Goal: Task Accomplishment & Management: Use online tool/utility

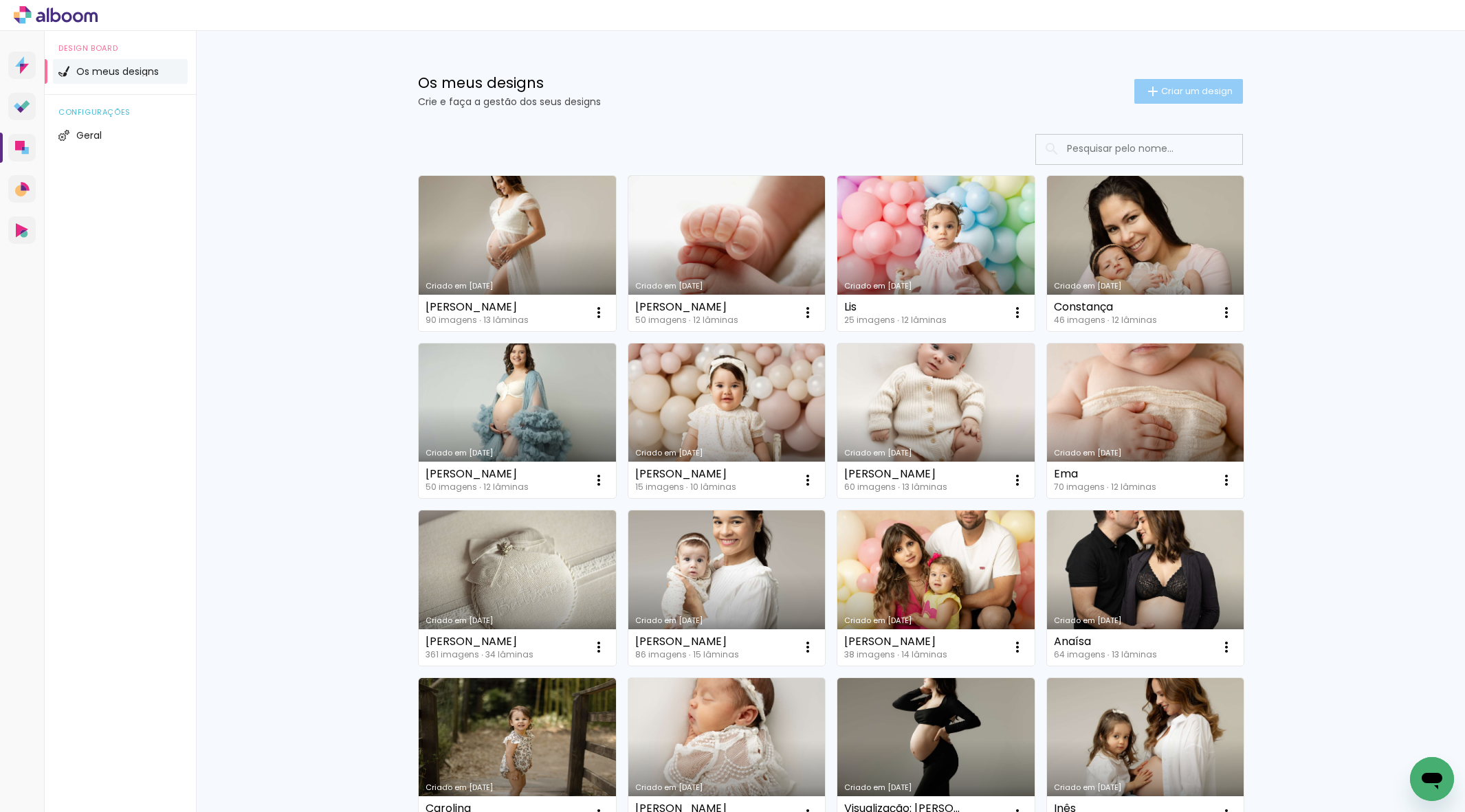
click at [1184, 104] on paper-button "Criar um design" at bounding box center [1189, 92] width 109 height 25
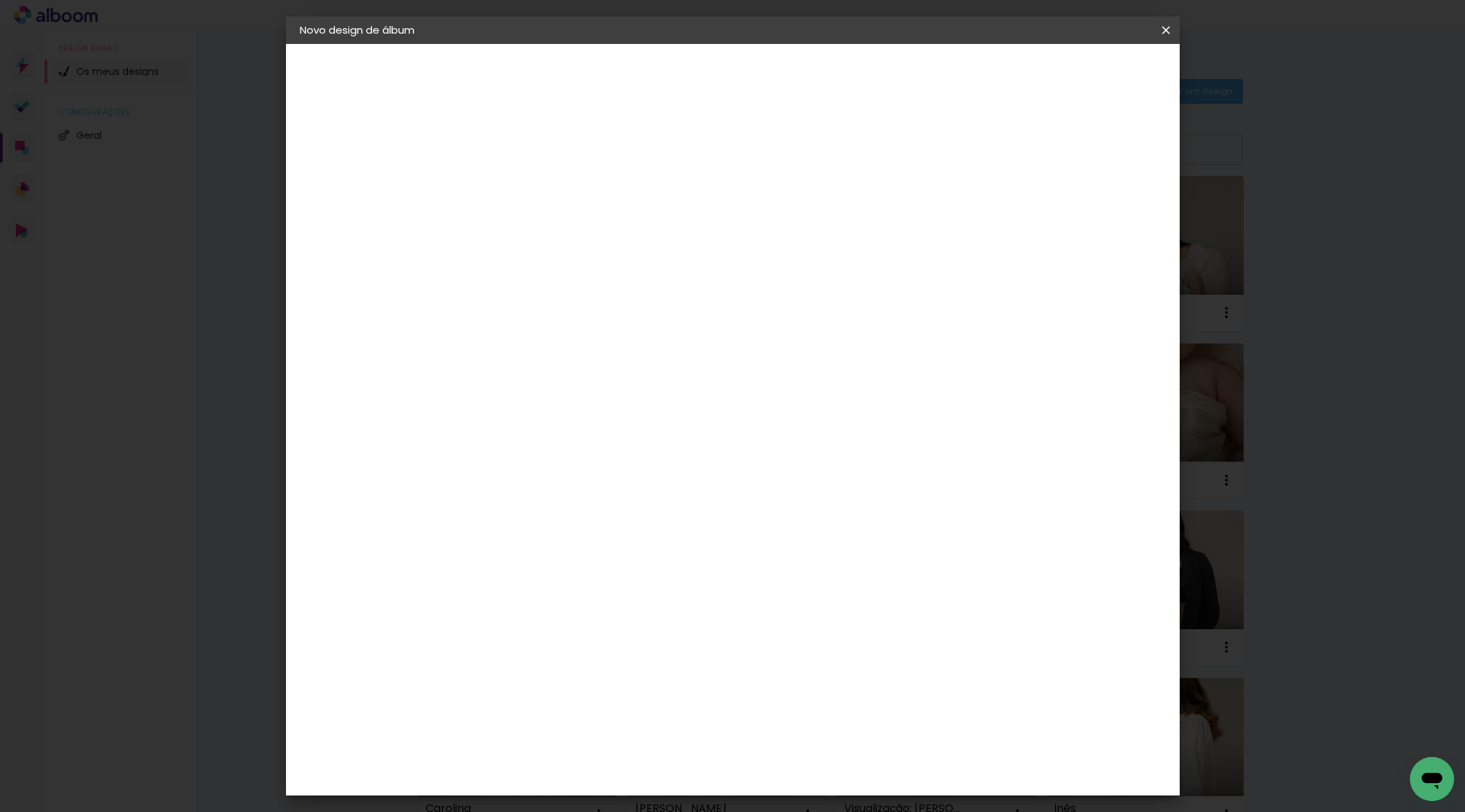
click at [0, 0] on div at bounding box center [0, 0] width 0 height 0
click at [525, 182] on input at bounding box center [525, 185] width 0 height 21
type input "[PERSON_NAME]"
type paper-input "[PERSON_NAME]"
click at [0, 0] on slot "Avançar" at bounding box center [0, 0] width 0 height 0
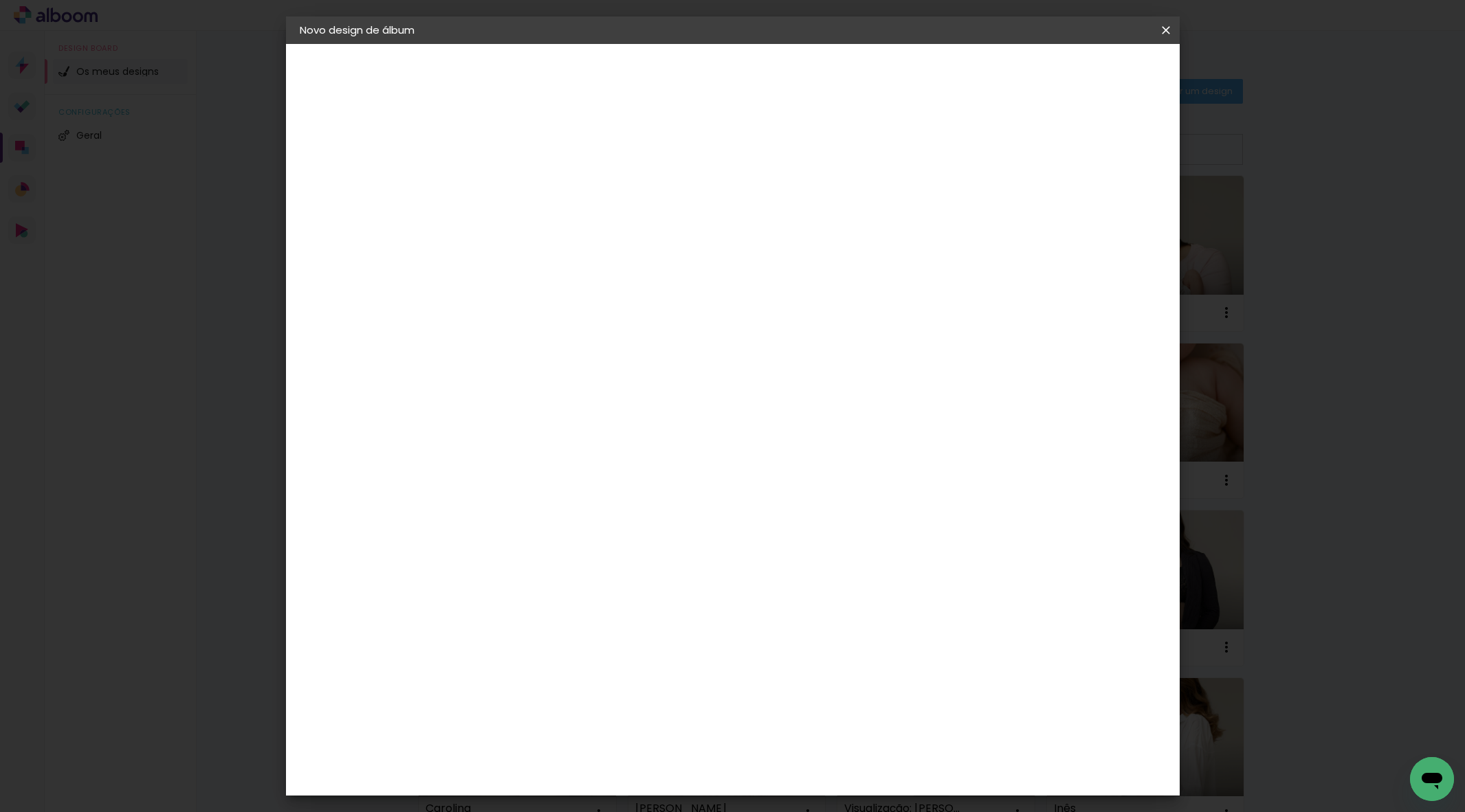
click at [726, 220] on paper-item "Tamanho Livre" at bounding box center [674, 211] width 104 height 36
click at [0, 0] on slot "Avançar" at bounding box center [0, 0] width 0 height 0
drag, startPoint x: 806, startPoint y: 576, endPoint x: 854, endPoint y: 587, distance: 49.2
click at [853, 587] on div "cm" at bounding box center [822, 579] width 550 height 48
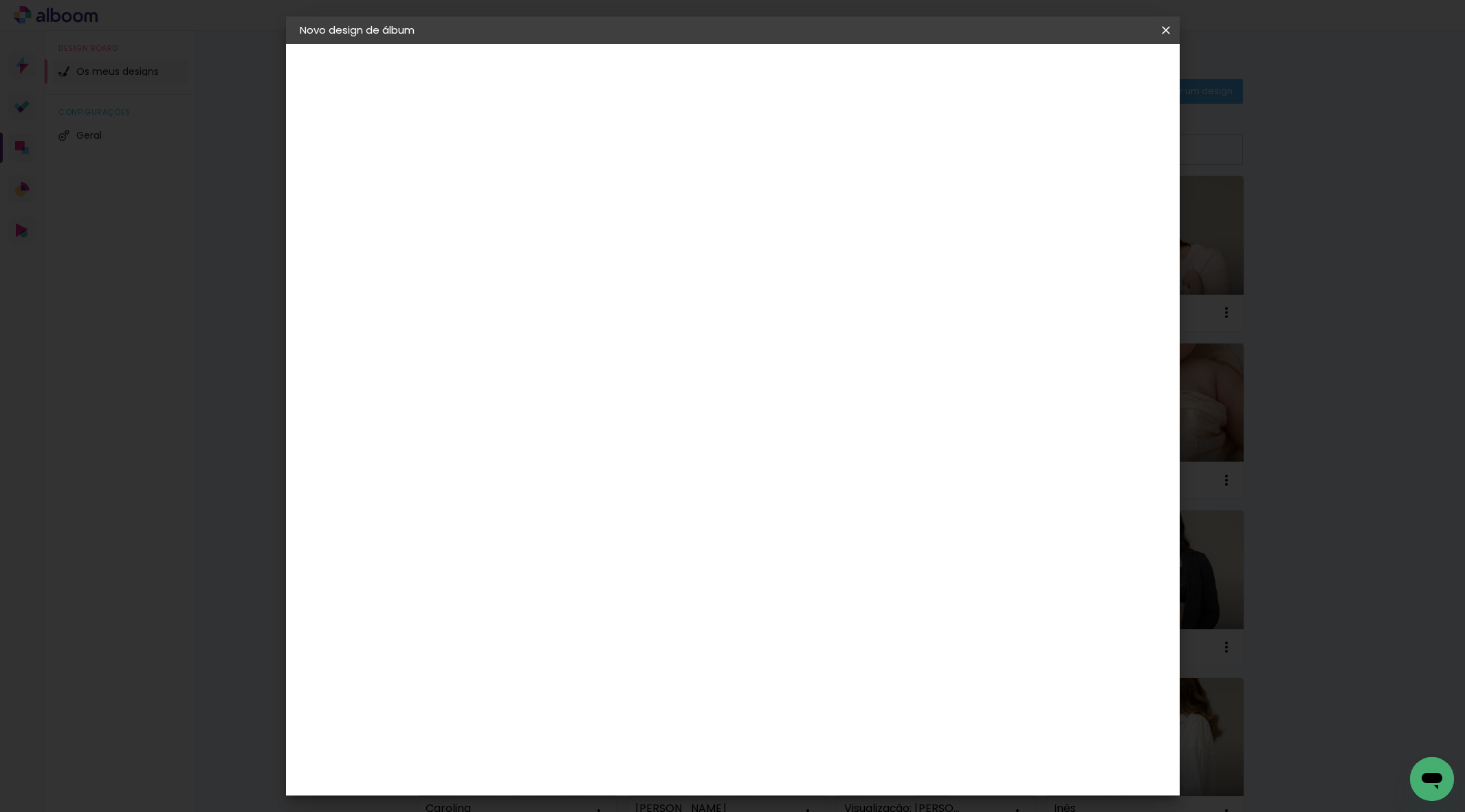
type input "50"
type paper-input "50"
drag, startPoint x: 503, startPoint y: 418, endPoint x: 525, endPoint y: 420, distance: 22.1
click at [529, 180] on div "25 cm cm cm mm A maioria dos laboratórios sugere 5mm de margem." at bounding box center [795, 125] width 660 height 110
type input "25"
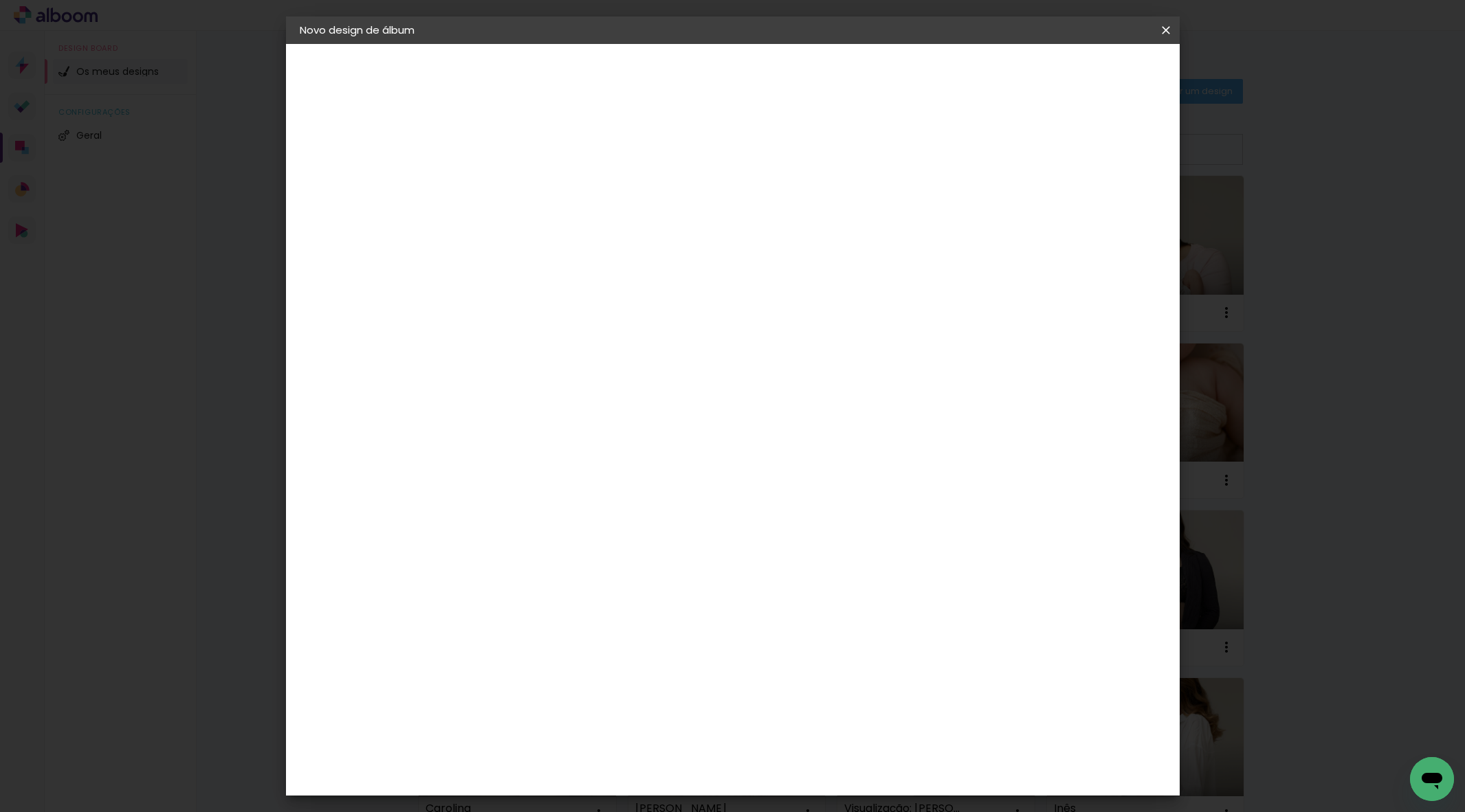
type paper-input "25"
click at [1094, 82] on header "Tamanho livre Defina a largura, altura e margem das folhas. Voltar Iniciar desi…" at bounding box center [795, 79] width 660 height 70
click at [1091, 76] on span "Iniciar design" at bounding box center [1060, 72] width 62 height 10
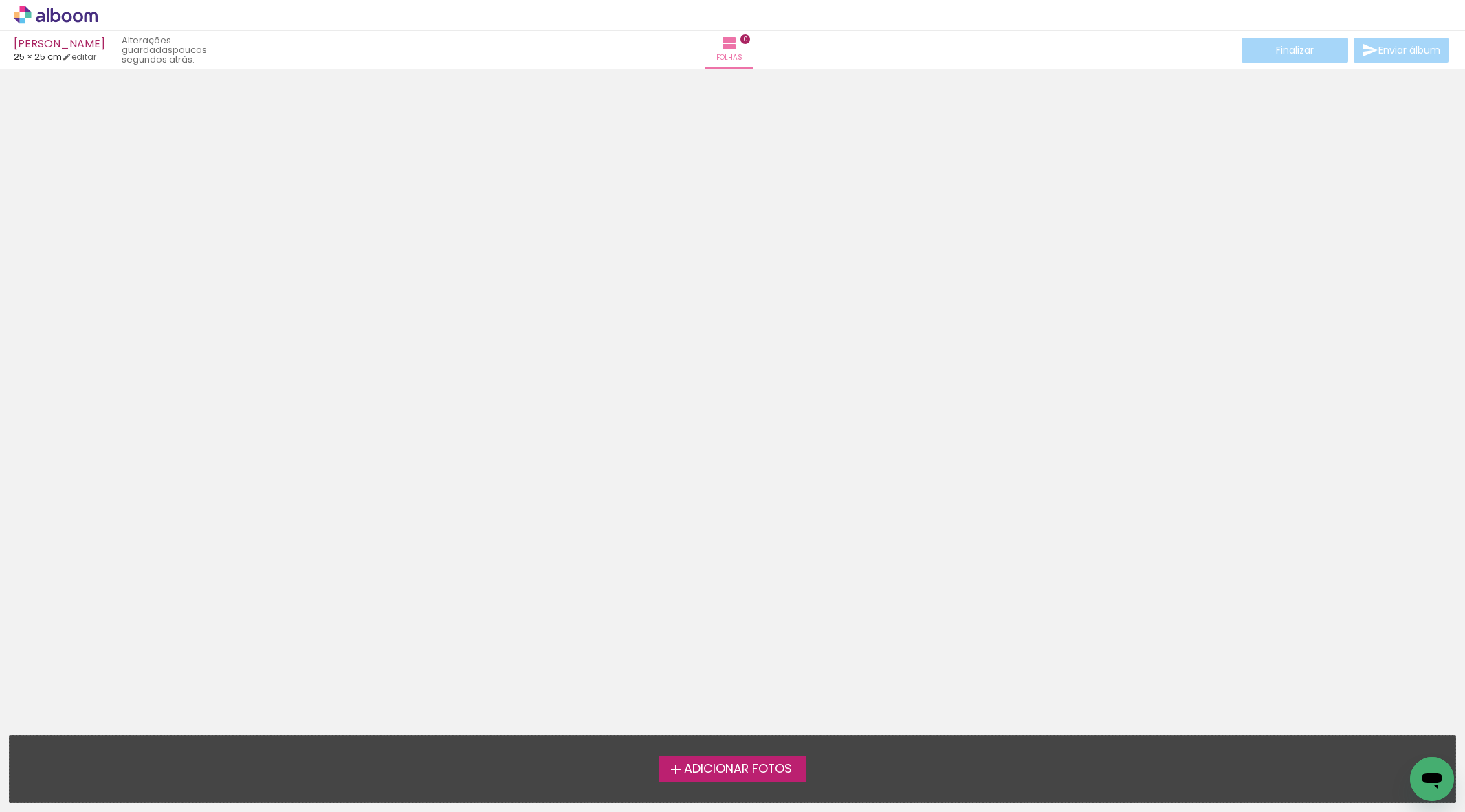
click at [702, 757] on label "Adicionar Fotos" at bounding box center [733, 768] width 146 height 26
click at [0, 0] on input "file" at bounding box center [0, 0] width 0 height 0
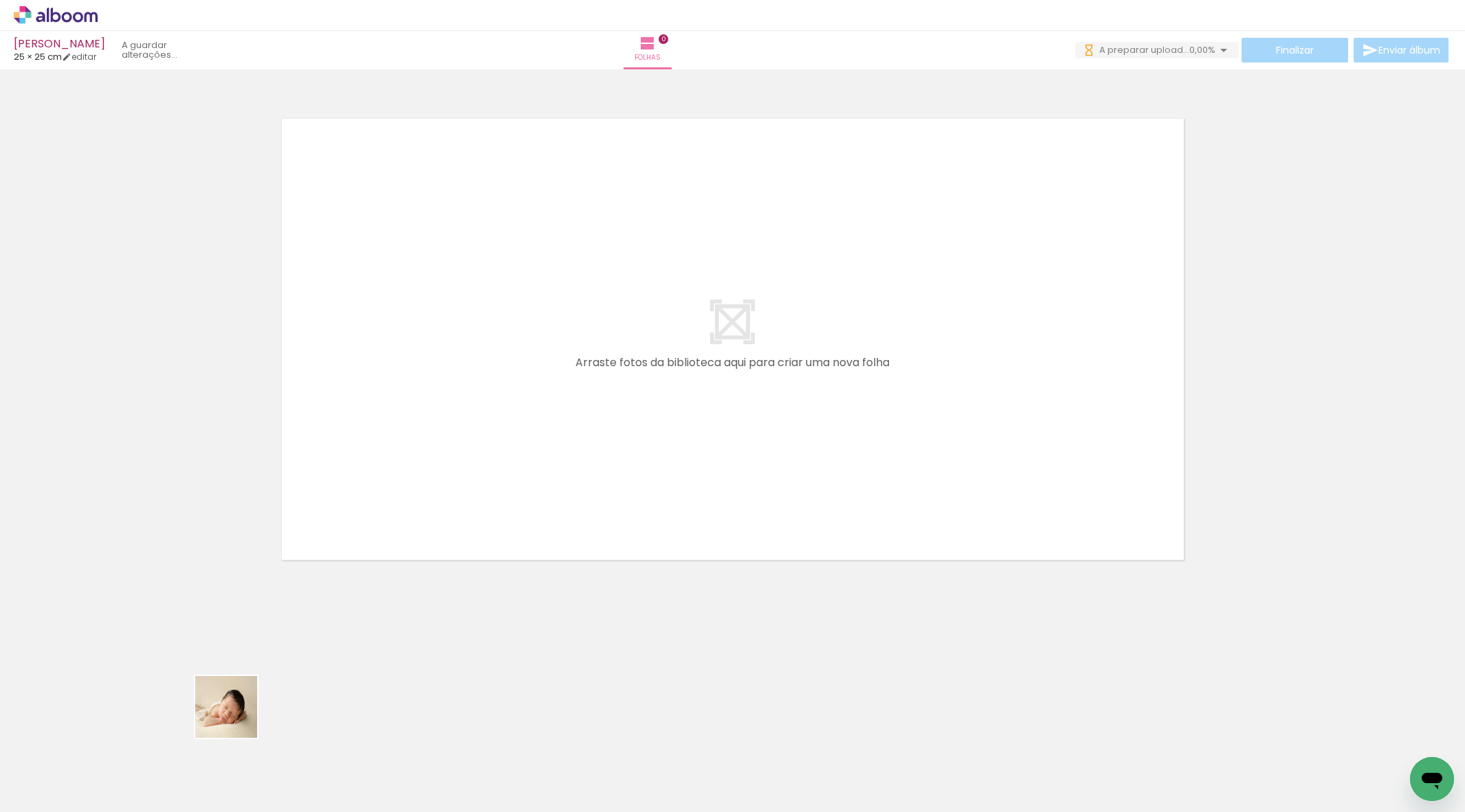
drag, startPoint x: 153, startPoint y: 766, endPoint x: 478, endPoint y: 424, distance: 471.8
click at [478, 424] on quentale-workspace at bounding box center [732, 406] width 1465 height 812
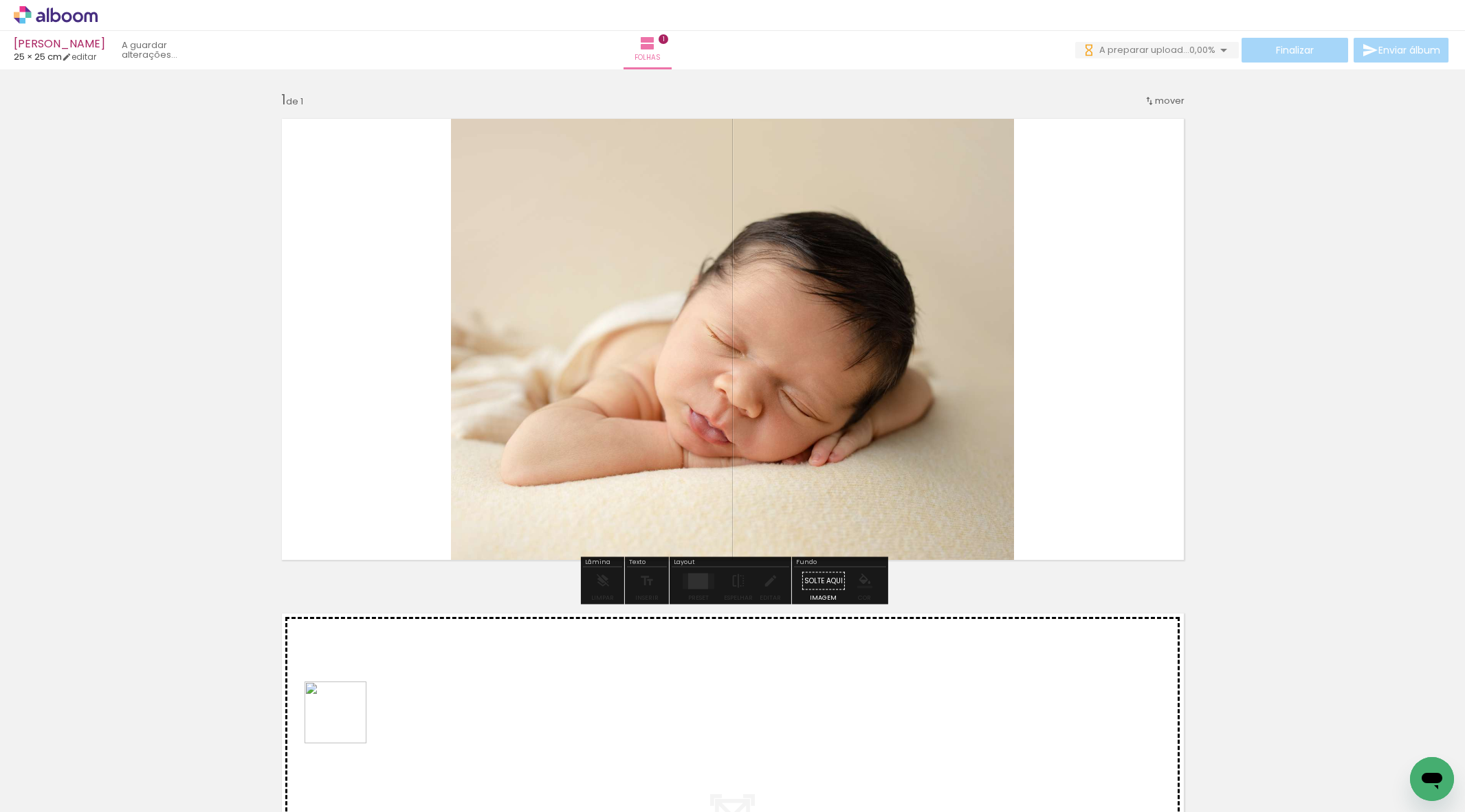
drag, startPoint x: 345, startPoint y: 723, endPoint x: 430, endPoint y: 416, distance: 318.5
click at [430, 416] on quentale-workspace at bounding box center [732, 406] width 1465 height 812
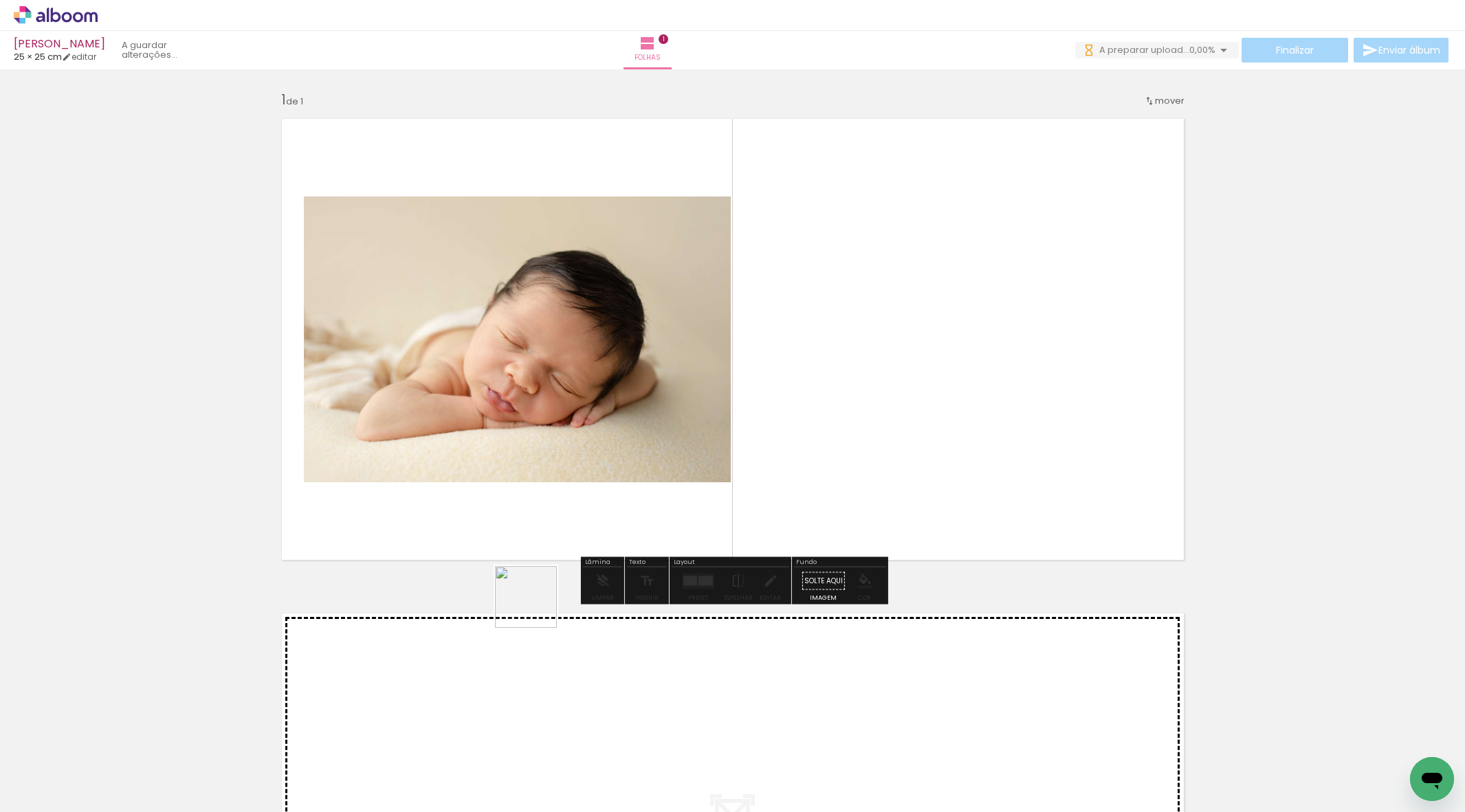
drag, startPoint x: 459, startPoint y: 750, endPoint x: 610, endPoint y: 413, distance: 369.3
click at [610, 413] on quentale-workspace at bounding box center [732, 406] width 1465 height 812
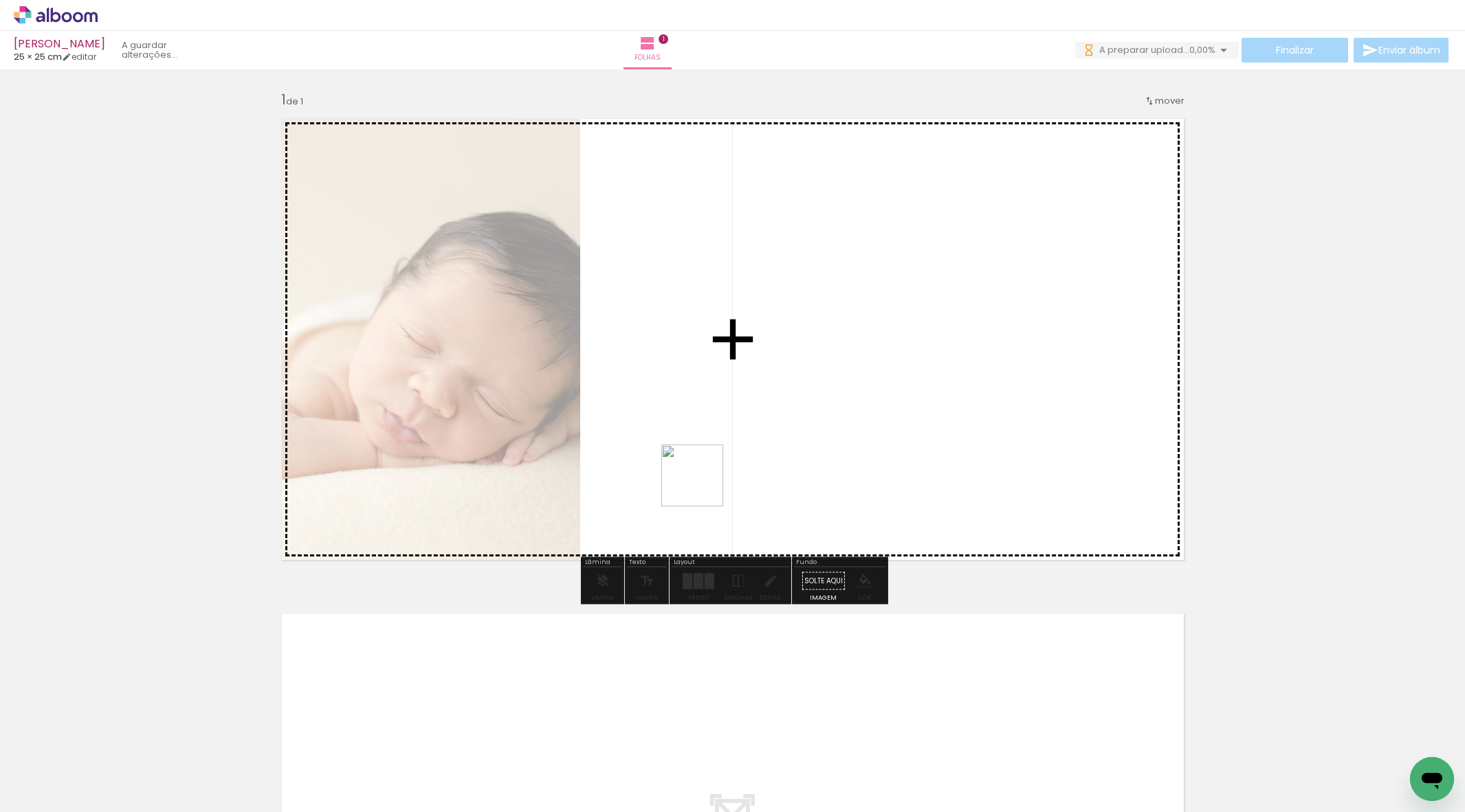
drag, startPoint x: 646, startPoint y: 690, endPoint x: 706, endPoint y: 454, distance: 243.5
click at [706, 454] on quentale-workspace at bounding box center [732, 406] width 1465 height 812
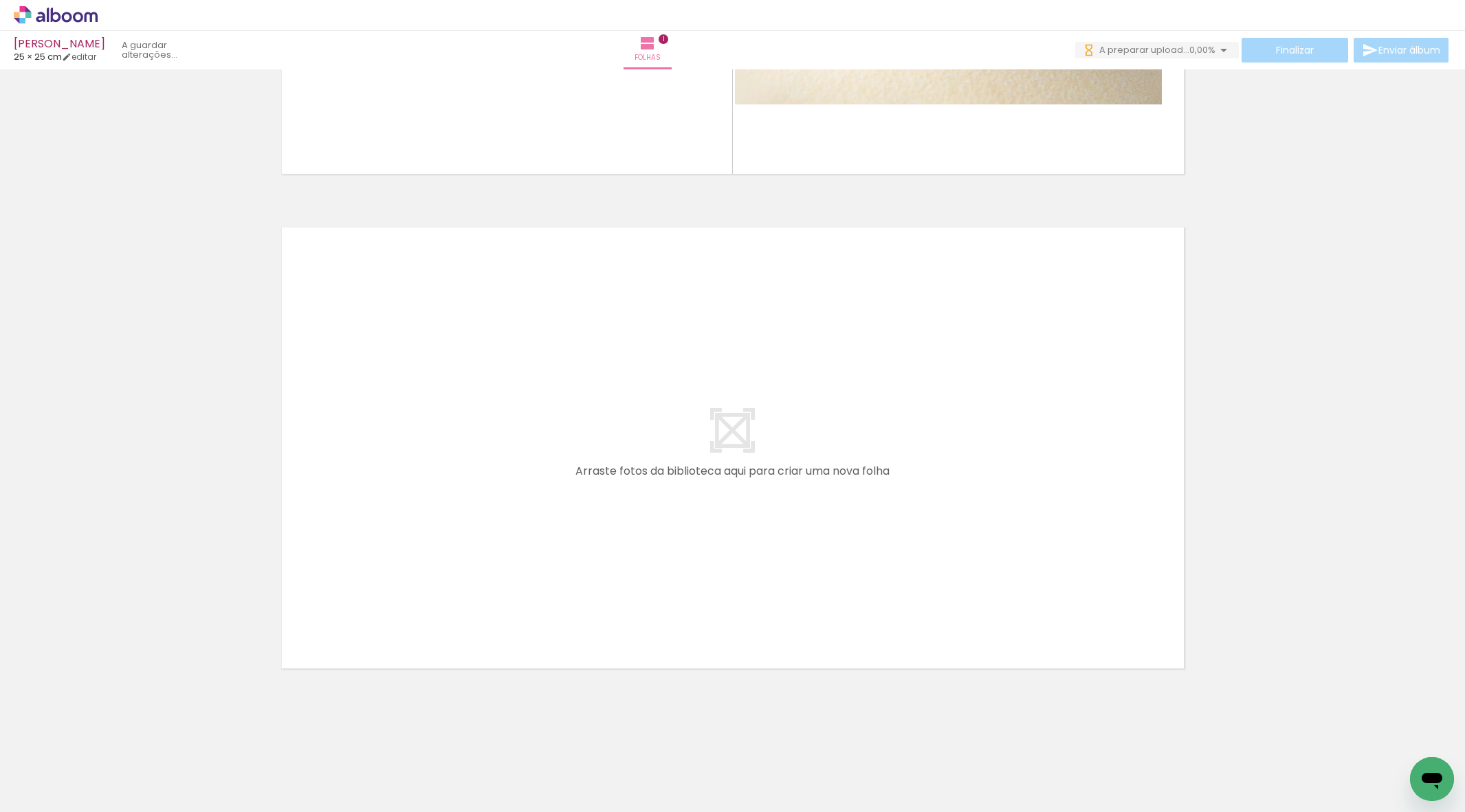
scroll to position [0, 2351]
drag, startPoint x: 272, startPoint y: 783, endPoint x: 429, endPoint y: 724, distance: 167.7
click at [396, 576] on quentale-workspace at bounding box center [732, 406] width 1465 height 812
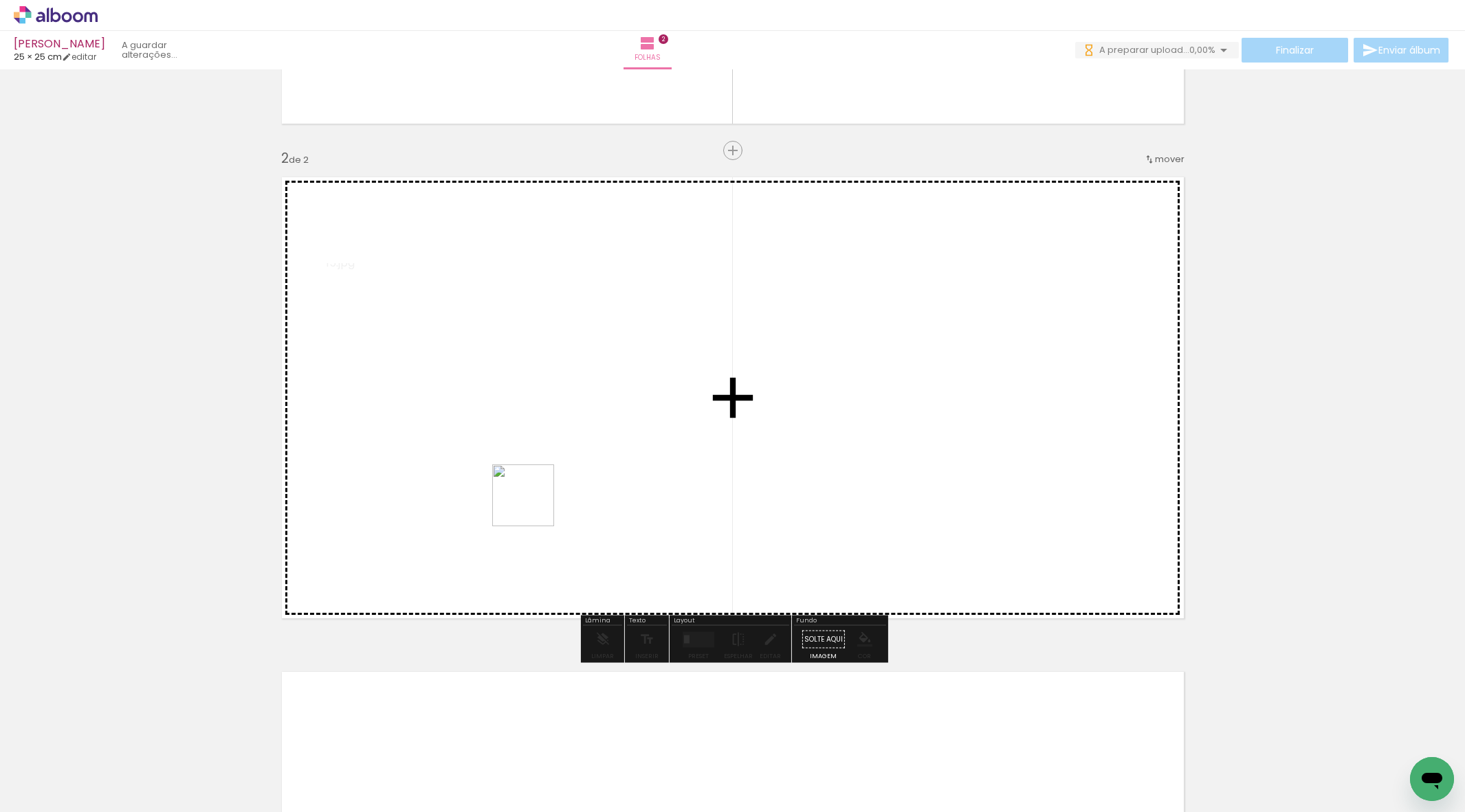
drag, startPoint x: 521, startPoint y: 554, endPoint x: 531, endPoint y: 515, distance: 40.3
click at [538, 487] on quentale-workspace at bounding box center [732, 406] width 1465 height 812
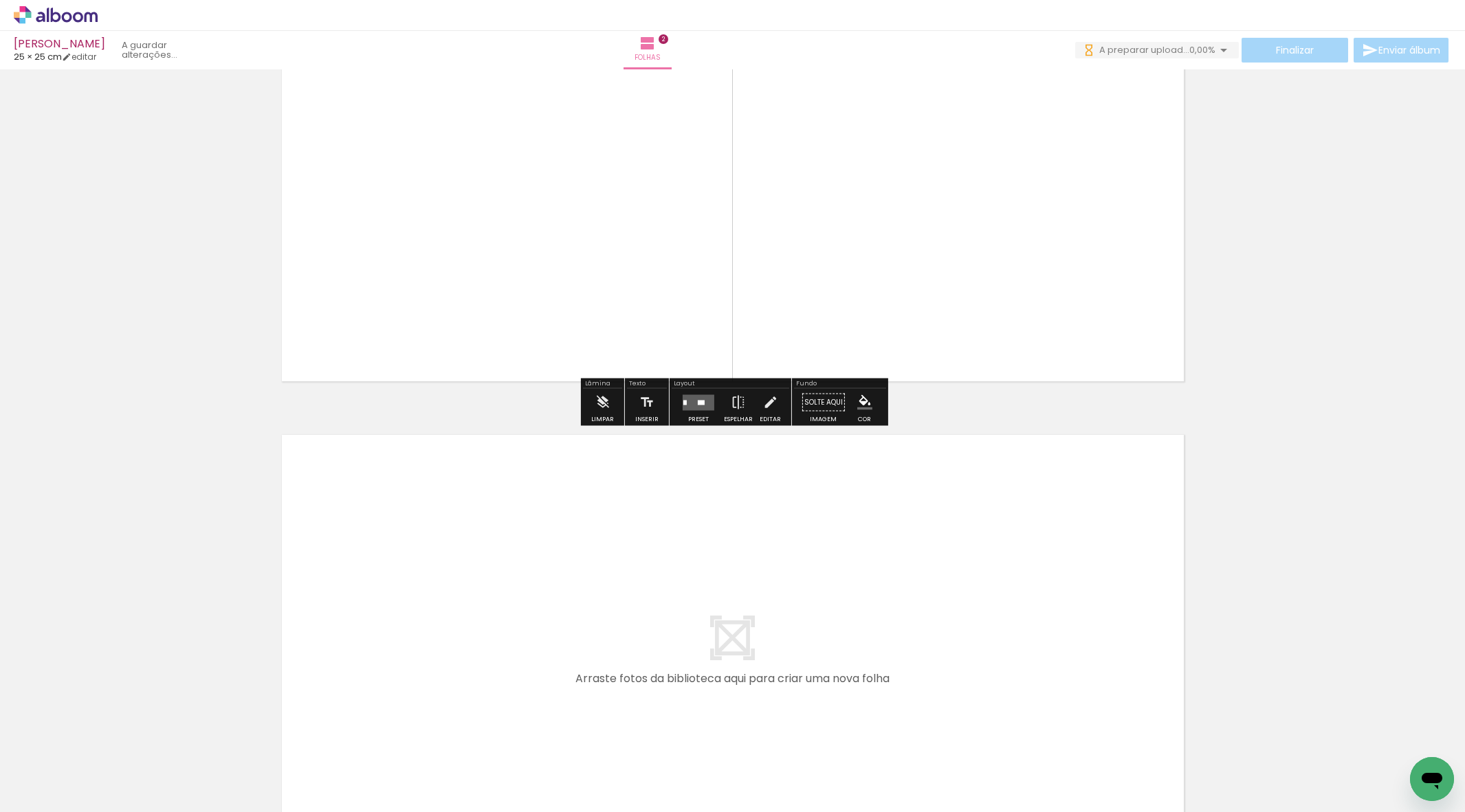
drag, startPoint x: 575, startPoint y: 775, endPoint x: 579, endPoint y: 651, distance: 124.1
click at [579, 651] on quentale-workspace at bounding box center [732, 406] width 1465 height 812
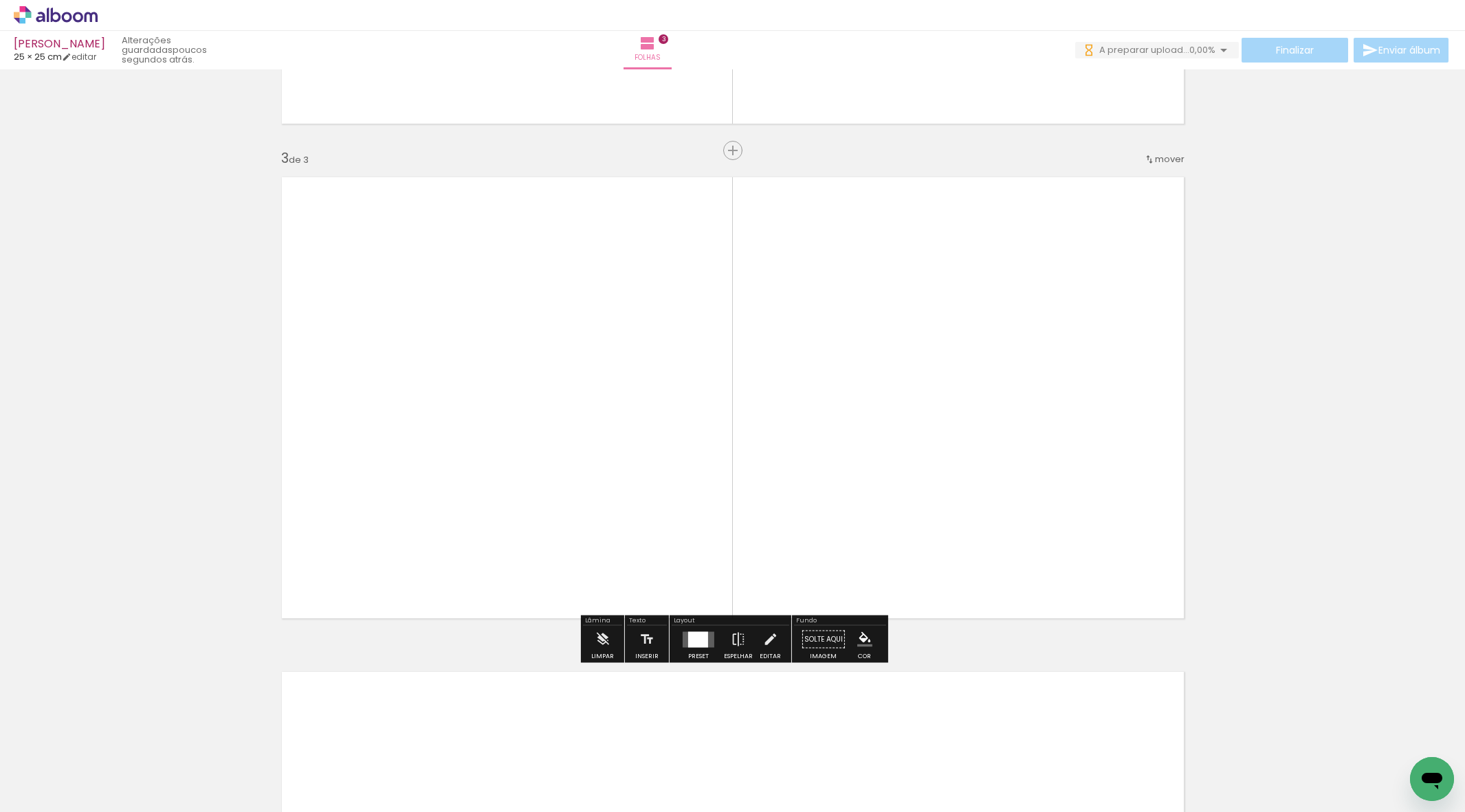
drag, startPoint x: 729, startPoint y: 775, endPoint x: 795, endPoint y: 510, distance: 273.1
click at [795, 510] on quentale-workspace at bounding box center [732, 406] width 1465 height 812
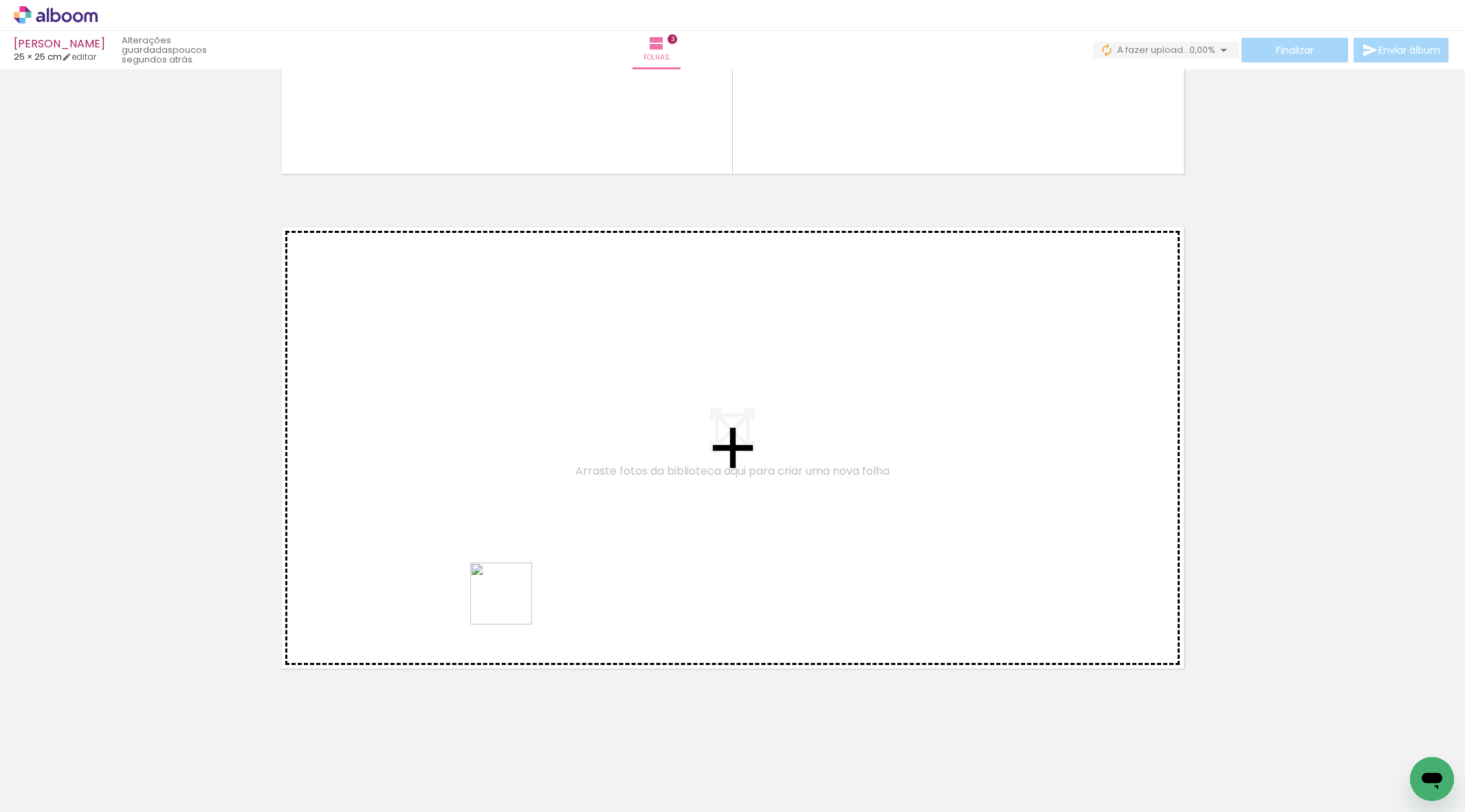
drag, startPoint x: 489, startPoint y: 756, endPoint x: 528, endPoint y: 579, distance: 181.2
click at [528, 579] on quentale-workspace at bounding box center [732, 406] width 1465 height 812
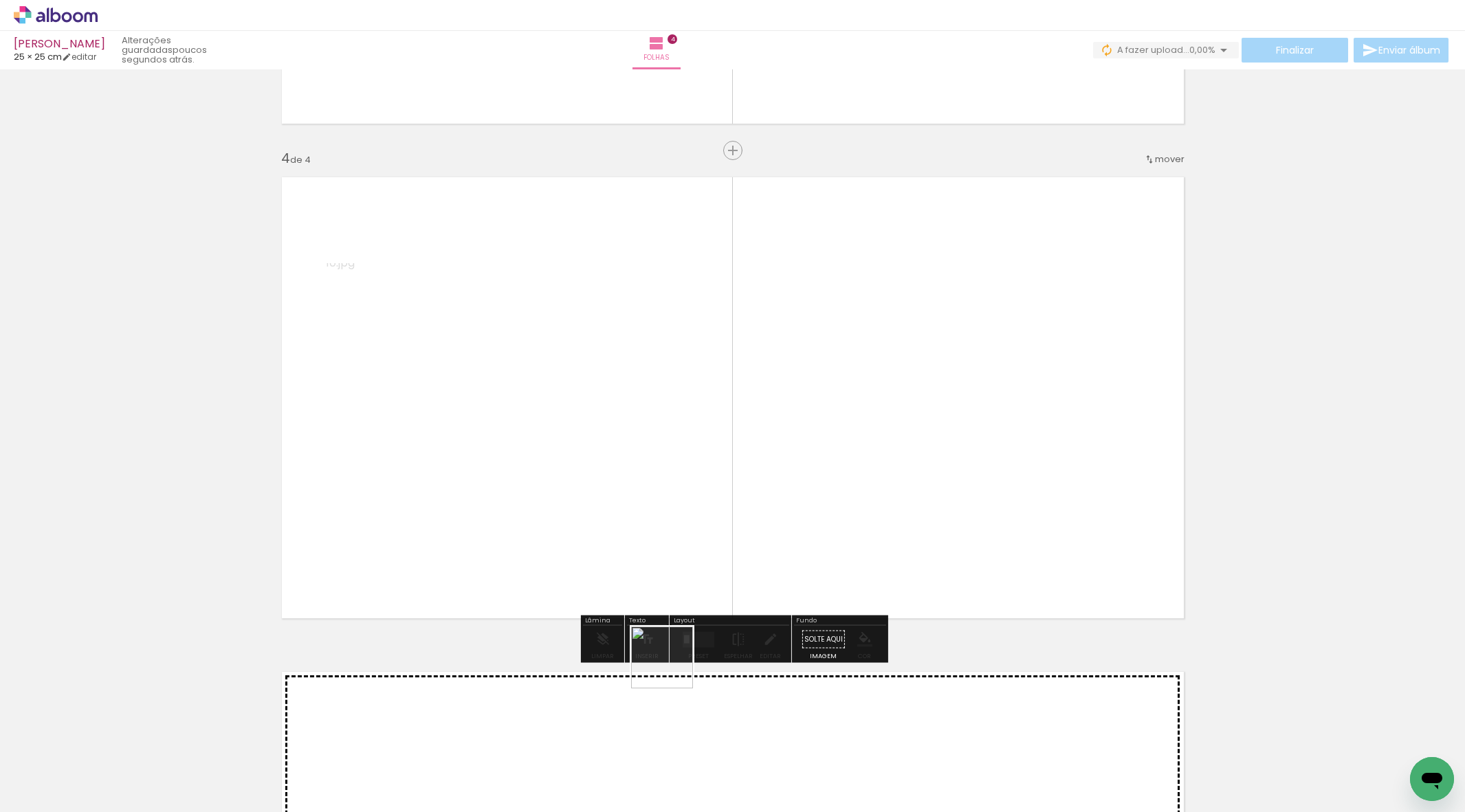
drag, startPoint x: 635, startPoint y: 781, endPoint x: 763, endPoint y: 717, distance: 143.1
click at [687, 536] on quentale-workspace at bounding box center [732, 406] width 1465 height 812
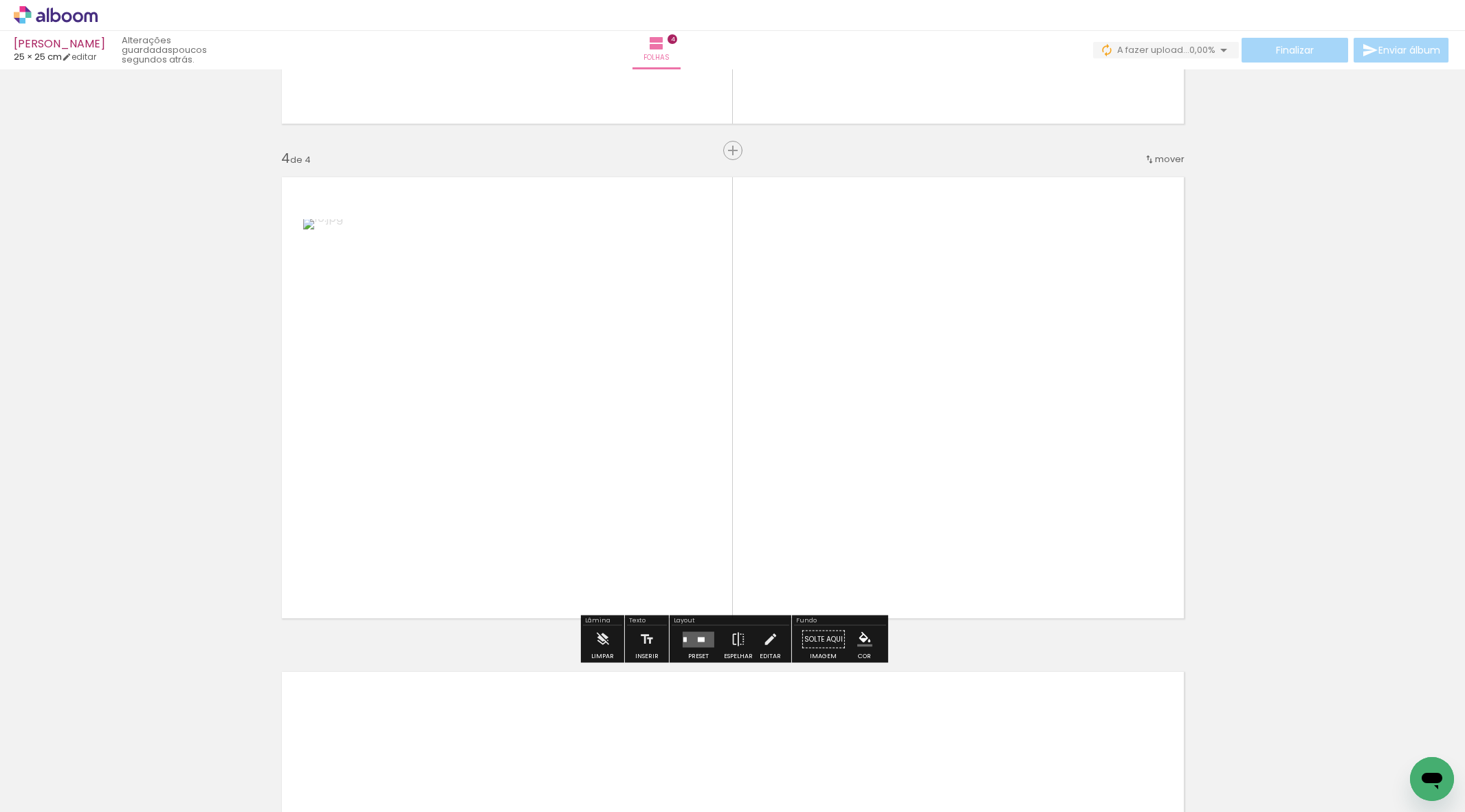
drag, startPoint x: 837, startPoint y: 561, endPoint x: 837, endPoint y: 553, distance: 8.0
click at [838, 552] on quentale-workspace at bounding box center [732, 406] width 1465 height 812
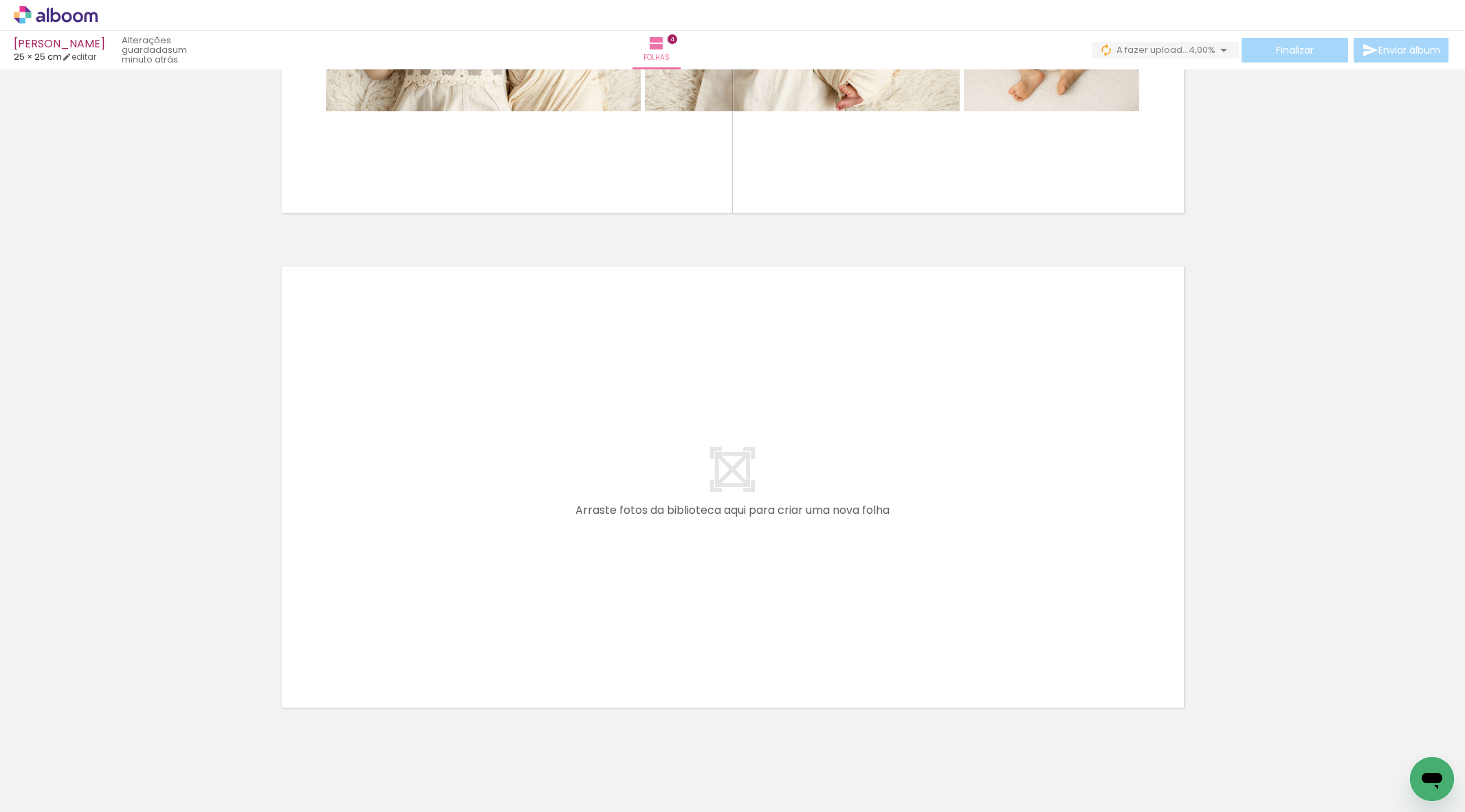
drag, startPoint x: 586, startPoint y: 780, endPoint x: 594, endPoint y: 570, distance: 210.2
click at [594, 570] on quentale-workspace at bounding box center [732, 406] width 1465 height 812
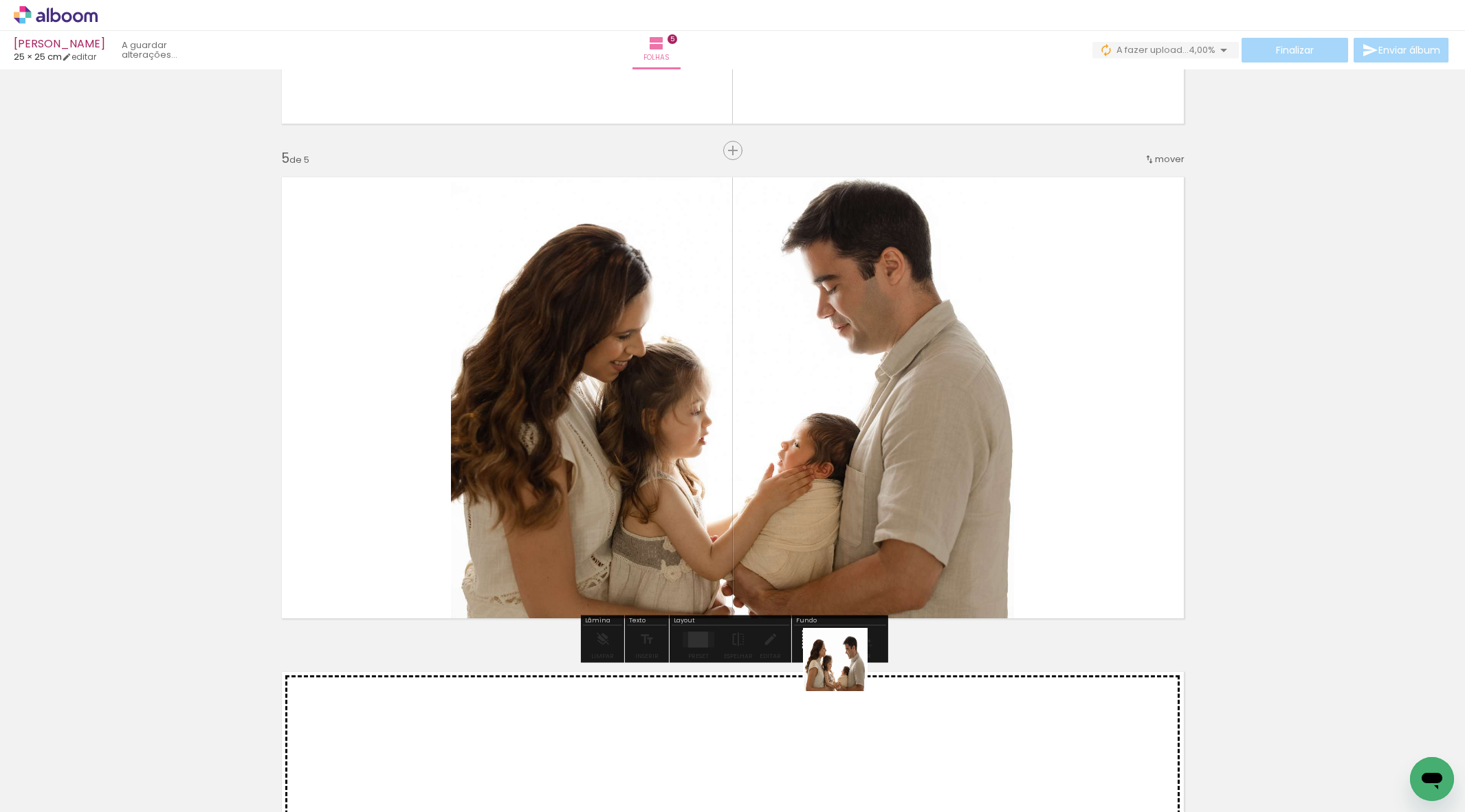
drag, startPoint x: 778, startPoint y: 761, endPoint x: 966, endPoint y: 537, distance: 292.4
click at [966, 537] on quentale-workspace at bounding box center [732, 406] width 1465 height 812
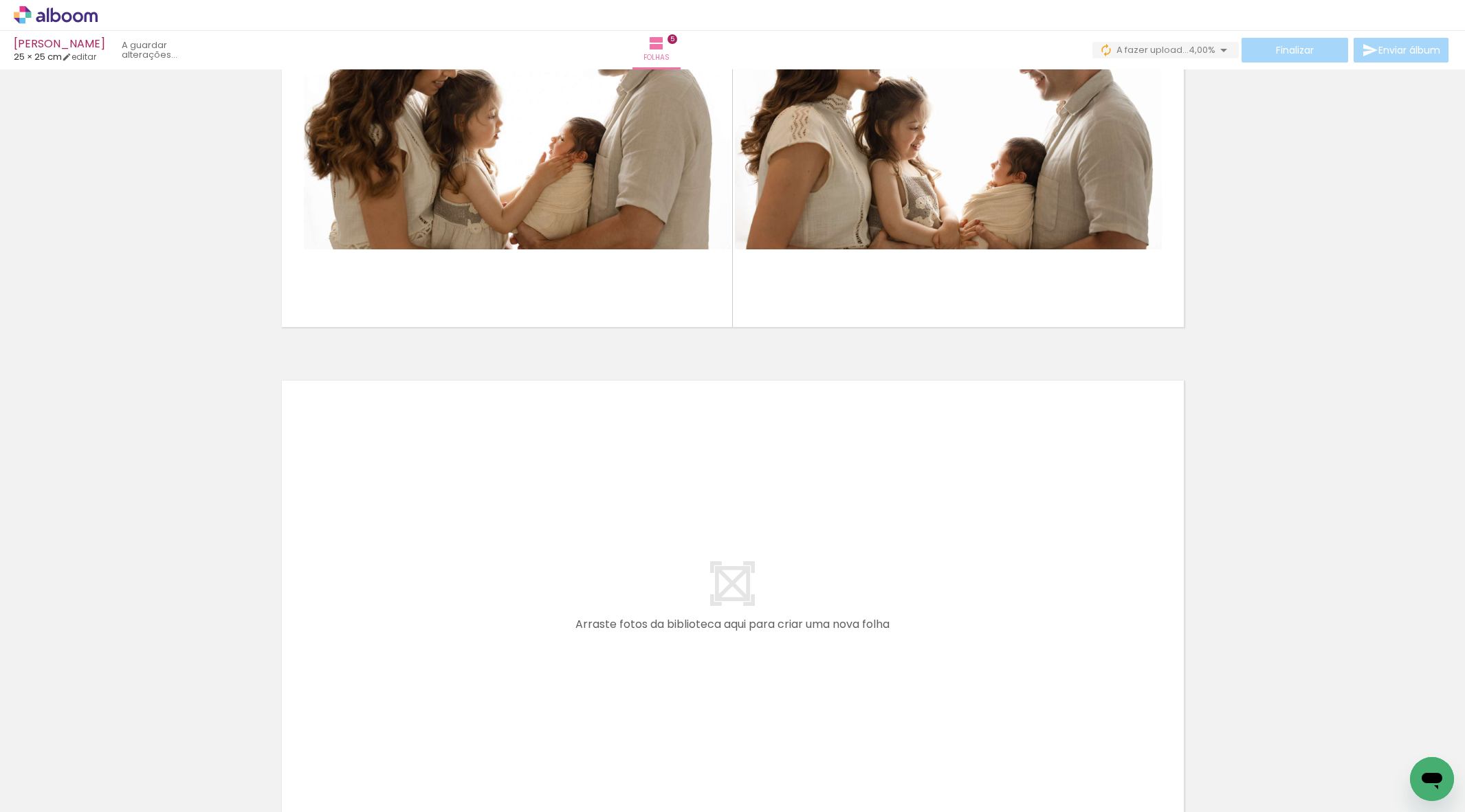
drag, startPoint x: 483, startPoint y: 703, endPoint x: 498, endPoint y: 590, distance: 114.0
click at [498, 590] on quentale-workspace at bounding box center [732, 406] width 1465 height 812
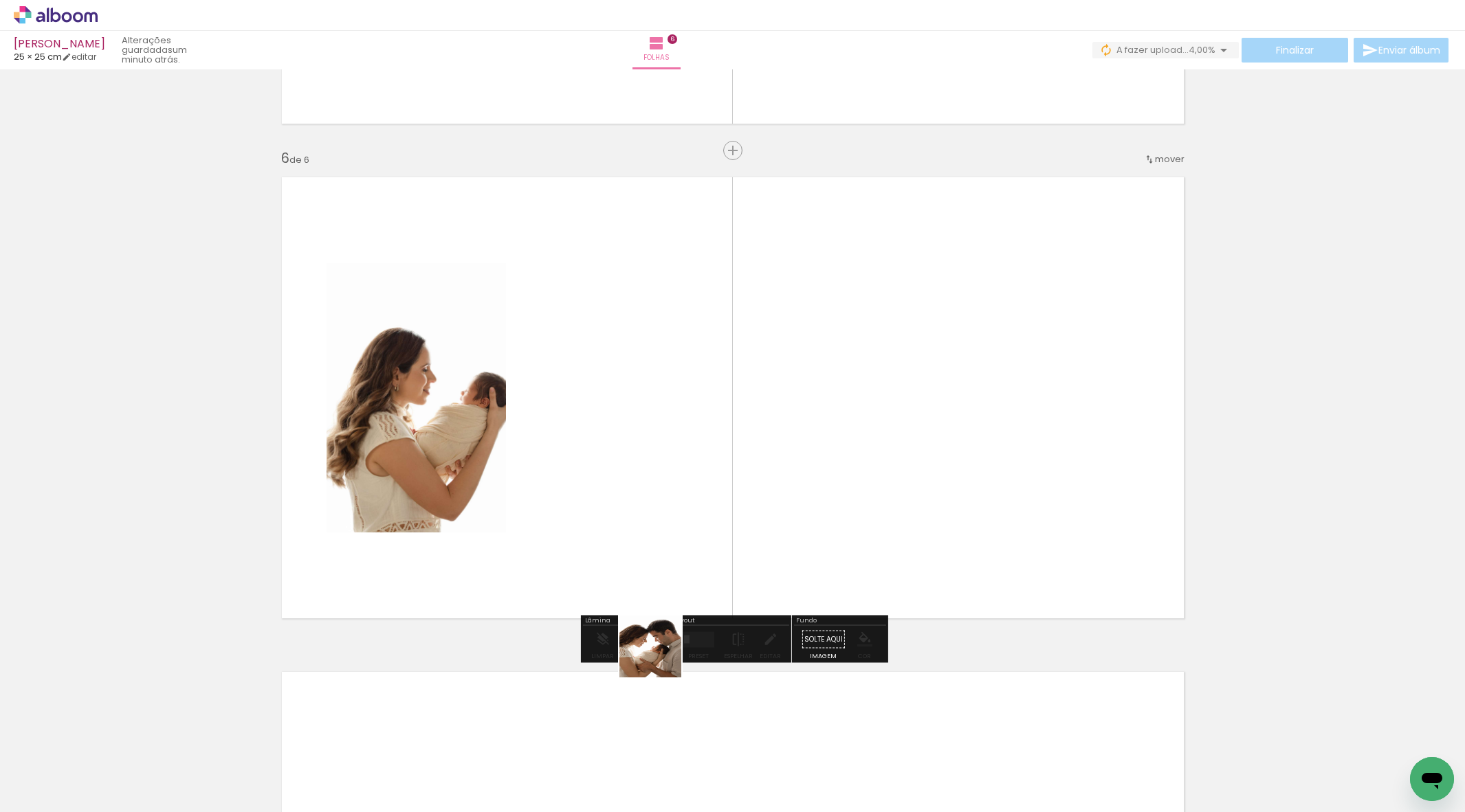
drag, startPoint x: 651, startPoint y: 692, endPoint x: 684, endPoint y: 504, distance: 190.9
click at [684, 504] on quentale-workspace at bounding box center [732, 406] width 1465 height 812
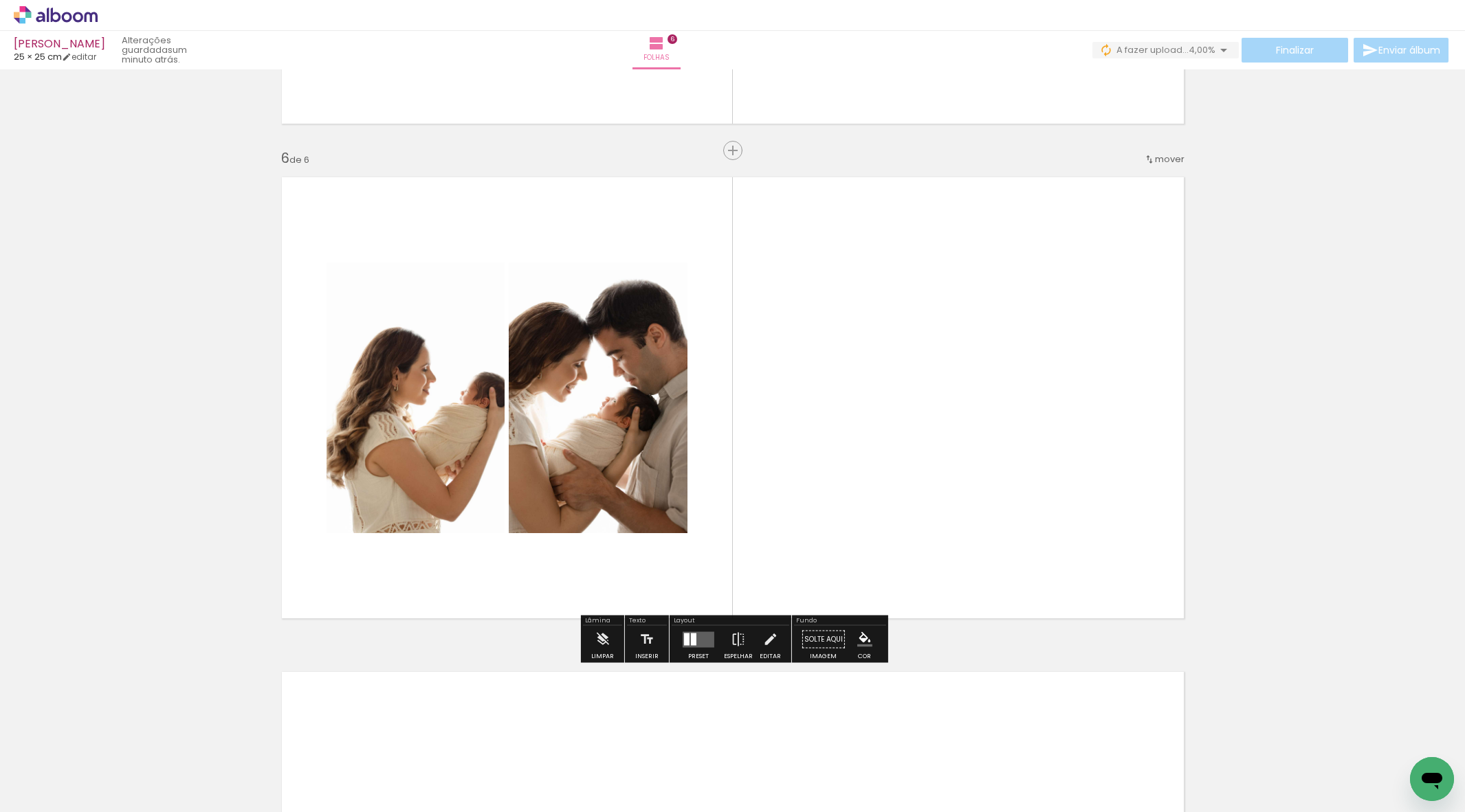
drag, startPoint x: 881, startPoint y: 630, endPoint x: 916, endPoint y: 483, distance: 151.1
click at [920, 483] on quentale-workspace at bounding box center [732, 406] width 1465 height 812
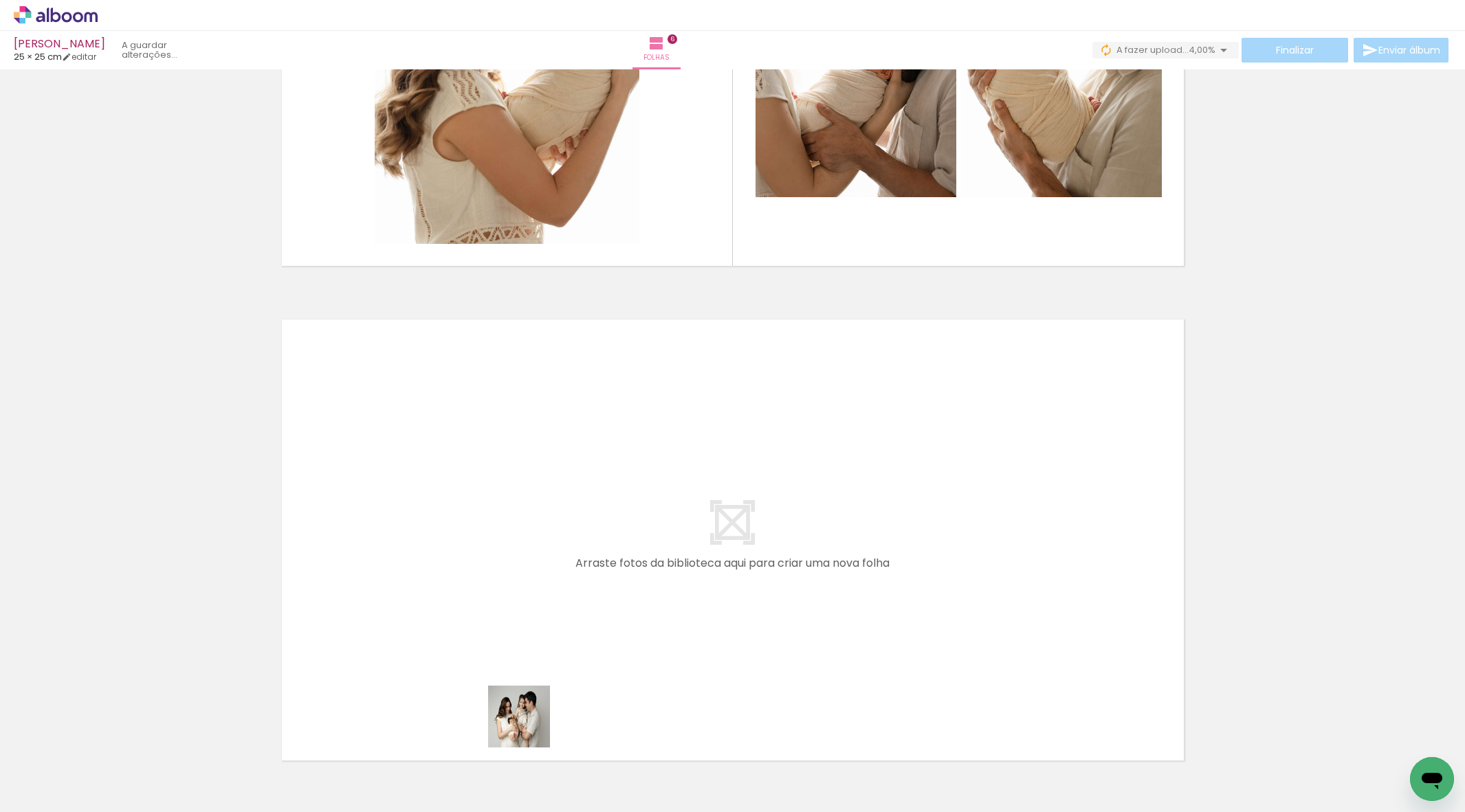
drag, startPoint x: 509, startPoint y: 779, endPoint x: 562, endPoint y: 621, distance: 166.7
click at [562, 621] on quentale-workspace at bounding box center [732, 406] width 1465 height 812
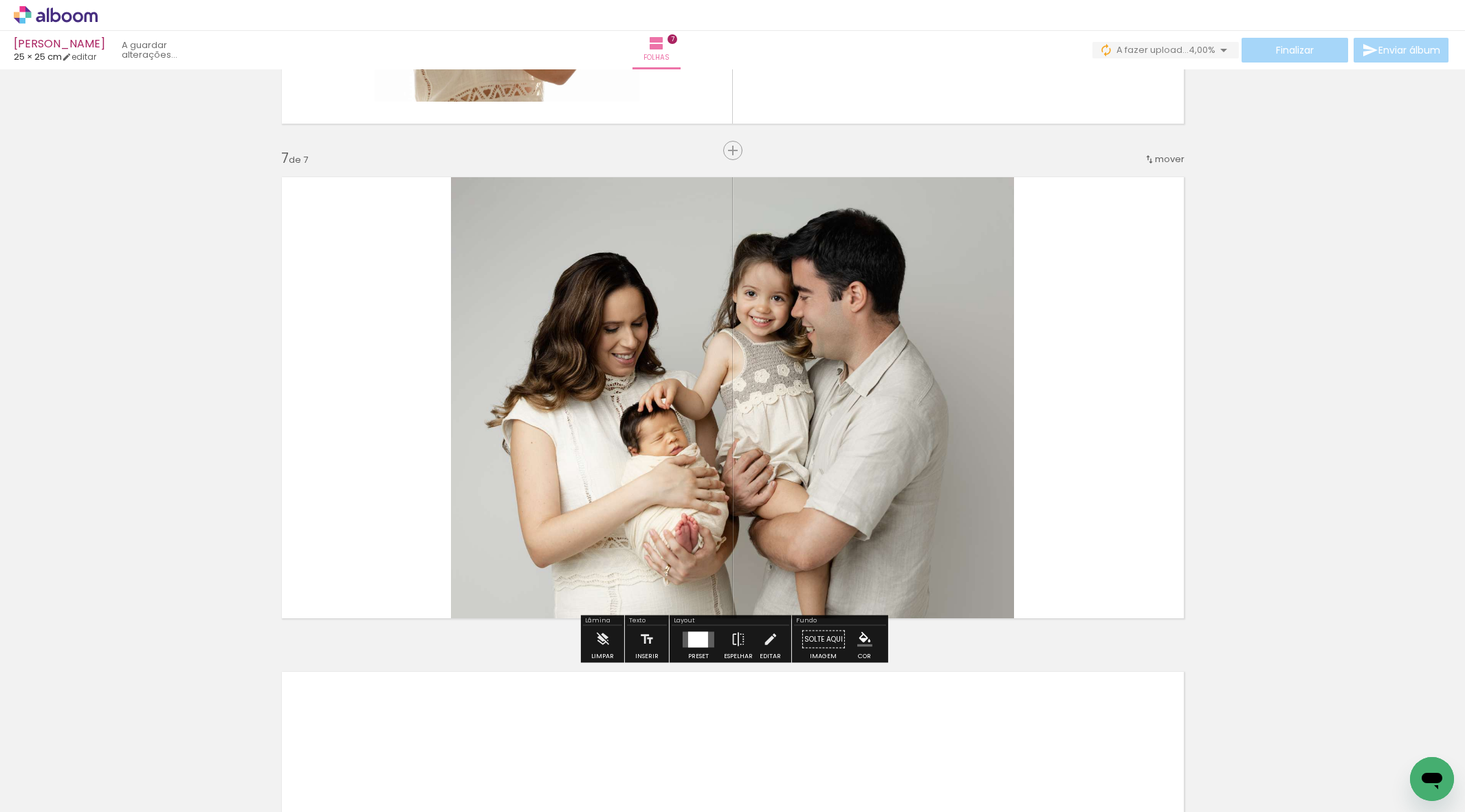
drag, startPoint x: 755, startPoint y: 615, endPoint x: 821, endPoint y: 556, distance: 88.5
click at [821, 559] on quentale-workspace at bounding box center [732, 406] width 1465 height 812
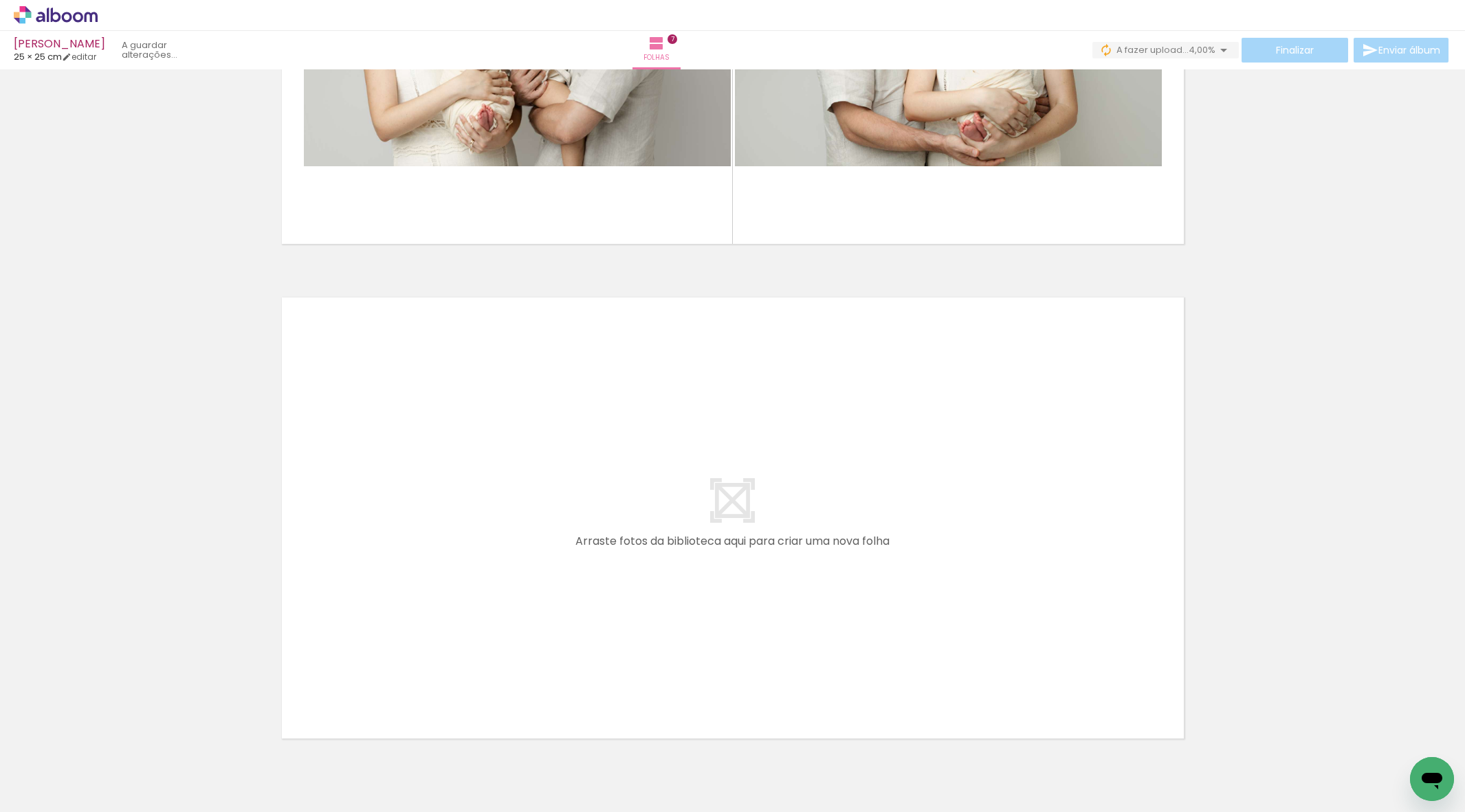
drag, startPoint x: 954, startPoint y: 768, endPoint x: 822, endPoint y: 602, distance: 212.1
click at [822, 602] on quentale-workspace at bounding box center [732, 406] width 1465 height 812
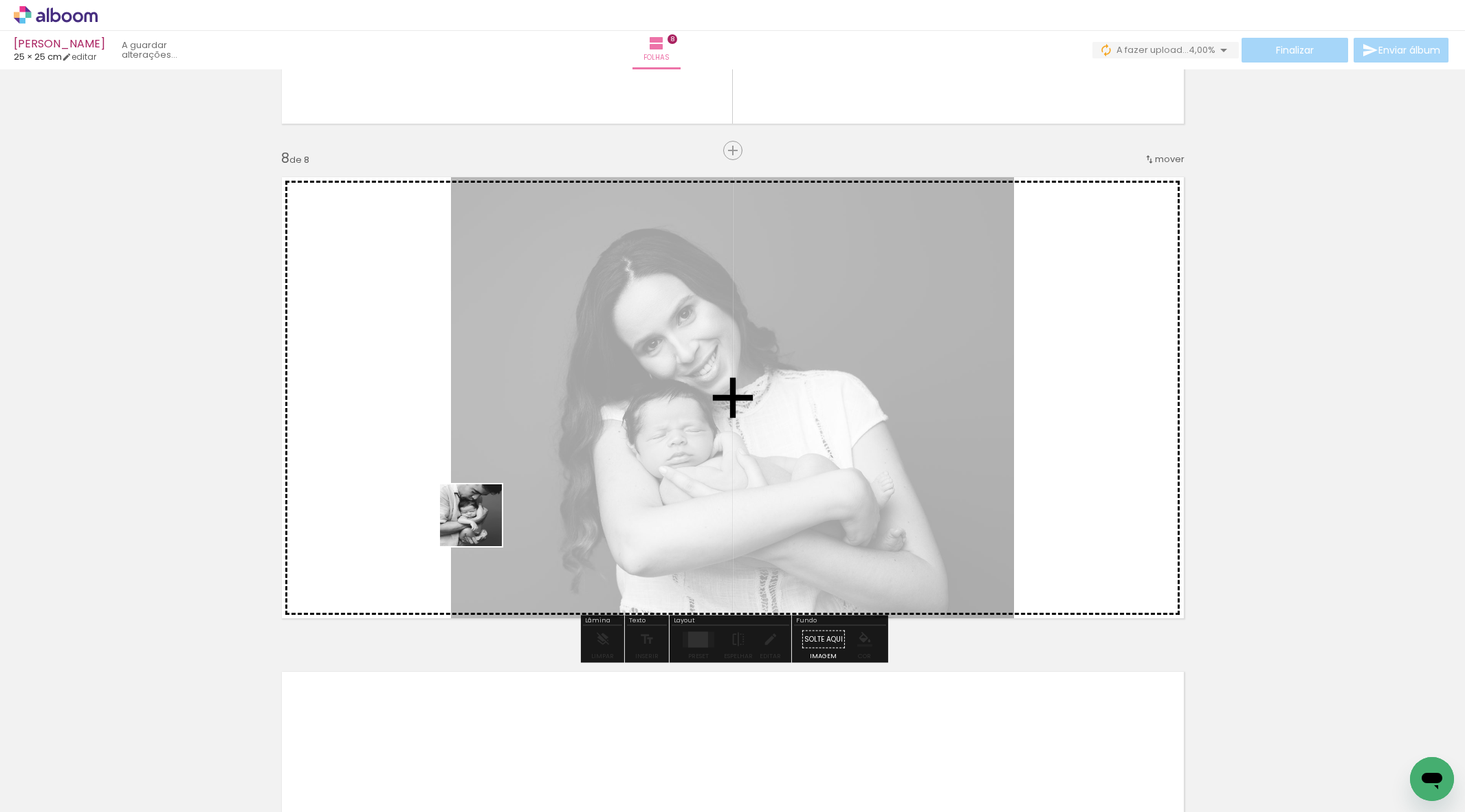
drag, startPoint x: 611, startPoint y: 700, endPoint x: 477, endPoint y: 523, distance: 222.0
click at [476, 523] on quentale-workspace at bounding box center [732, 406] width 1465 height 812
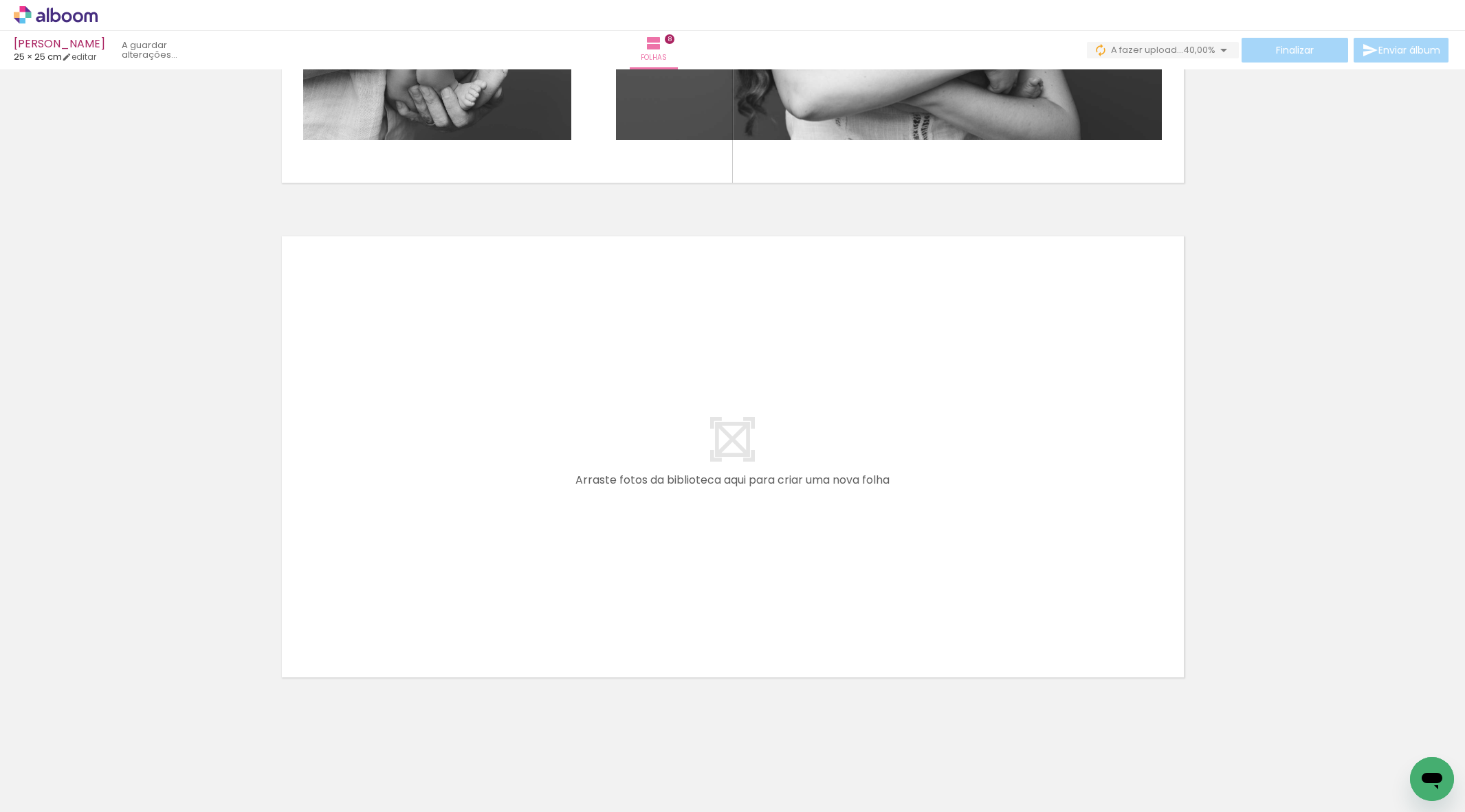
drag, startPoint x: 498, startPoint y: 766, endPoint x: 571, endPoint y: 585, distance: 195.2
click at [571, 585] on quentale-workspace at bounding box center [732, 406] width 1465 height 812
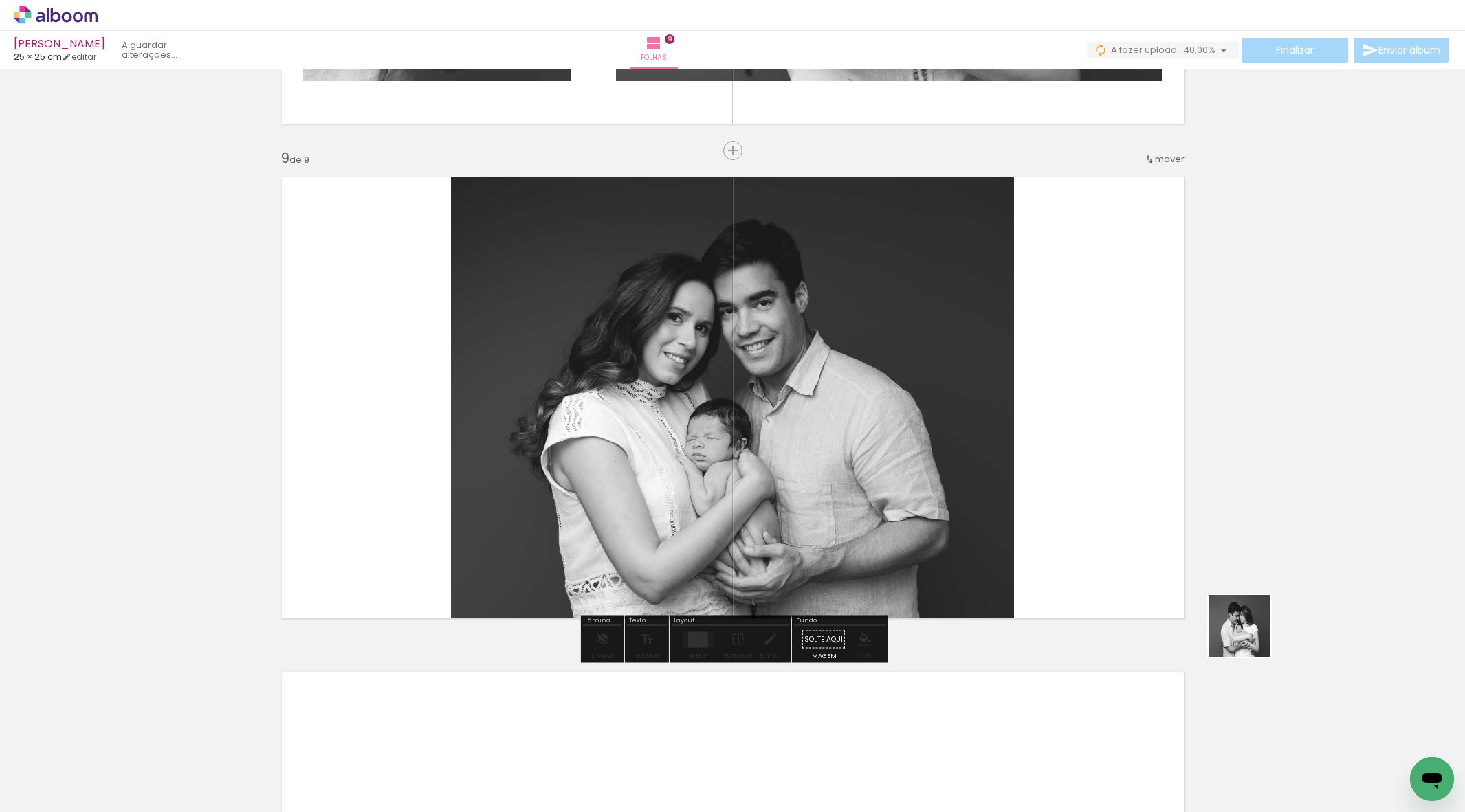
drag, startPoint x: 1397, startPoint y: 762, endPoint x: 1163, endPoint y: 561, distance: 308.5
click at [1173, 566] on quentale-workspace at bounding box center [732, 406] width 1465 height 812
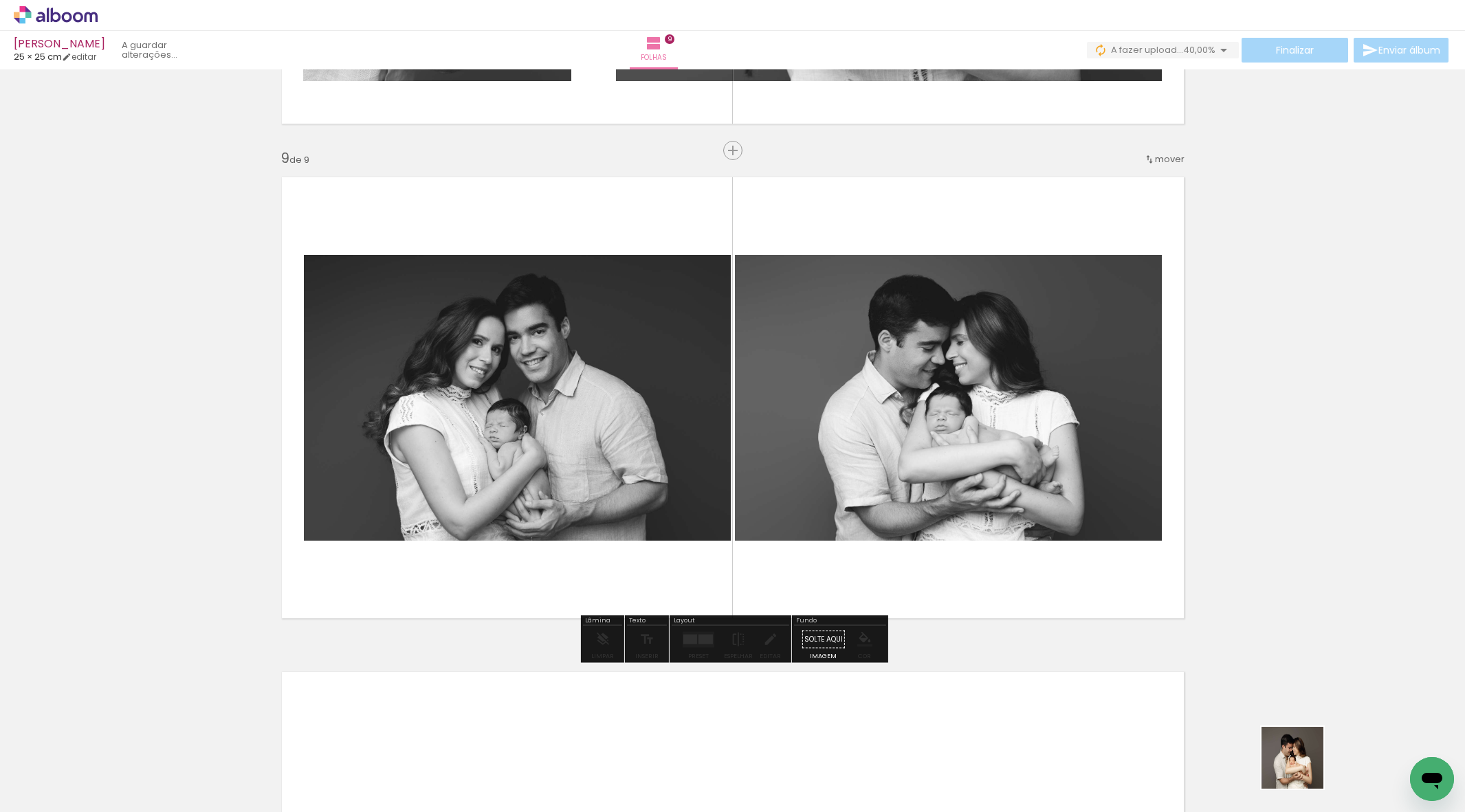
drag, startPoint x: 1320, startPoint y: 783, endPoint x: 1104, endPoint y: 621, distance: 270.0
click at [1145, 635] on quentale-workspace at bounding box center [732, 406] width 1465 height 812
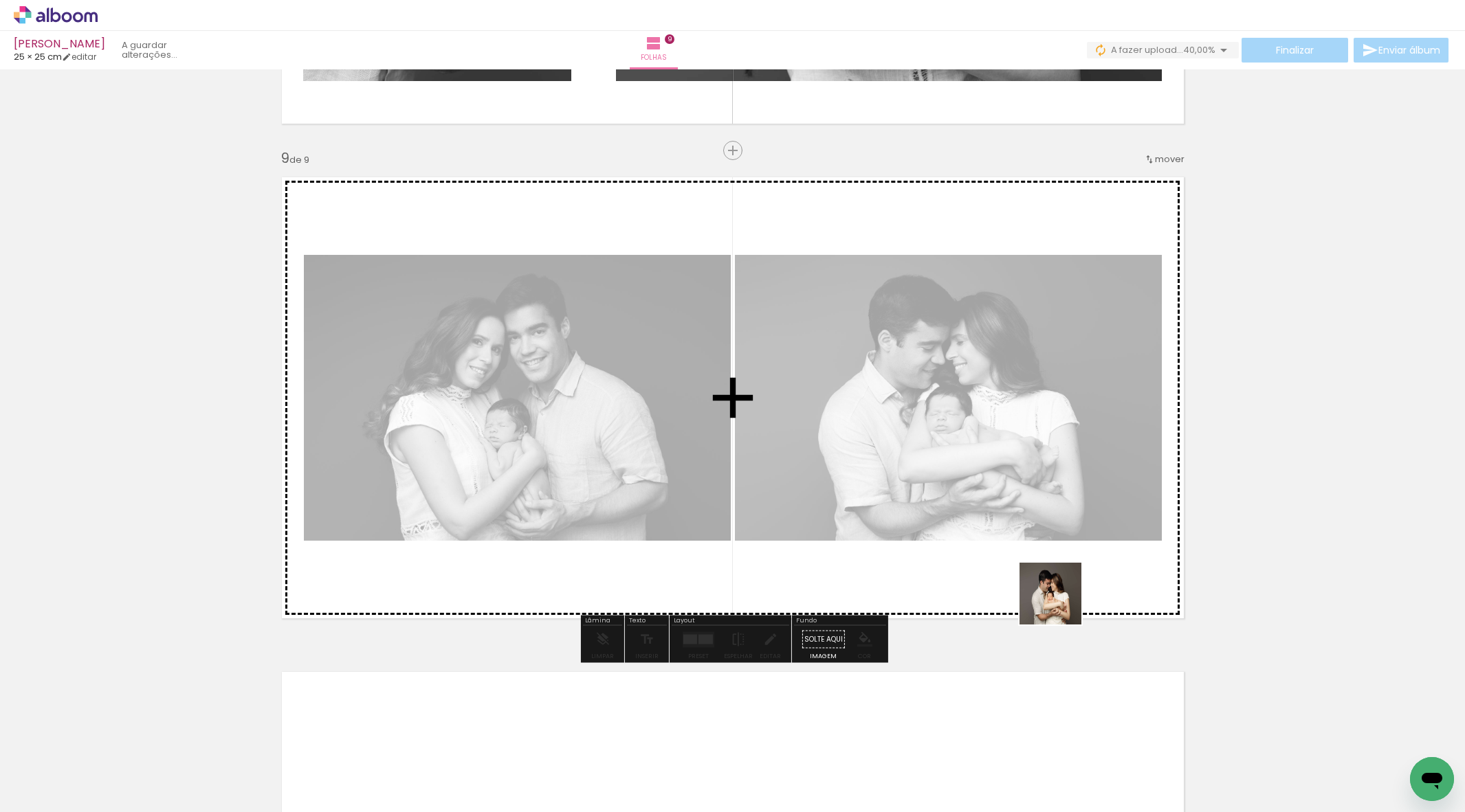
drag, startPoint x: 1315, startPoint y: 767, endPoint x: 1016, endPoint y: 581, distance: 352.1
click at [1016, 581] on quentale-workspace at bounding box center [732, 406] width 1465 height 812
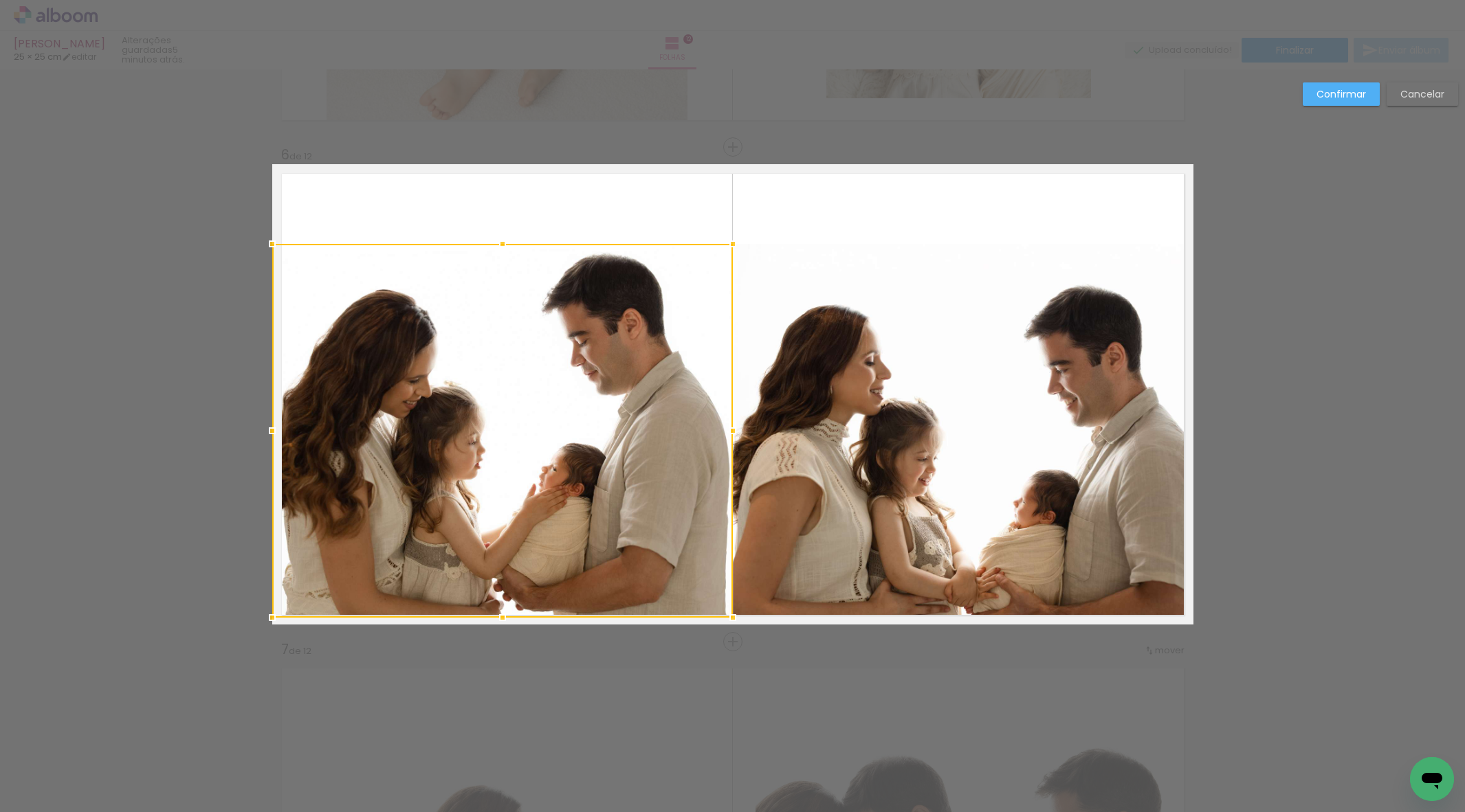
click at [501, 621] on album-spread "6 de 12" at bounding box center [733, 394] width 921 height 460
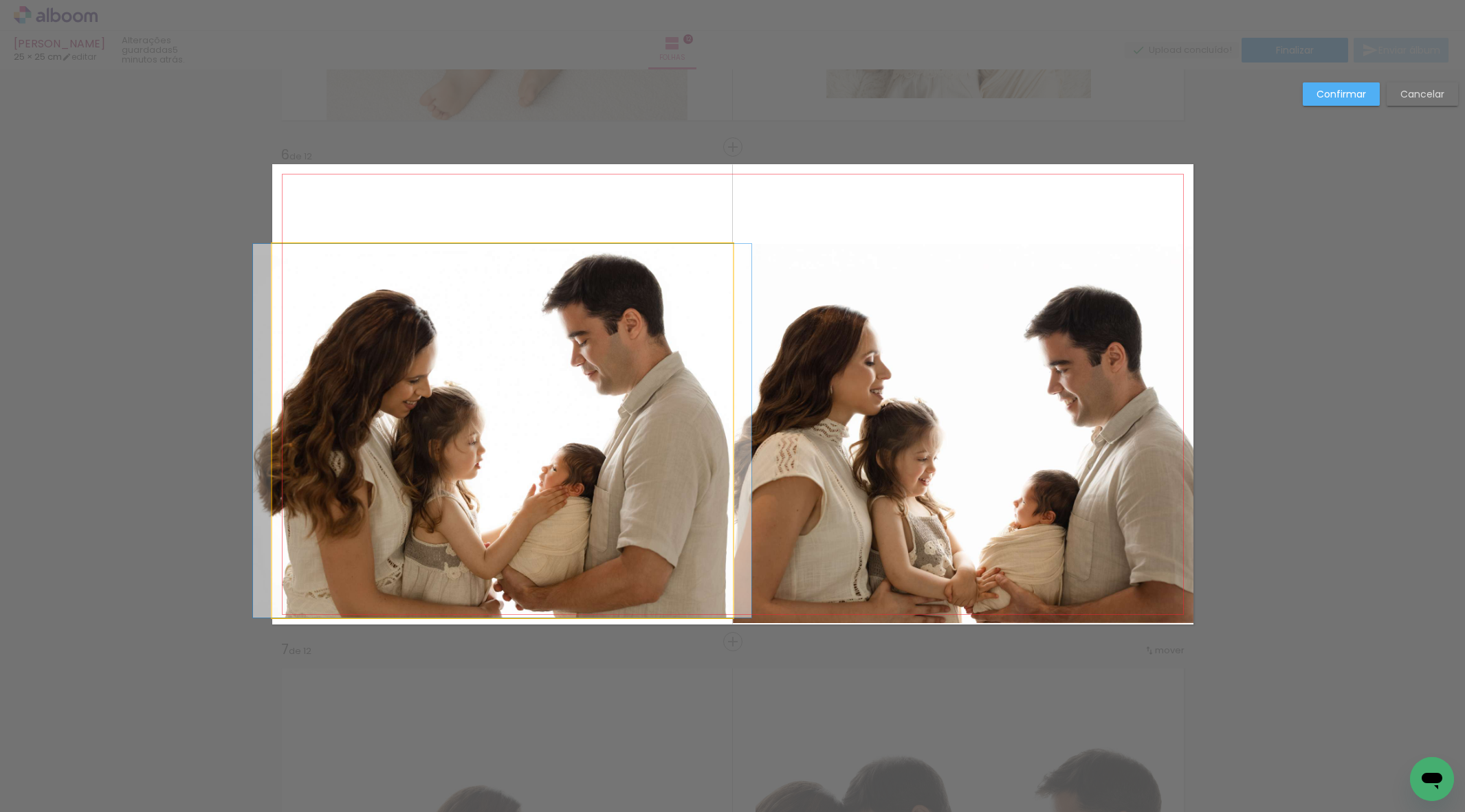
click at [504, 611] on album-spread "6 de 12" at bounding box center [733, 394] width 921 height 460
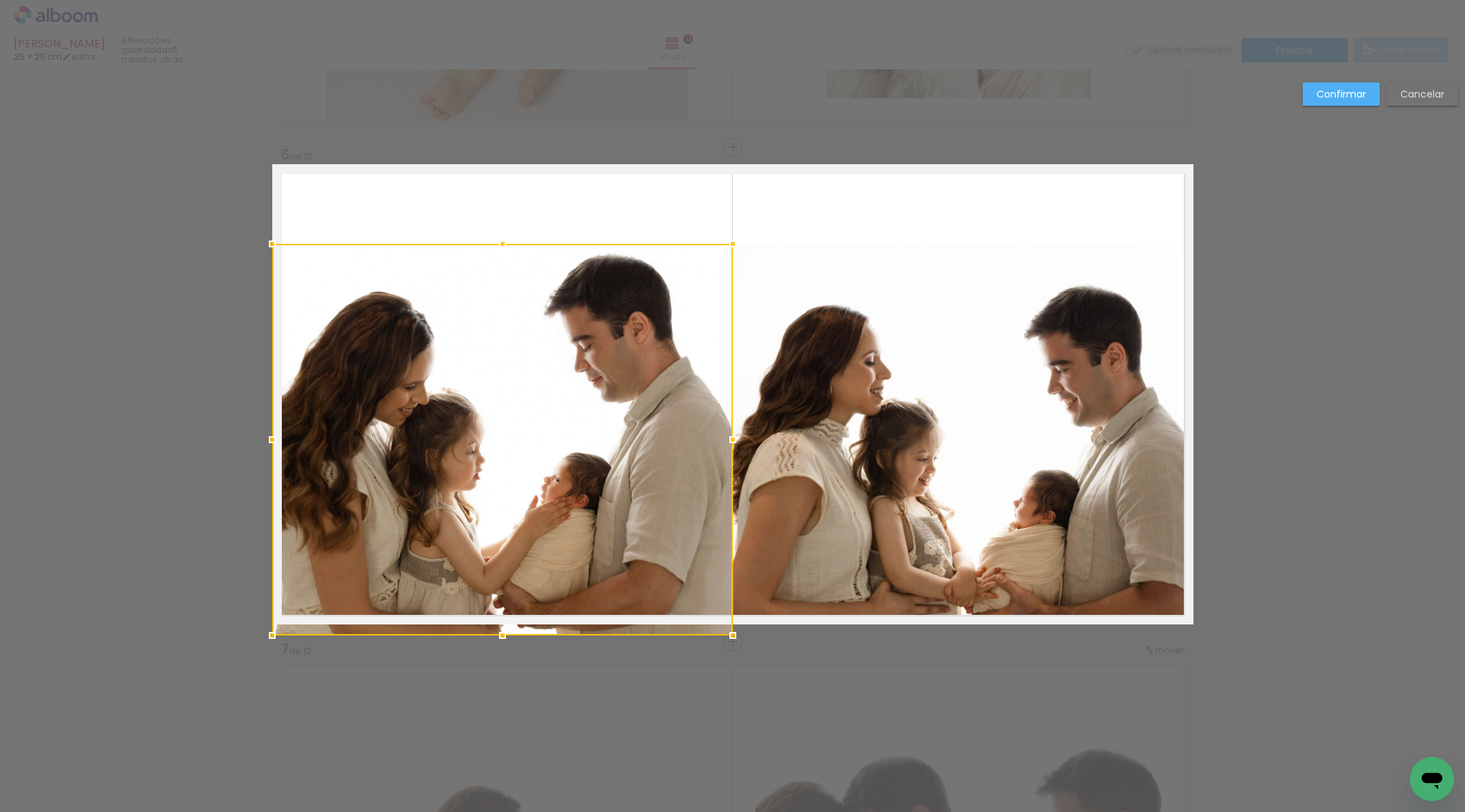
drag, startPoint x: 504, startPoint y: 617, endPoint x: 509, endPoint y: 621, distance: 6.4
click at [501, 624] on div at bounding box center [503, 635] width 28 height 28
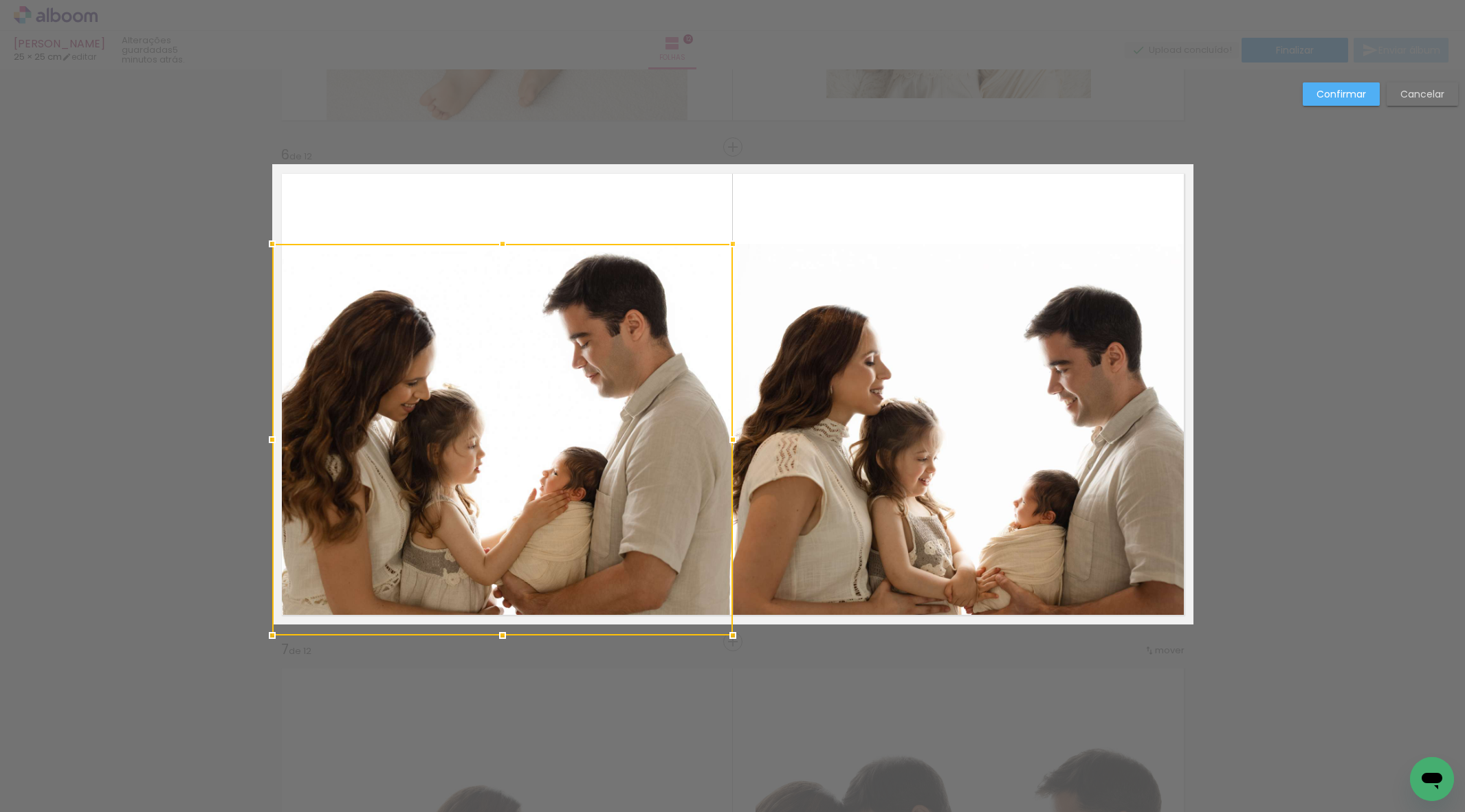
drag, startPoint x: 868, startPoint y: 551, endPoint x: 878, endPoint y: 552, distance: 10.0
click at [869, 551] on album-spread "6 de 12" at bounding box center [733, 394] width 921 height 460
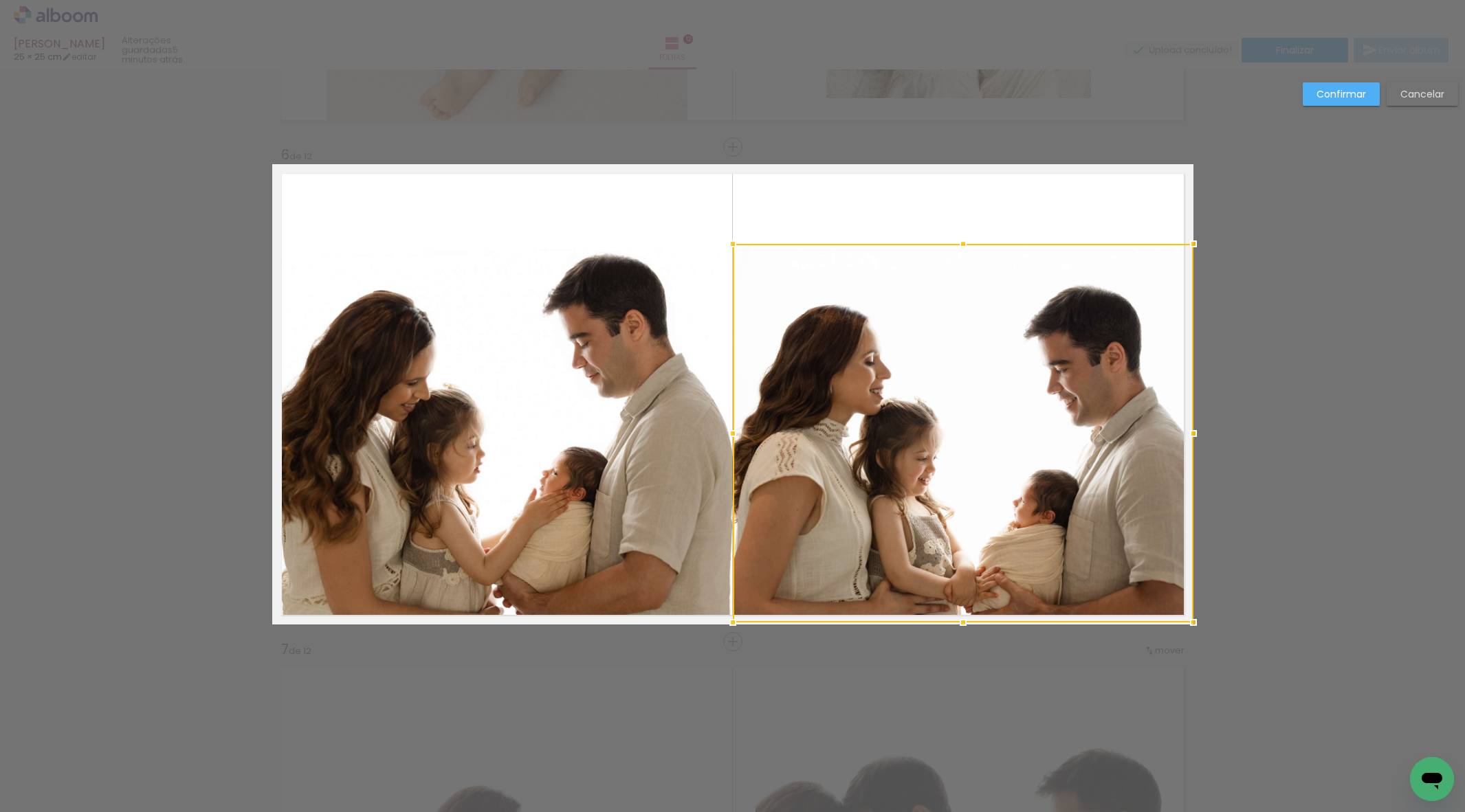
drag, startPoint x: 963, startPoint y: 624, endPoint x: 963, endPoint y: 632, distance: 8.0
click at [963, 633] on div at bounding box center [963, 622] width 28 height 28
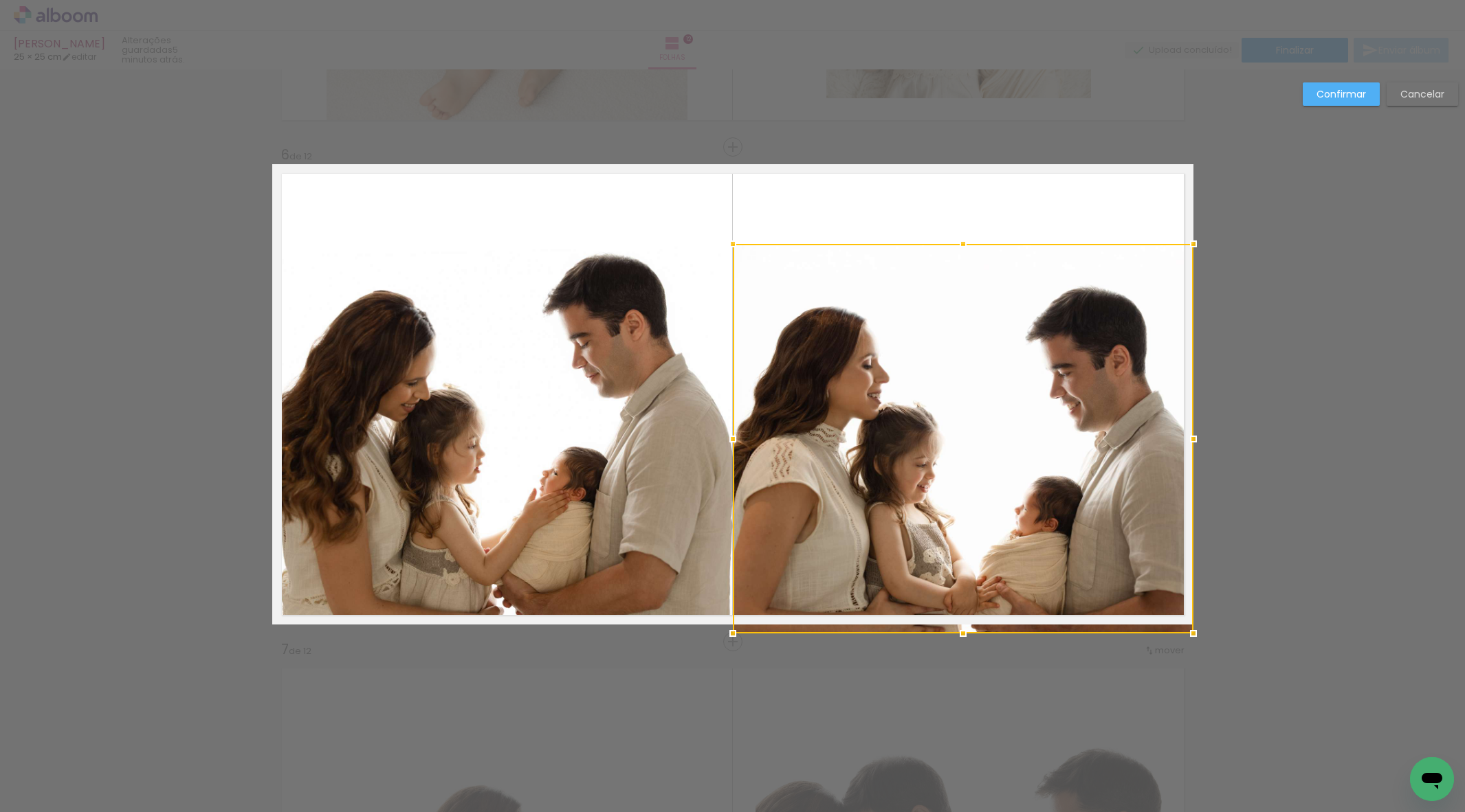
click at [963, 626] on div at bounding box center [963, 634] width 28 height 28
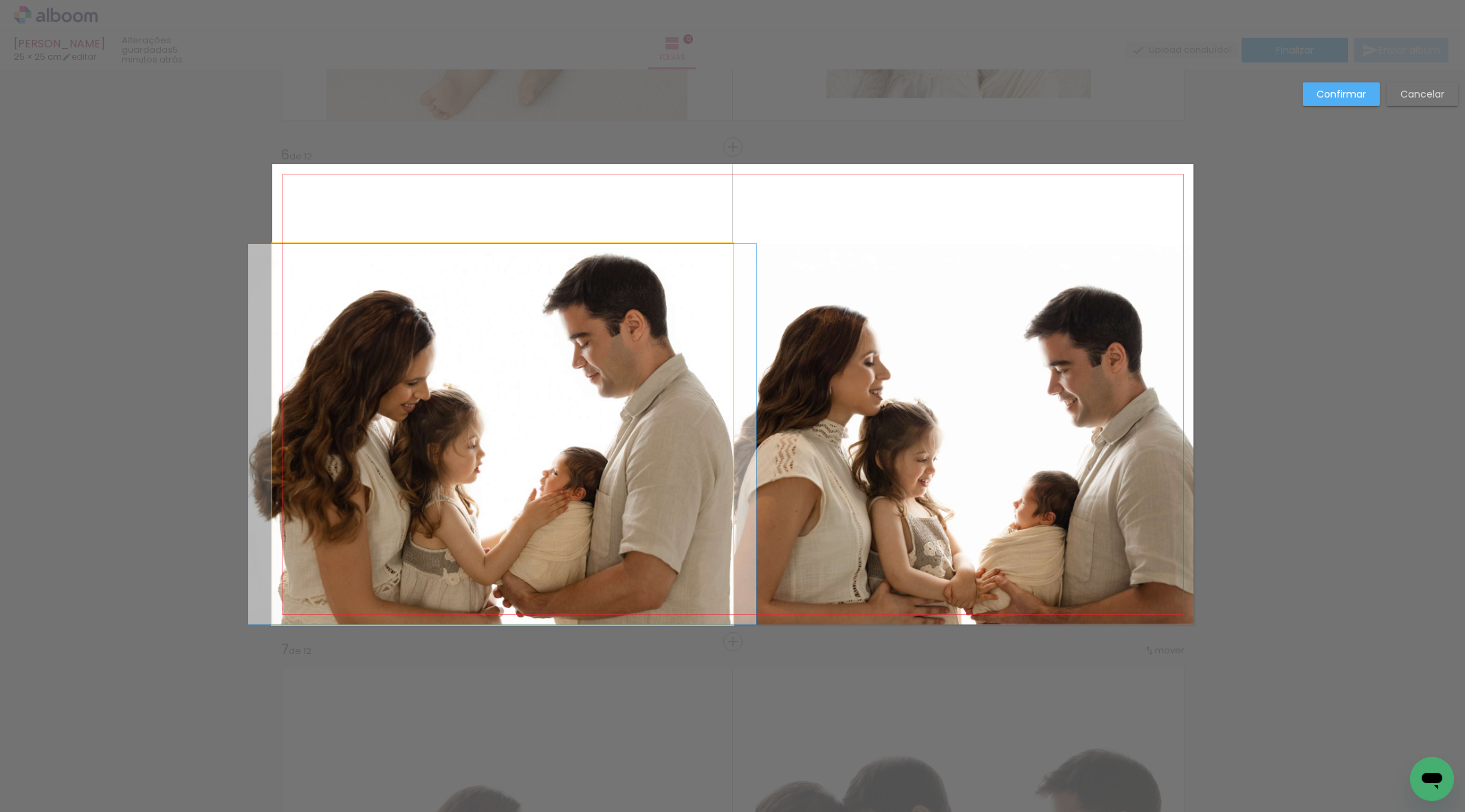
drag, startPoint x: 533, startPoint y: 439, endPoint x: 534, endPoint y: 430, distance: 9.1
click at [532, 431] on album-spread "6 de 12" at bounding box center [733, 394] width 921 height 460
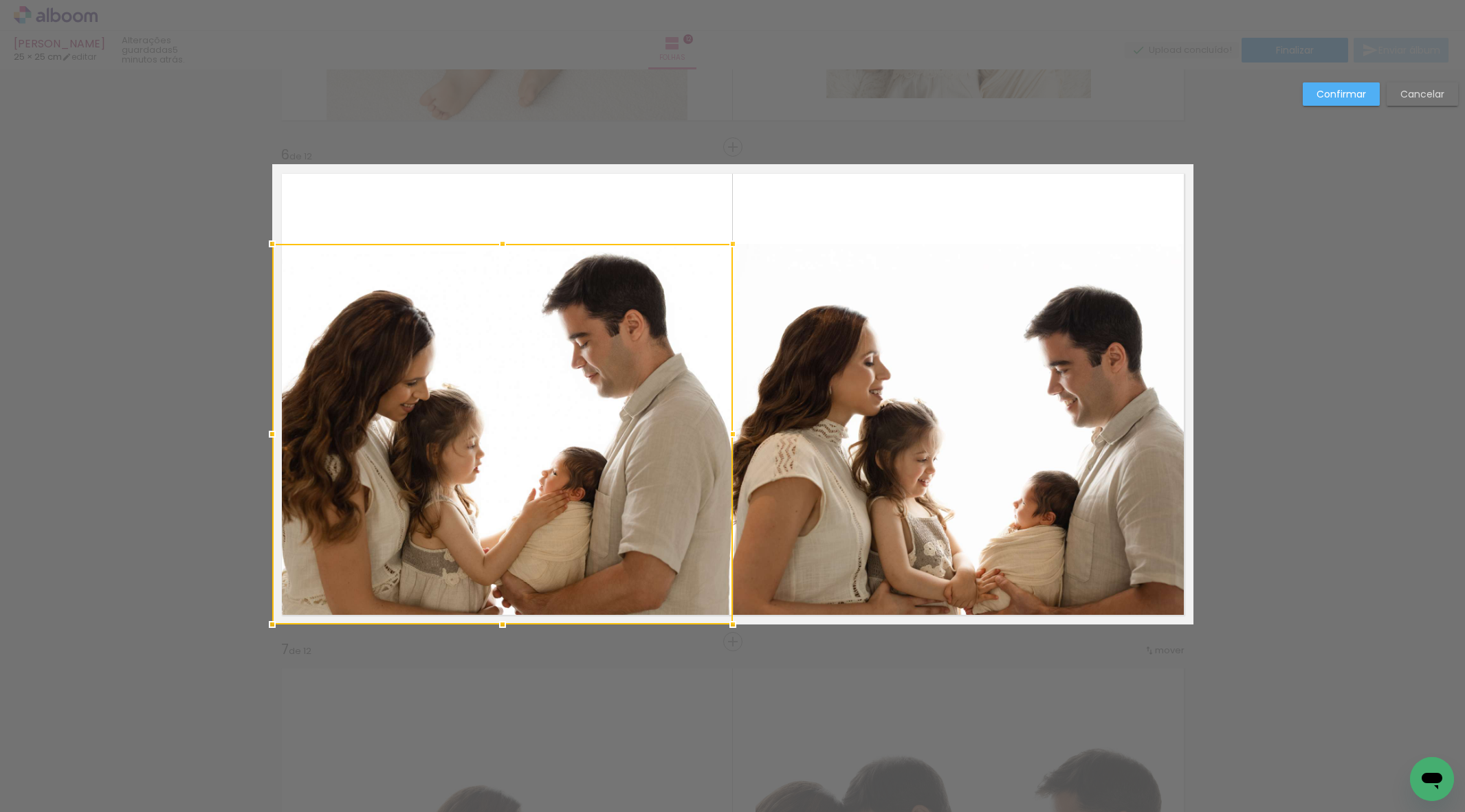
click at [0, 0] on slot "Confirmar" at bounding box center [0, 0] width 0 height 0
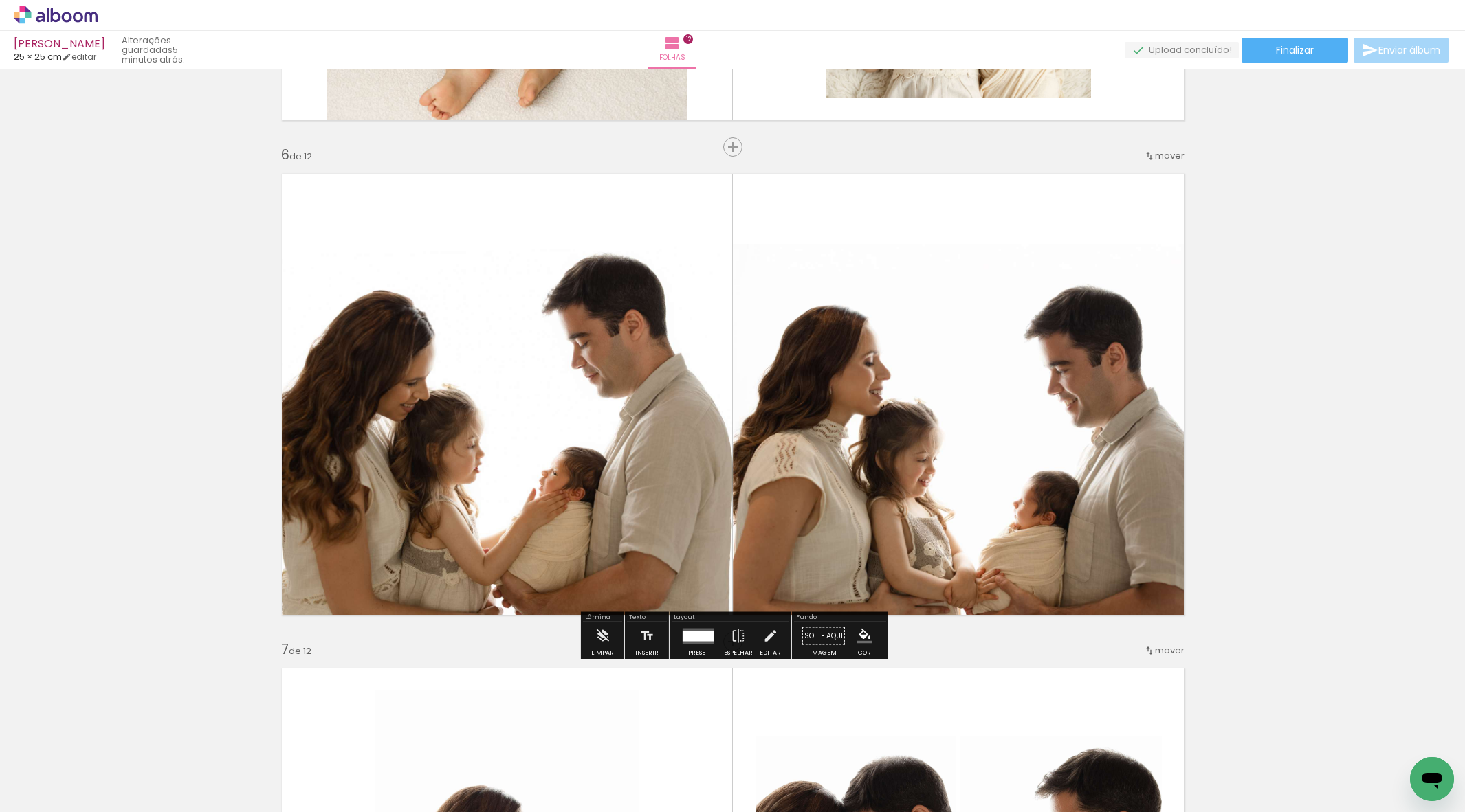
click at [755, 336] on div at bounding box center [501, 434] width 508 height 381
drag, startPoint x: 1288, startPoint y: 358, endPoint x: 1307, endPoint y: 377, distance: 26.9
drag, startPoint x: 1337, startPoint y: 459, endPoint x: 484, endPoint y: 360, distance: 858.7
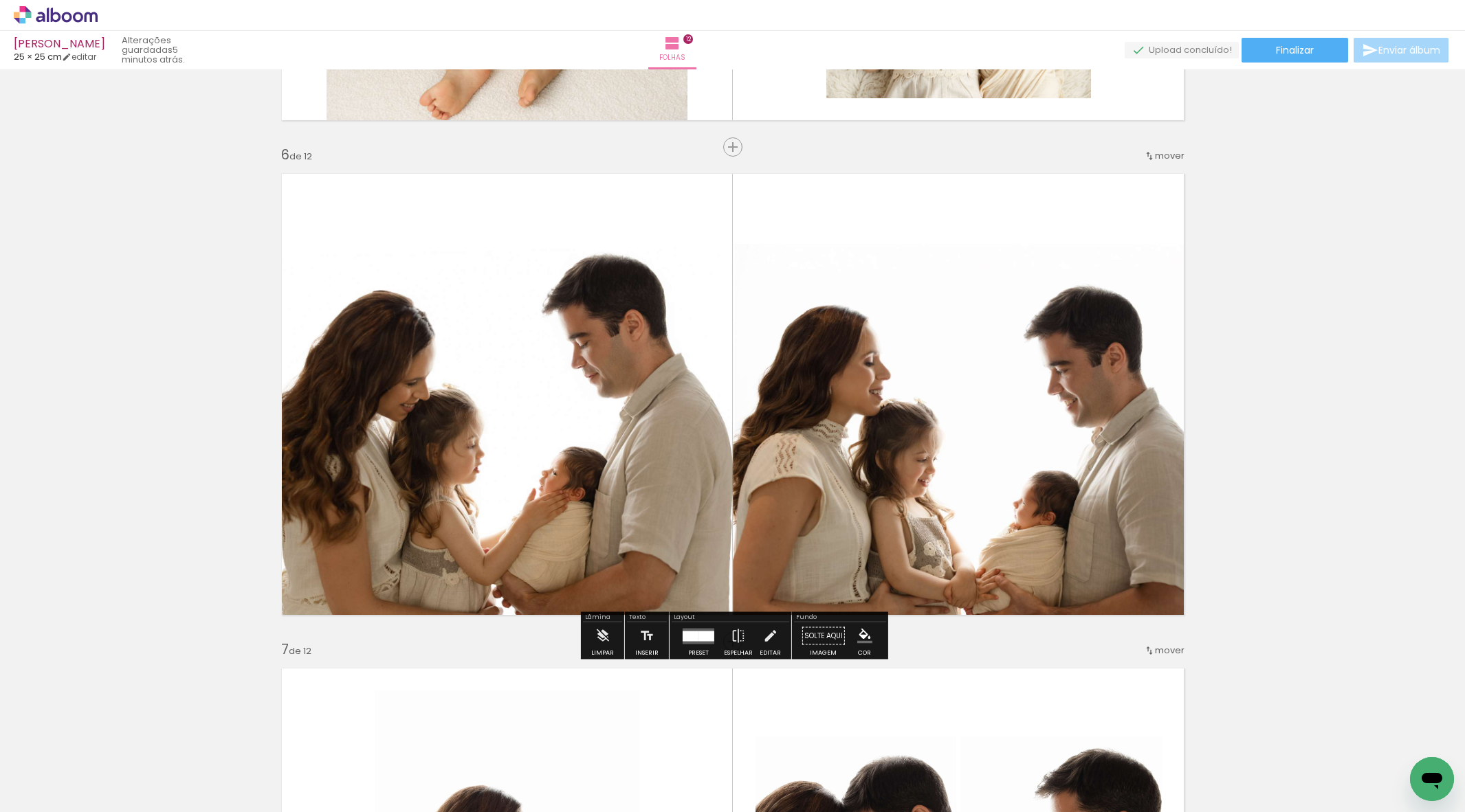
click at [1046, 283] on quentale-photo at bounding box center [963, 434] width 461 height 381
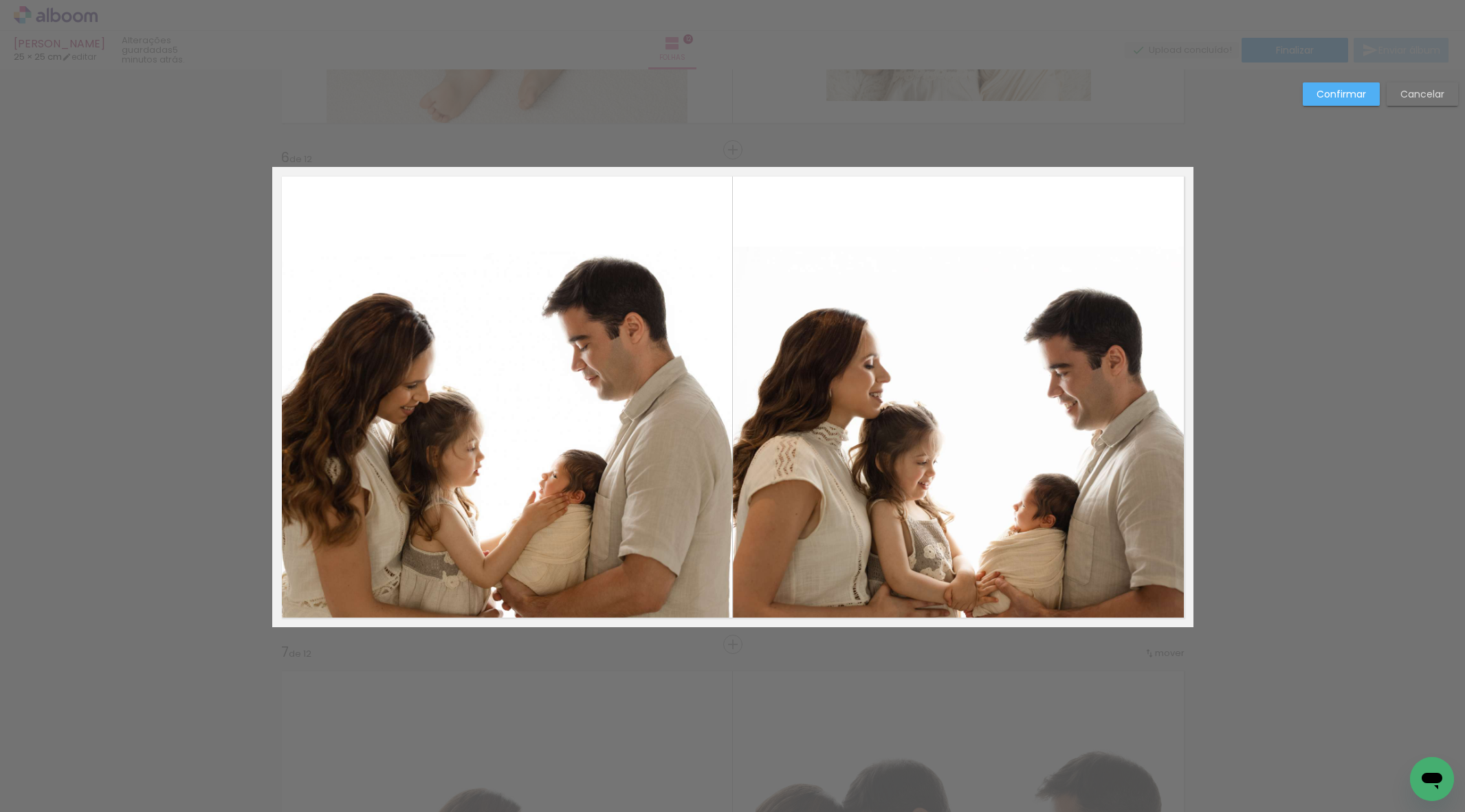
scroll to position [2415, 0]
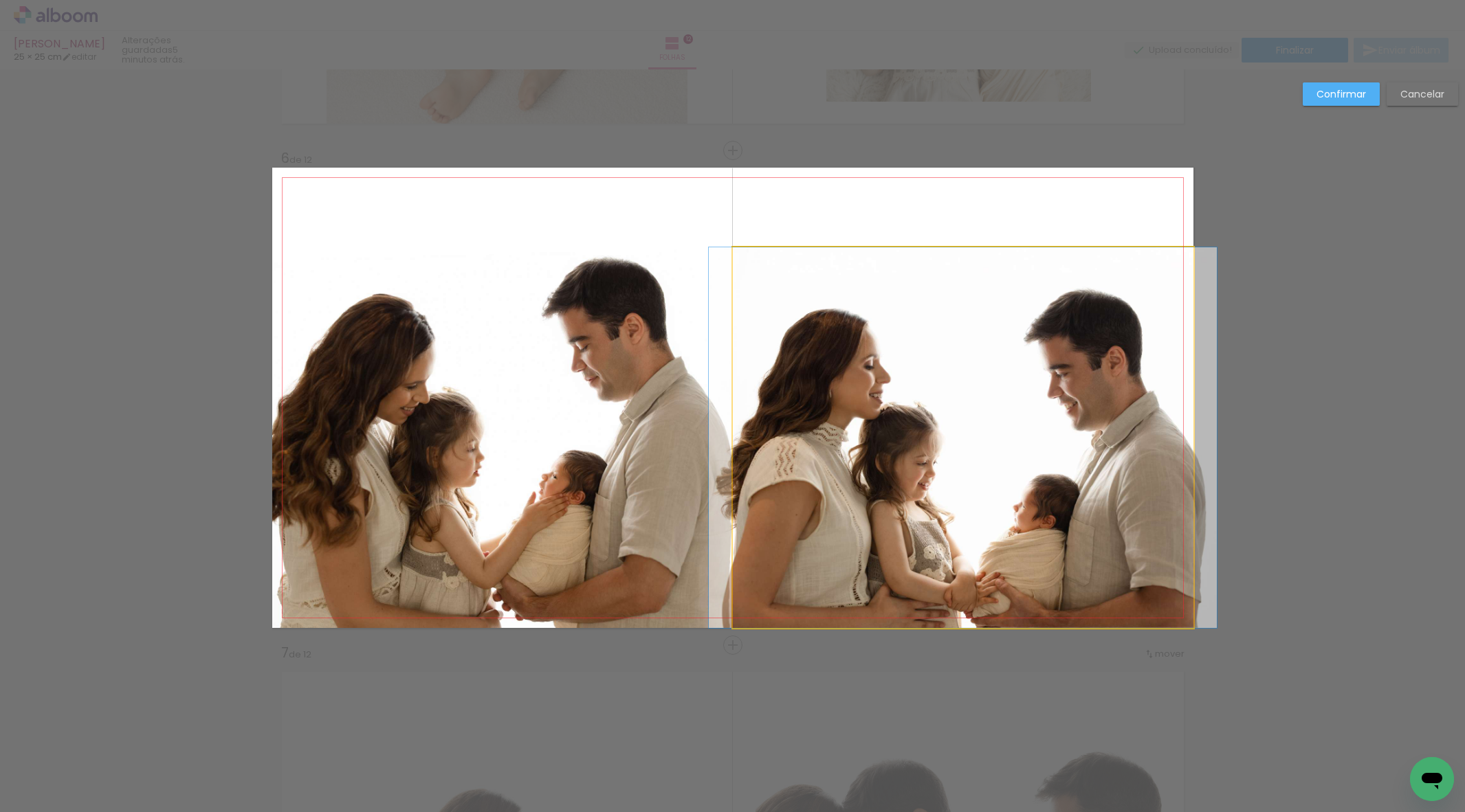
click at [968, 269] on quentale-photo at bounding box center [963, 437] width 461 height 381
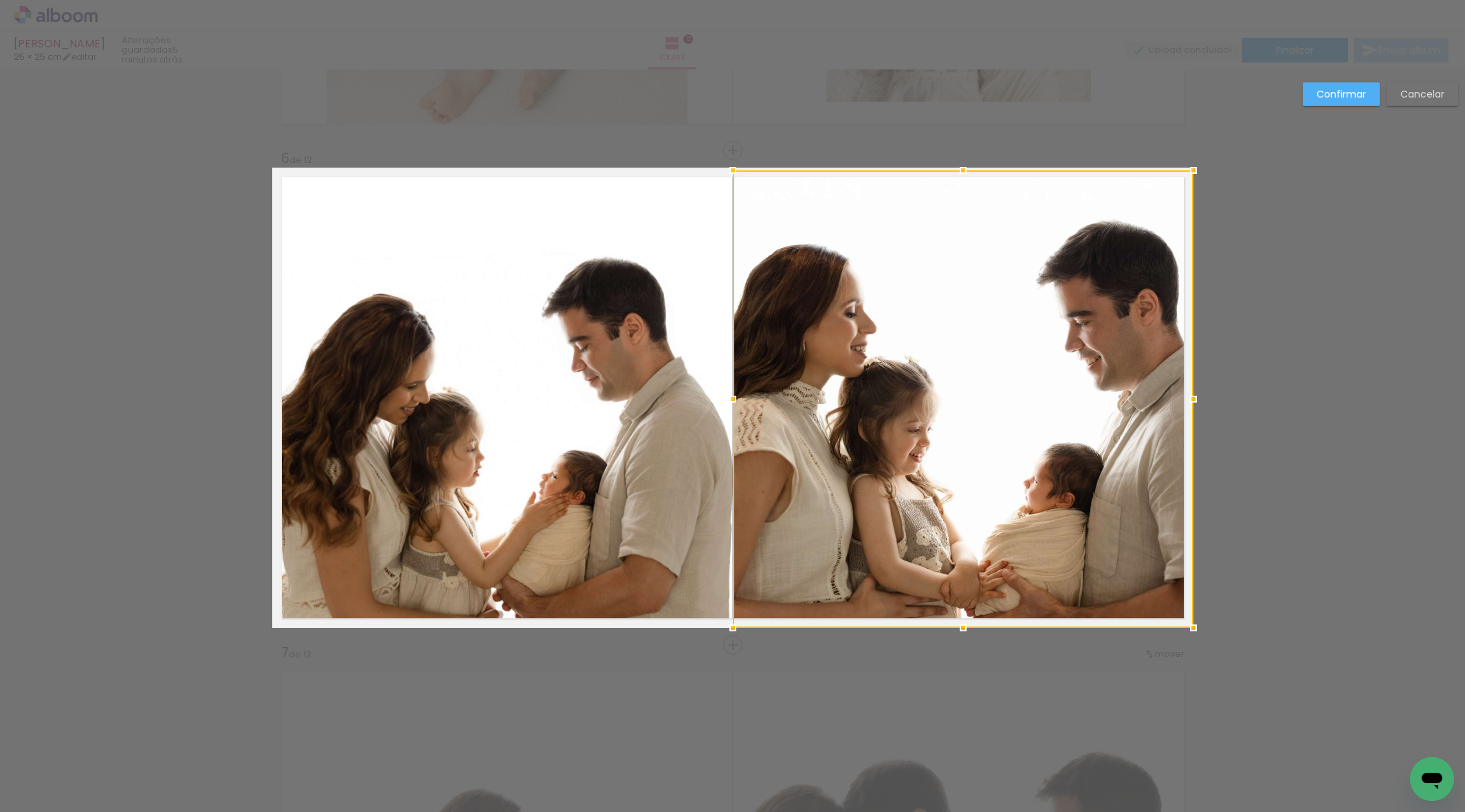
drag, startPoint x: 963, startPoint y: 244, endPoint x: 956, endPoint y: 163, distance: 81.3
click at [956, 163] on div at bounding box center [963, 170] width 28 height 28
click at [0, 0] on slot "Confirmar" at bounding box center [0, 0] width 0 height 0
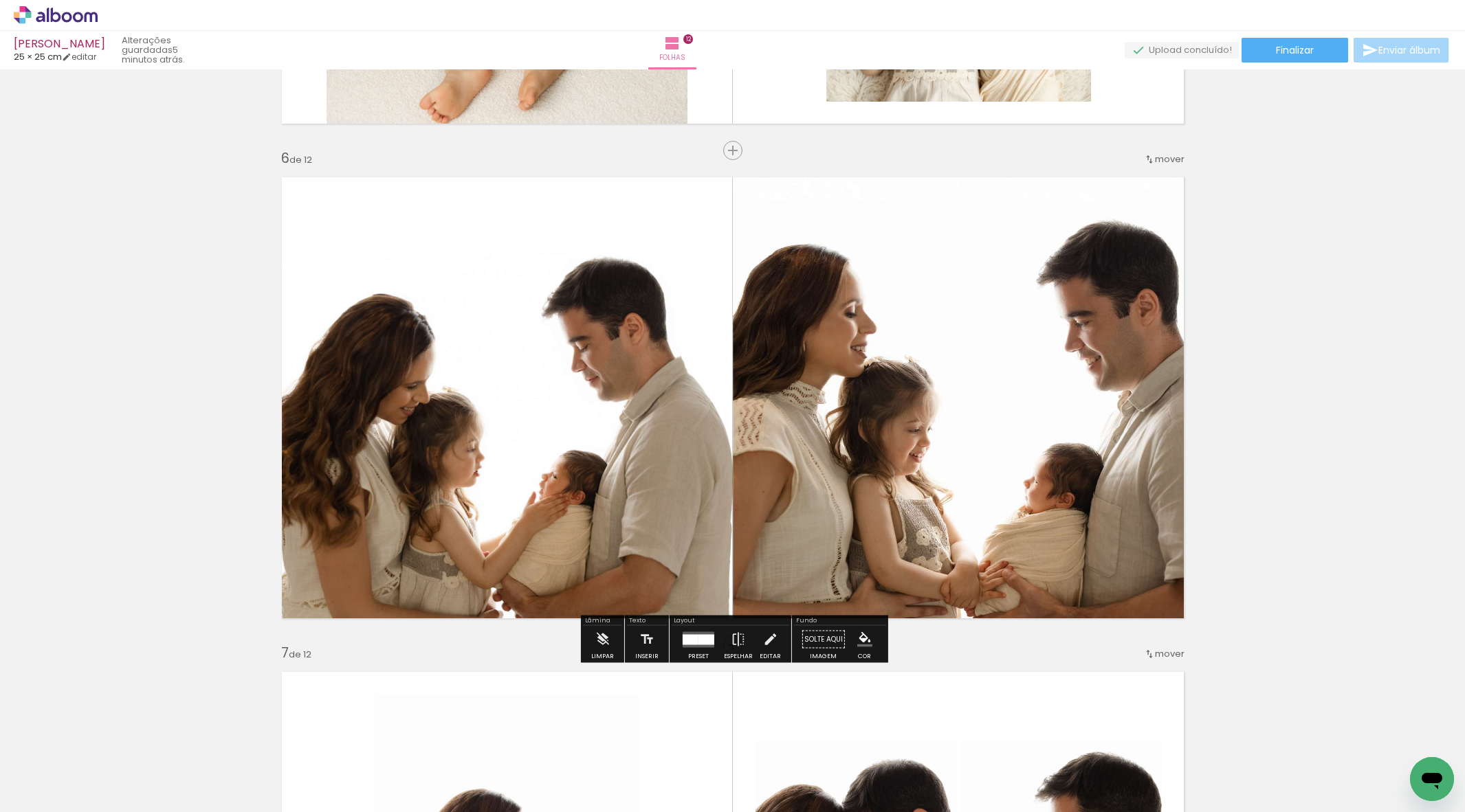
drag, startPoint x: 695, startPoint y: 648, endPoint x: 691, endPoint y: 642, distance: 7.2
click at [695, 644] on div at bounding box center [699, 640] width 37 height 28
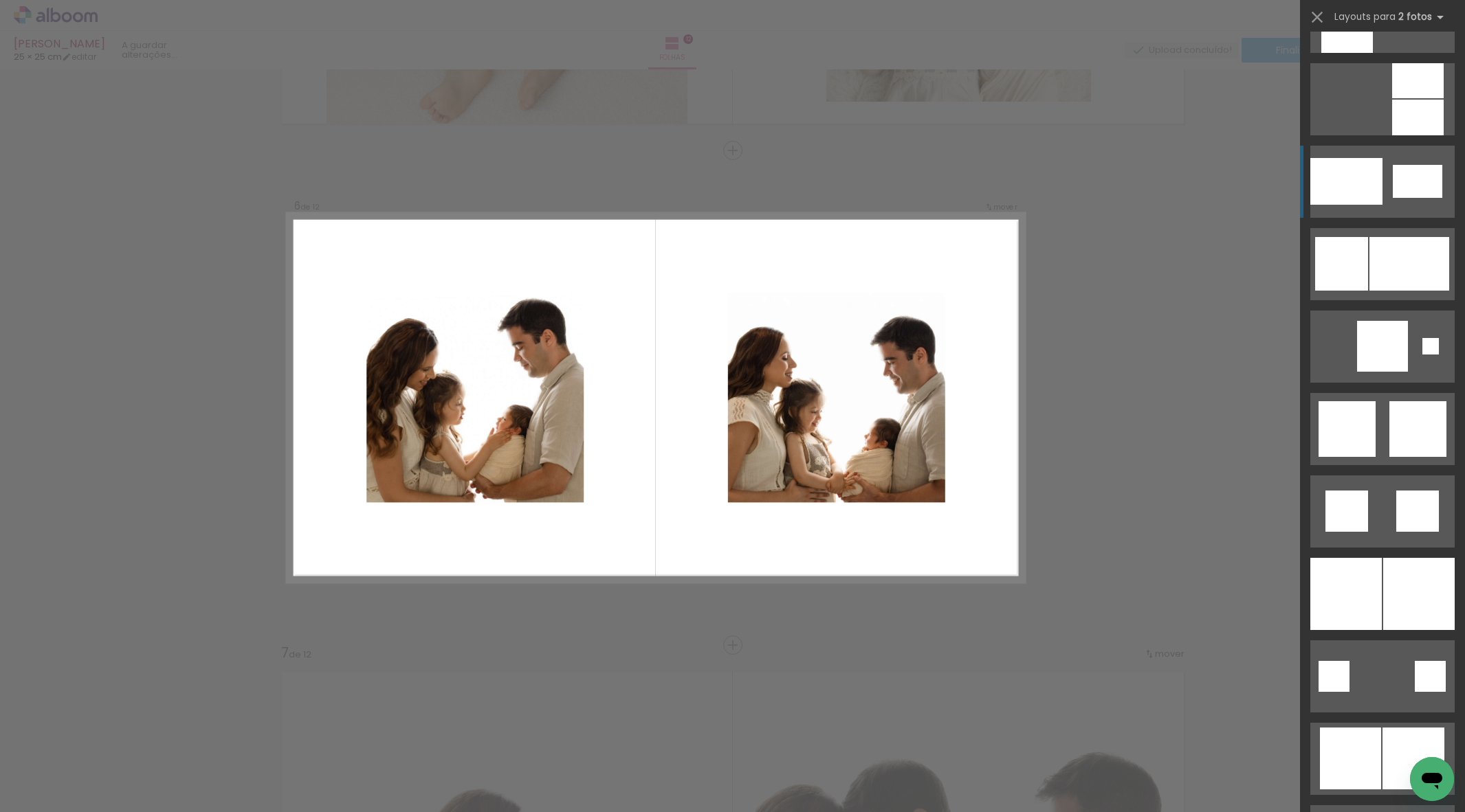
scroll to position [1692, 0]
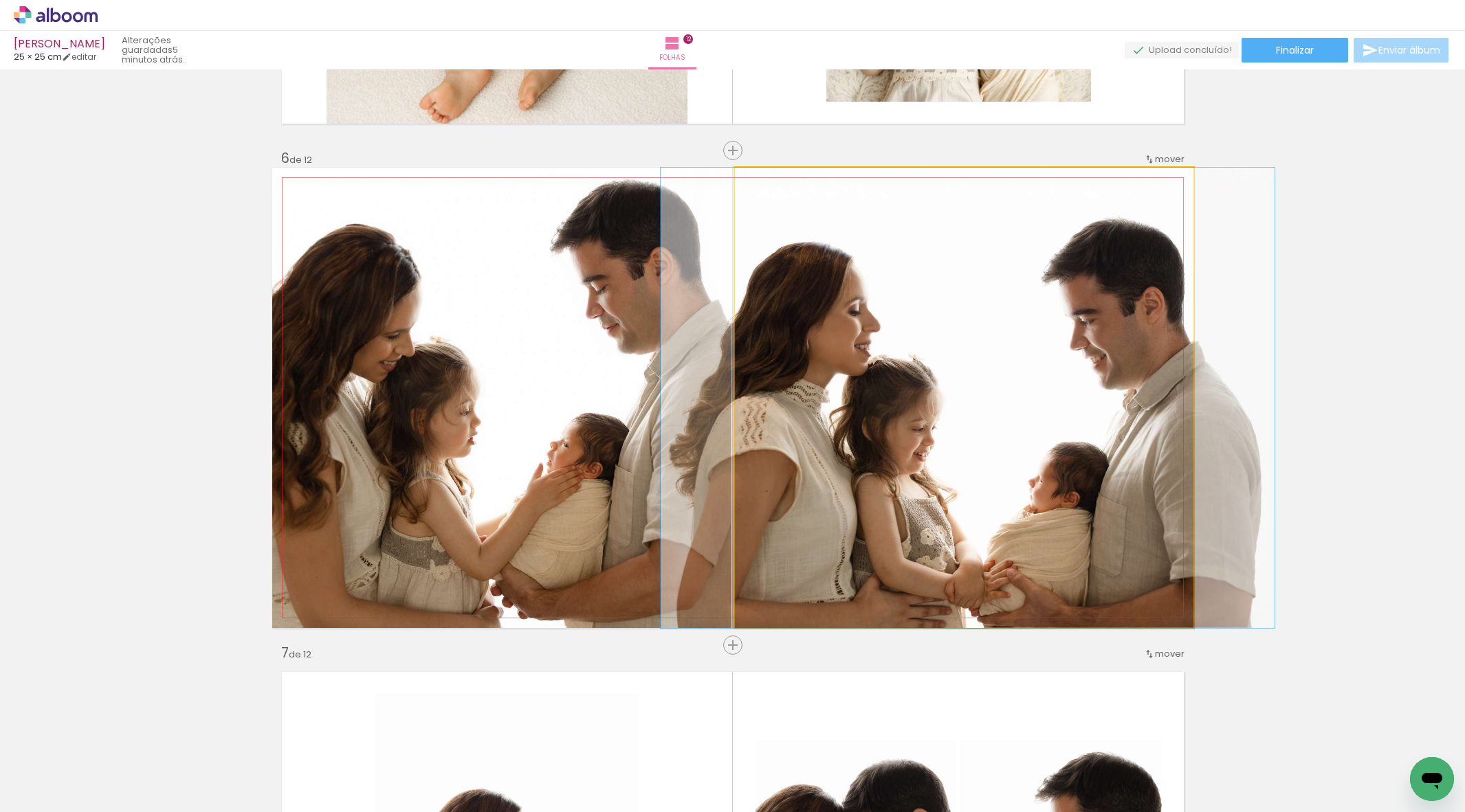
click at [1091, 432] on div at bounding box center [968, 398] width 614 height 460
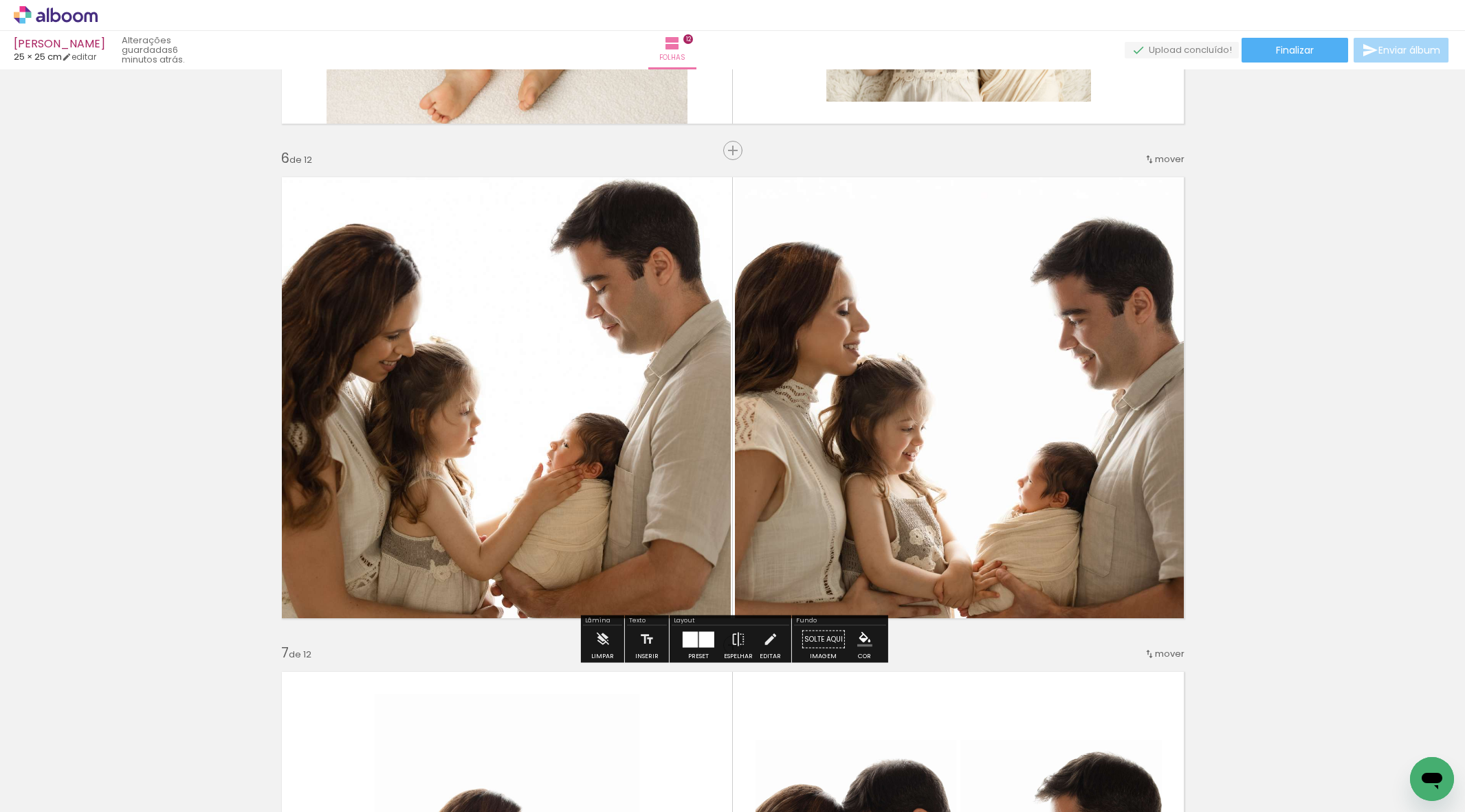
click at [783, 418] on quentale-photo at bounding box center [964, 398] width 459 height 460
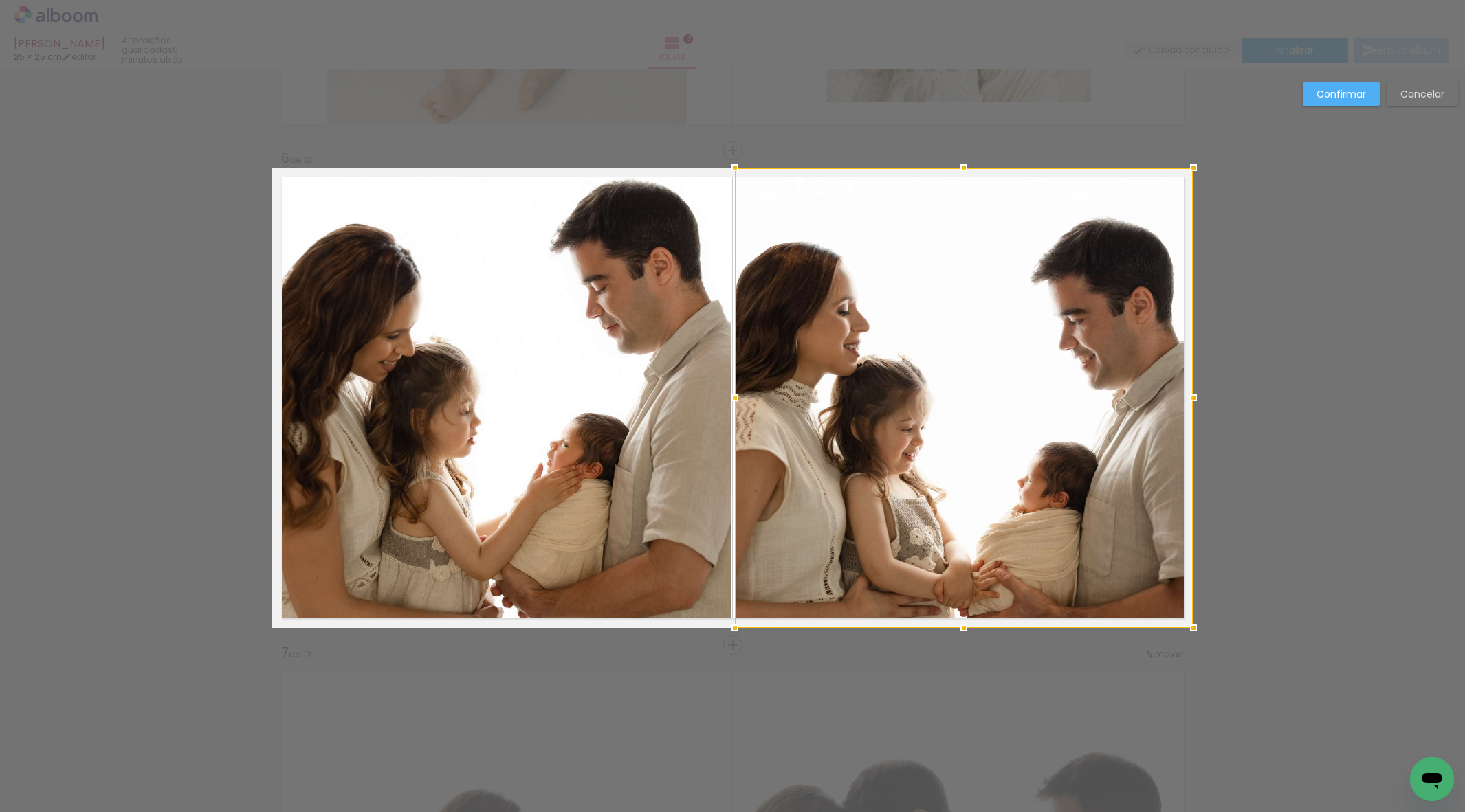
click at [735, 626] on div at bounding box center [735, 628] width 28 height 28
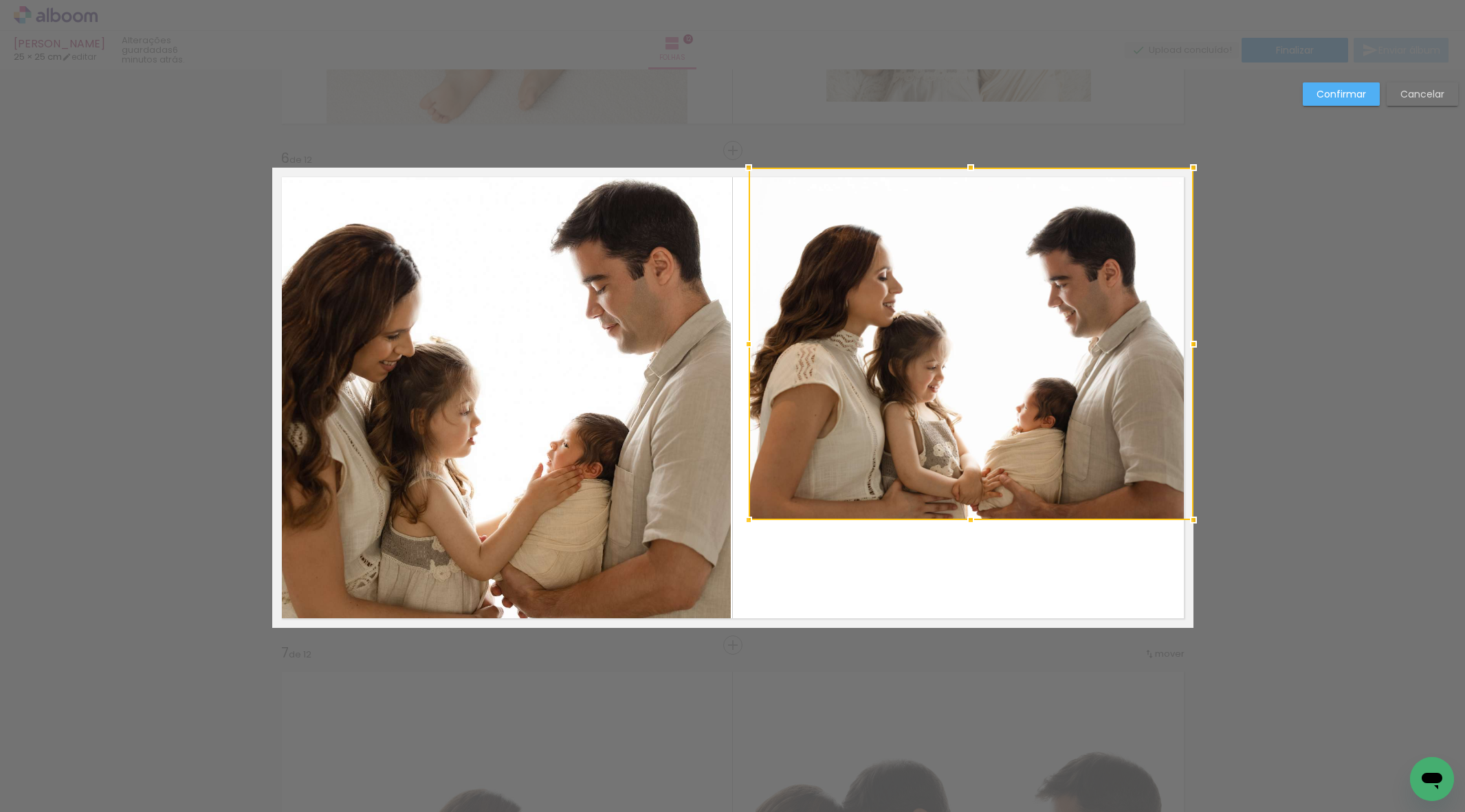
drag, startPoint x: 733, startPoint y: 630, endPoint x: 744, endPoint y: 528, distance: 102.6
click at [746, 527] on div at bounding box center [748, 520] width 28 height 28
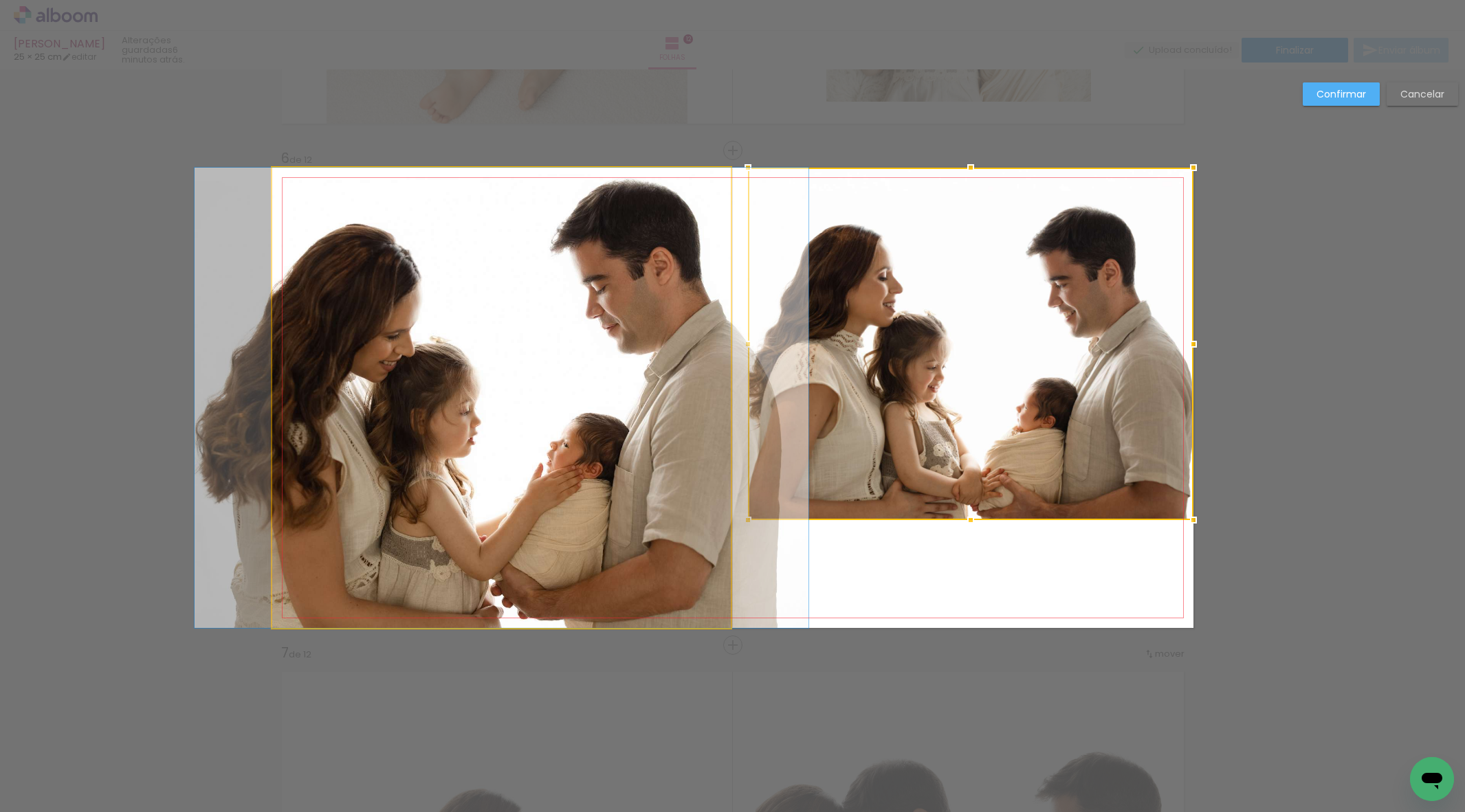
click at [663, 555] on quentale-photo at bounding box center [502, 398] width 459 height 460
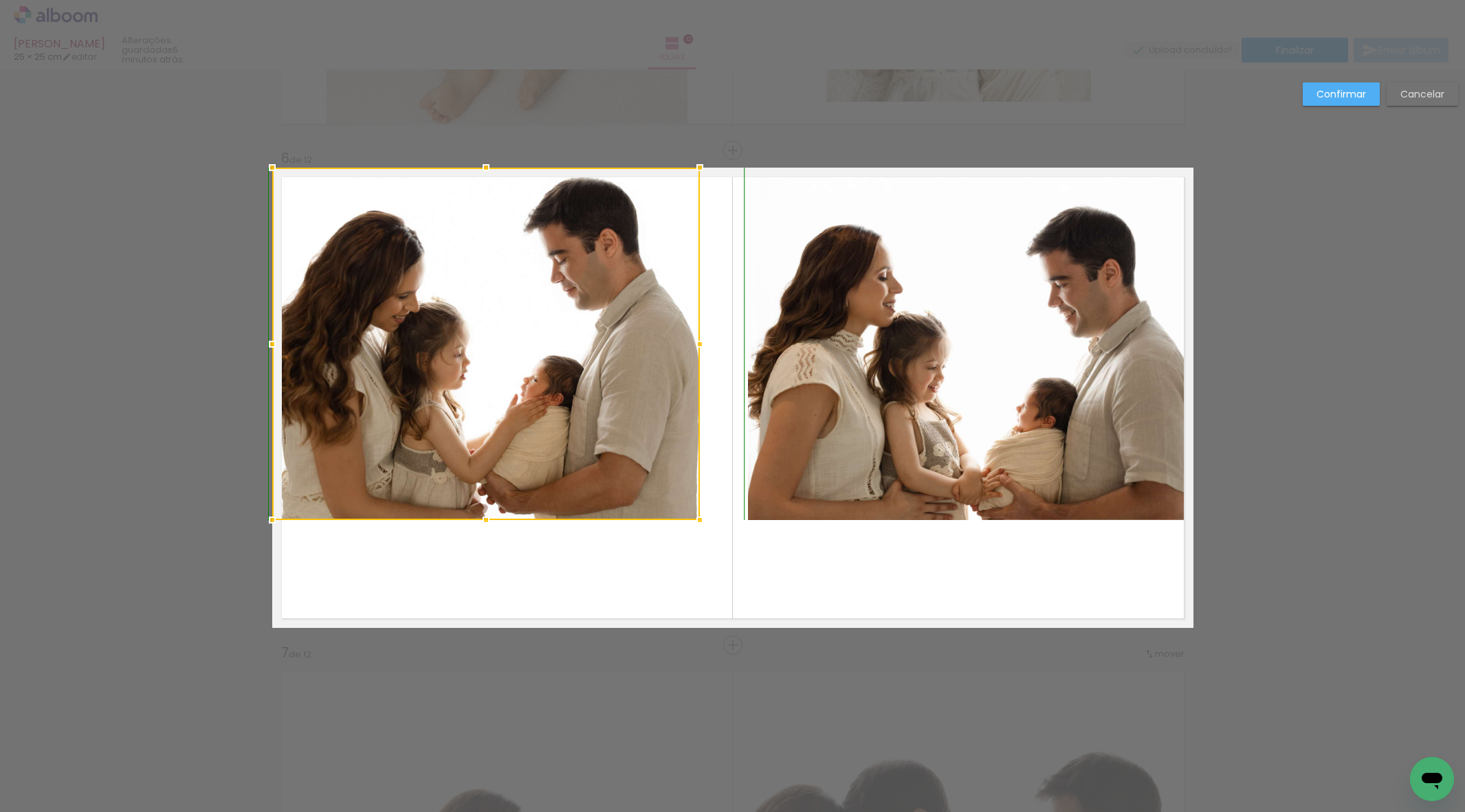
drag, startPoint x: 728, startPoint y: 632, endPoint x: 700, endPoint y: 528, distance: 107.7
click at [698, 528] on div at bounding box center [700, 520] width 28 height 28
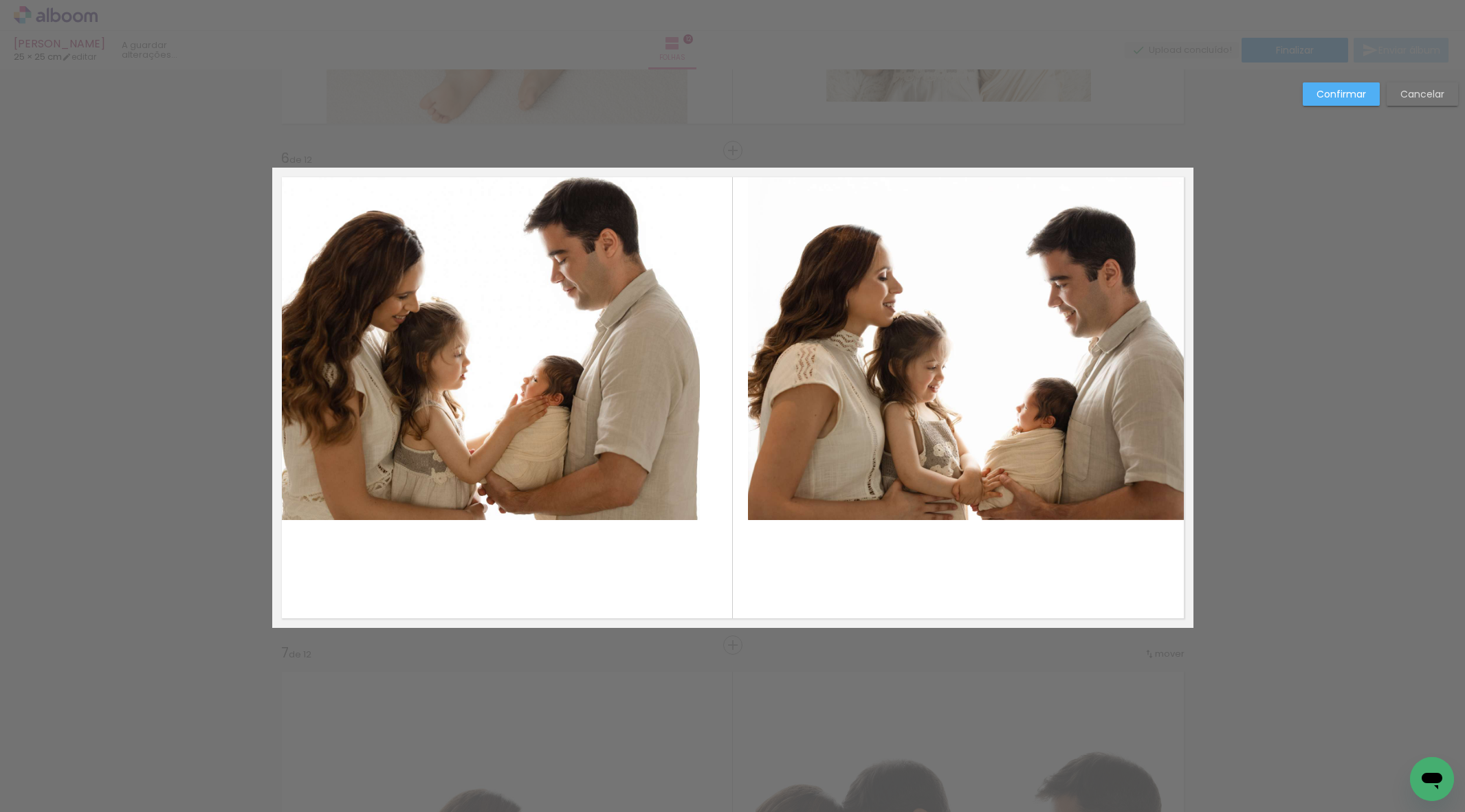
click at [975, 453] on quentale-photo at bounding box center [970, 344] width 445 height 352
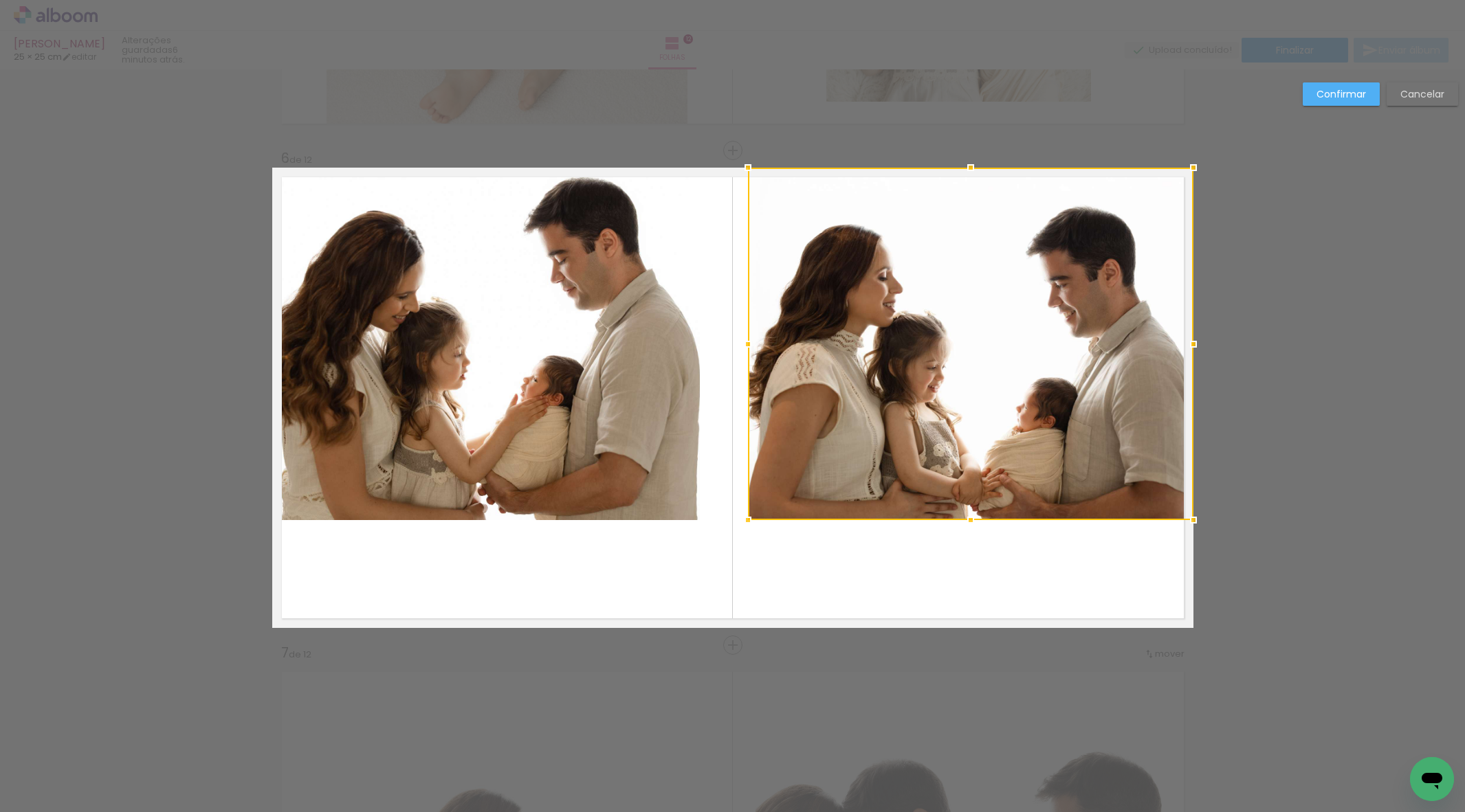
click at [975, 453] on div at bounding box center [970, 344] width 445 height 352
click at [597, 434] on quentale-photo at bounding box center [486, 344] width 428 height 352
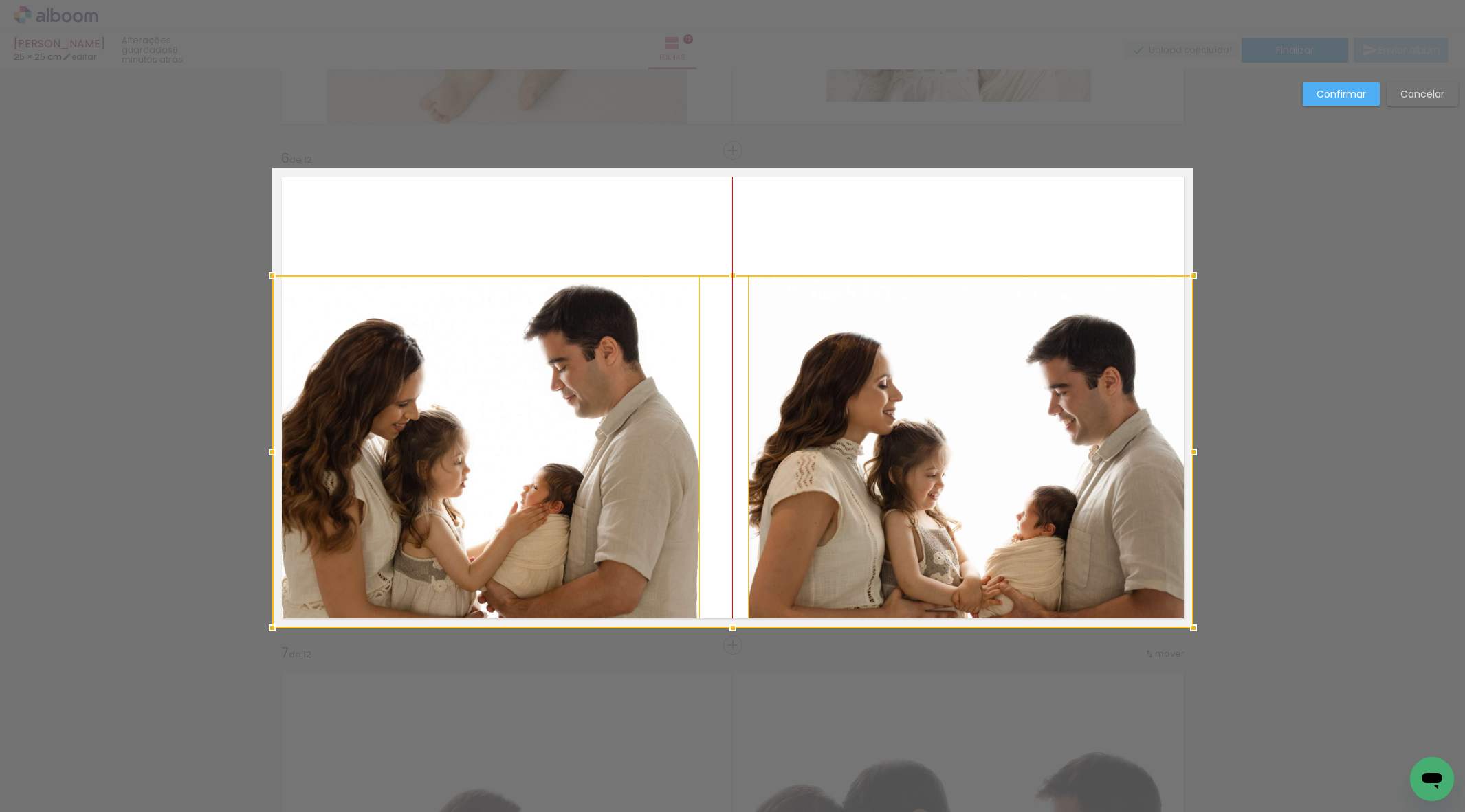
drag, startPoint x: 860, startPoint y: 435, endPoint x: 862, endPoint y: 548, distance: 113.0
click at [863, 550] on div at bounding box center [733, 452] width 921 height 352
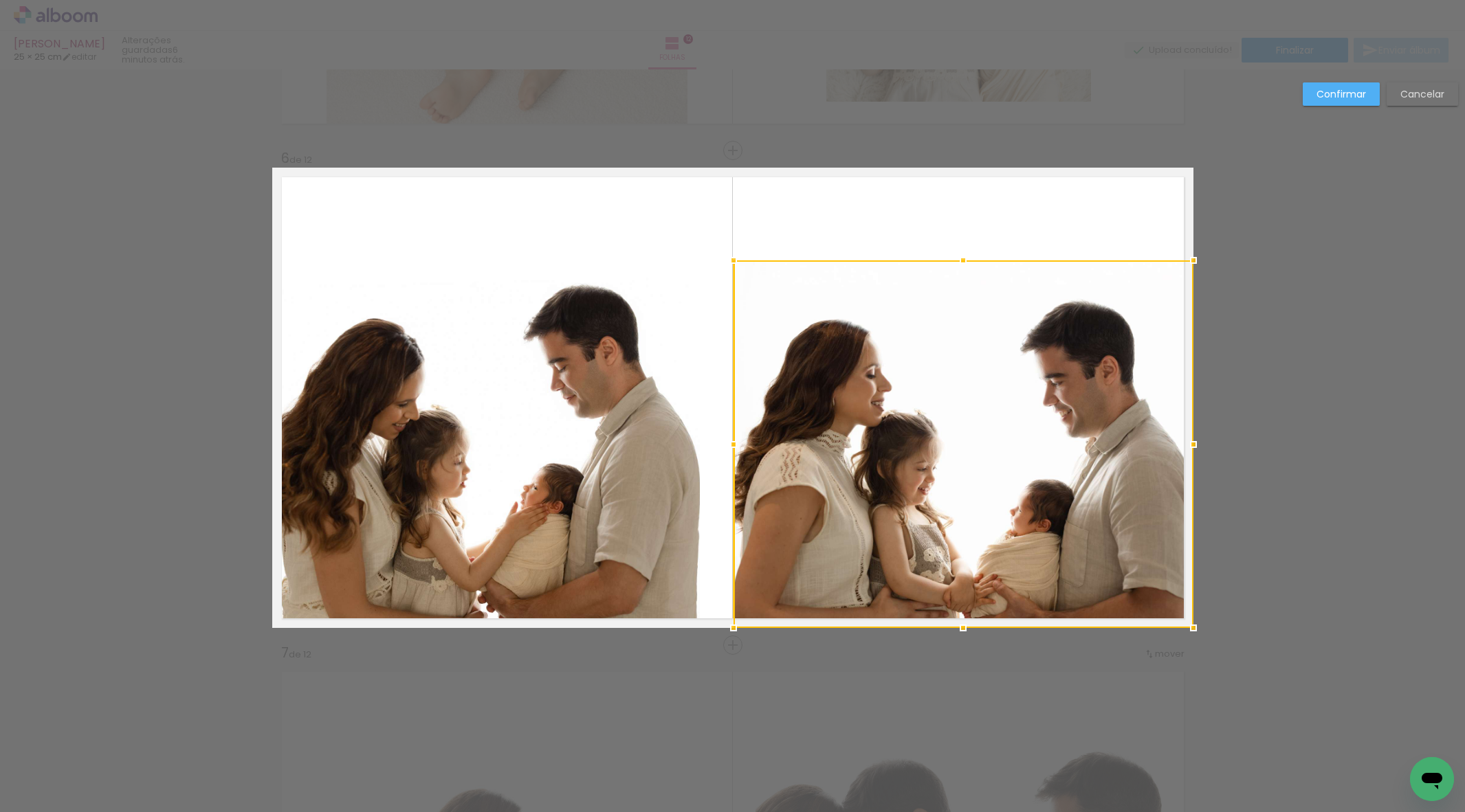
drag, startPoint x: 747, startPoint y: 277, endPoint x: 712, endPoint y: 262, distance: 38.1
click at [728, 254] on div at bounding box center [733, 261] width 28 height 28
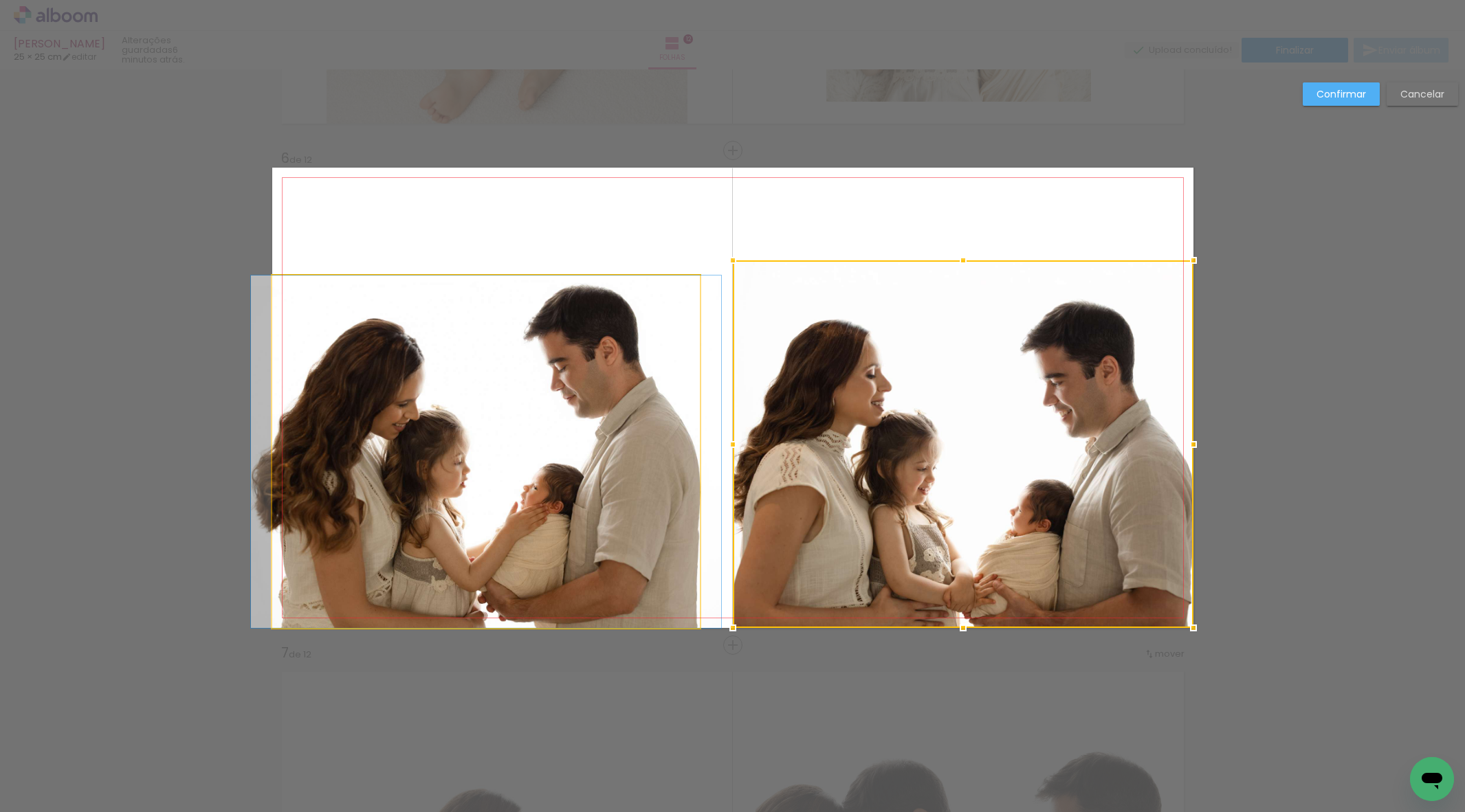
drag, startPoint x: 628, startPoint y: 300, endPoint x: 636, endPoint y: 298, distance: 8.2
click at [630, 300] on album-spread "6 de 12" at bounding box center [733, 398] width 921 height 460
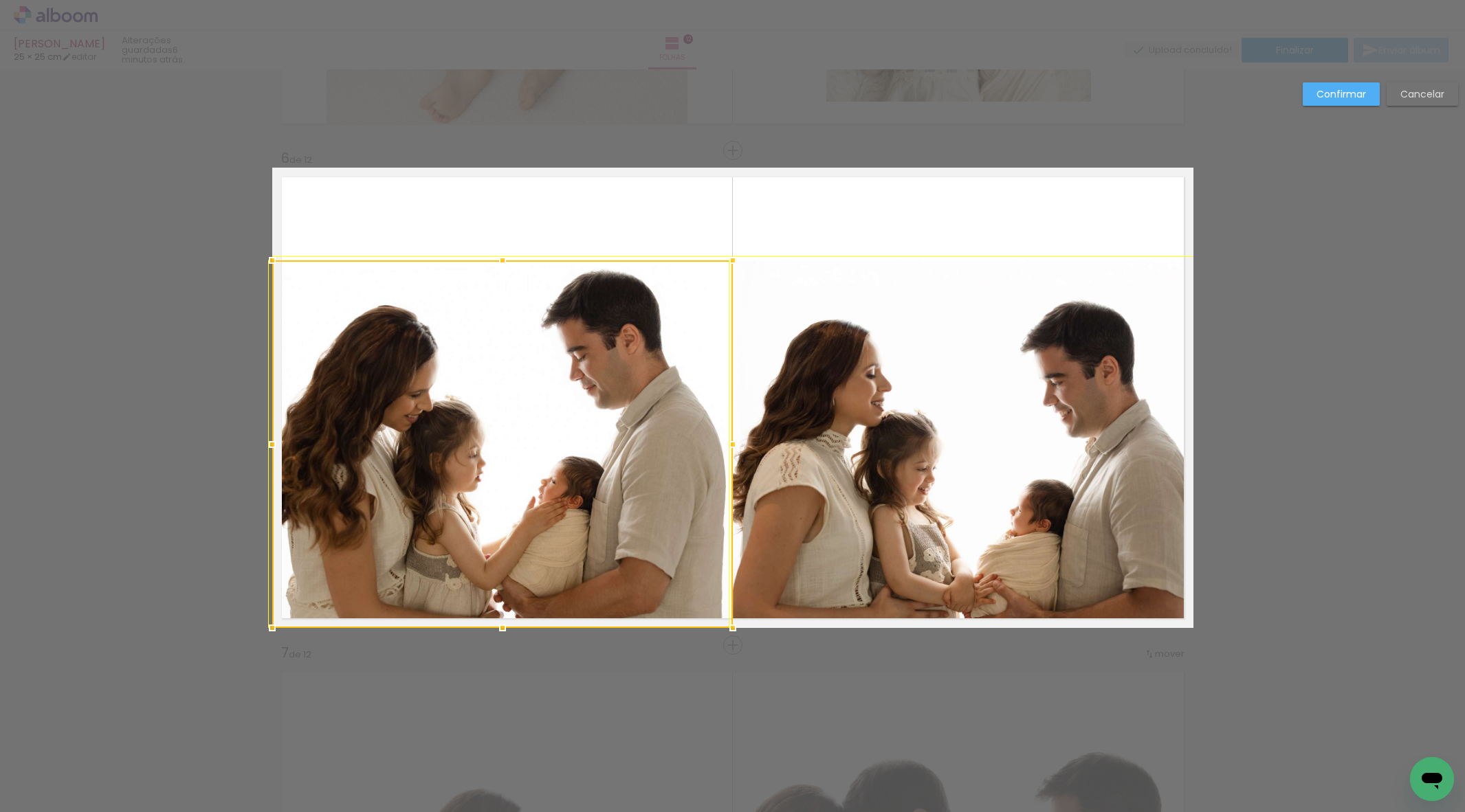
drag, startPoint x: 697, startPoint y: 272, endPoint x: 723, endPoint y: 259, distance: 29.1
click at [726, 253] on div at bounding box center [733, 261] width 28 height 28
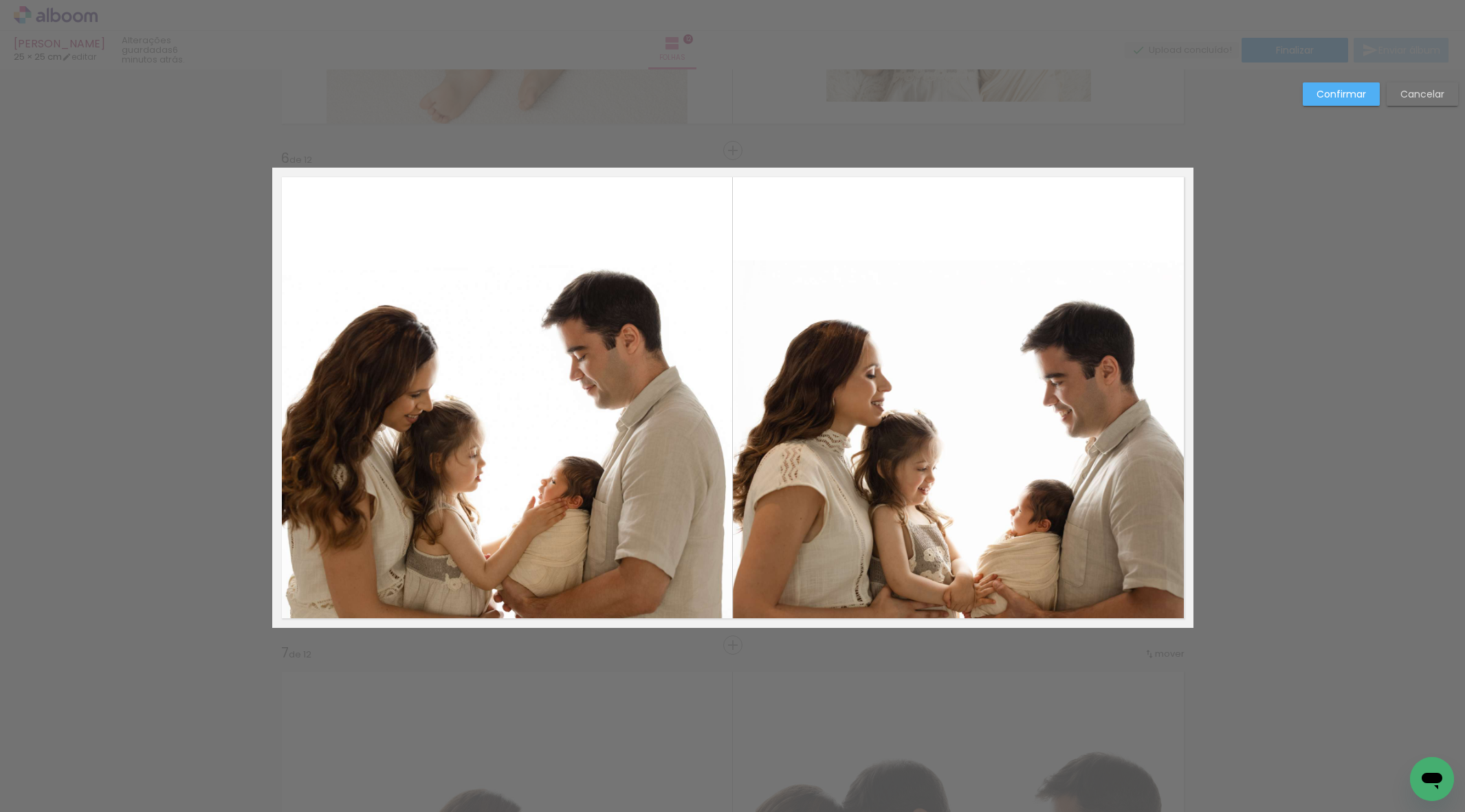
click at [0, 0] on slot "Confirmar" at bounding box center [0, 0] width 0 height 0
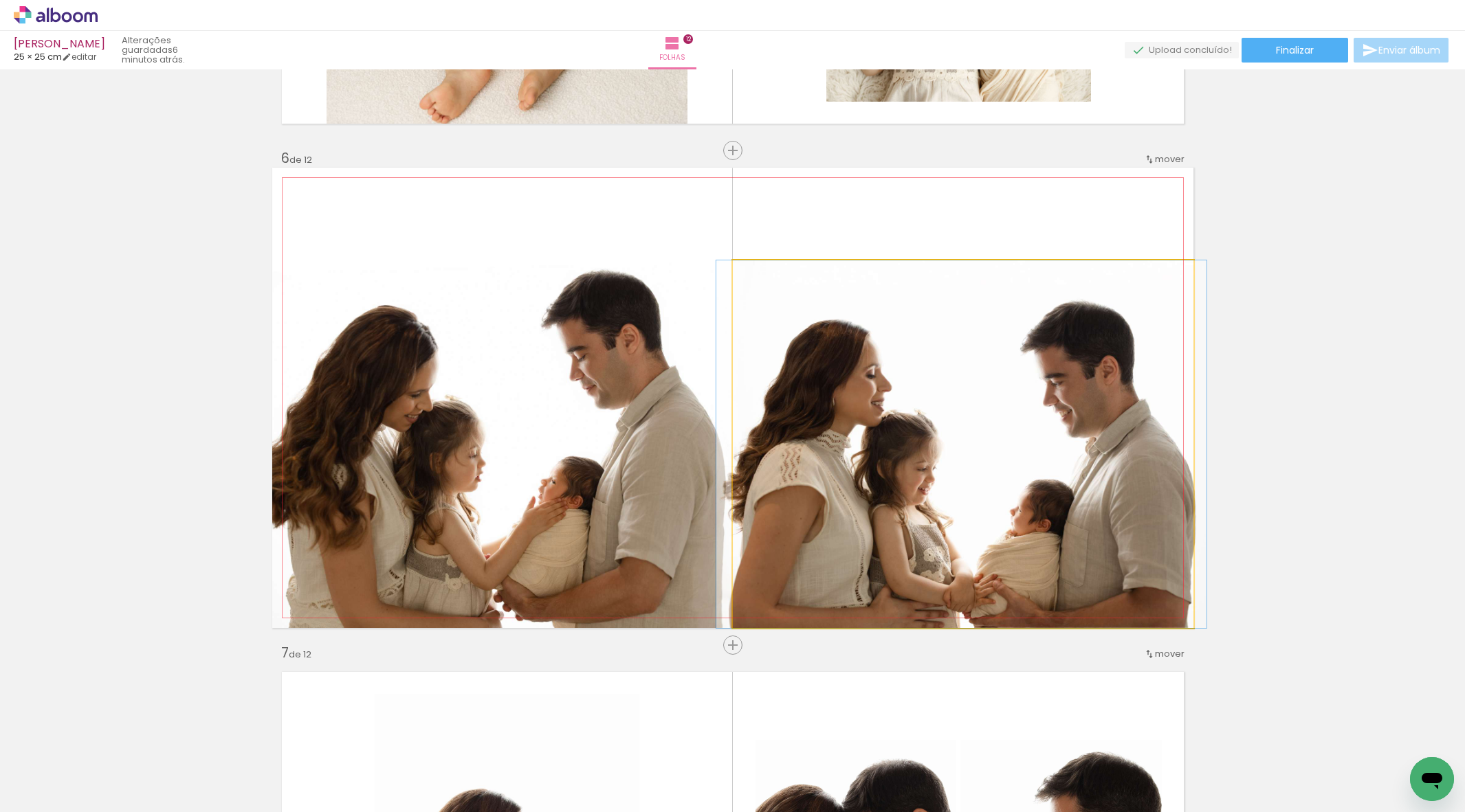
click at [972, 409] on div at bounding box center [961, 444] width 490 height 368
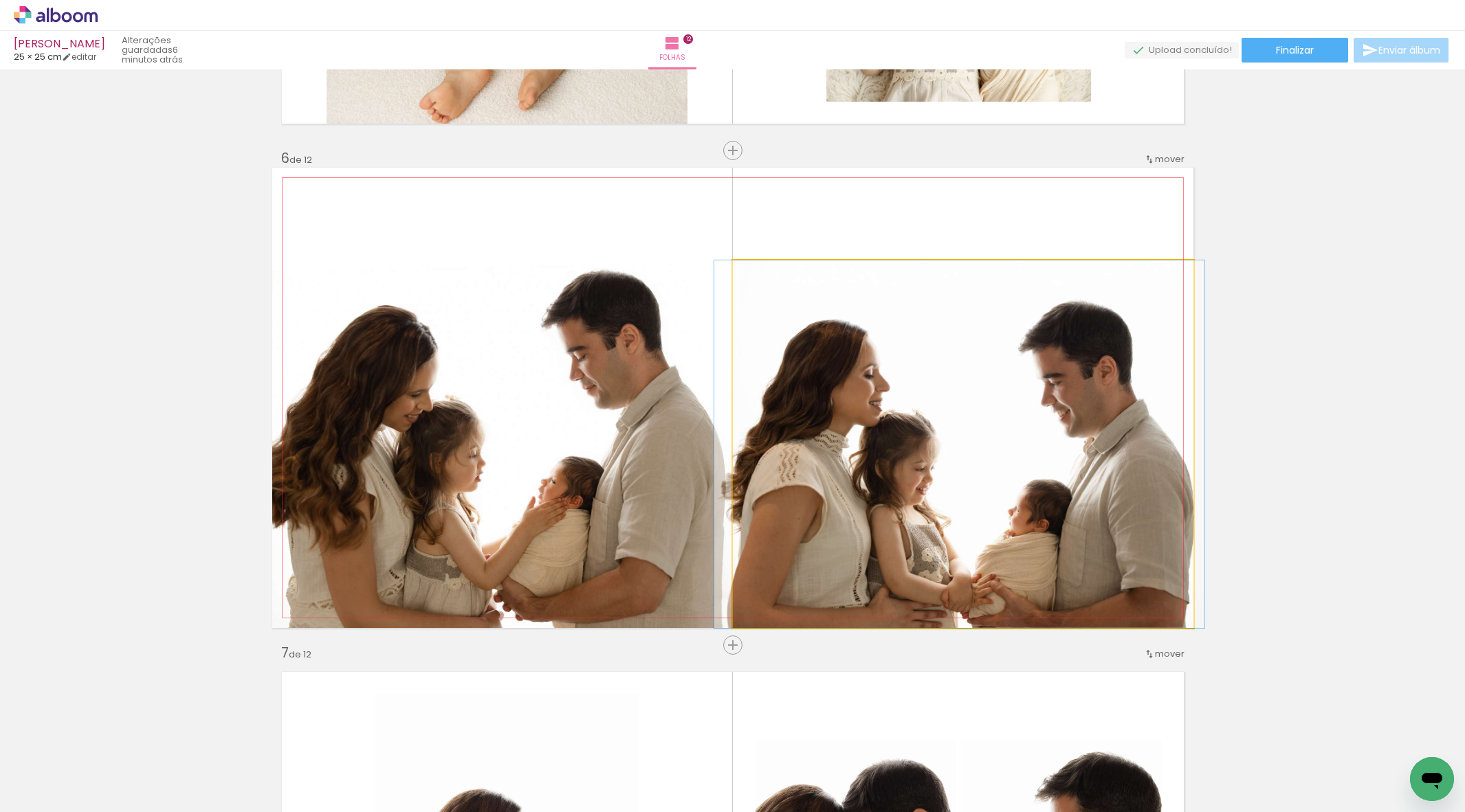
drag, startPoint x: 972, startPoint y: 409, endPoint x: 970, endPoint y: 367, distance: 42.0
click at [970, 367] on div at bounding box center [959, 444] width 490 height 368
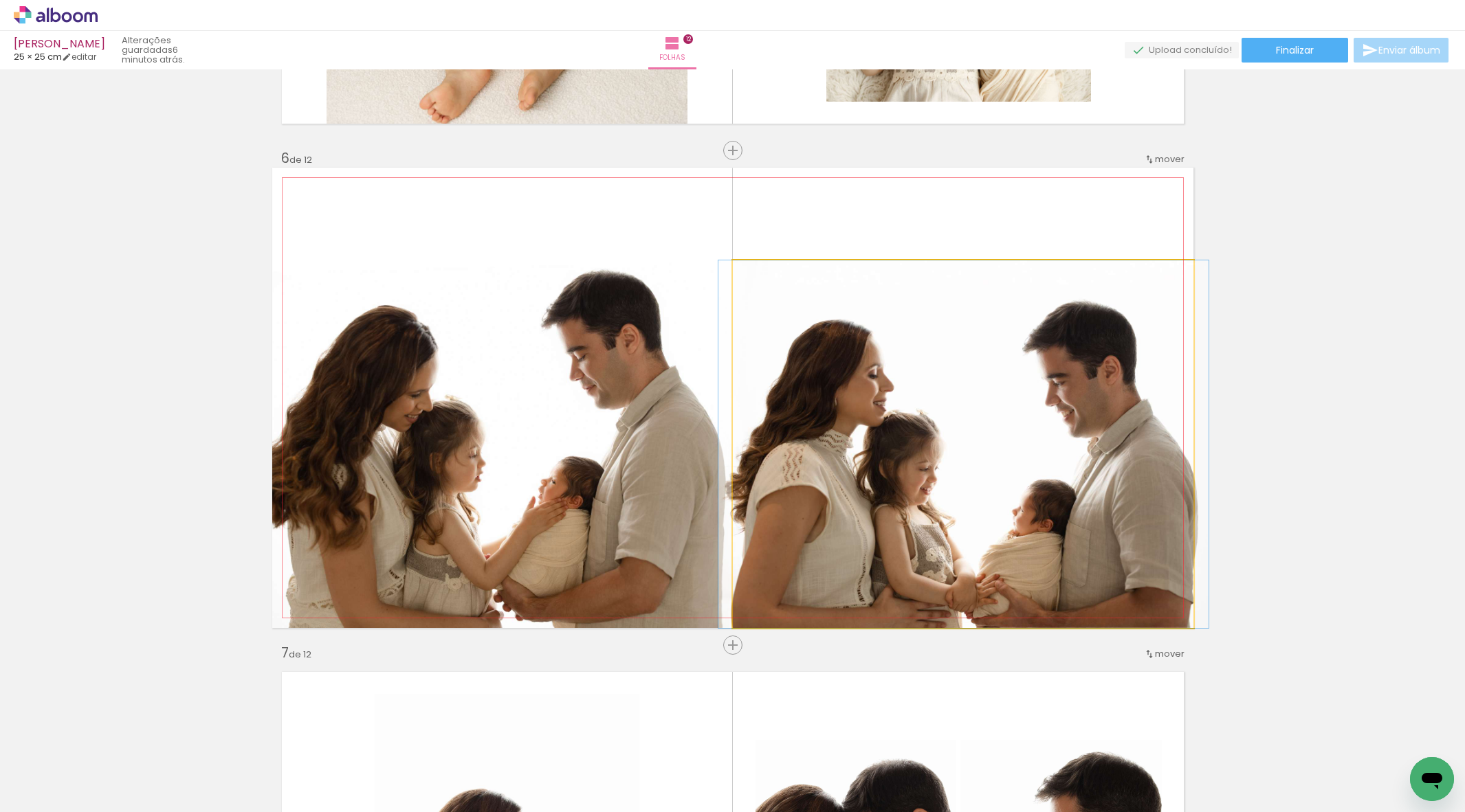
drag, startPoint x: 971, startPoint y: 410, endPoint x: 975, endPoint y: 389, distance: 21.4
click at [976, 389] on div at bounding box center [963, 444] width 490 height 368
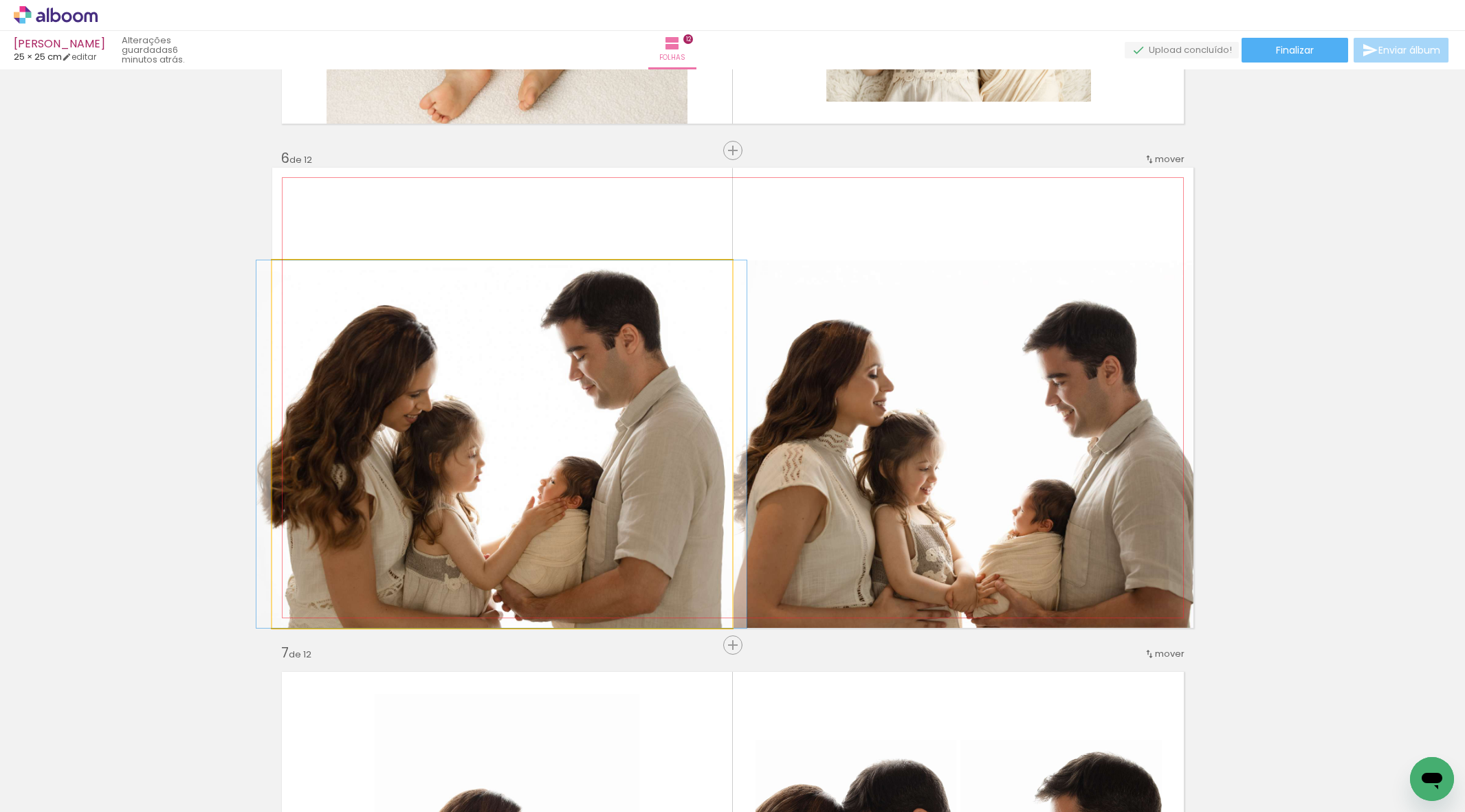
drag, startPoint x: 515, startPoint y: 479, endPoint x: 515, endPoint y: 450, distance: 29.0
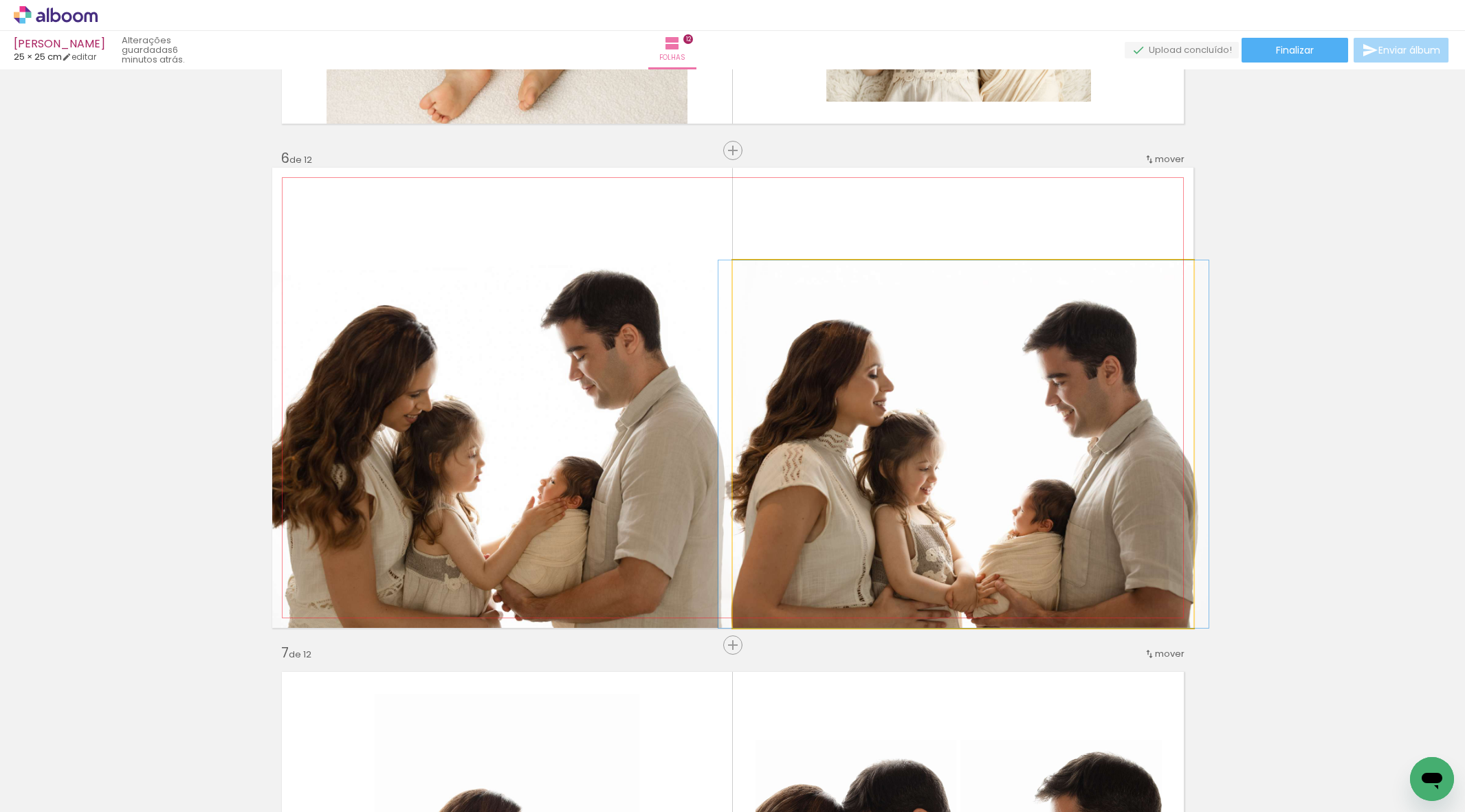
drag, startPoint x: 970, startPoint y: 478, endPoint x: 960, endPoint y: 467, distance: 14.9
click at [970, 478] on div at bounding box center [963, 444] width 490 height 368
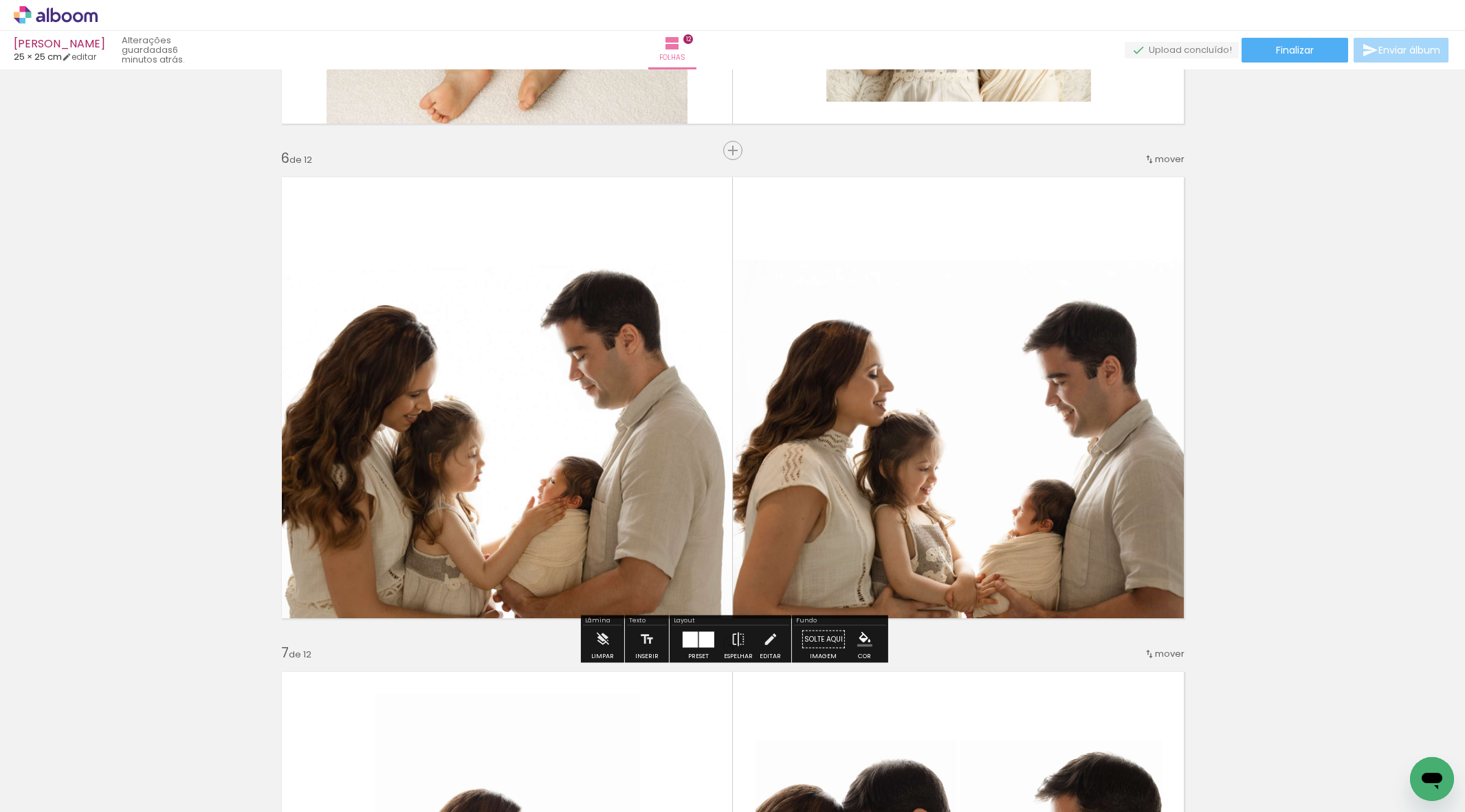
click at [995, 306] on quentale-photo at bounding box center [963, 444] width 461 height 368
click at [994, 306] on quentale-photo at bounding box center [963, 444] width 461 height 368
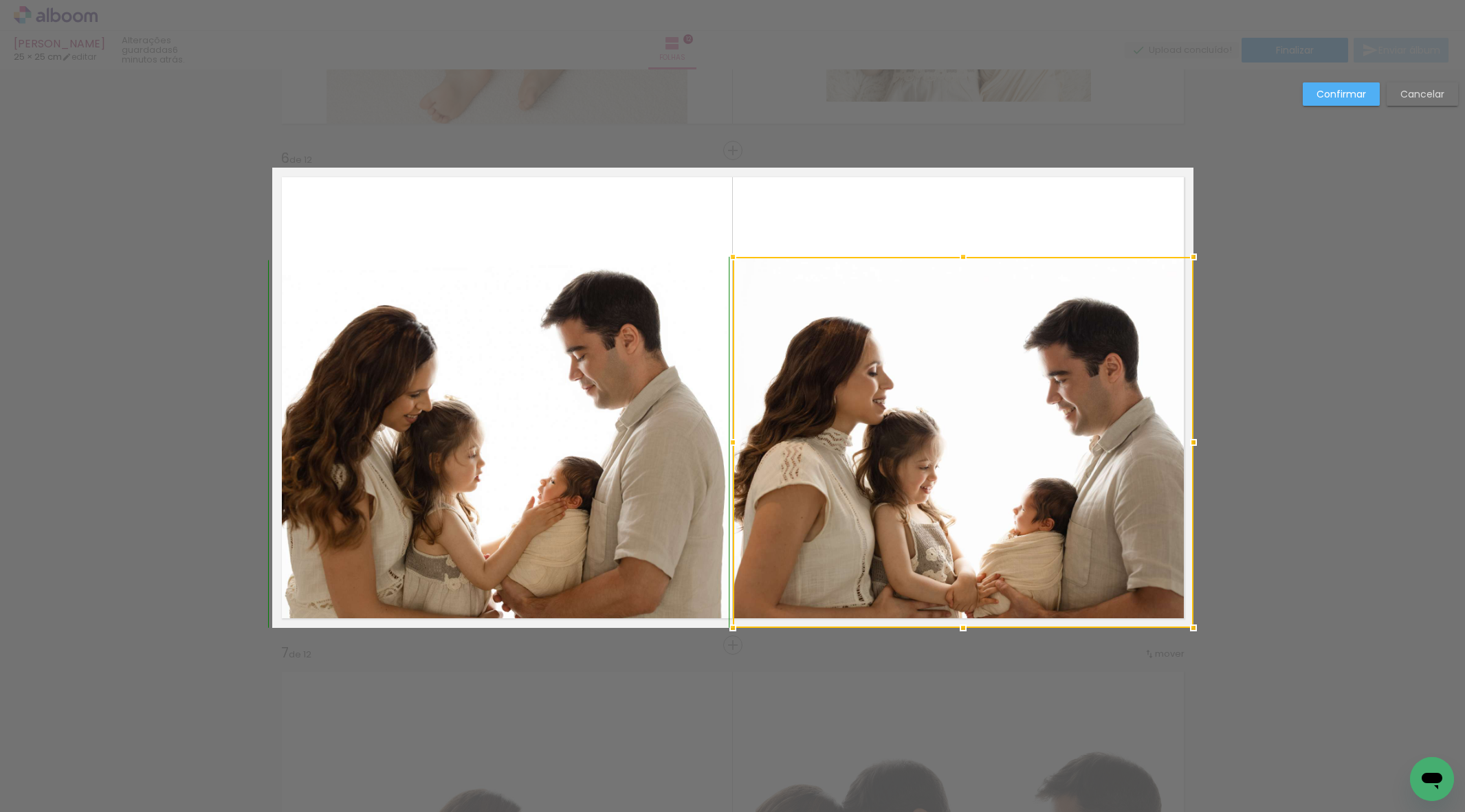
drag, startPoint x: 963, startPoint y: 255, endPoint x: 882, endPoint y: 262, distance: 81.3
click at [963, 250] on div at bounding box center [963, 257] width 28 height 28
click at [513, 348] on quentale-photo at bounding box center [503, 444] width 461 height 368
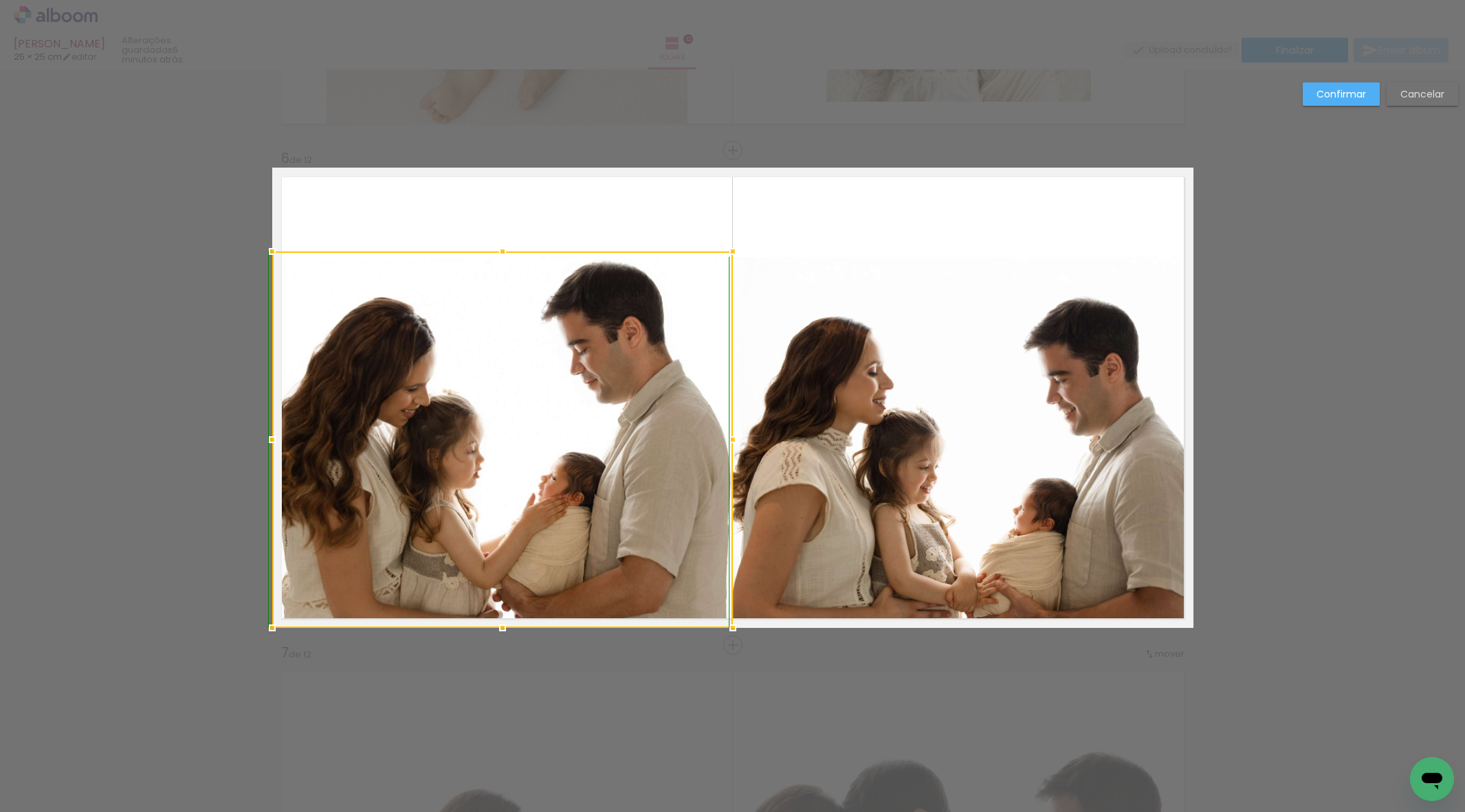
click at [502, 259] on div at bounding box center [503, 252] width 28 height 28
click at [1356, 101] on paper-button "Confirmar" at bounding box center [1342, 94] width 77 height 23
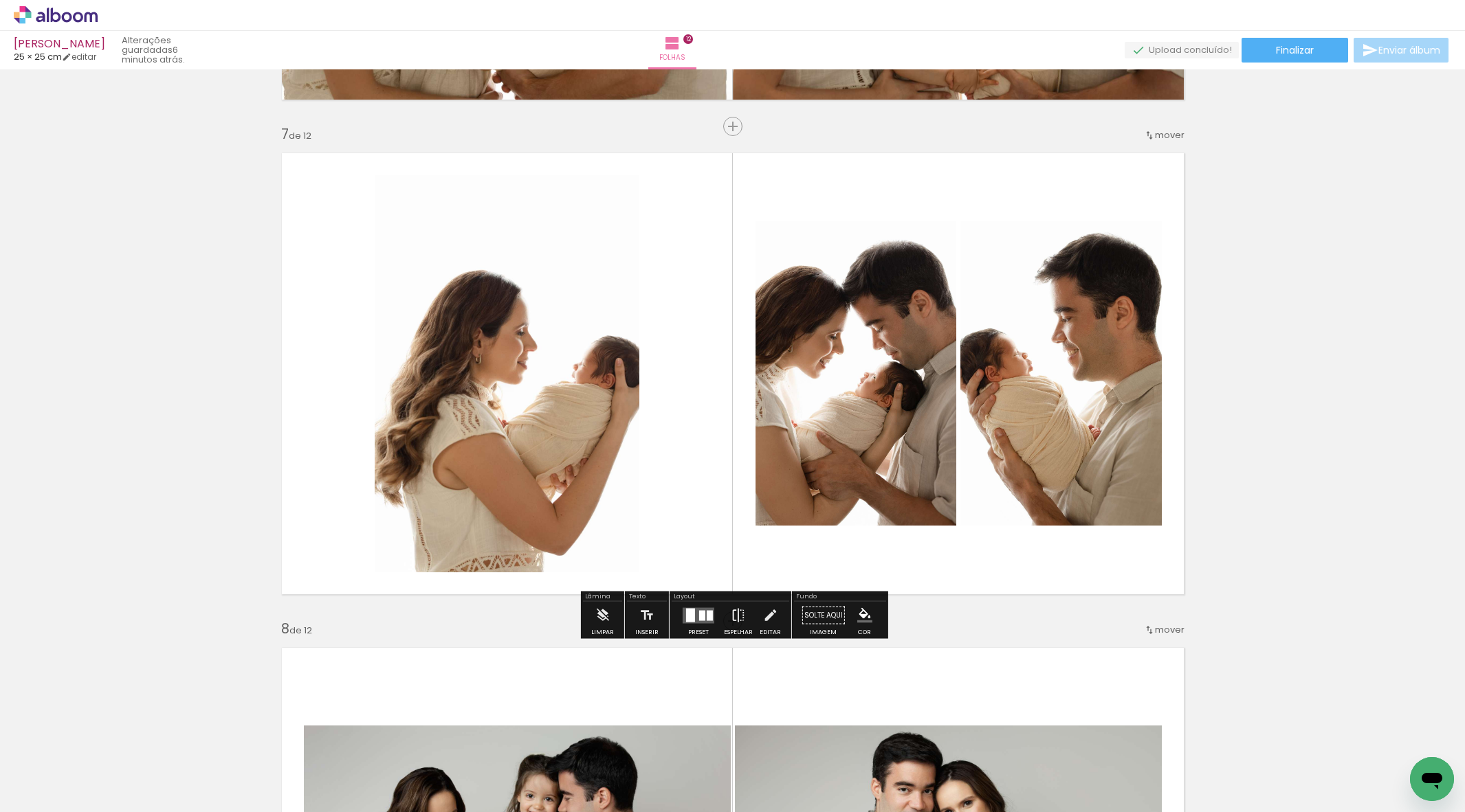
scroll to position [2939, 0]
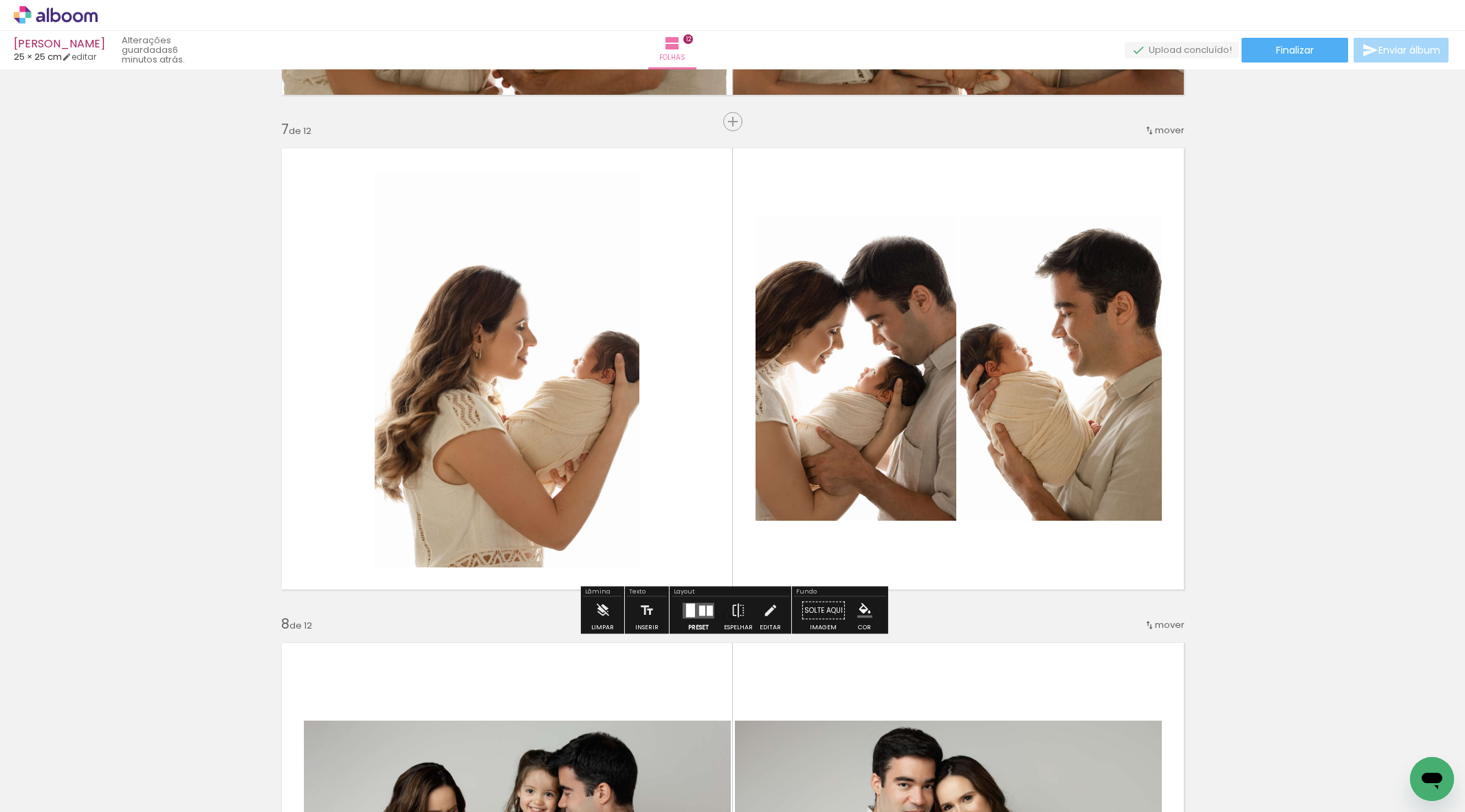
click at [699, 612] on div at bounding box center [702, 611] width 6 height 11
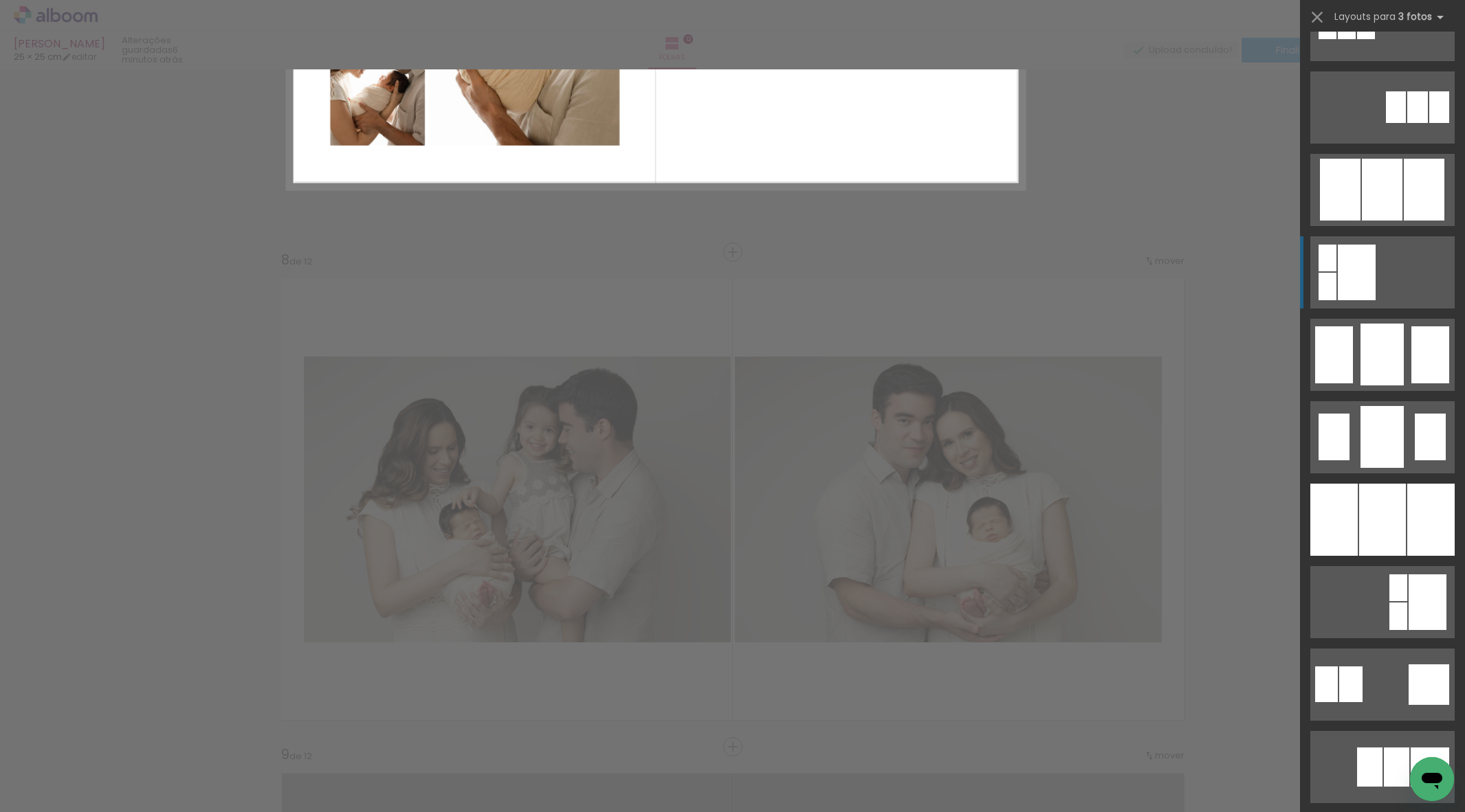
scroll to position [809, 0]
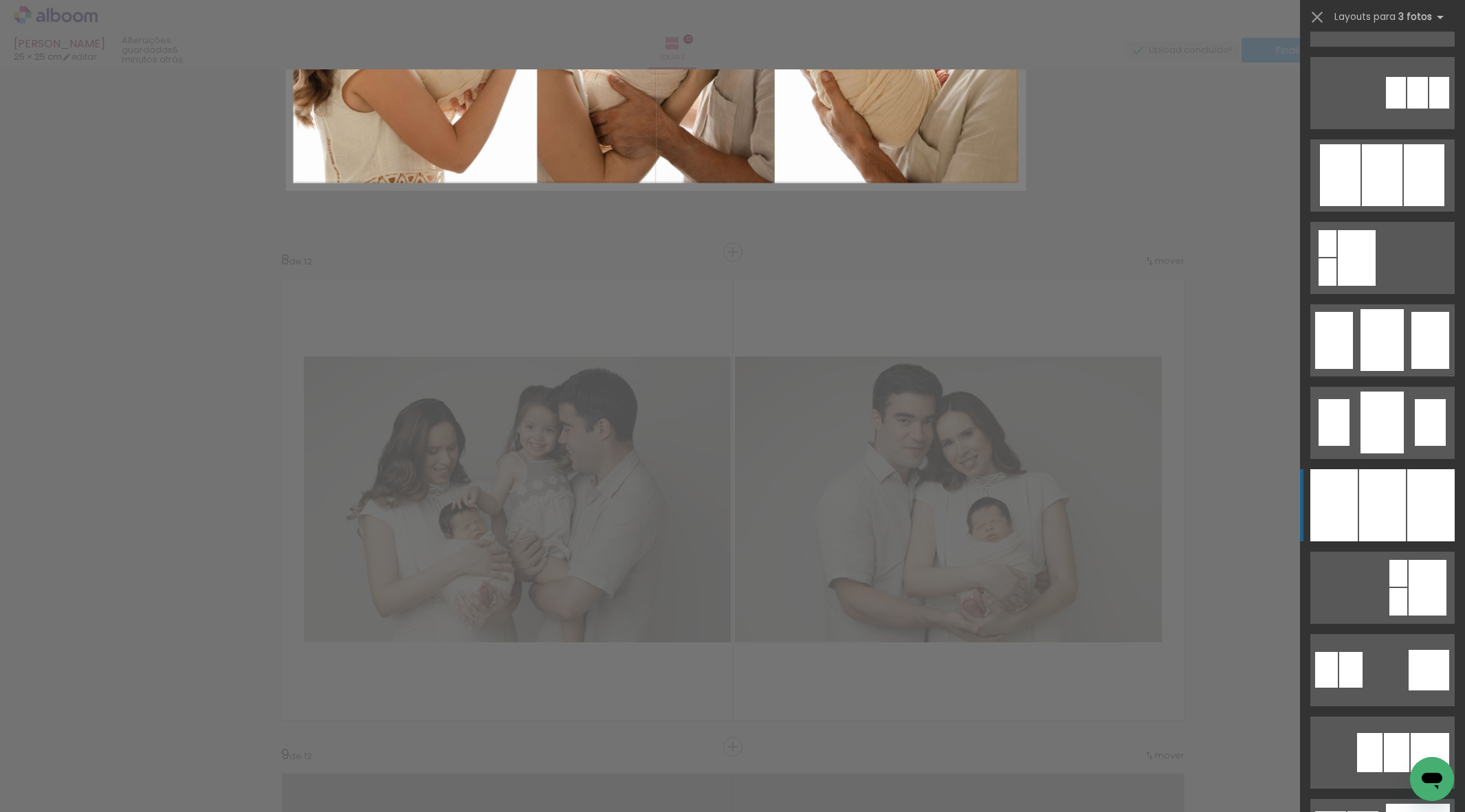
click at [1392, 518] on div at bounding box center [1383, 505] width 46 height 72
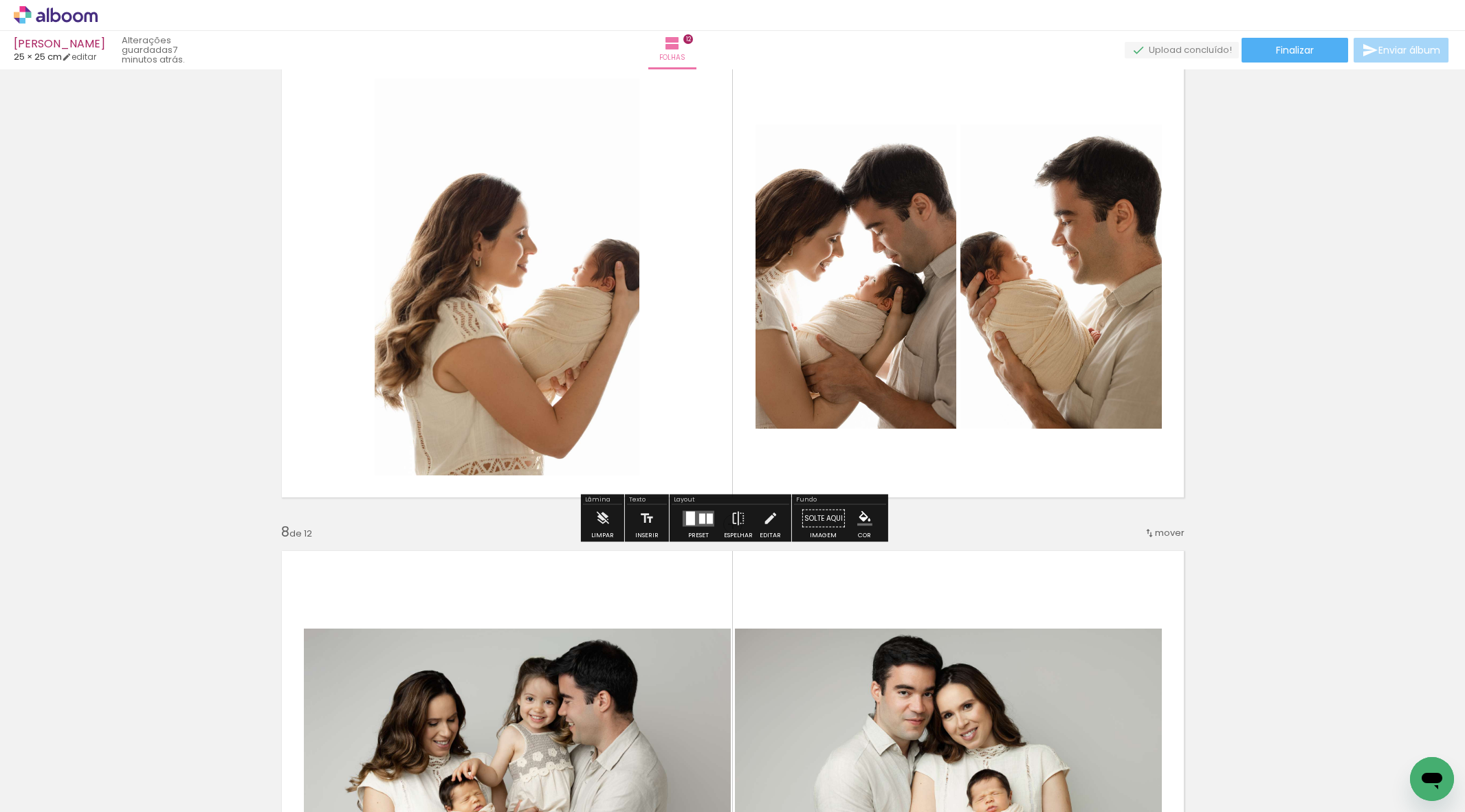
scroll to position [3029, 0]
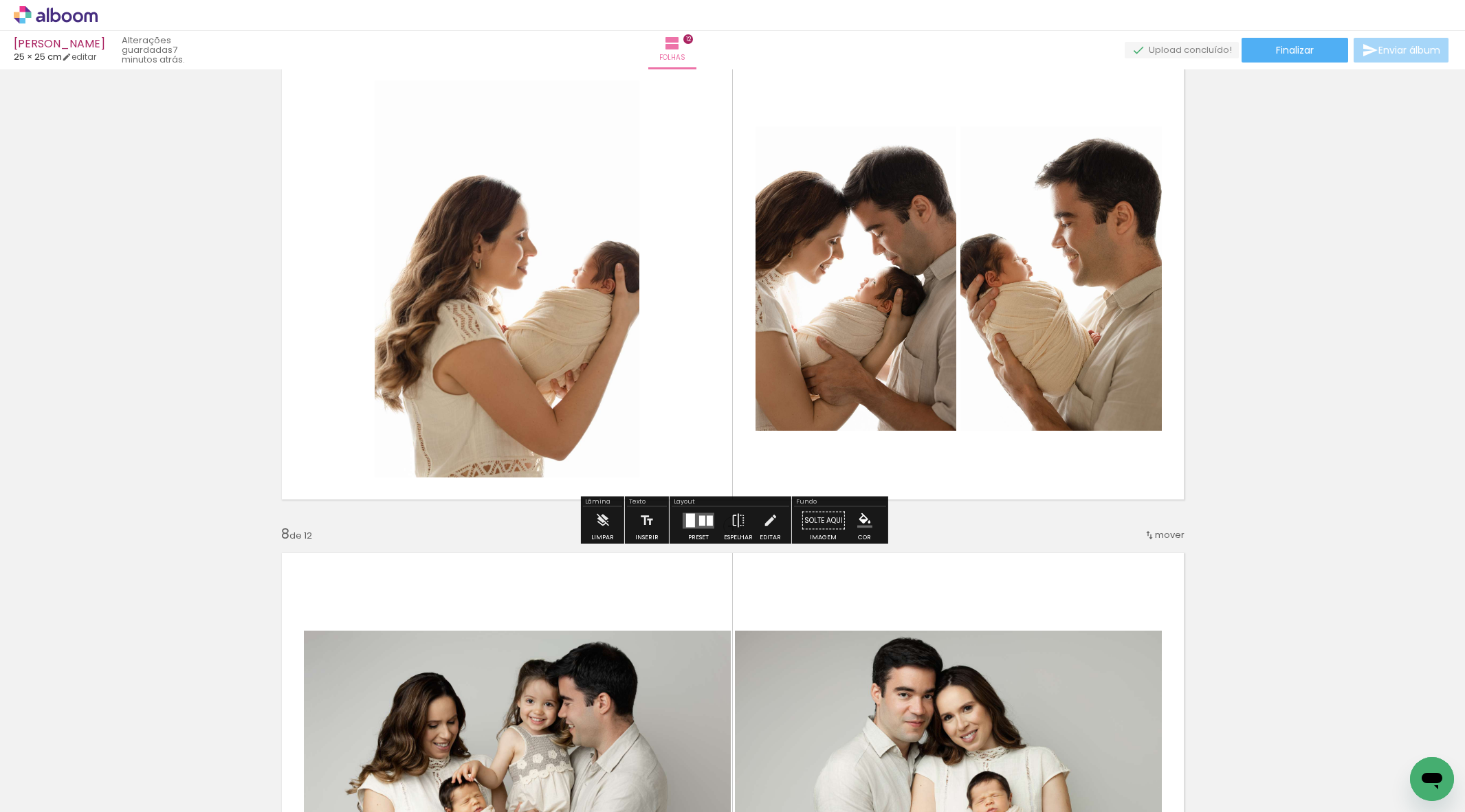
click at [1241, 387] on div "Inserir folha 1 de 12 Inserir folha 2 de 12 Inserir folha 3 de 12 Inserir folha…" at bounding box center [732, 261] width 1465 height 6434
drag, startPoint x: 695, startPoint y: 520, endPoint x: 725, endPoint y: 520, distance: 30.0
click at [695, 520] on quentale-layouter at bounding box center [698, 521] width 31 height 16
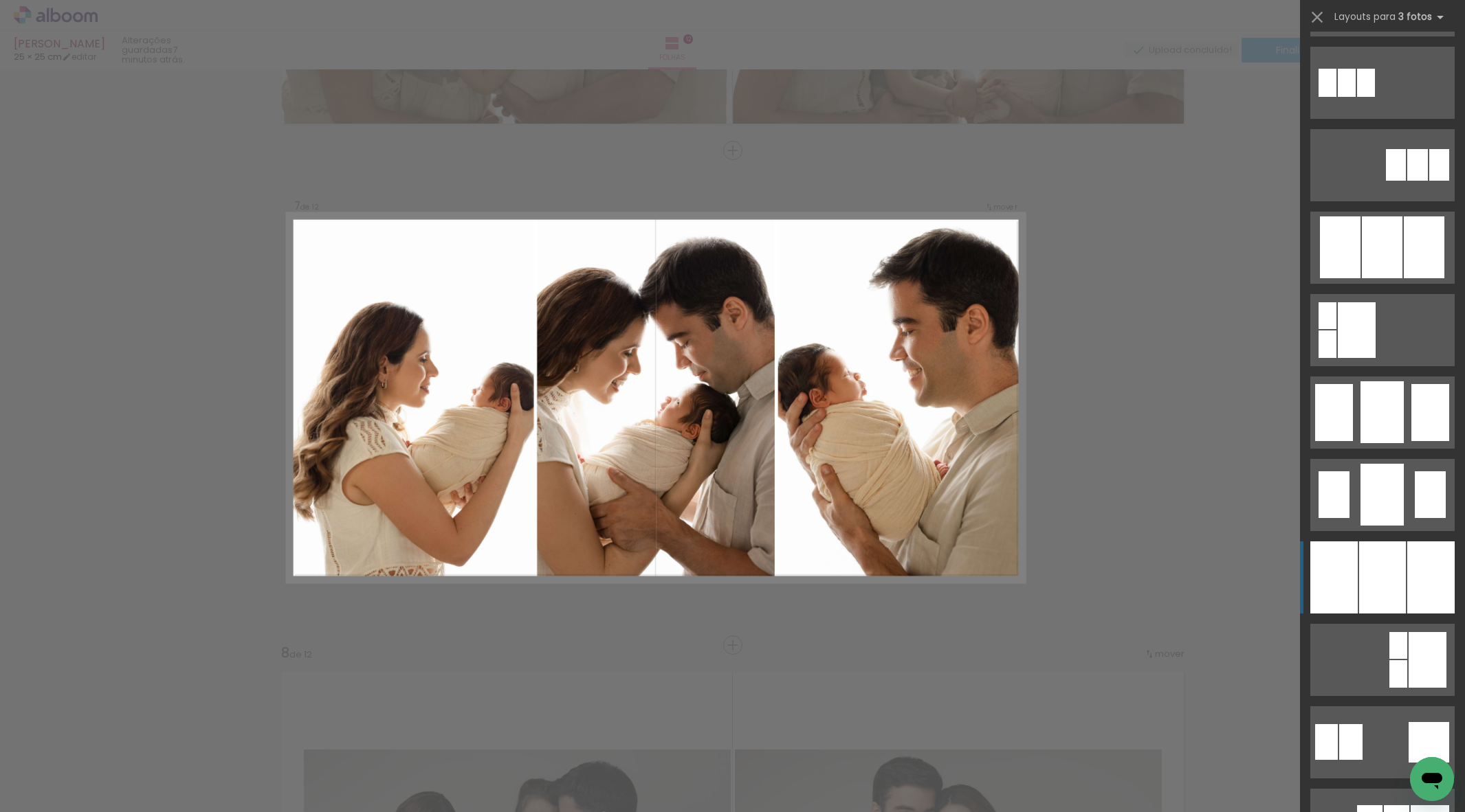
scroll to position [738, 0]
click at [1366, 597] on div at bounding box center [1383, 576] width 46 height 72
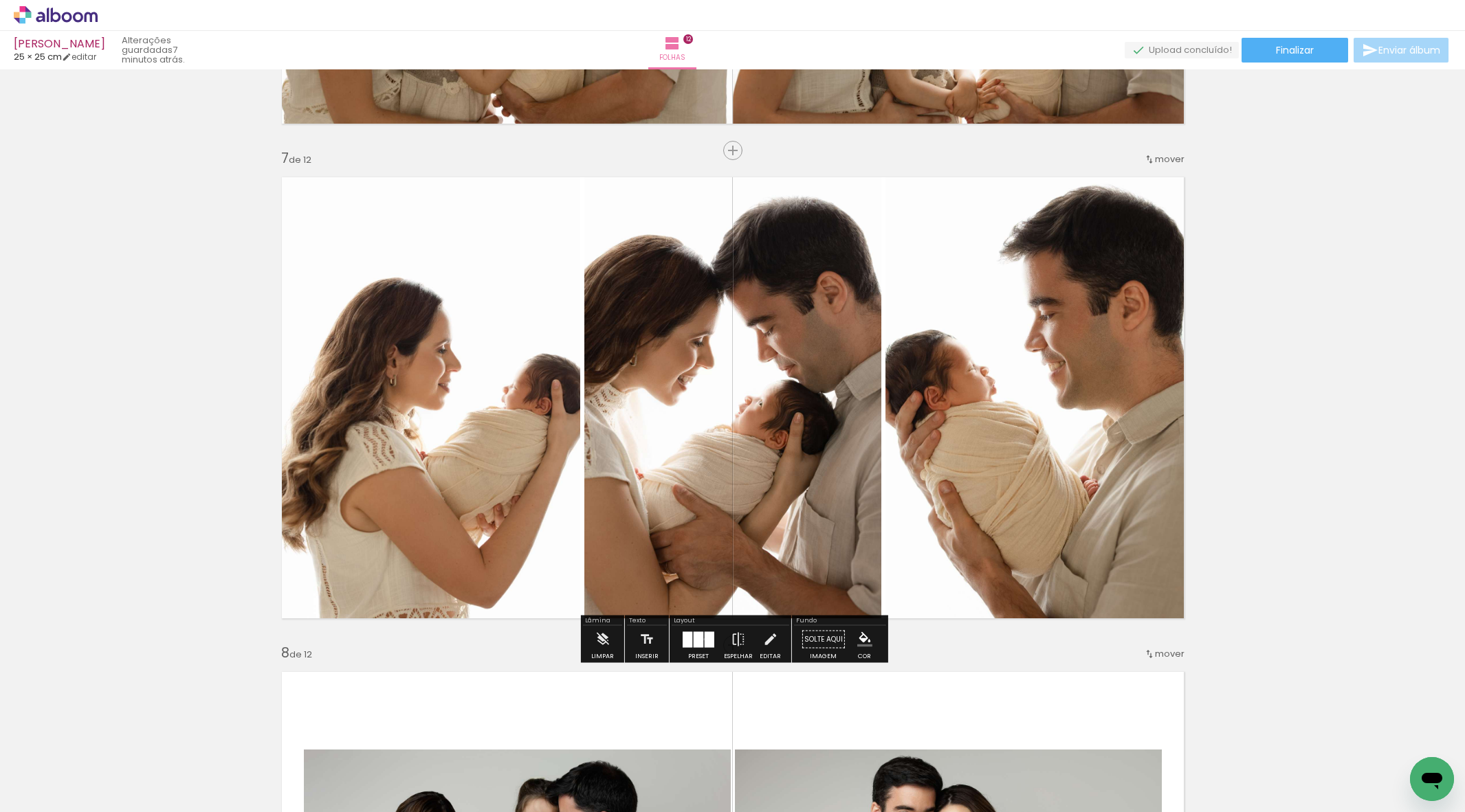
click at [704, 639] on div at bounding box center [709, 640] width 10 height 16
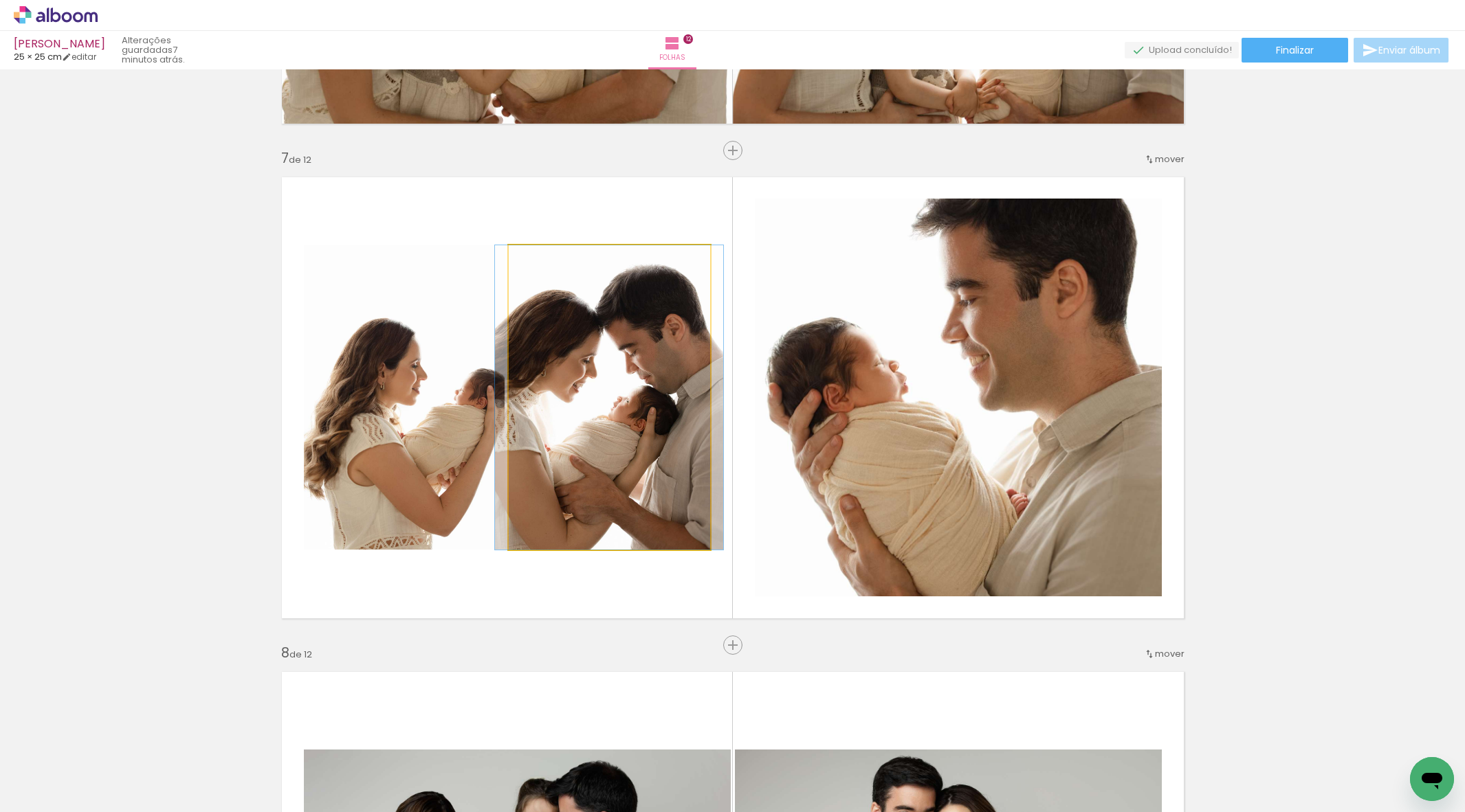
drag, startPoint x: 638, startPoint y: 457, endPoint x: 892, endPoint y: 432, distance: 255.2
click at [0, 0] on slot at bounding box center [0, 0] width 0 height 0
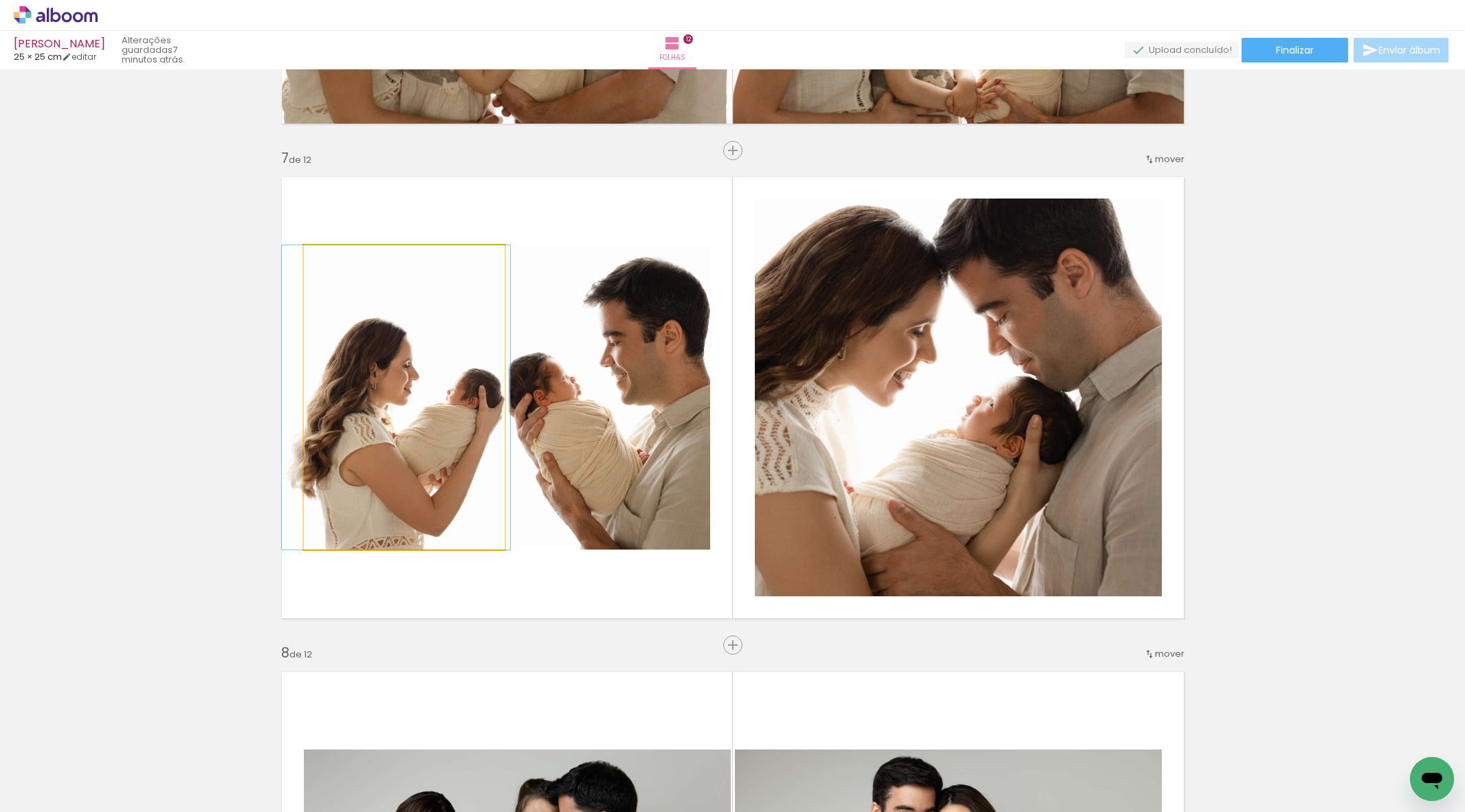
drag, startPoint x: 412, startPoint y: 407, endPoint x: 404, endPoint y: 387, distance: 21.5
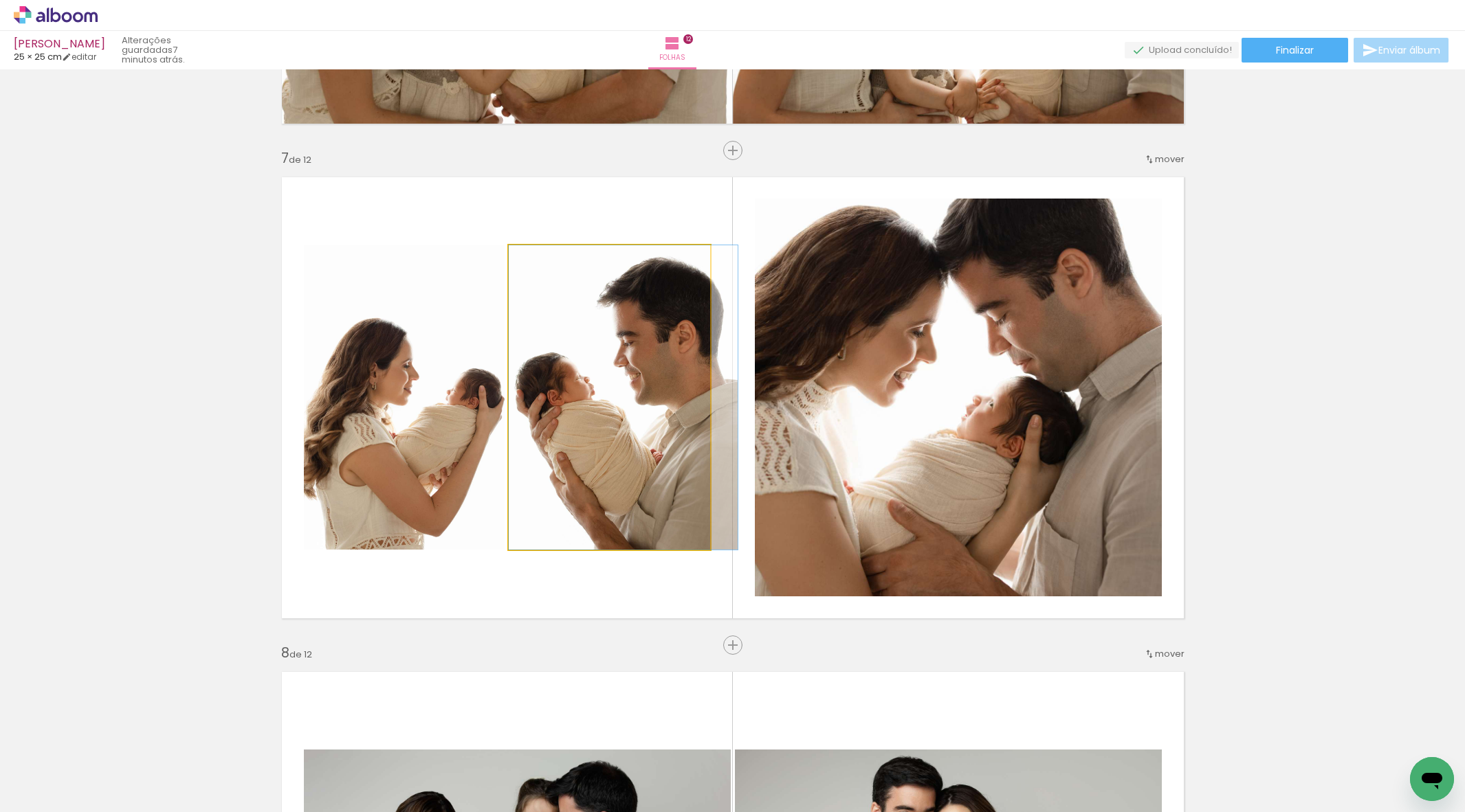
drag, startPoint x: 609, startPoint y: 421, endPoint x: 601, endPoint y: 421, distance: 8.0
click at [607, 421] on quentale-photo at bounding box center [610, 397] width 202 height 304
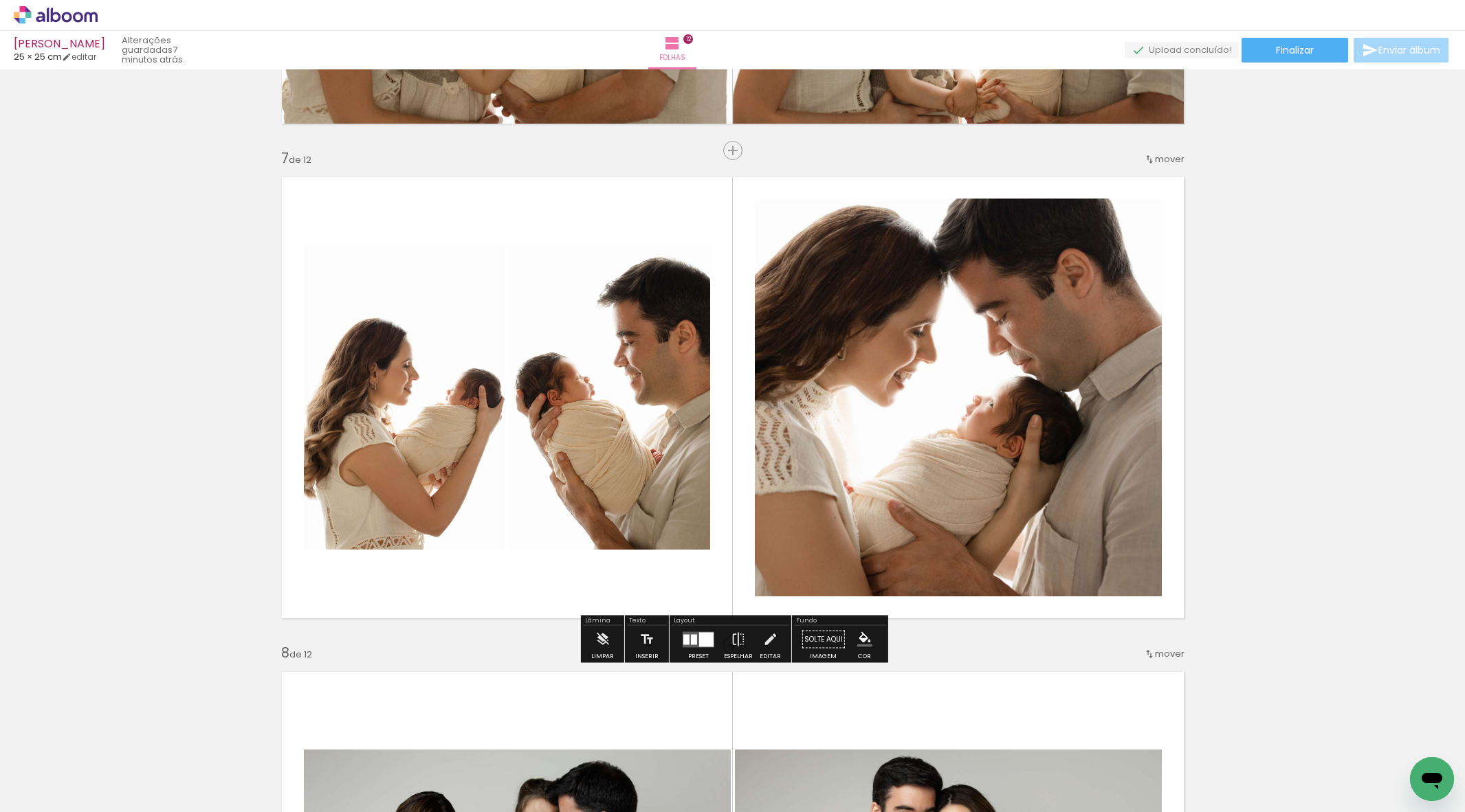
click at [412, 420] on div at bounding box center [396, 397] width 229 height 304
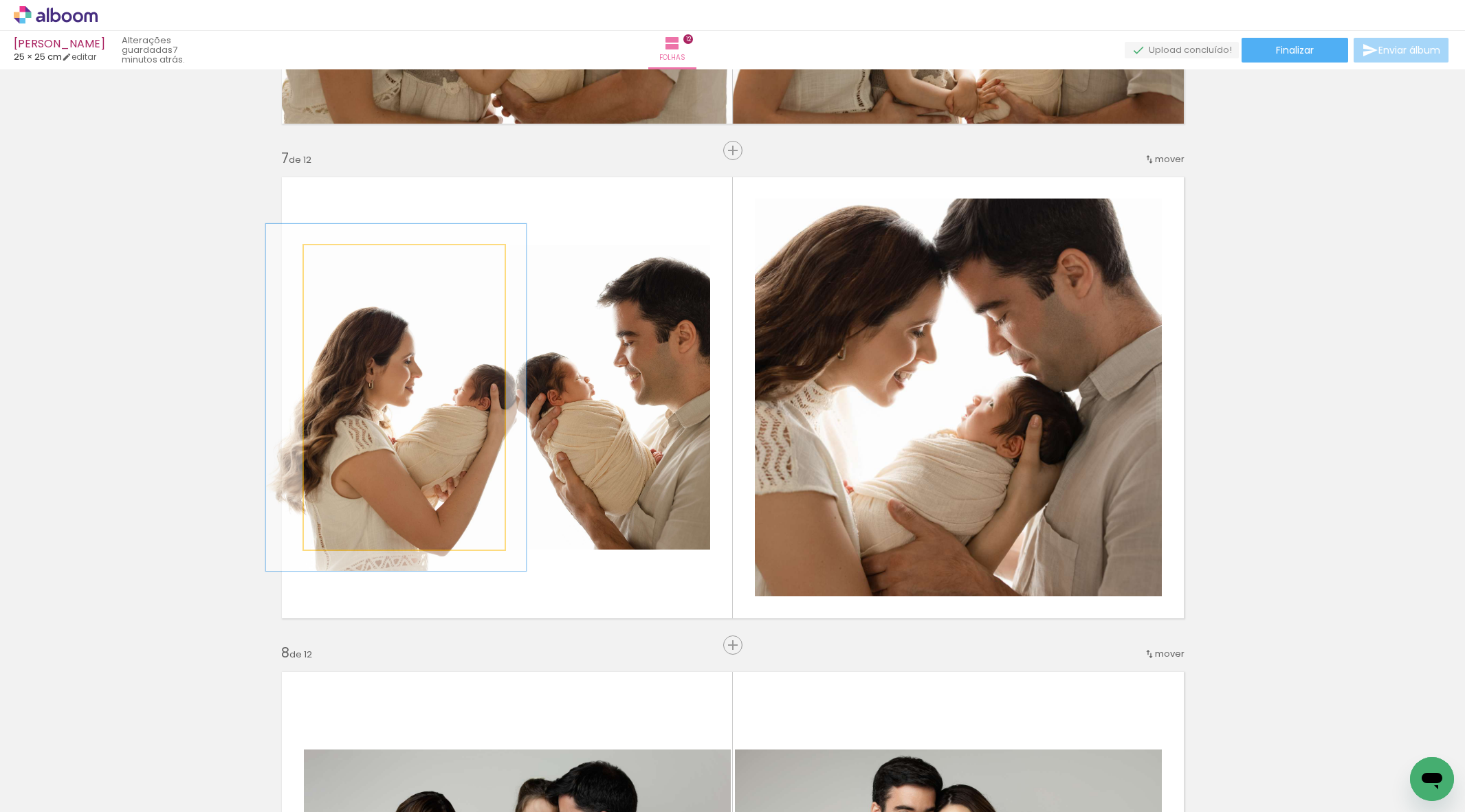
type paper-slider "113"
drag, startPoint x: 337, startPoint y: 261, endPoint x: 377, endPoint y: 336, distance: 85.0
click at [343, 259] on div at bounding box center [343, 260] width 12 height 12
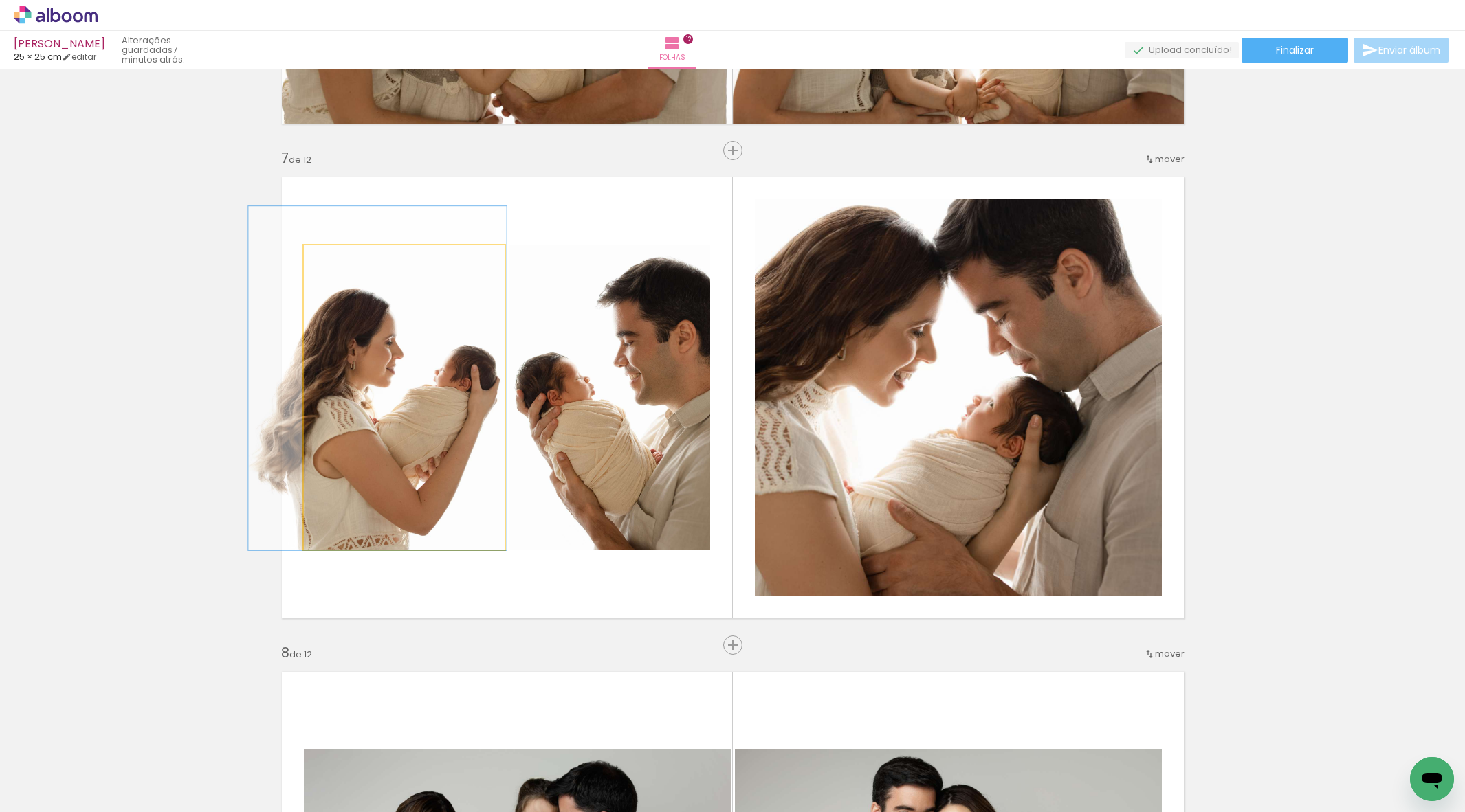
drag, startPoint x: 385, startPoint y: 351, endPoint x: 372, endPoint y: 338, distance: 18.4
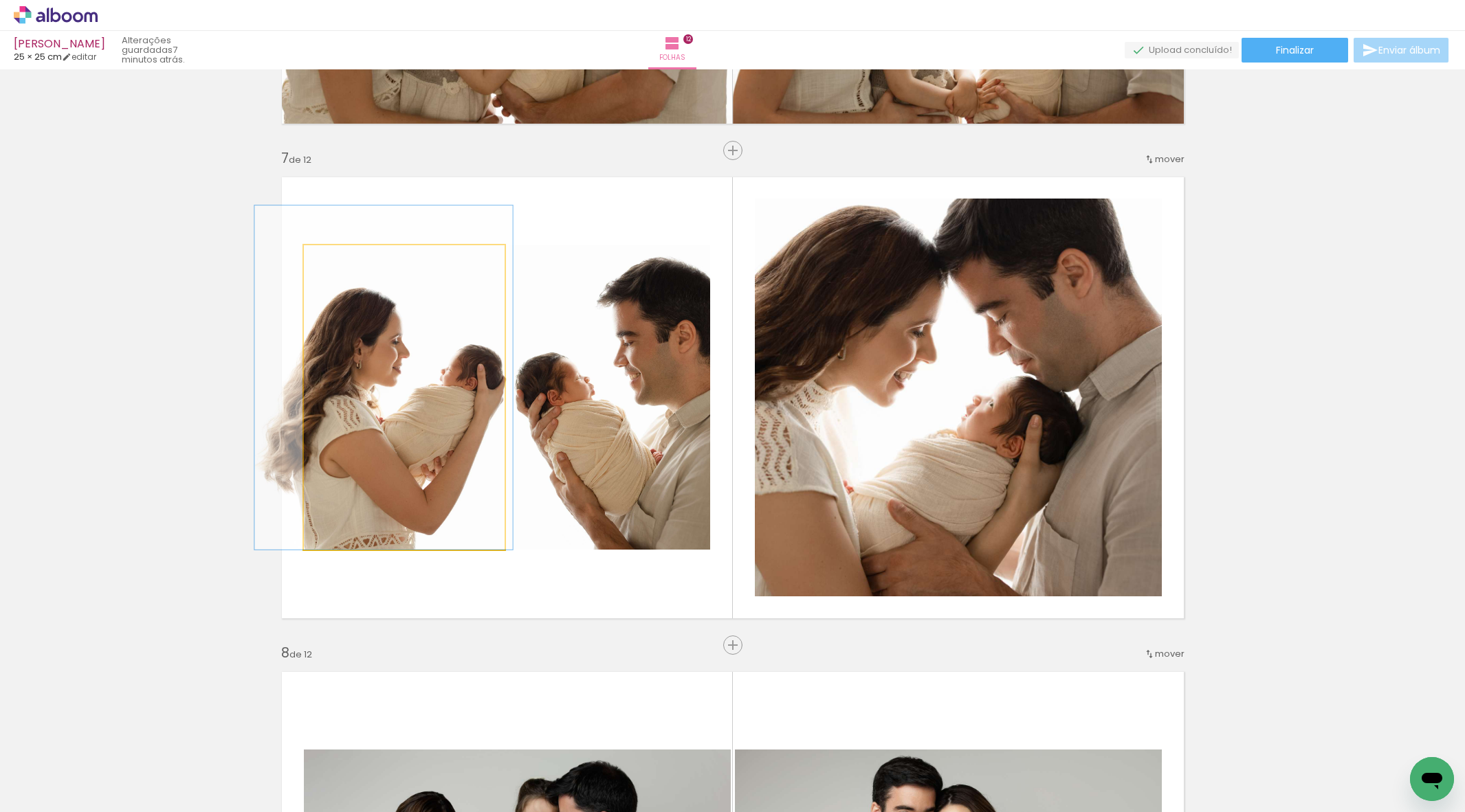
click at [432, 358] on div at bounding box center [383, 377] width 258 height 344
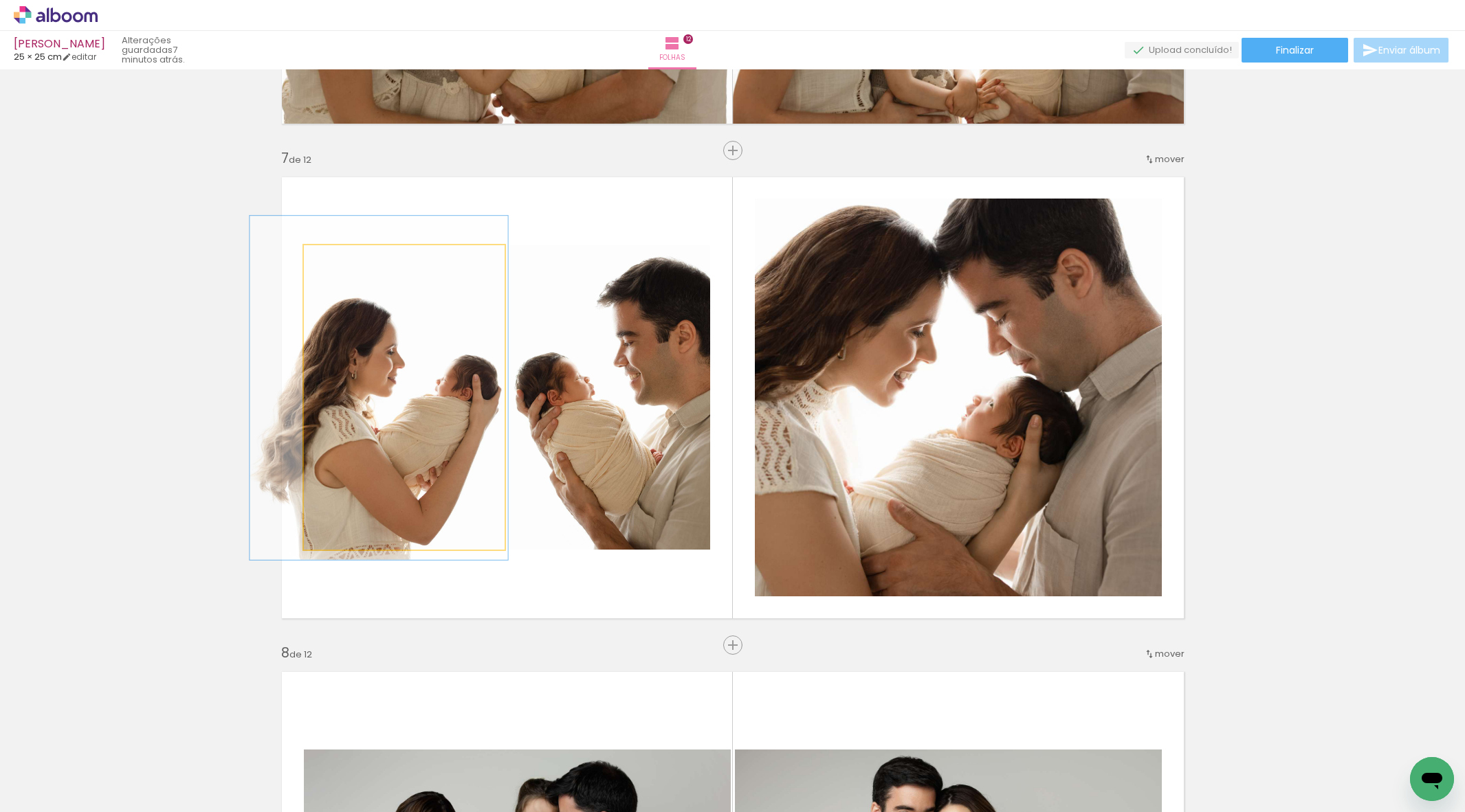
drag, startPoint x: 426, startPoint y: 403, endPoint x: 430, endPoint y: 410, distance: 8.1
click at [423, 411] on div at bounding box center [379, 388] width 258 height 344
click at [445, 400] on quentale-photo at bounding box center [404, 397] width 201 height 304
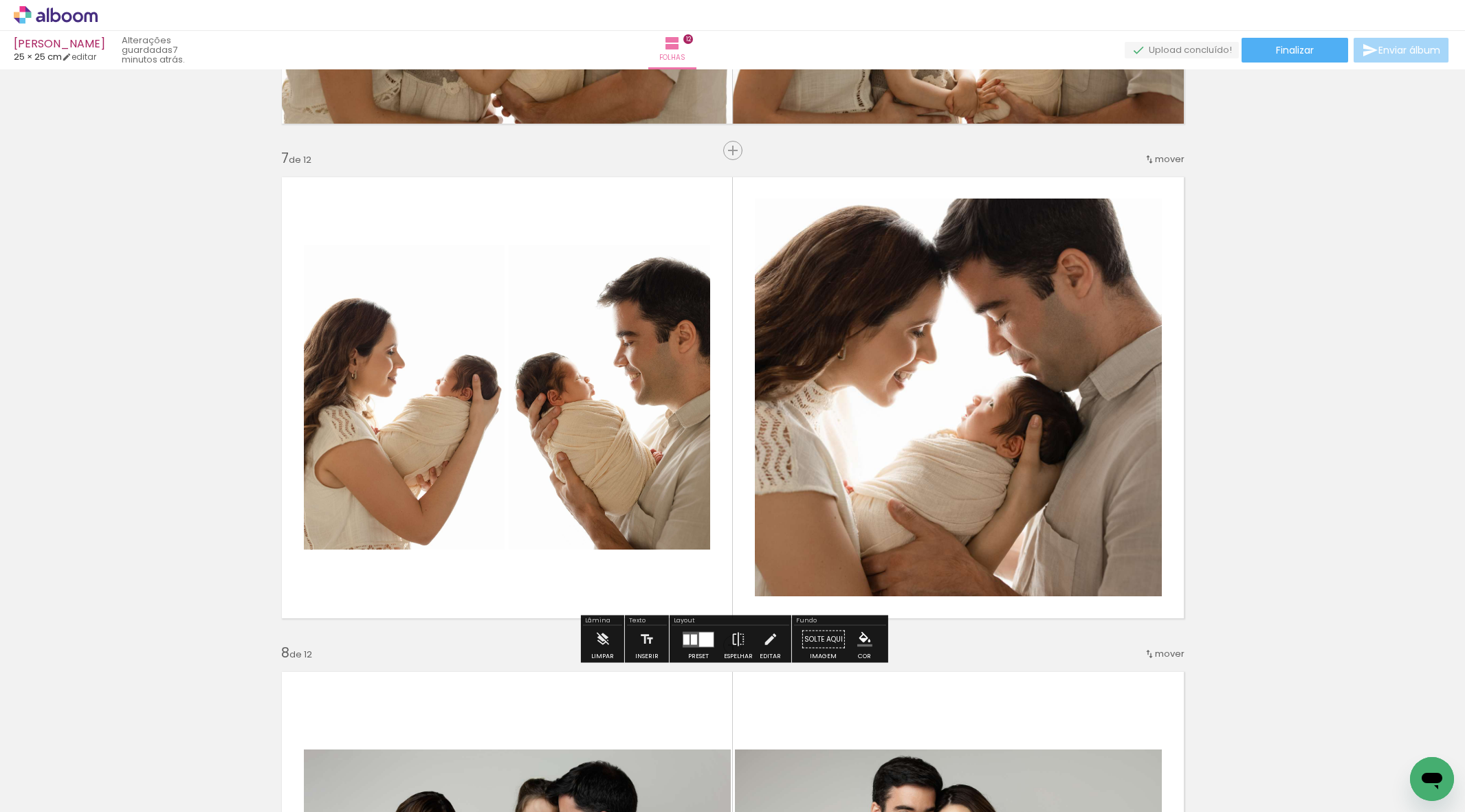
click at [330, 389] on quentale-photo at bounding box center [404, 397] width 201 height 304
click at [368, 389] on quentale-photo at bounding box center [404, 397] width 201 height 304
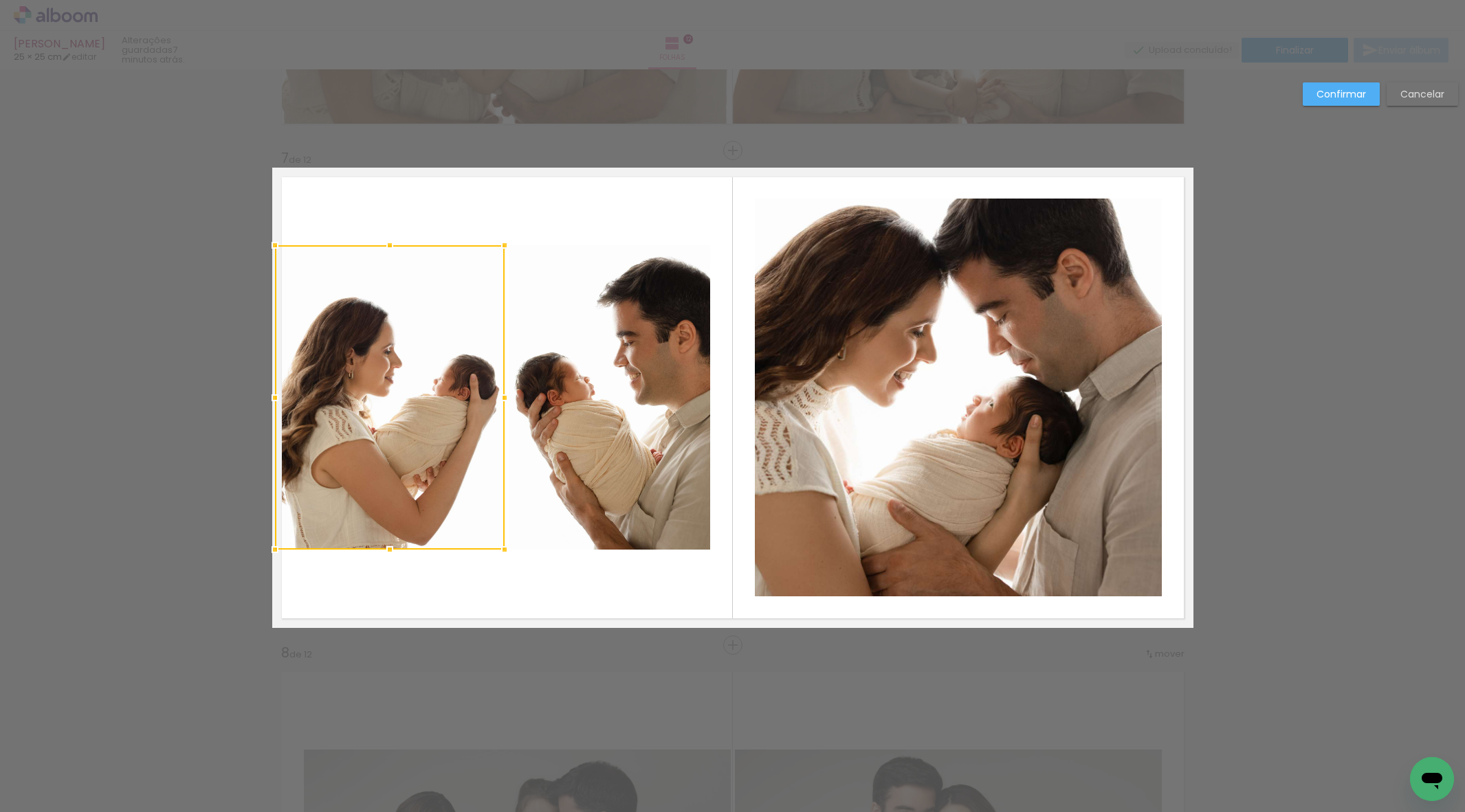
drag, startPoint x: 301, startPoint y: 396, endPoint x: 325, endPoint y: 400, distance: 24.3
click at [280, 398] on div at bounding box center [275, 398] width 28 height 28
click at [589, 390] on album-spread "7 de 12" at bounding box center [733, 398] width 921 height 460
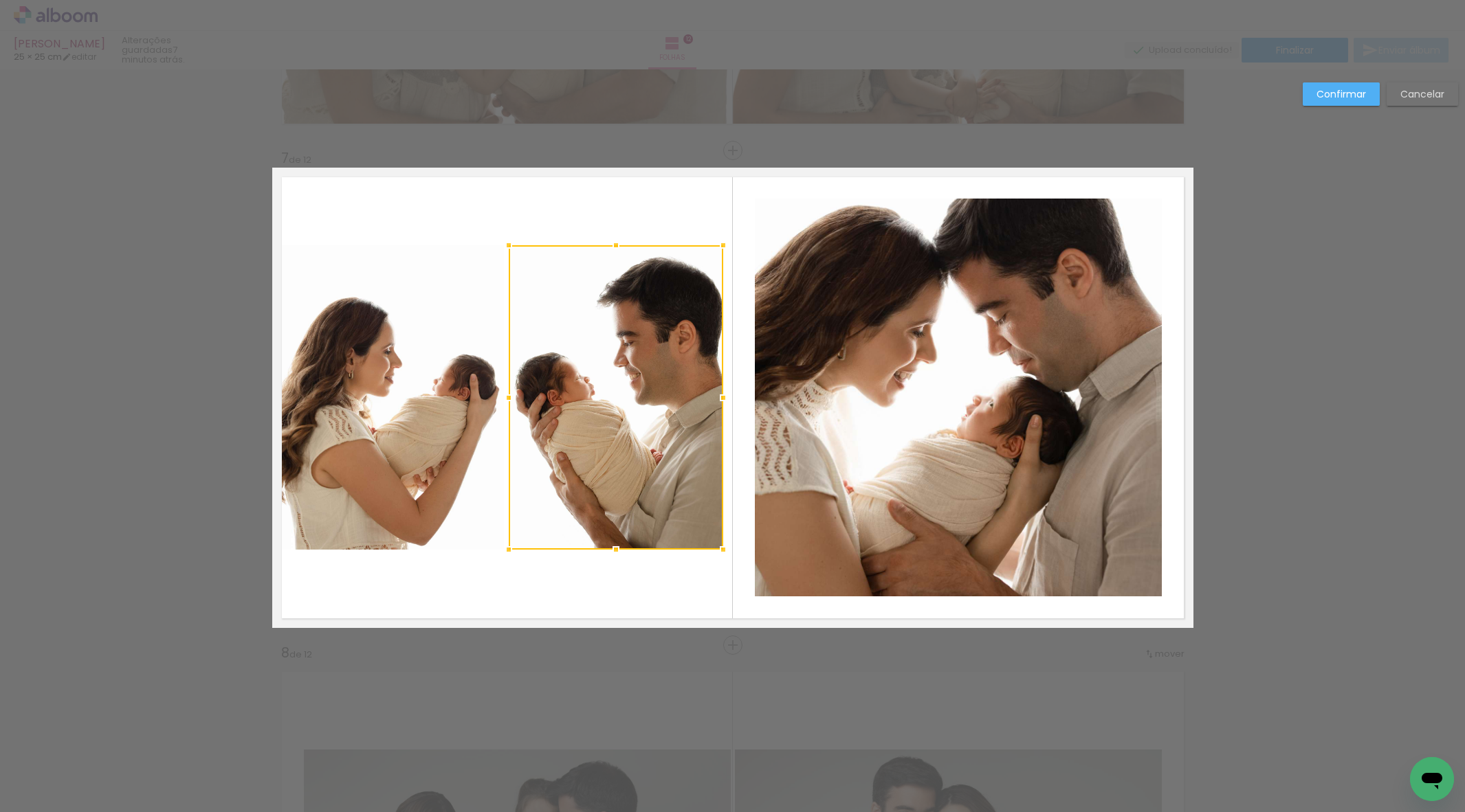
click at [714, 395] on div at bounding box center [723, 398] width 28 height 28
click at [0, 0] on slot "Confirmar" at bounding box center [0, 0] width 0 height 0
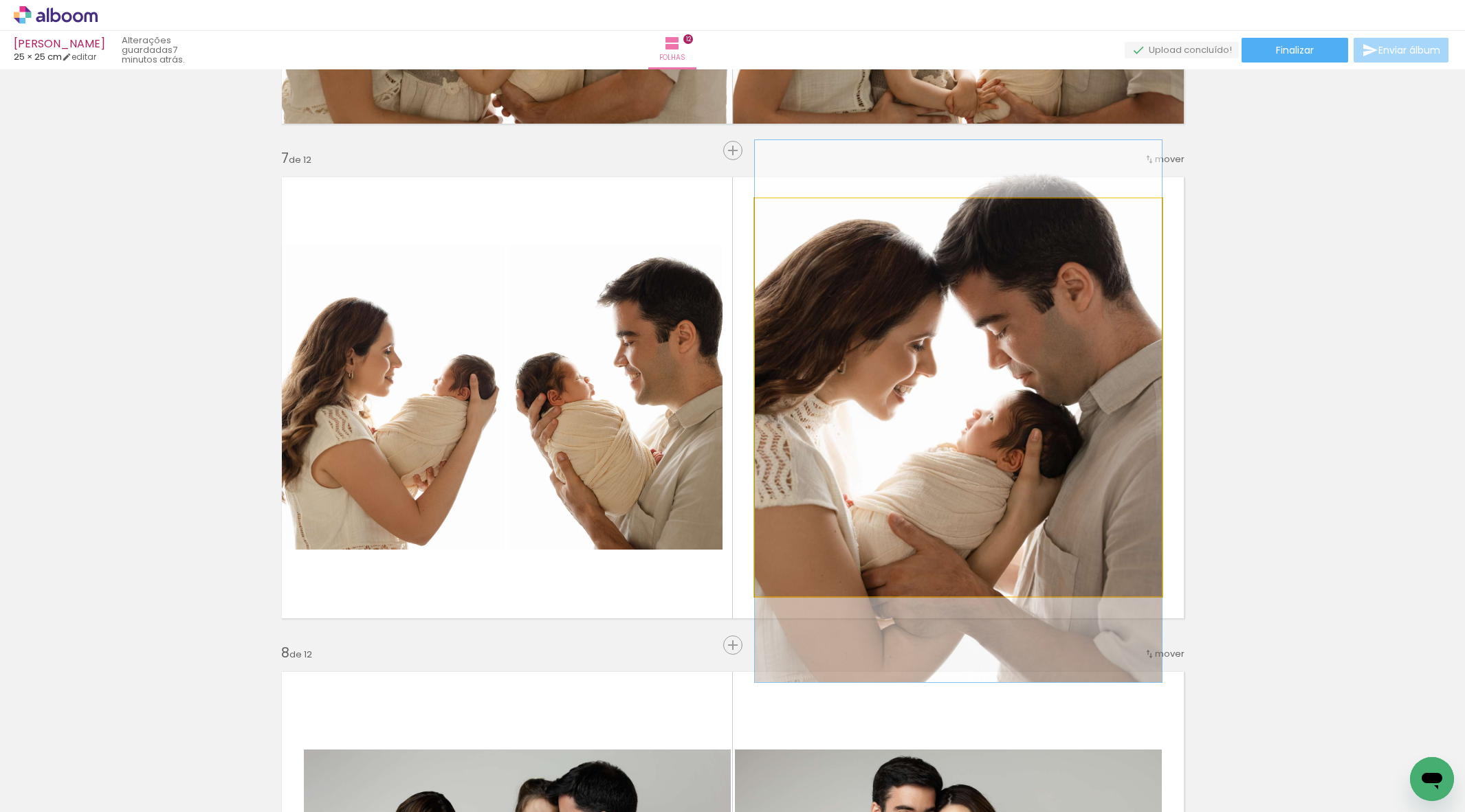
drag, startPoint x: 933, startPoint y: 465, endPoint x: 933, endPoint y: 479, distance: 14.0
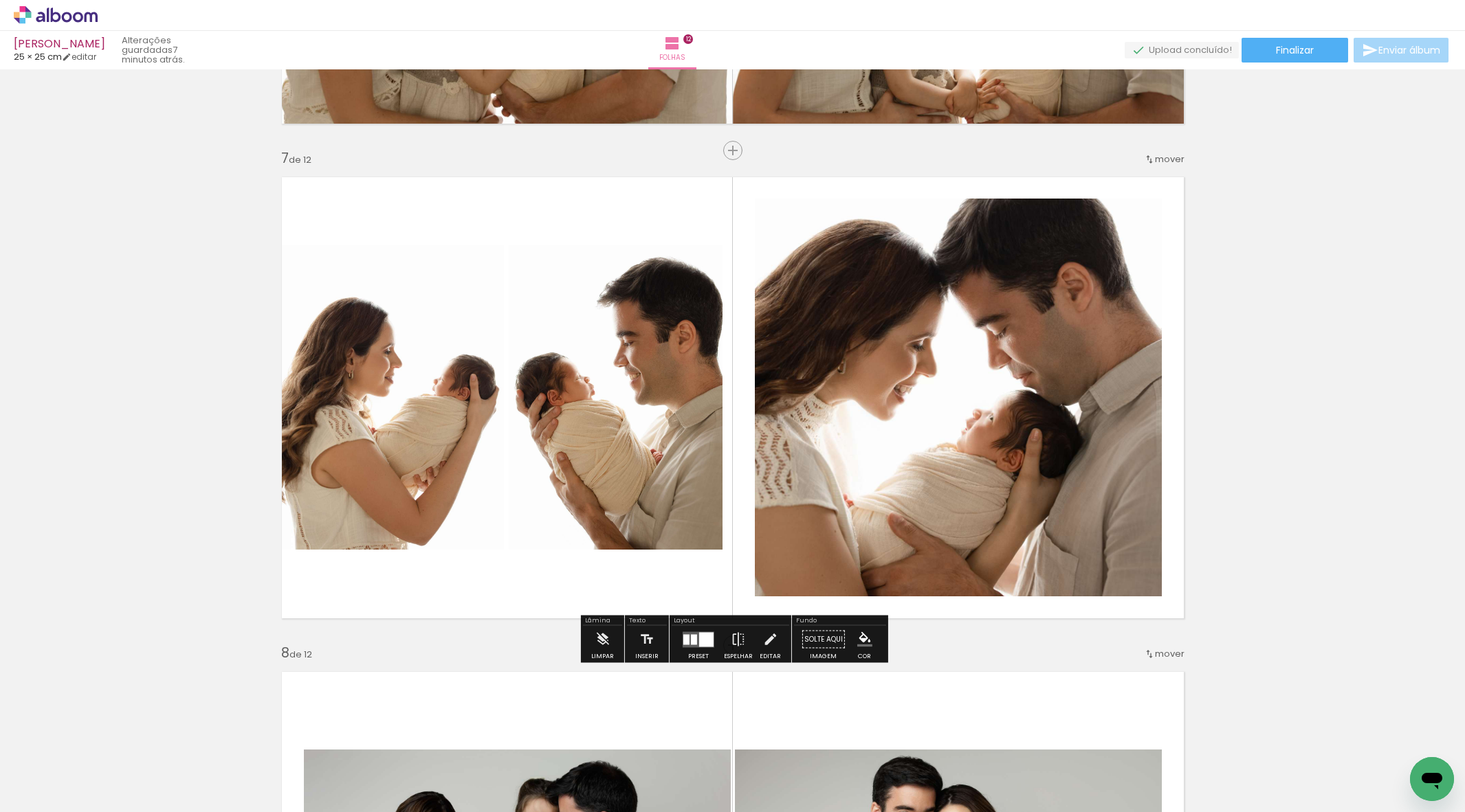
scroll to position [2909, 0]
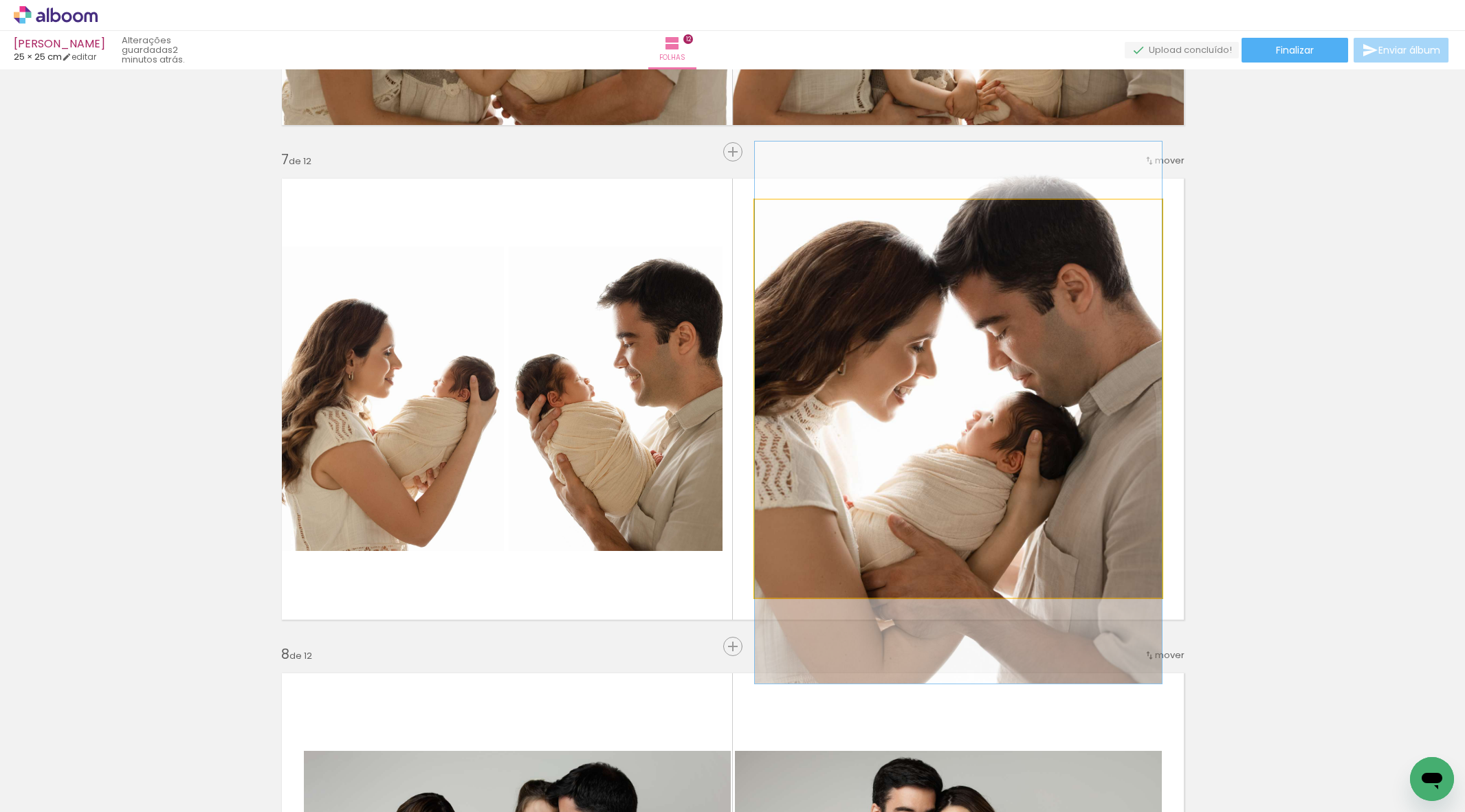
click at [790, 582] on quentale-photo at bounding box center [959, 399] width 407 height 398
click at [790, 583] on quentale-photo at bounding box center [959, 399] width 407 height 398
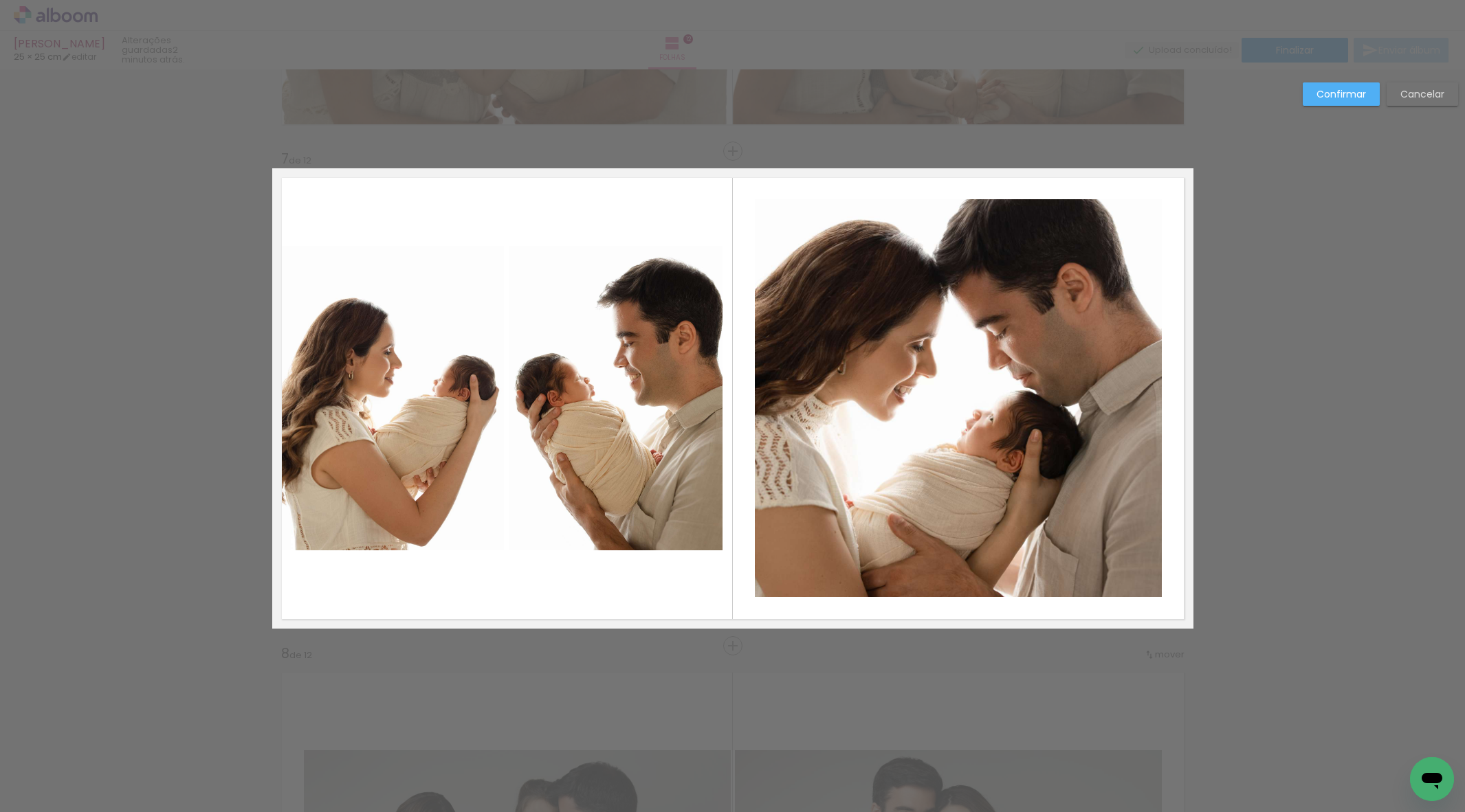
scroll to position [2911, 0]
click at [771, 583] on quentale-photo at bounding box center [959, 398] width 407 height 398
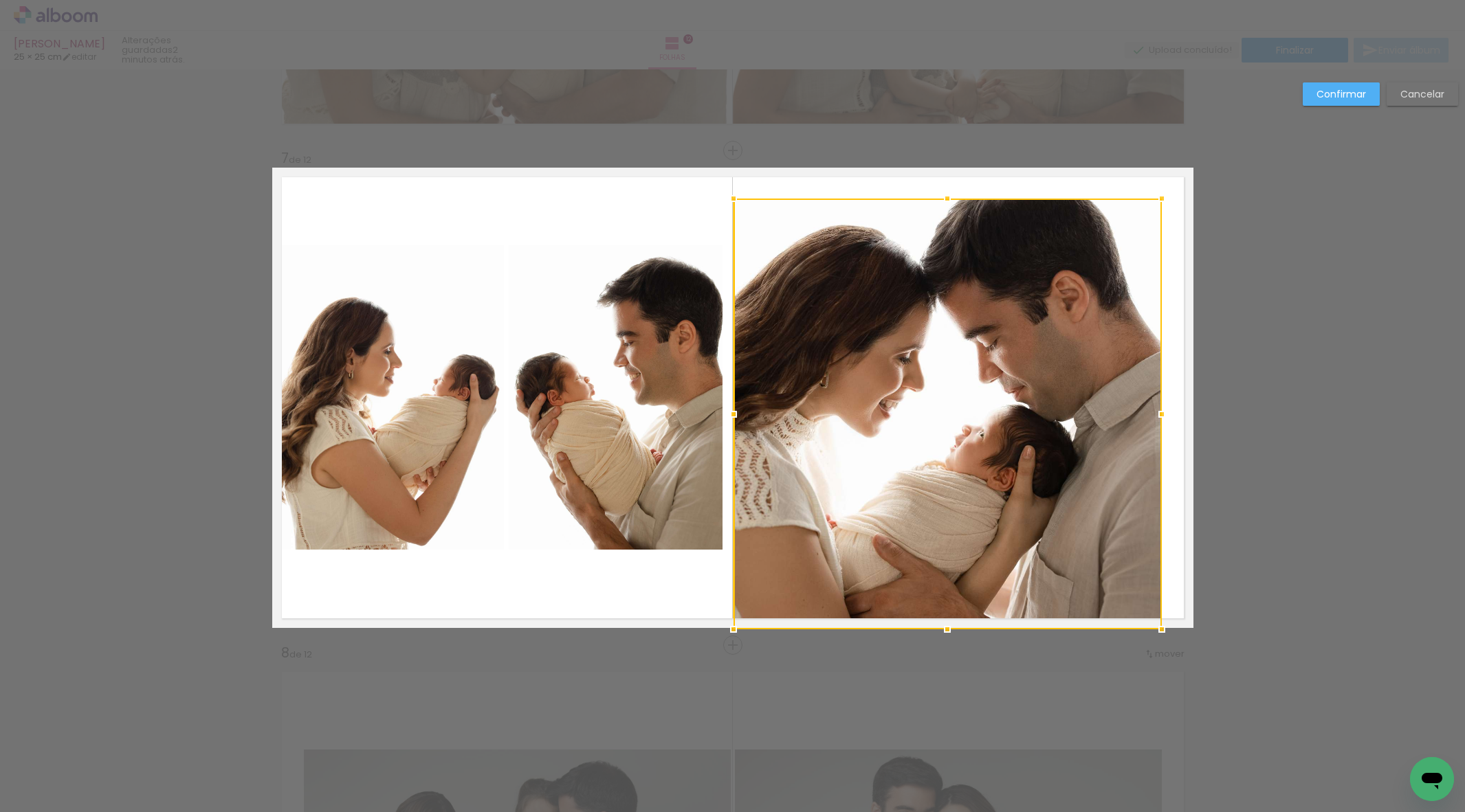
drag, startPoint x: 756, startPoint y: 594, endPoint x: 738, endPoint y: 623, distance: 34.1
click at [737, 624] on div at bounding box center [733, 629] width 28 height 28
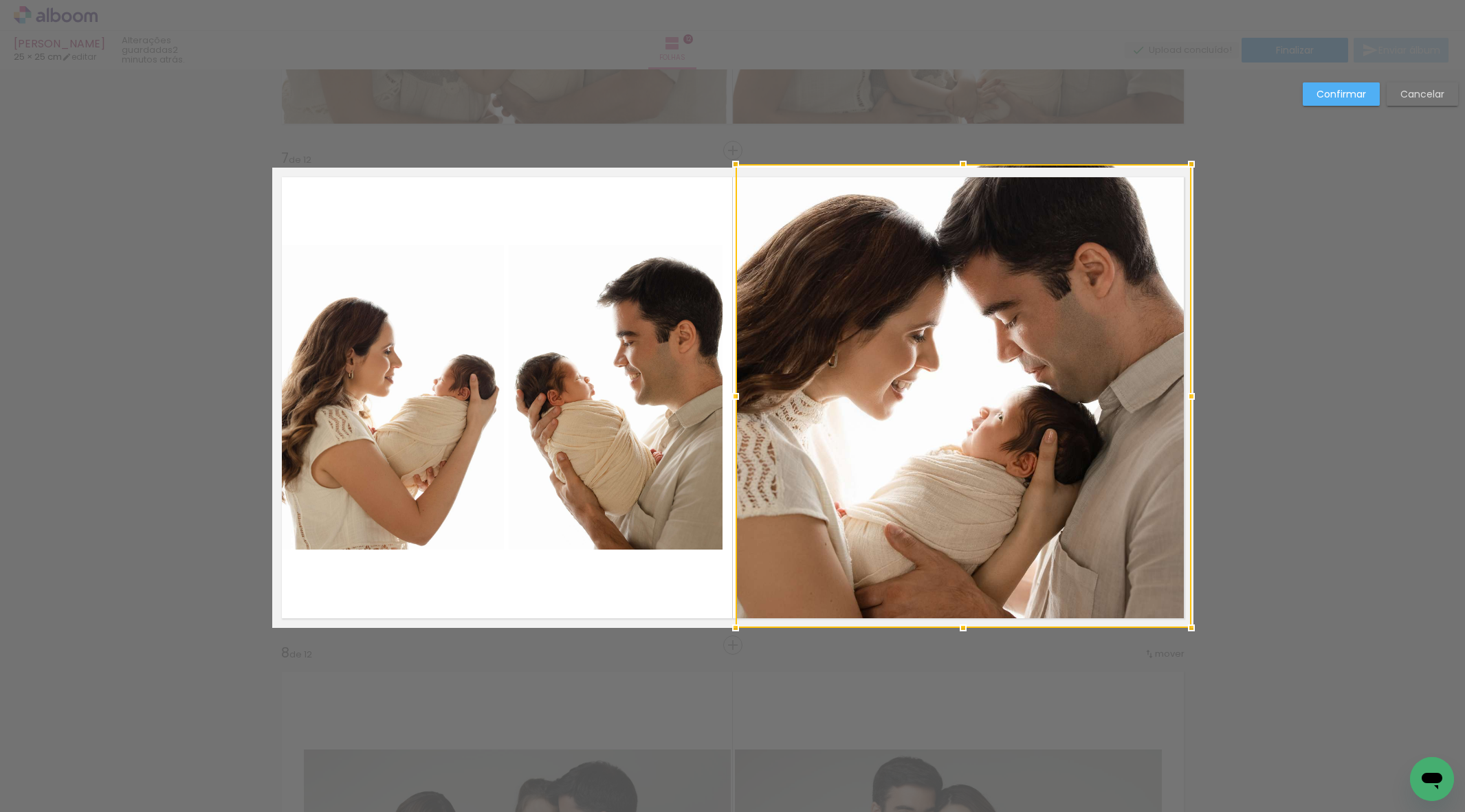
drag, startPoint x: 1171, startPoint y: 190, endPoint x: 1180, endPoint y: 186, distance: 9.8
click at [1197, 170] on div at bounding box center [1191, 164] width 28 height 28
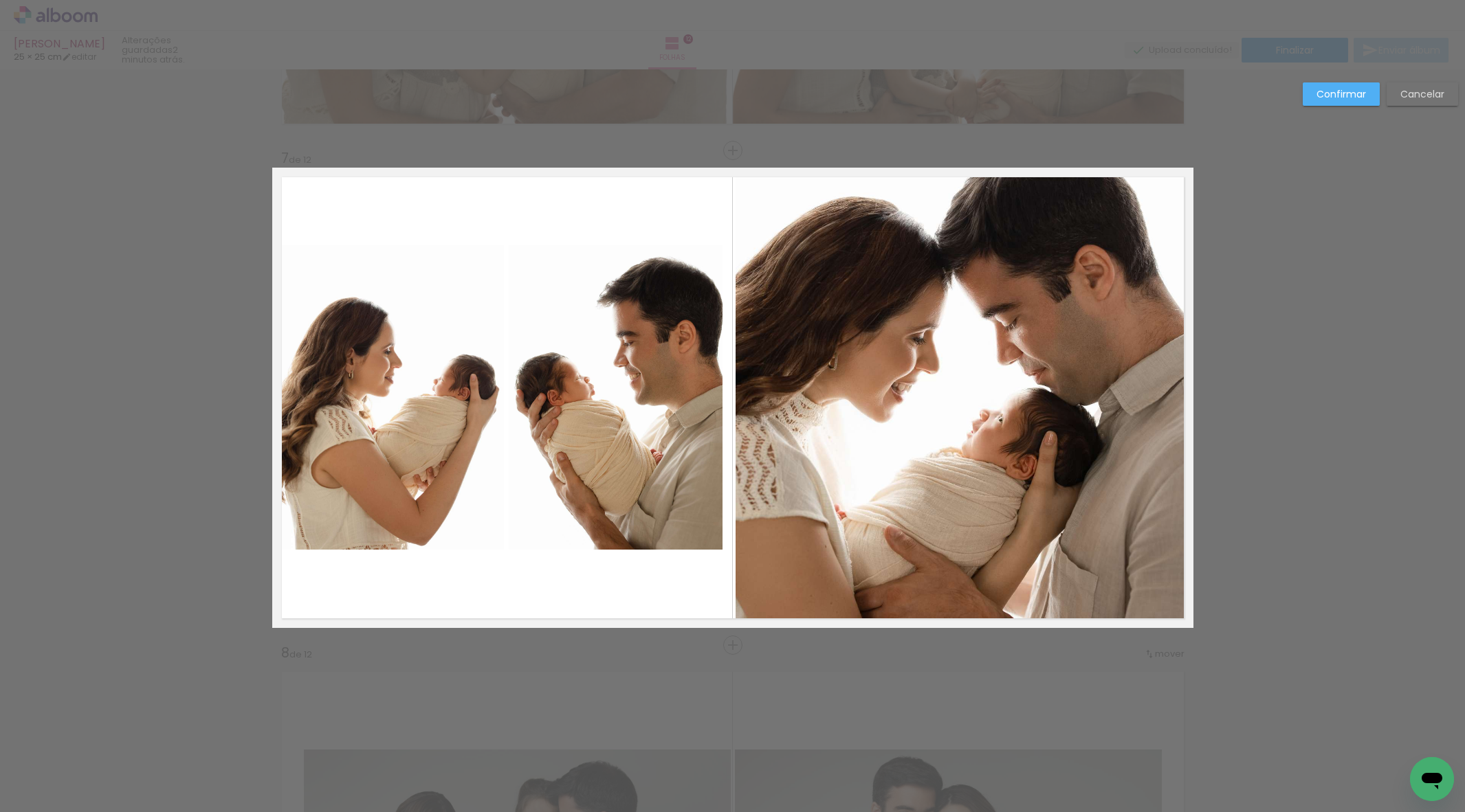
click at [1151, 377] on quentale-photo at bounding box center [963, 398] width 456 height 460
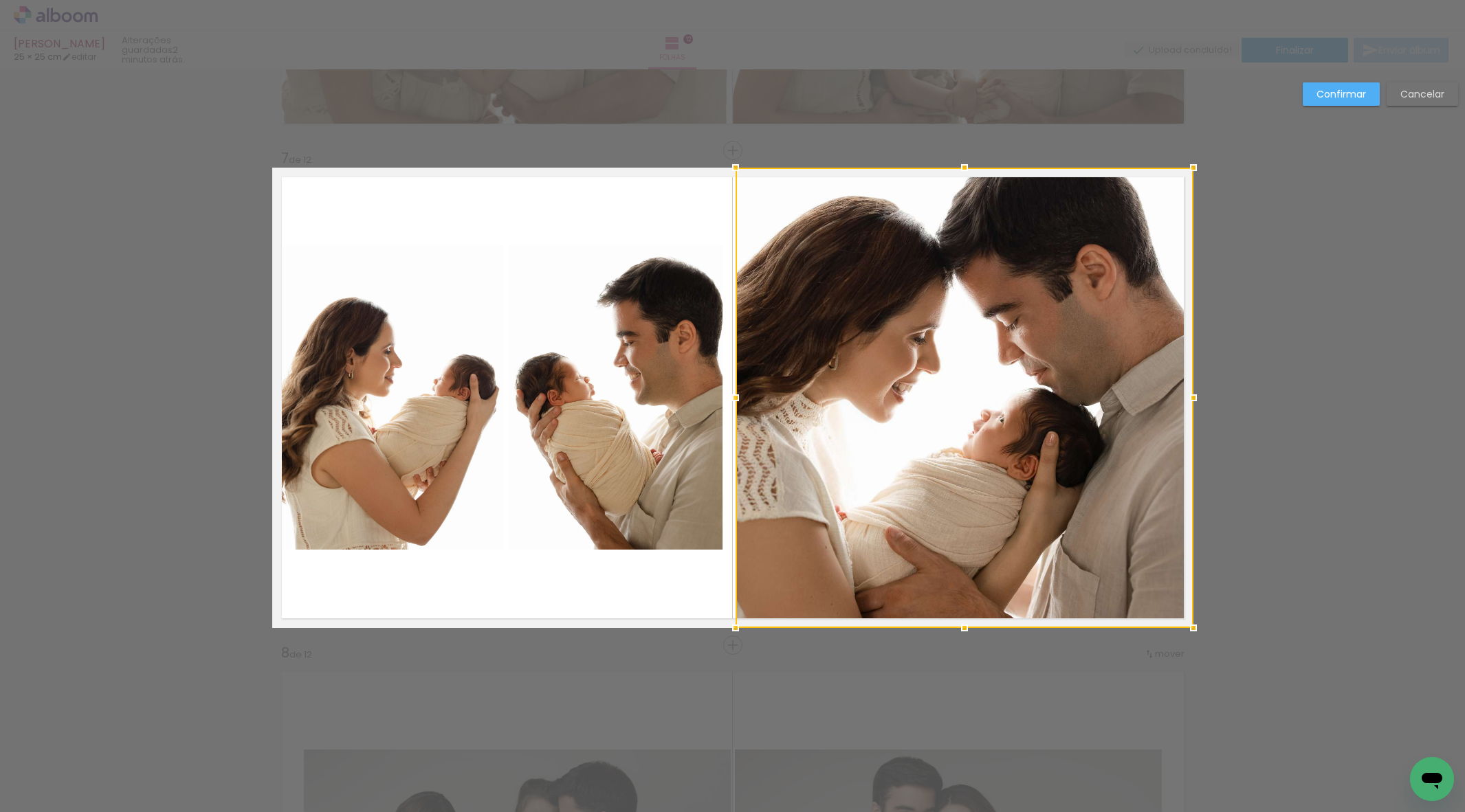
click at [1199, 397] on div at bounding box center [1194, 398] width 28 height 28
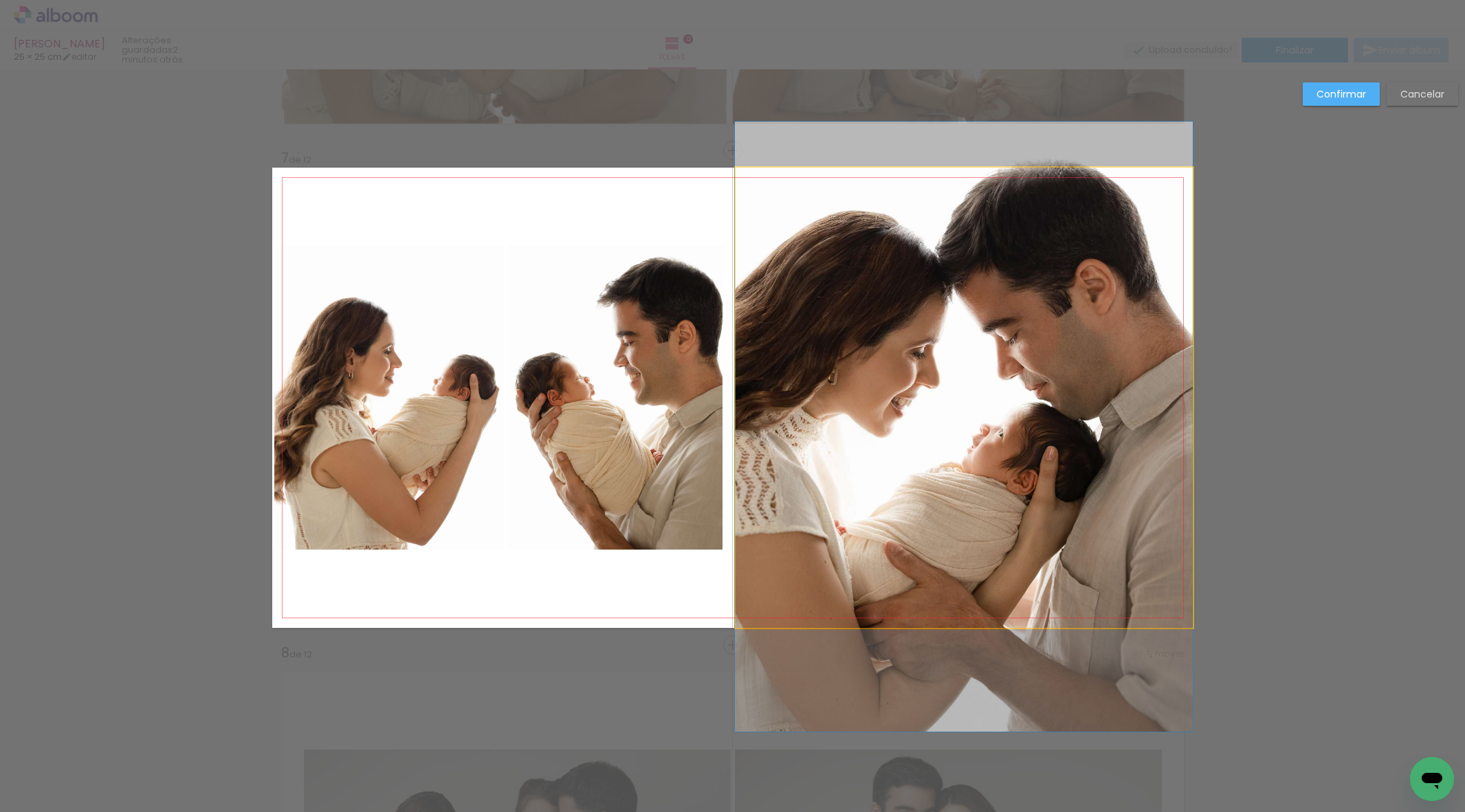
drag, startPoint x: 975, startPoint y: 345, endPoint x: 972, endPoint y: 359, distance: 14.3
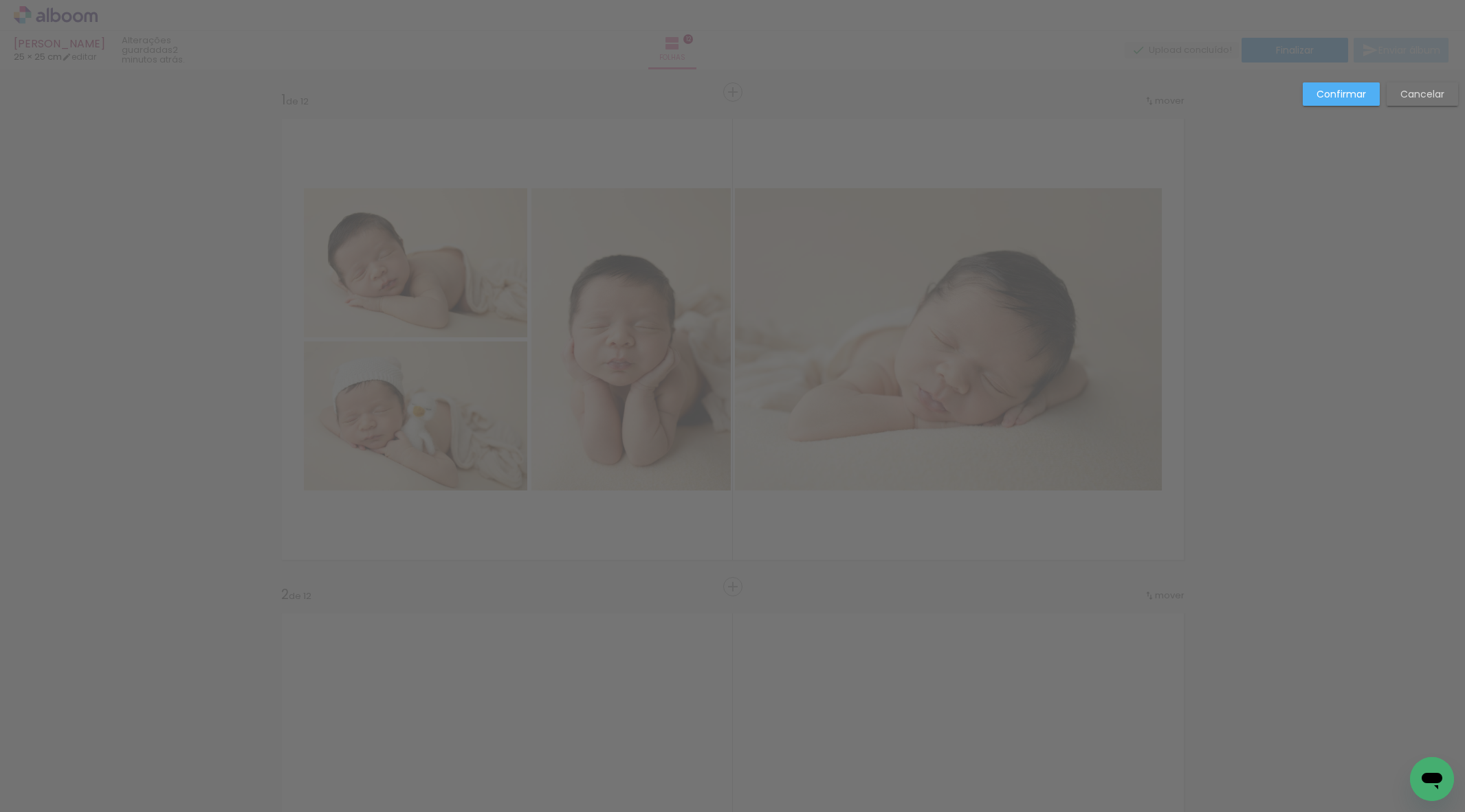
scroll to position [1237, 0]
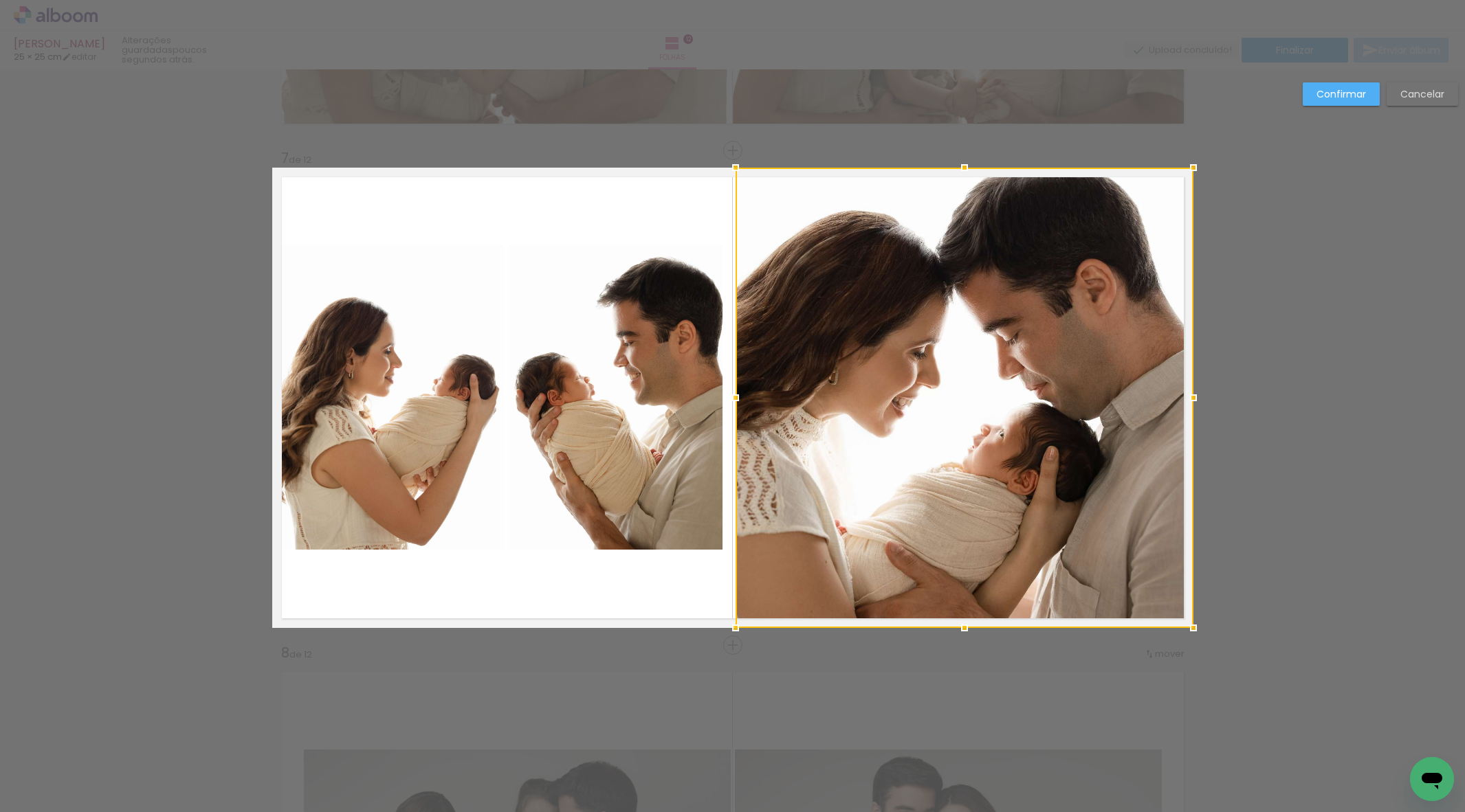
click at [0, 0] on slot "Confirmar" at bounding box center [0, 0] width 0 height 0
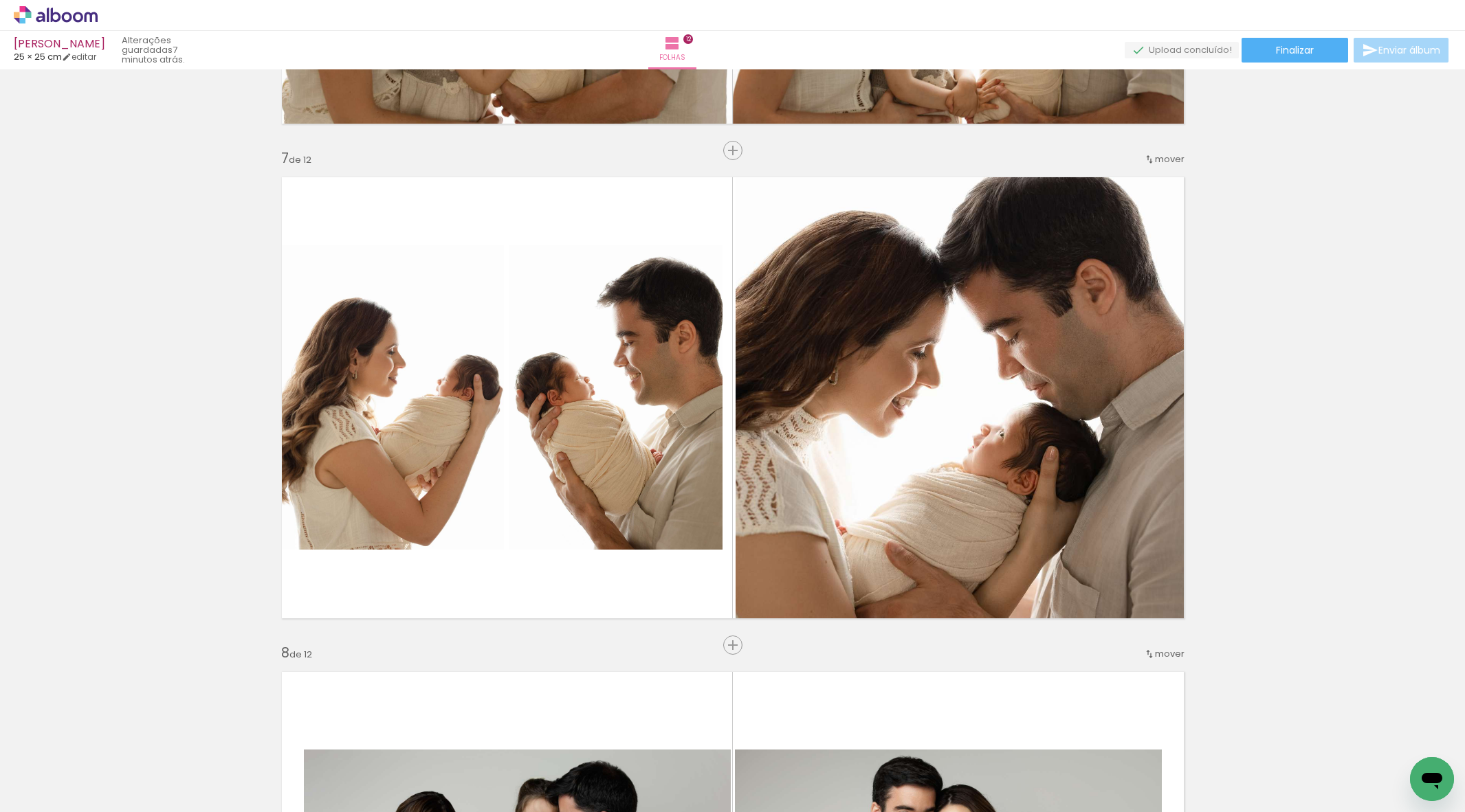
scroll to position [2945, 0]
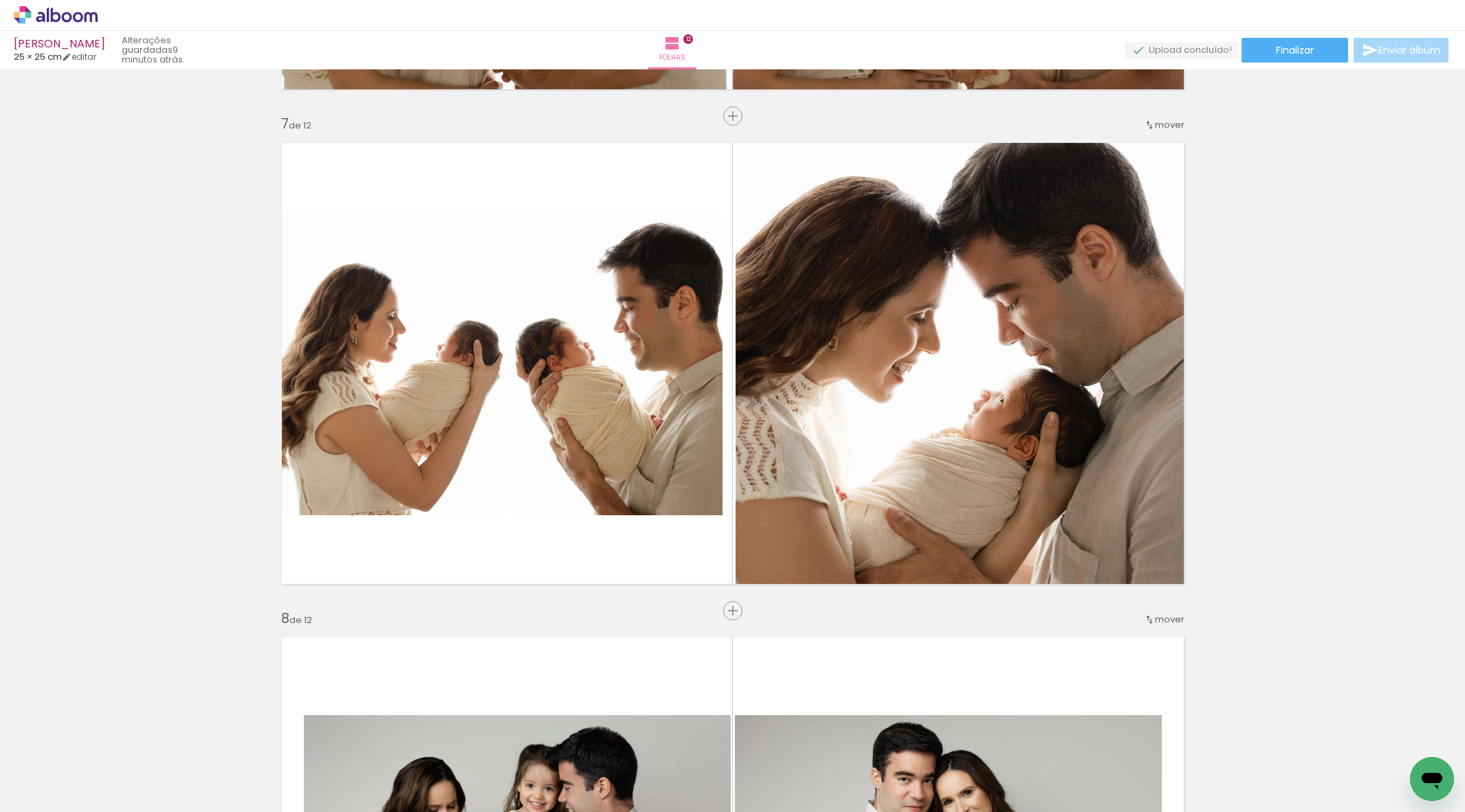
scroll to position [1237, 0]
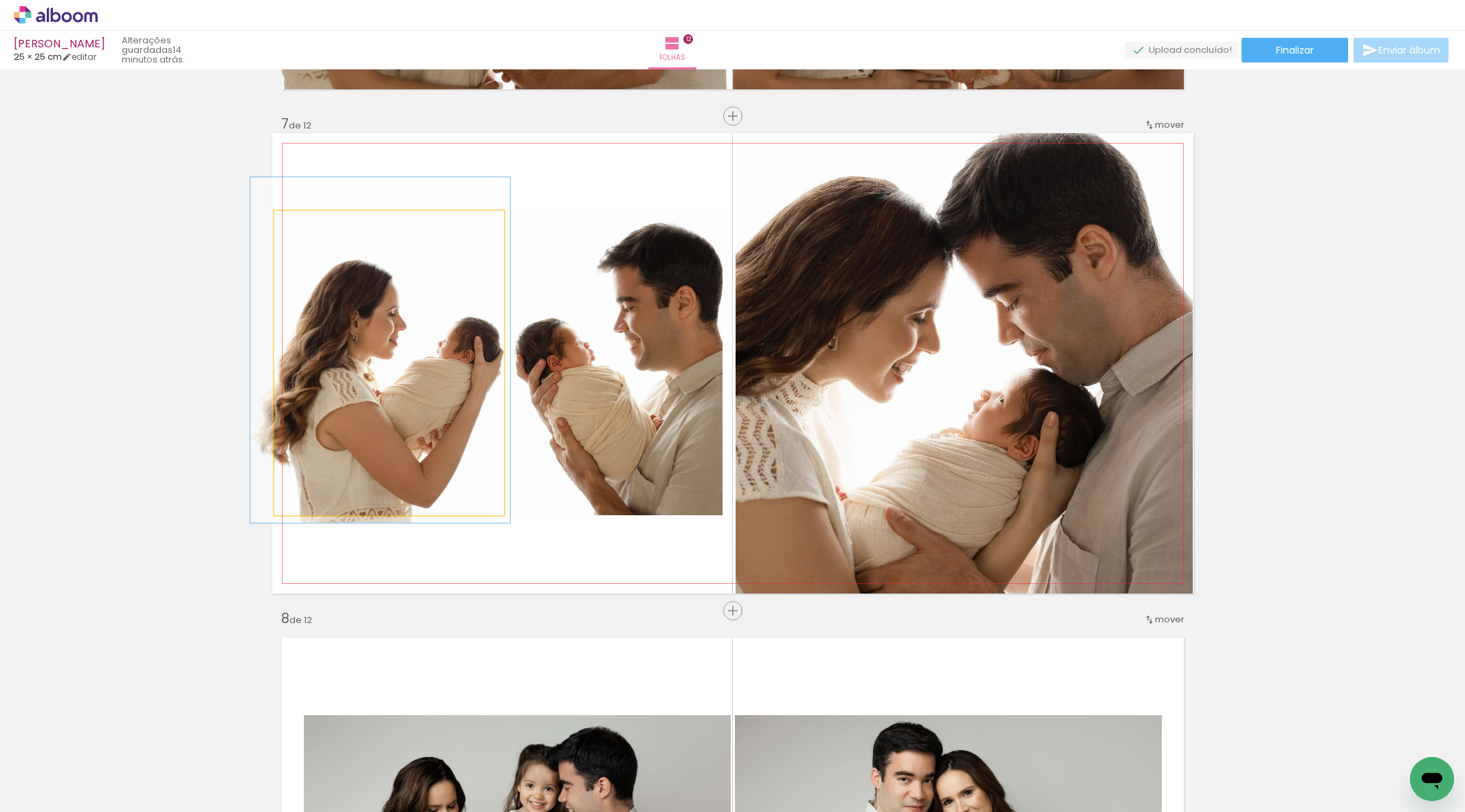
drag, startPoint x: 363, startPoint y: 373, endPoint x: 410, endPoint y: 369, distance: 47.2
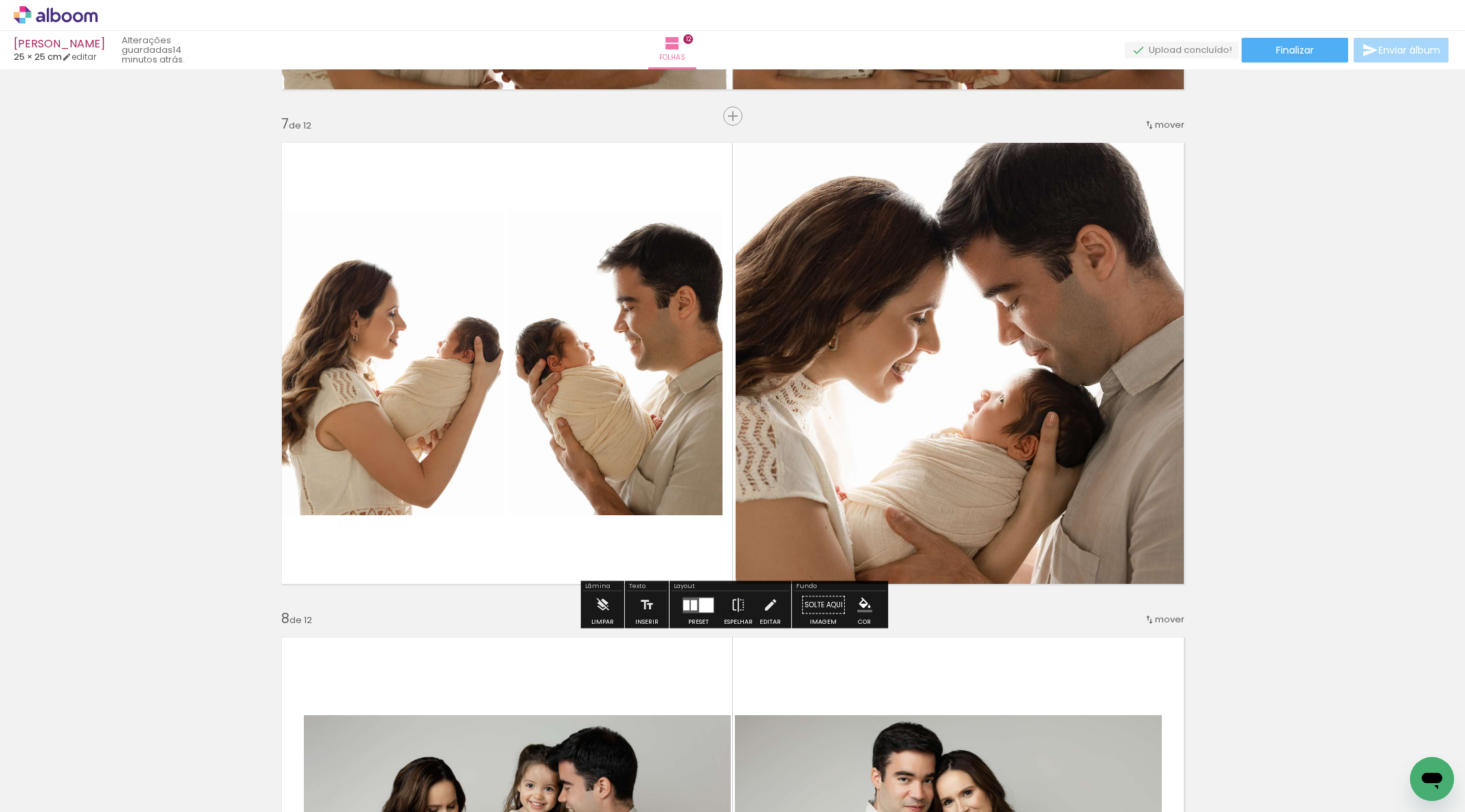
click at [574, 368] on quentale-photo at bounding box center [616, 362] width 214 height 304
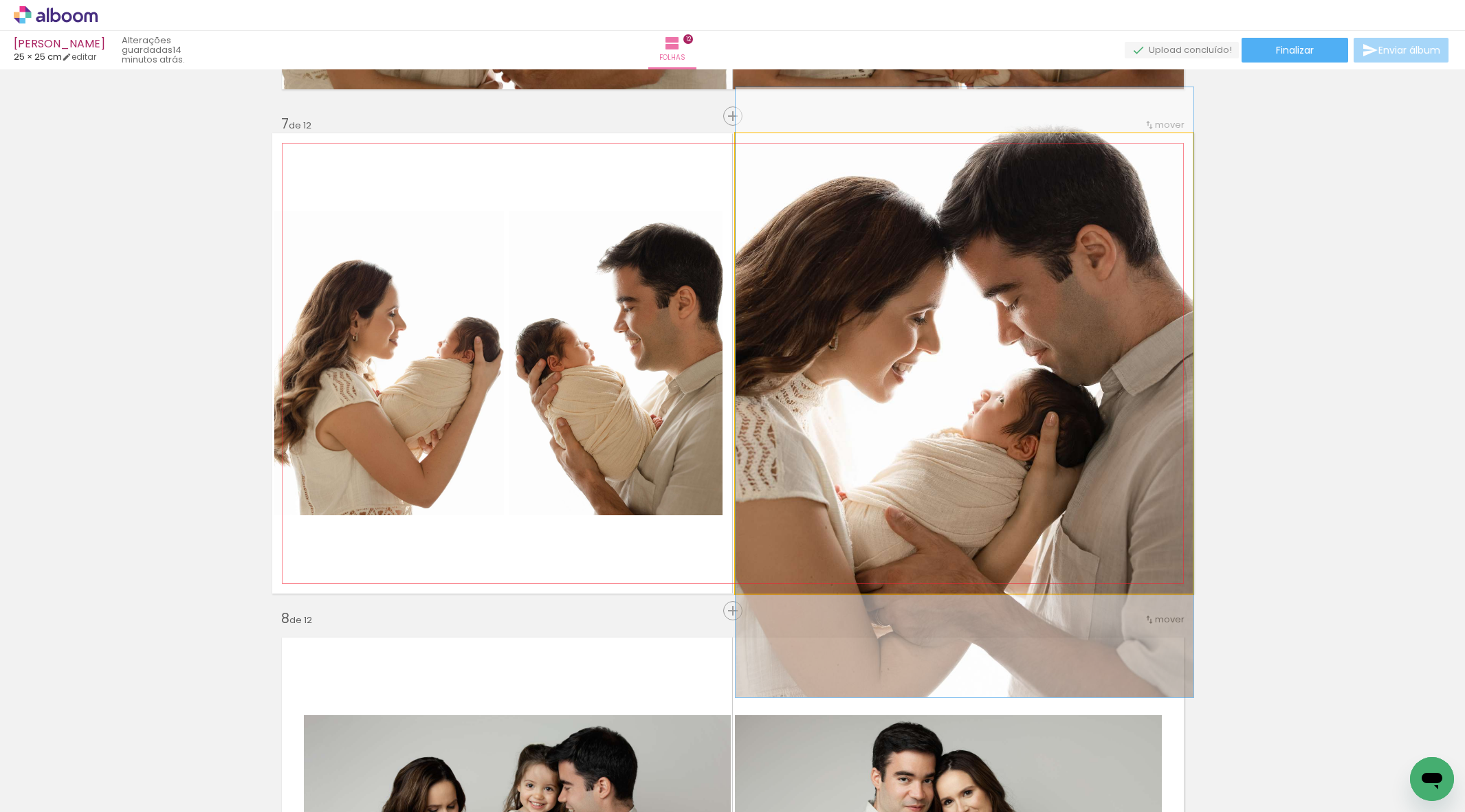
click at [915, 343] on div at bounding box center [964, 393] width 458 height 610
drag, startPoint x: 915, startPoint y: 343, endPoint x: 854, endPoint y: 348, distance: 61.2
click at [915, 343] on album-spread "7 de 12" at bounding box center [733, 363] width 921 height 460
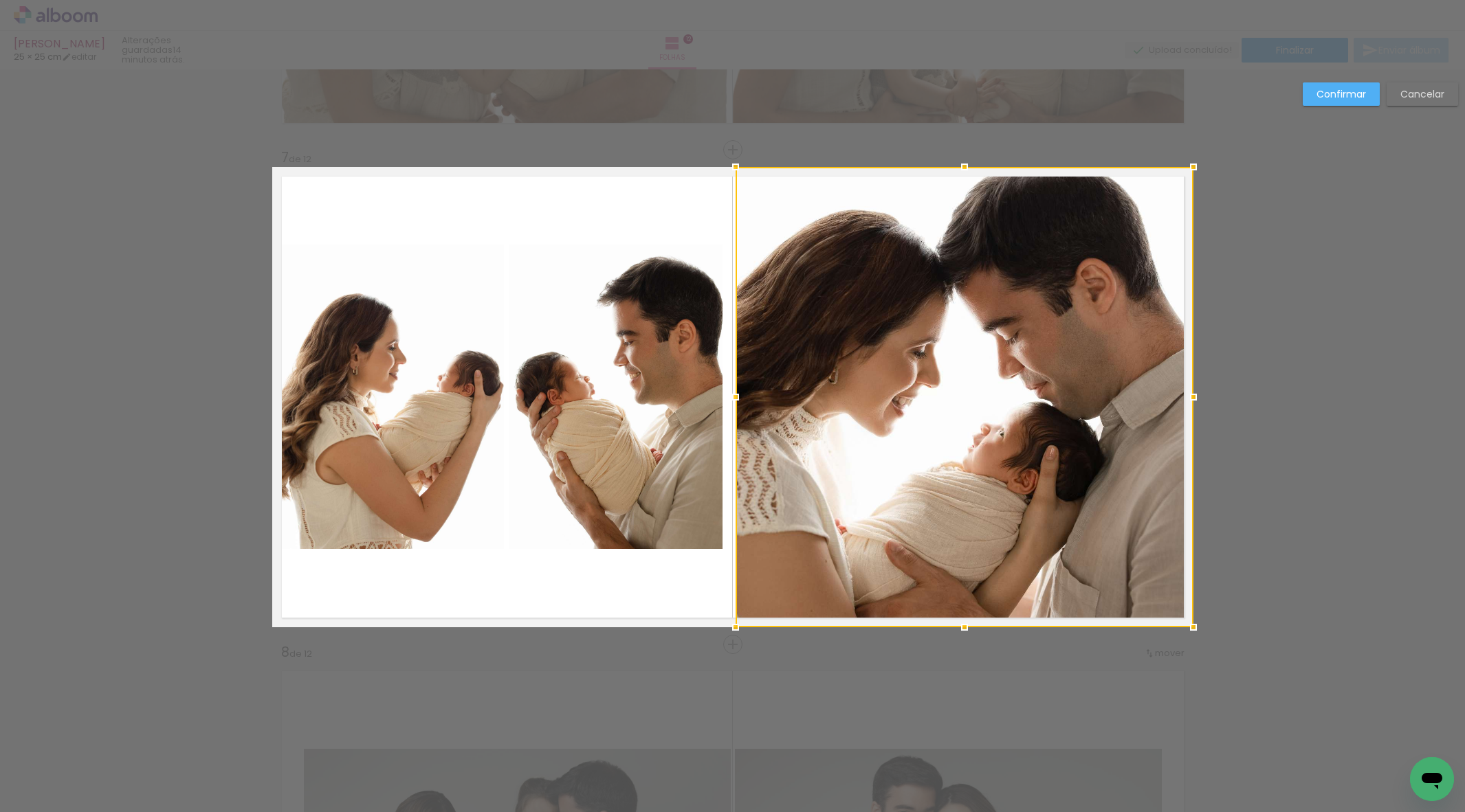
scroll to position [2911, 0]
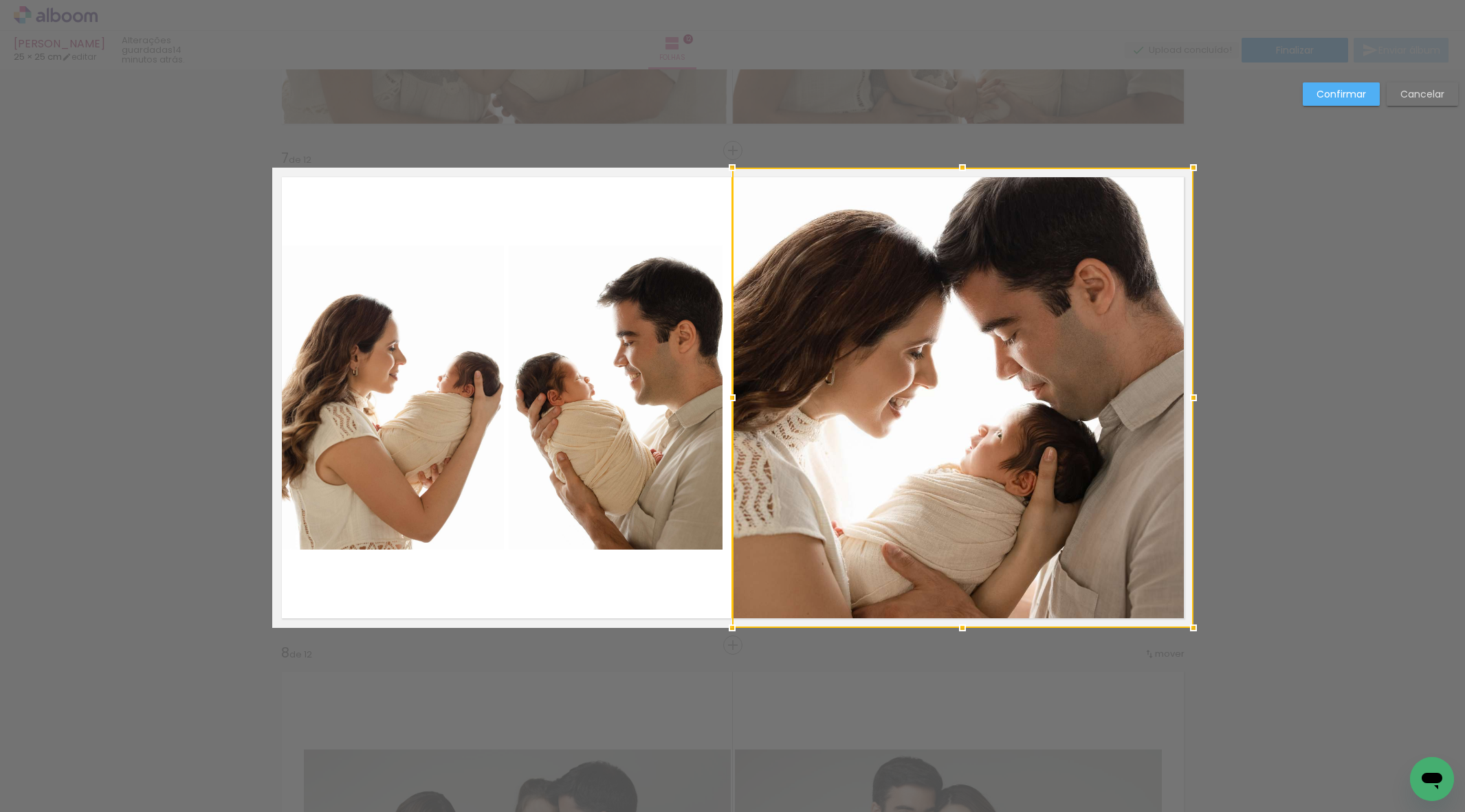
click at [732, 397] on div at bounding box center [732, 398] width 28 height 28
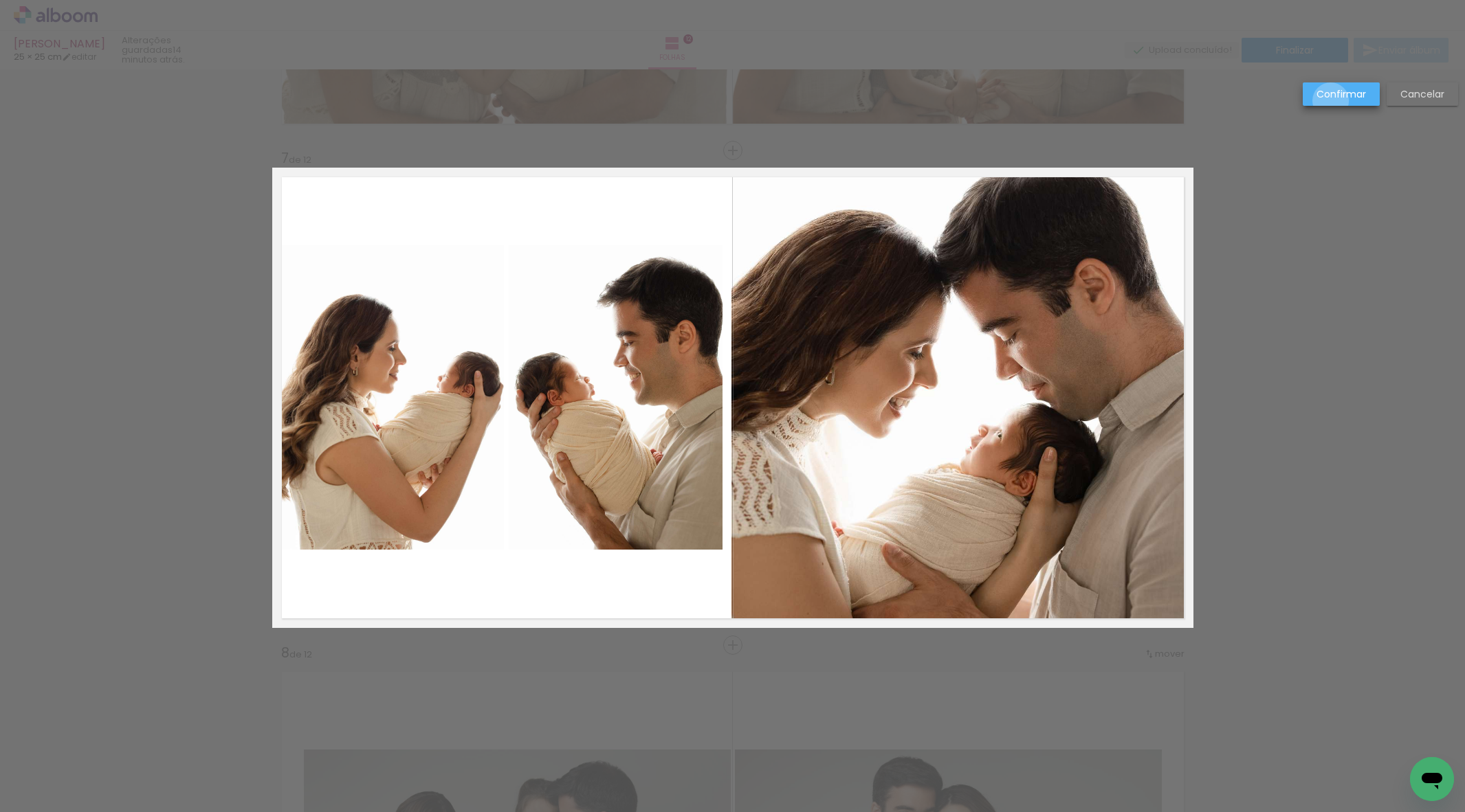
click at [1330, 101] on paper-button "Confirmar" at bounding box center [1342, 94] width 77 height 23
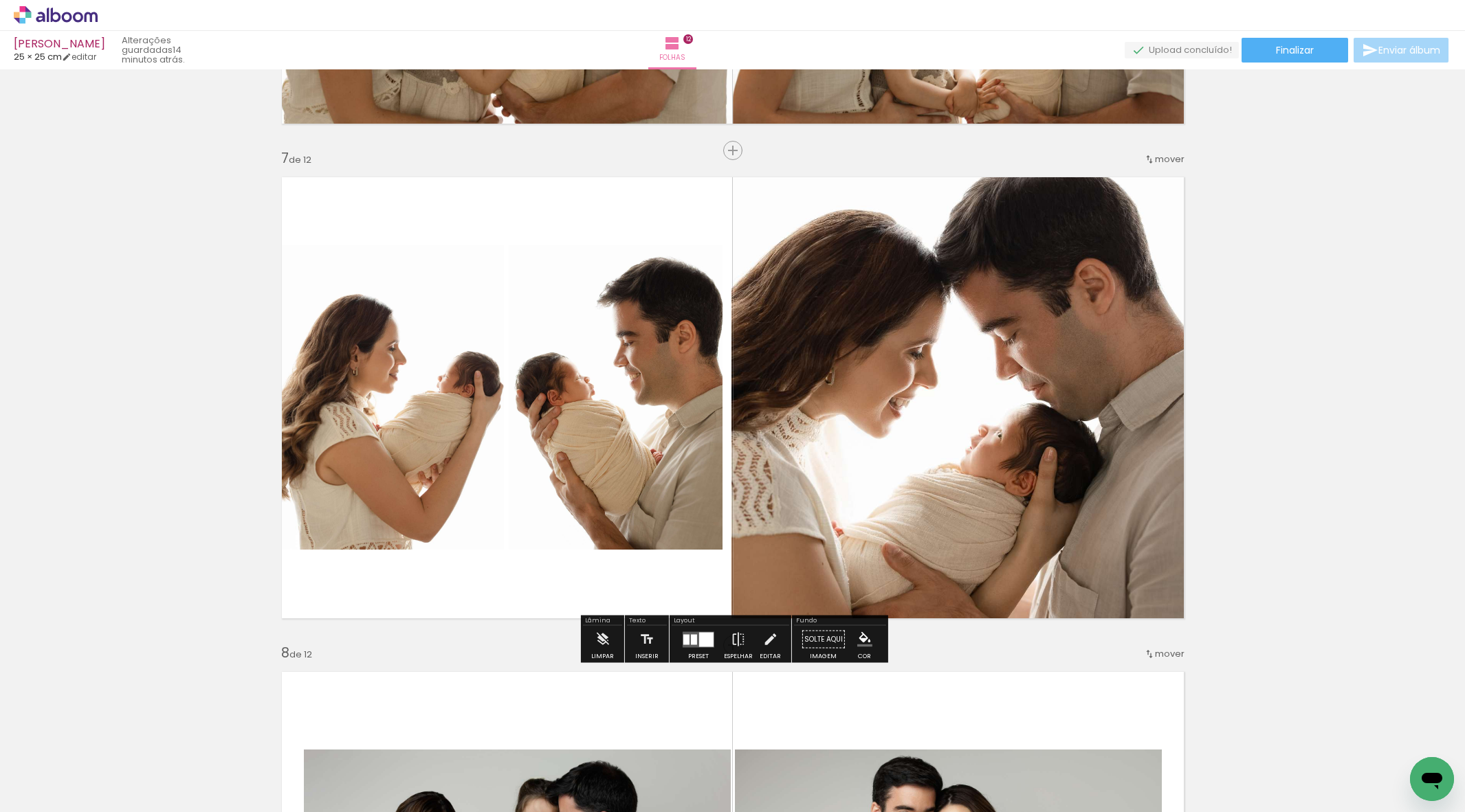
click at [457, 374] on div at bounding box center [380, 384] width 259 height 345
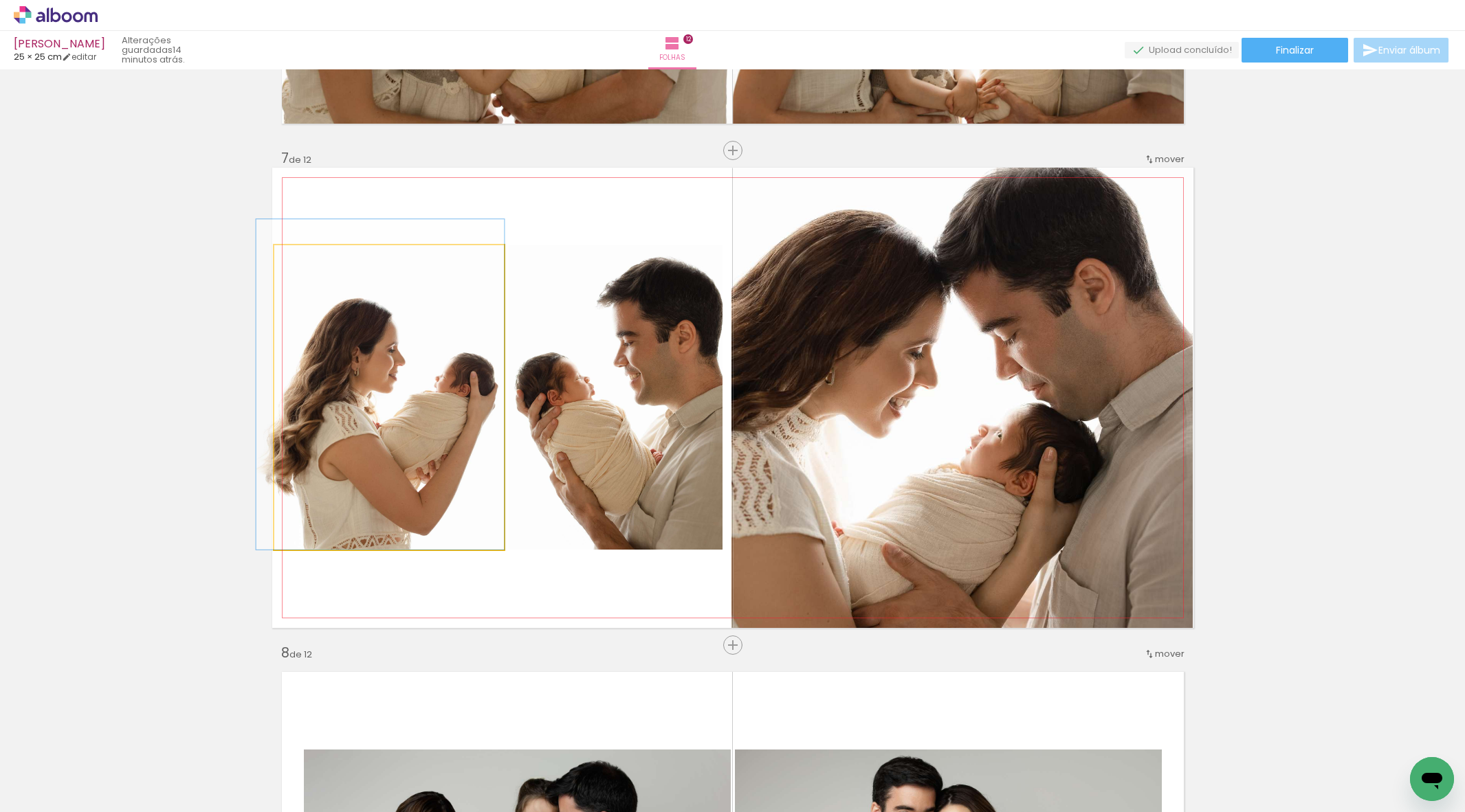
drag, startPoint x: 314, startPoint y: 264, endPoint x: 313, endPoint y: 271, distance: 7.1
type paper-slider "108"
click at [312, 263] on div at bounding box center [312, 260] width 22 height 22
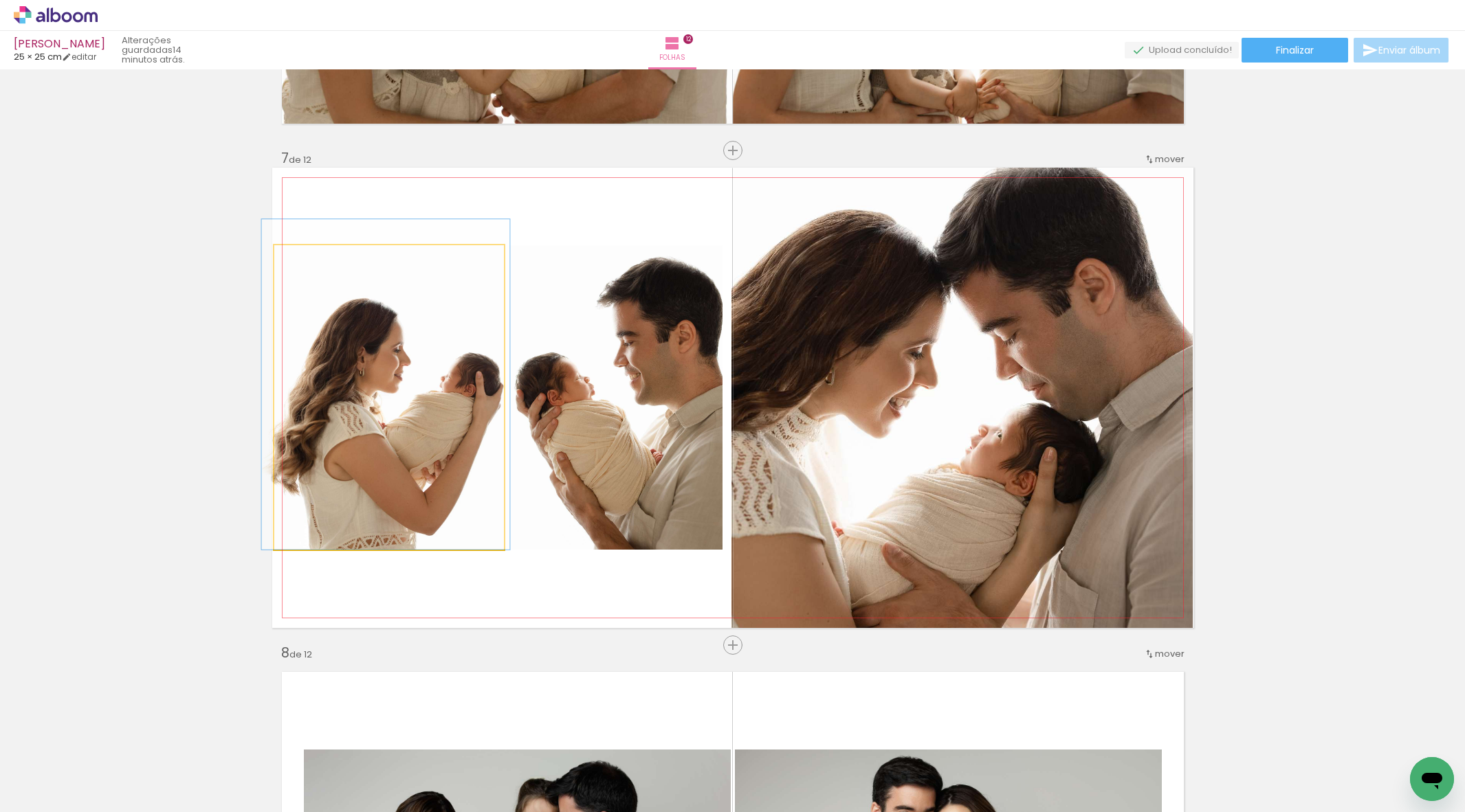
click at [370, 359] on div at bounding box center [386, 385] width 248 height 330
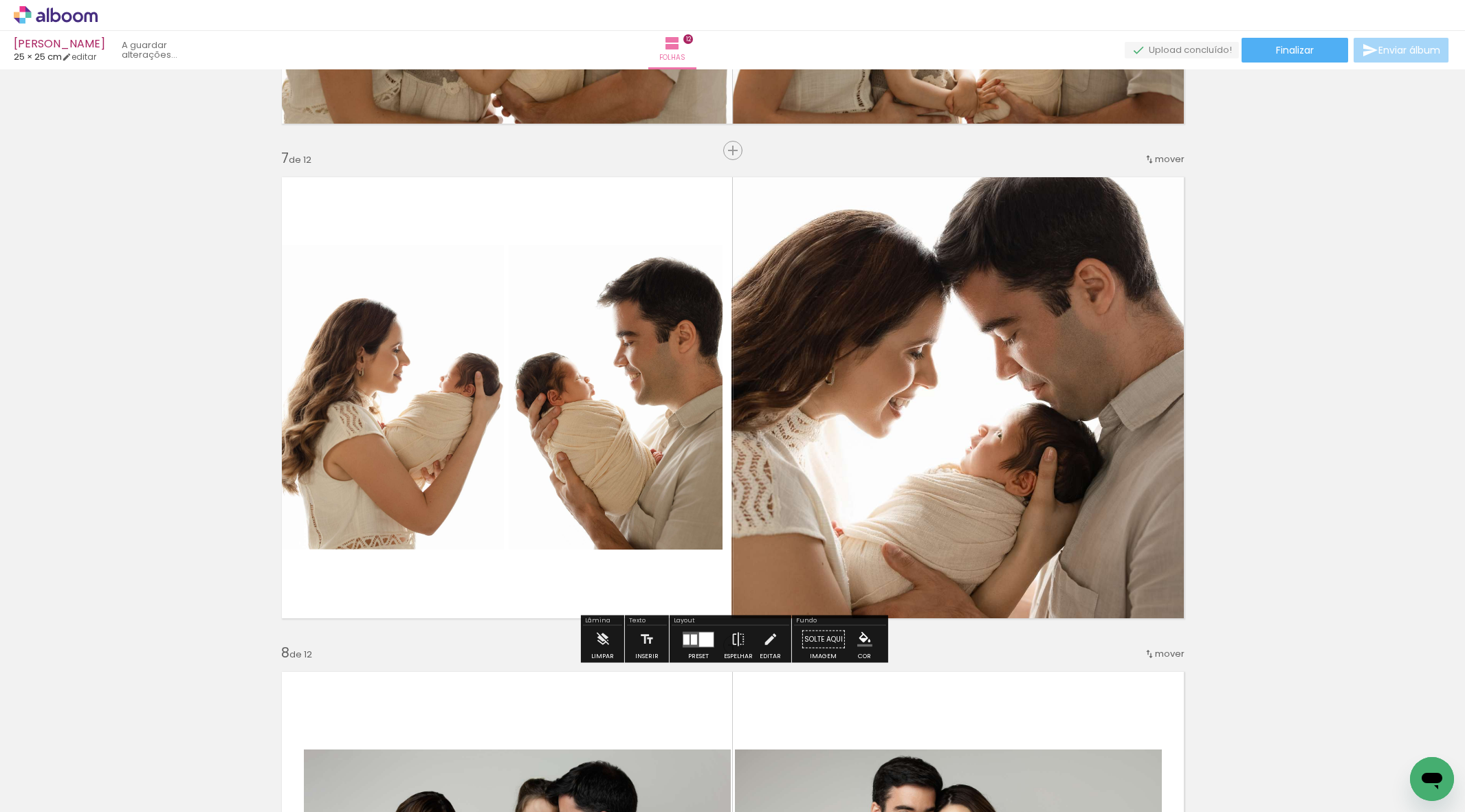
click at [221, 360] on div "Inserir folha 1 de 12 Inserir folha 2 de 12 Inserir folha 3 de 12 Inserir folha…" at bounding box center [732, 380] width 1465 height 6434
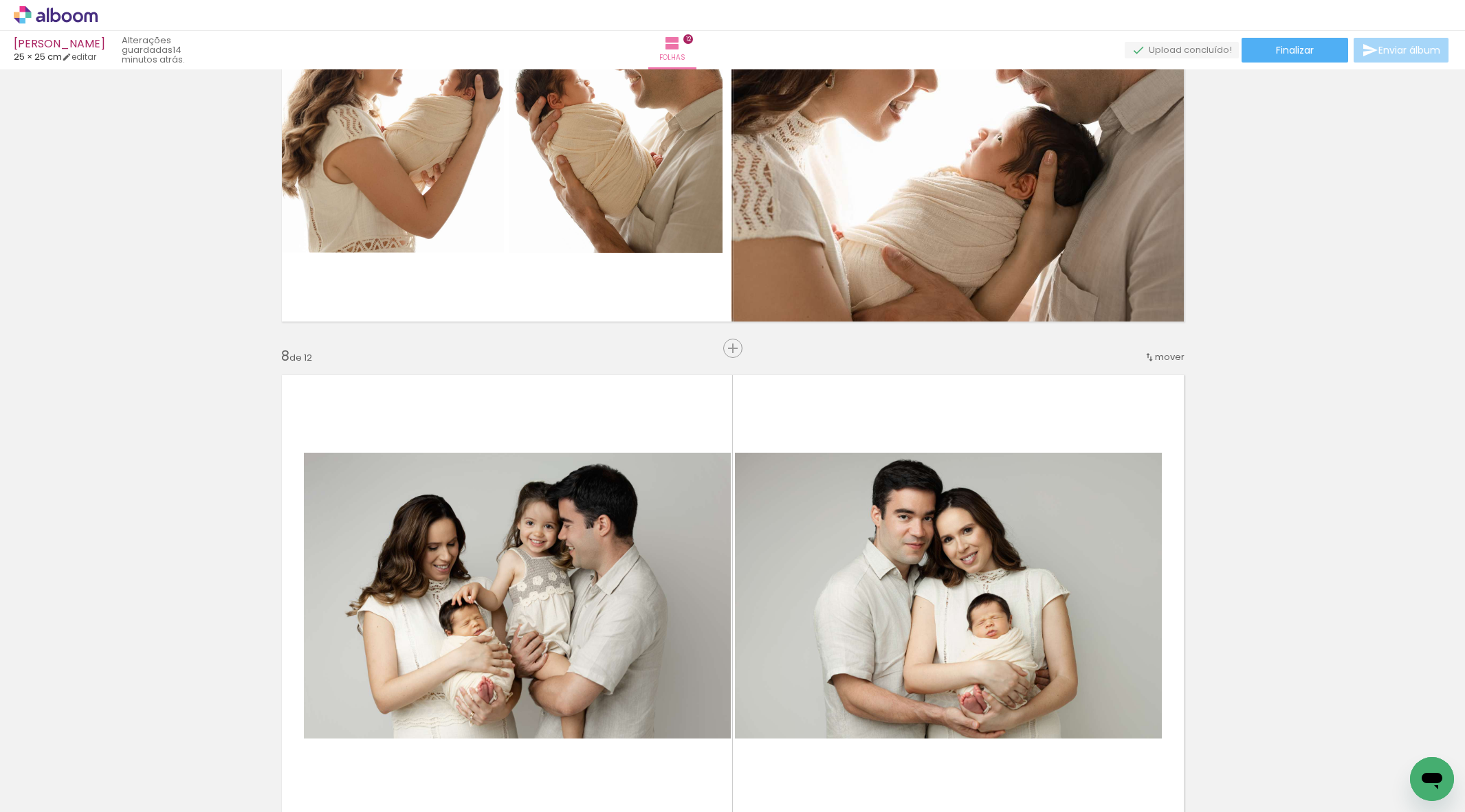
scroll to position [3526, 0]
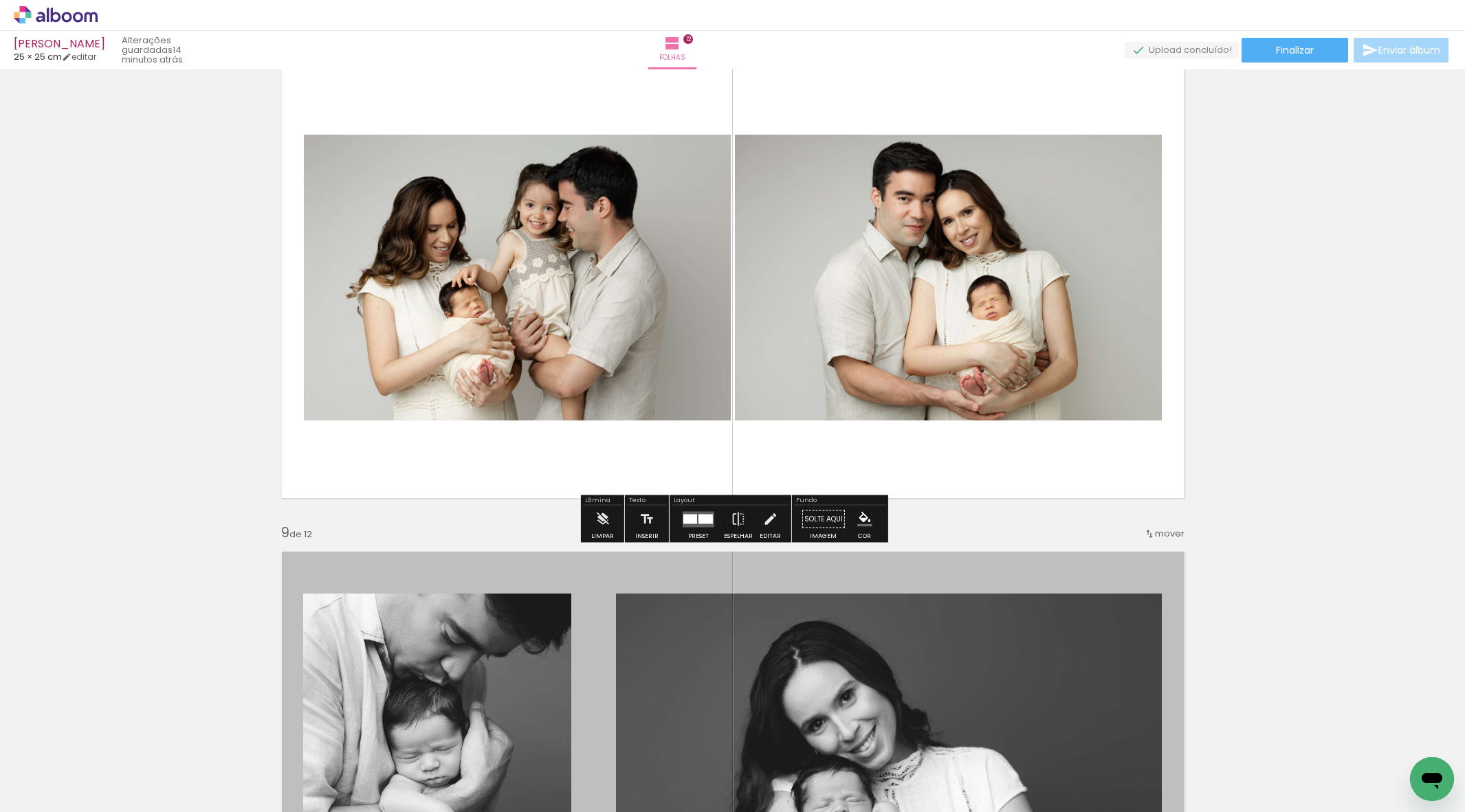
drag, startPoint x: 695, startPoint y: 518, endPoint x: 728, endPoint y: 511, distance: 33.7
click at [695, 518] on quentale-layouter at bounding box center [698, 519] width 31 height 16
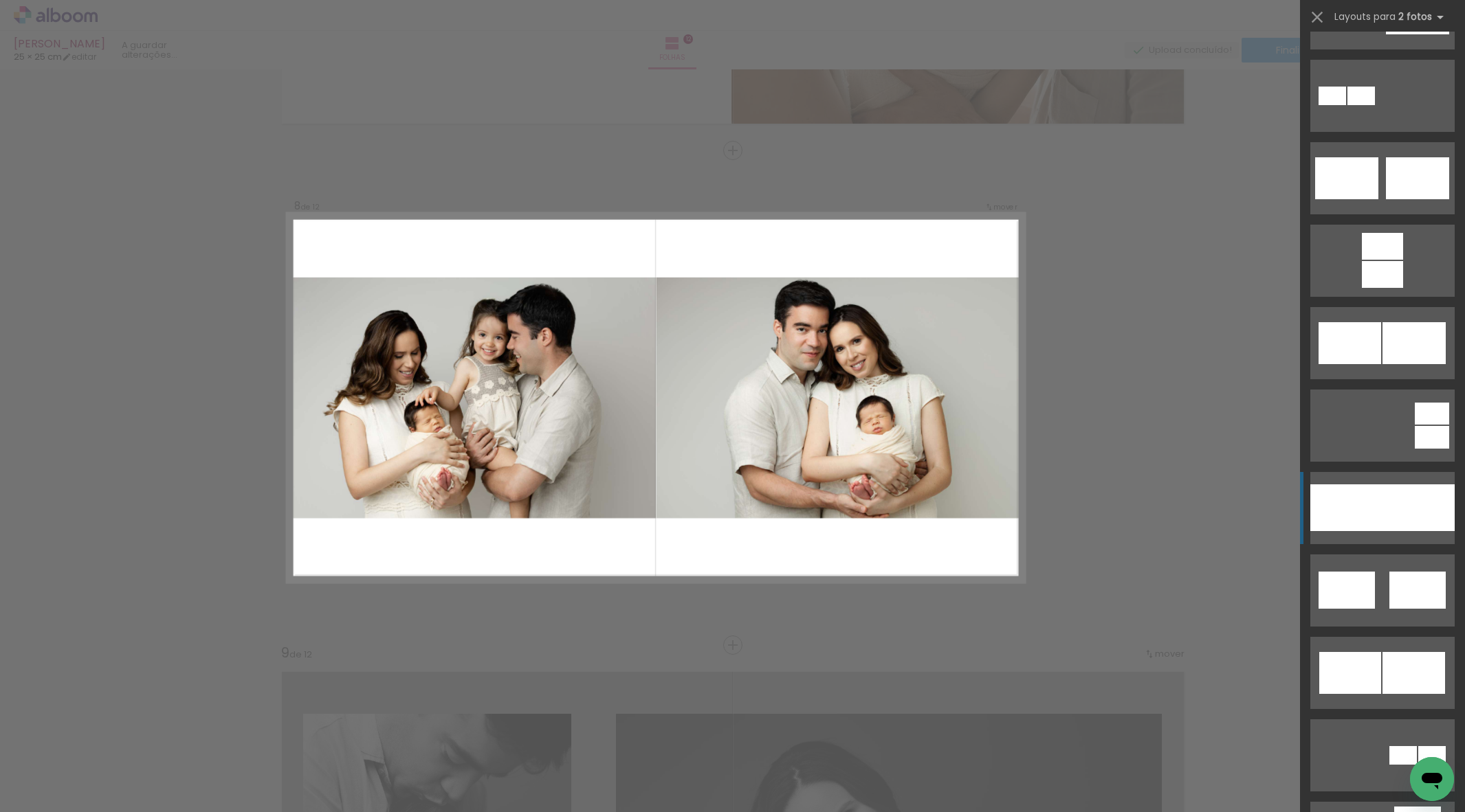
scroll to position [534, 0]
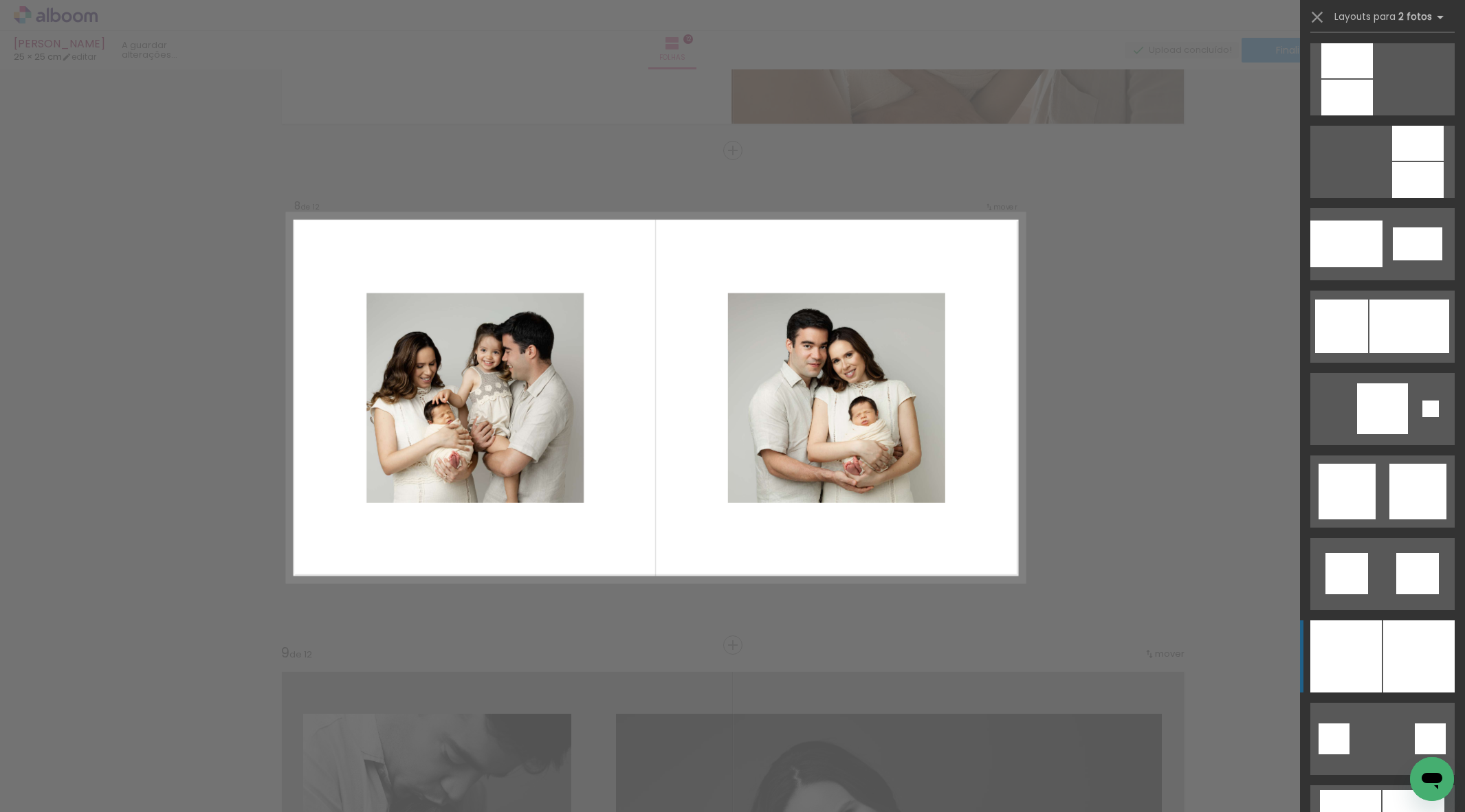
scroll to position [1615, 0]
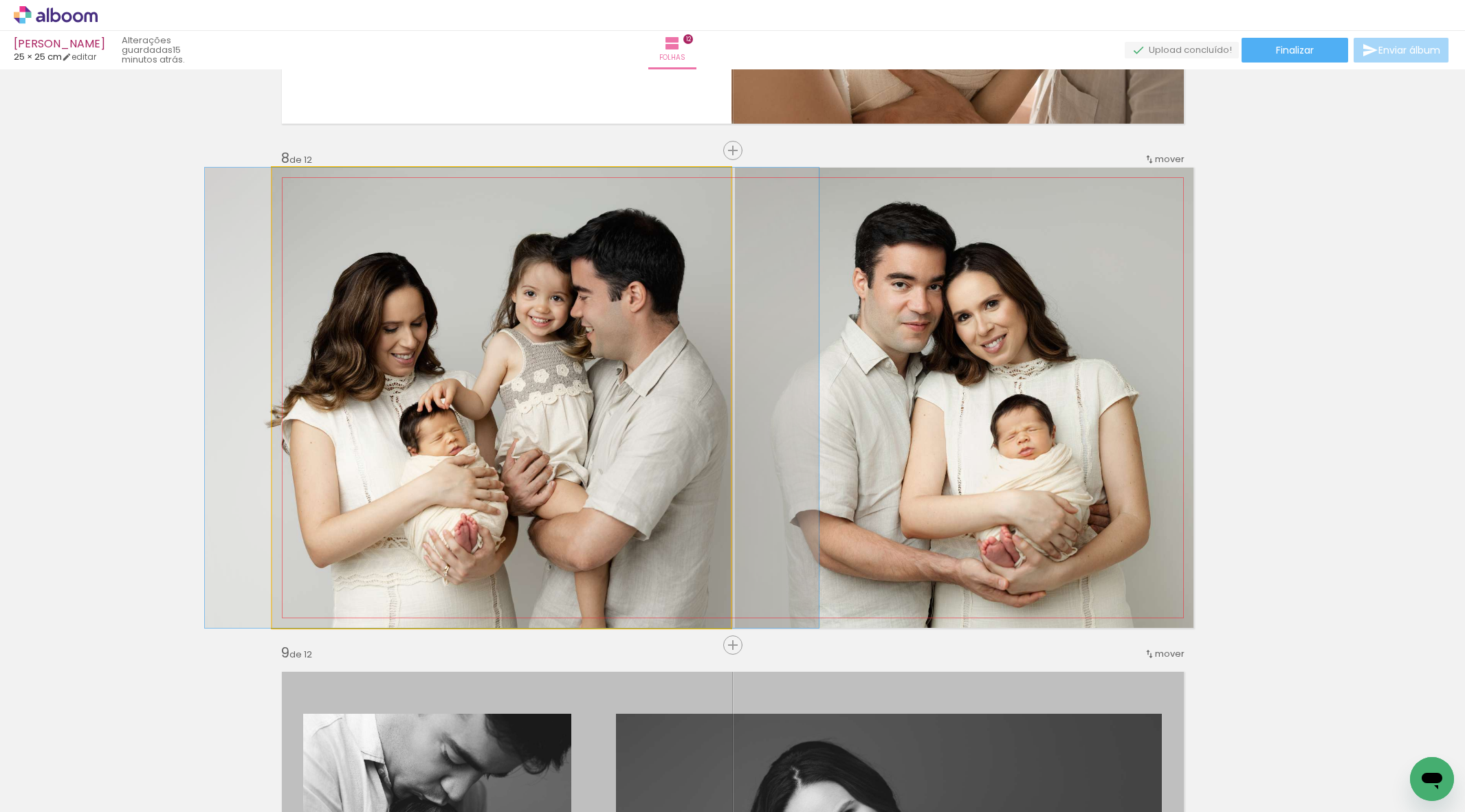
drag, startPoint x: 479, startPoint y: 486, endPoint x: 489, endPoint y: 485, distance: 10.0
click at [489, 485] on div at bounding box center [512, 398] width 614 height 460
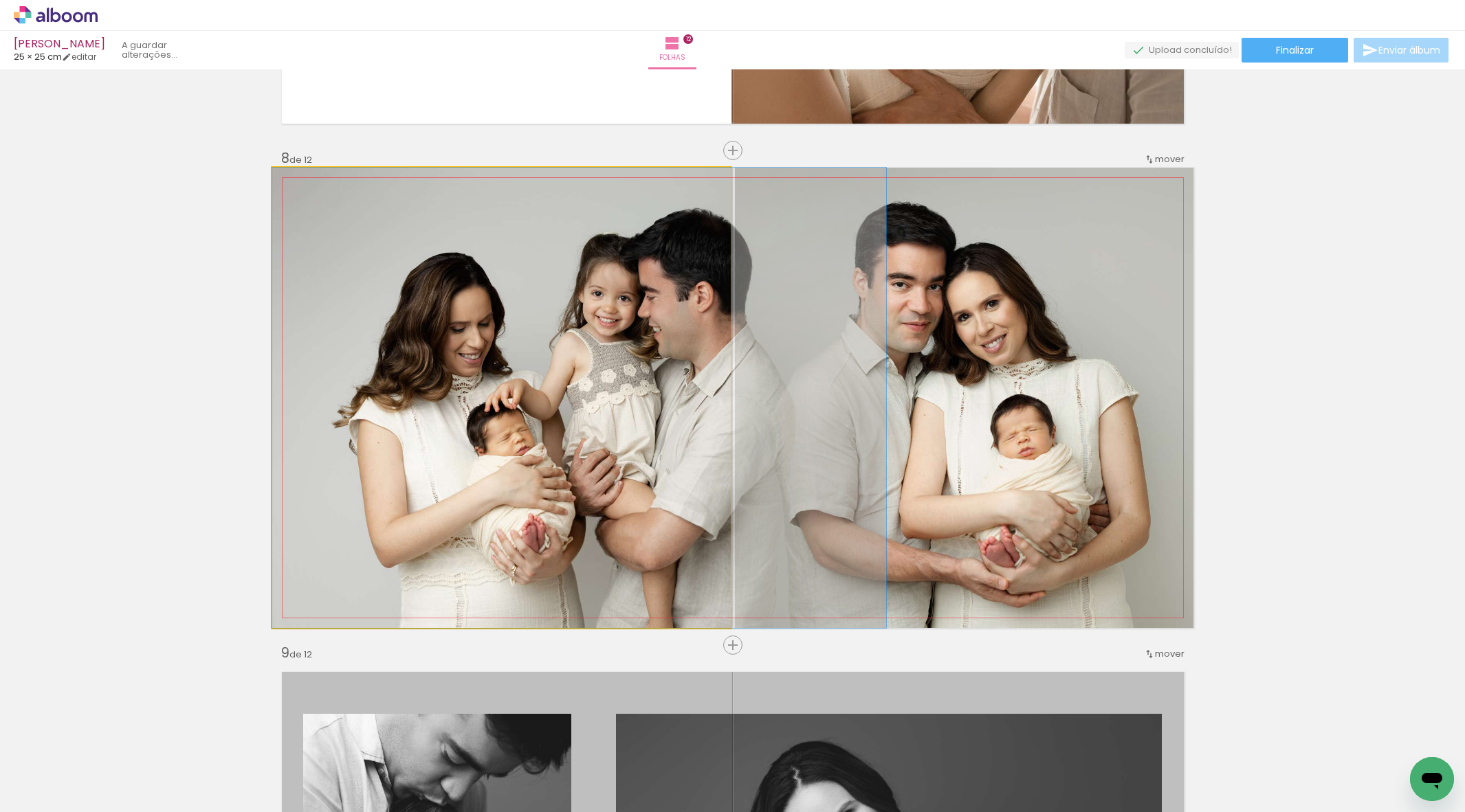
drag, startPoint x: 483, startPoint y: 491, endPoint x: 845, endPoint y: 457, distance: 363.6
click at [0, 0] on slot at bounding box center [0, 0] width 0 height 0
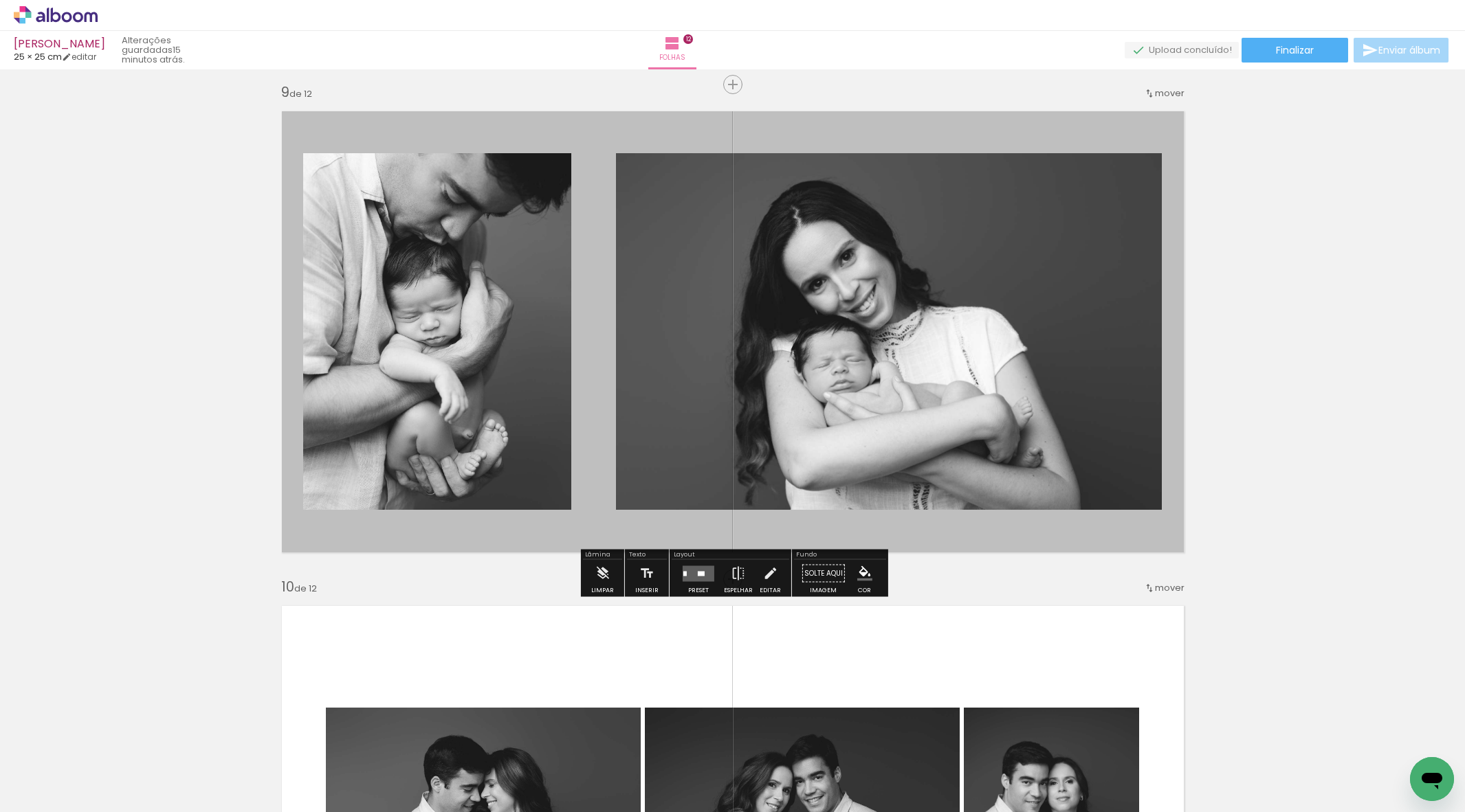
scroll to position [4017, 0]
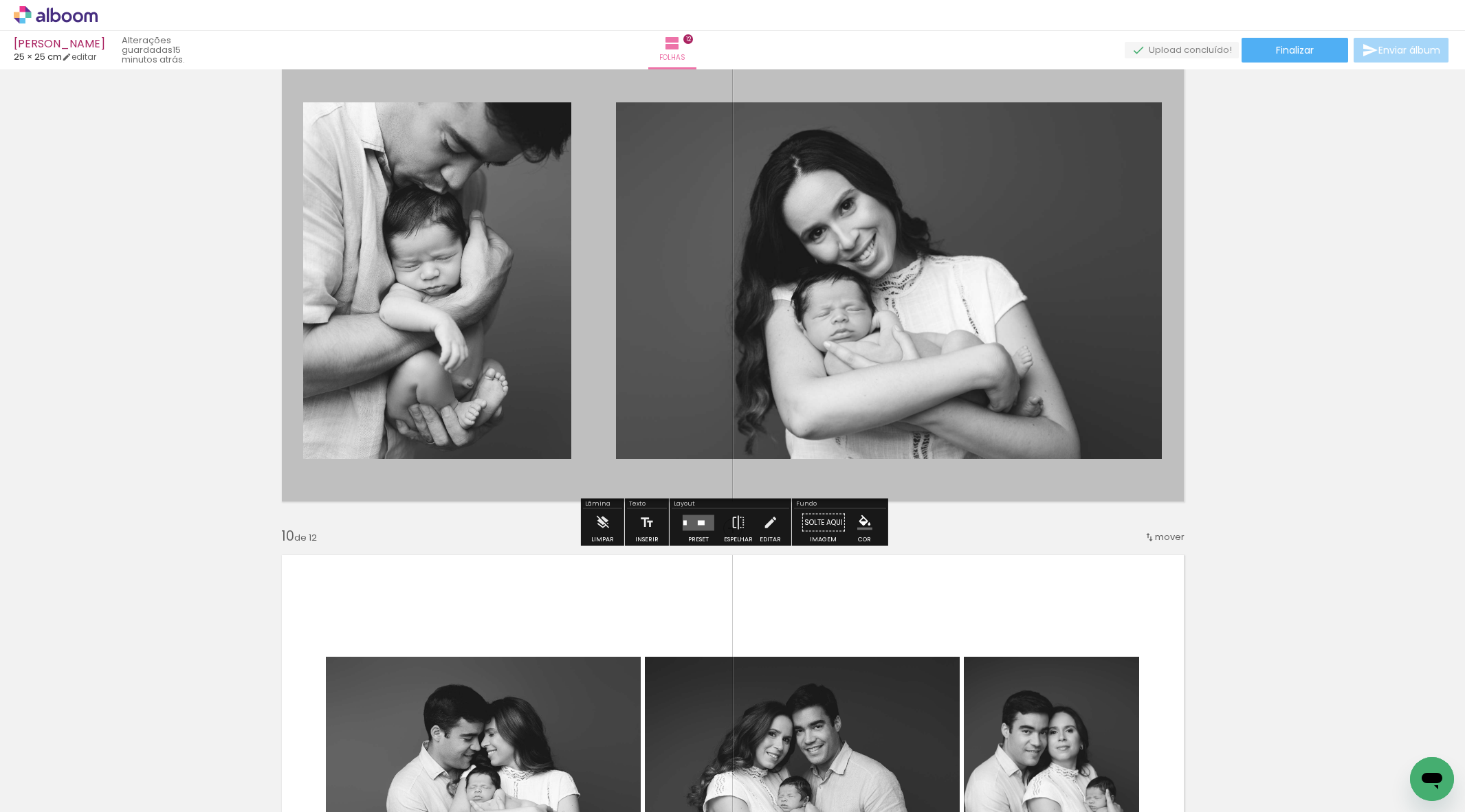
click at [704, 525] on quentale-layouter at bounding box center [698, 523] width 31 height 16
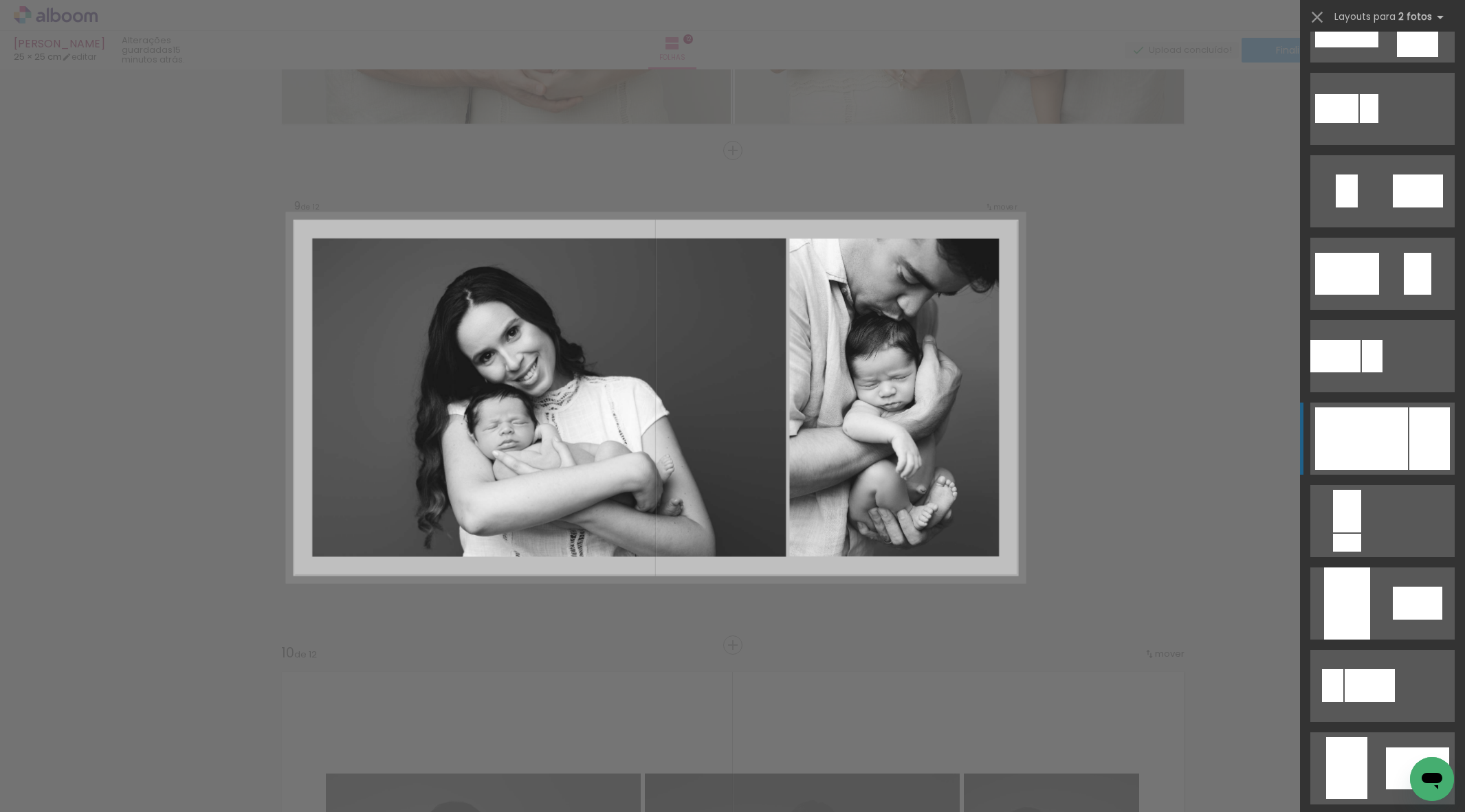
scroll to position [384, 0]
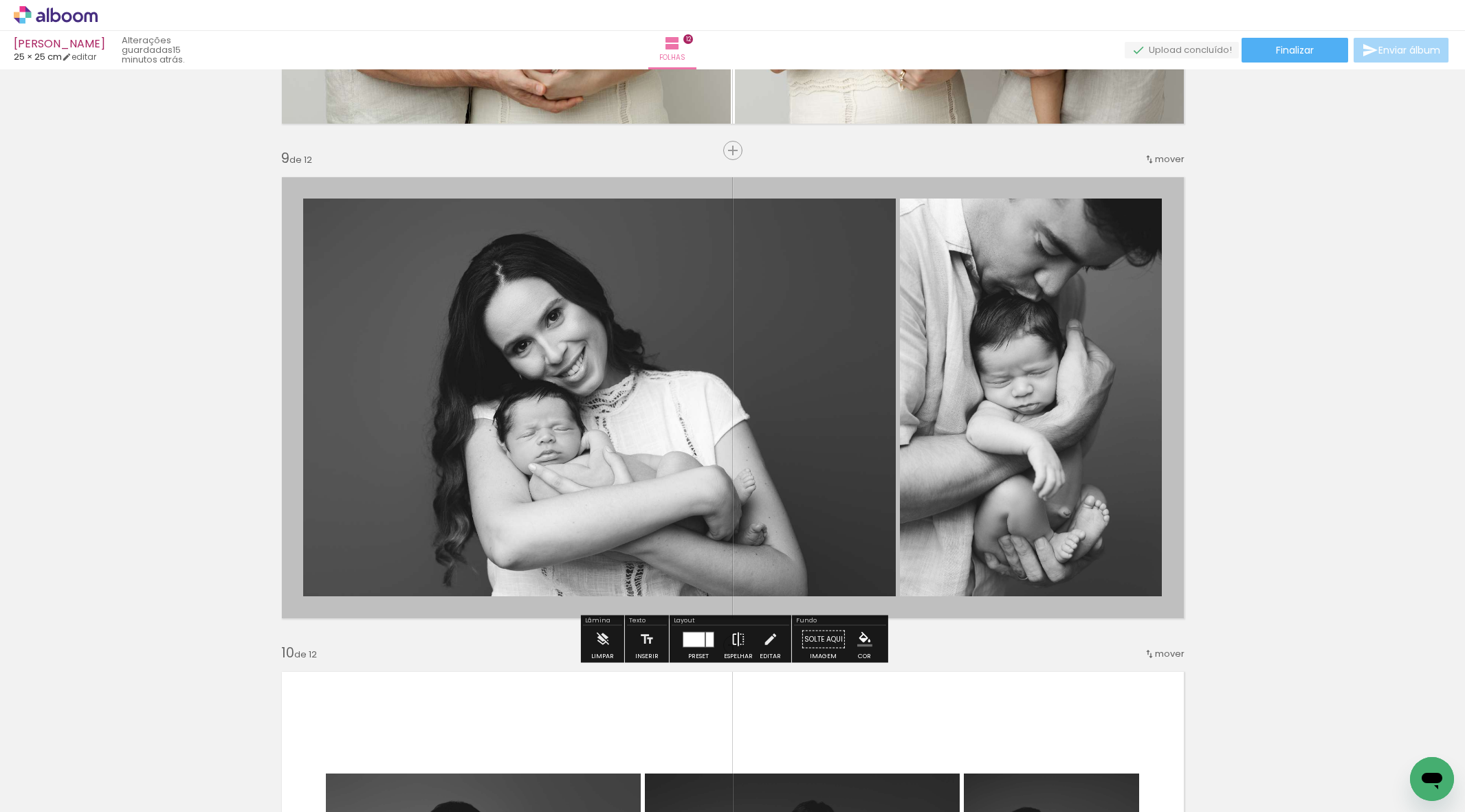
click at [731, 644] on iron-icon at bounding box center [738, 640] width 15 height 28
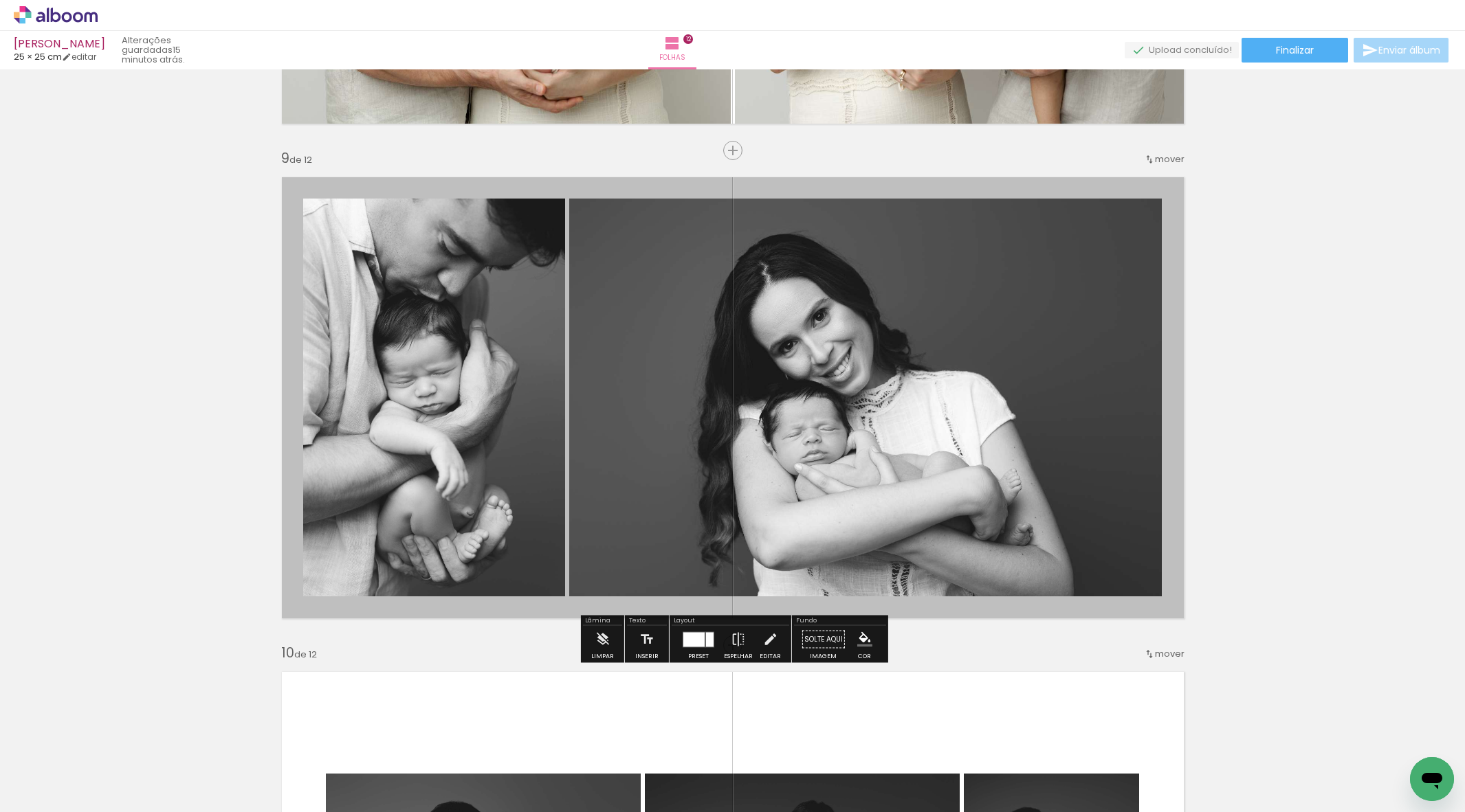
drag, startPoint x: 695, startPoint y: 646, endPoint x: 876, endPoint y: 608, distance: 184.9
click at [695, 646] on div at bounding box center [695, 640] width 21 height 14
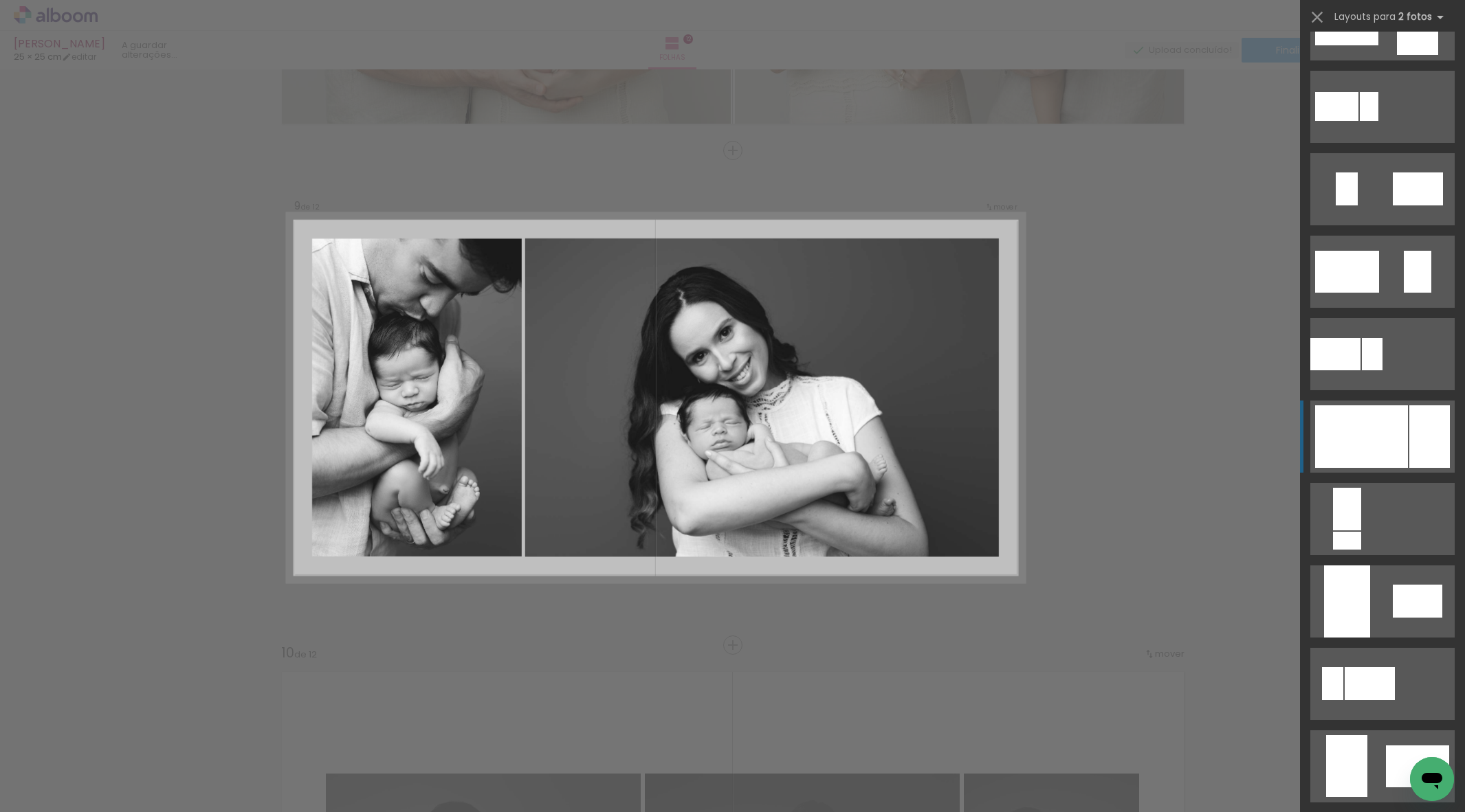
scroll to position [742, 0]
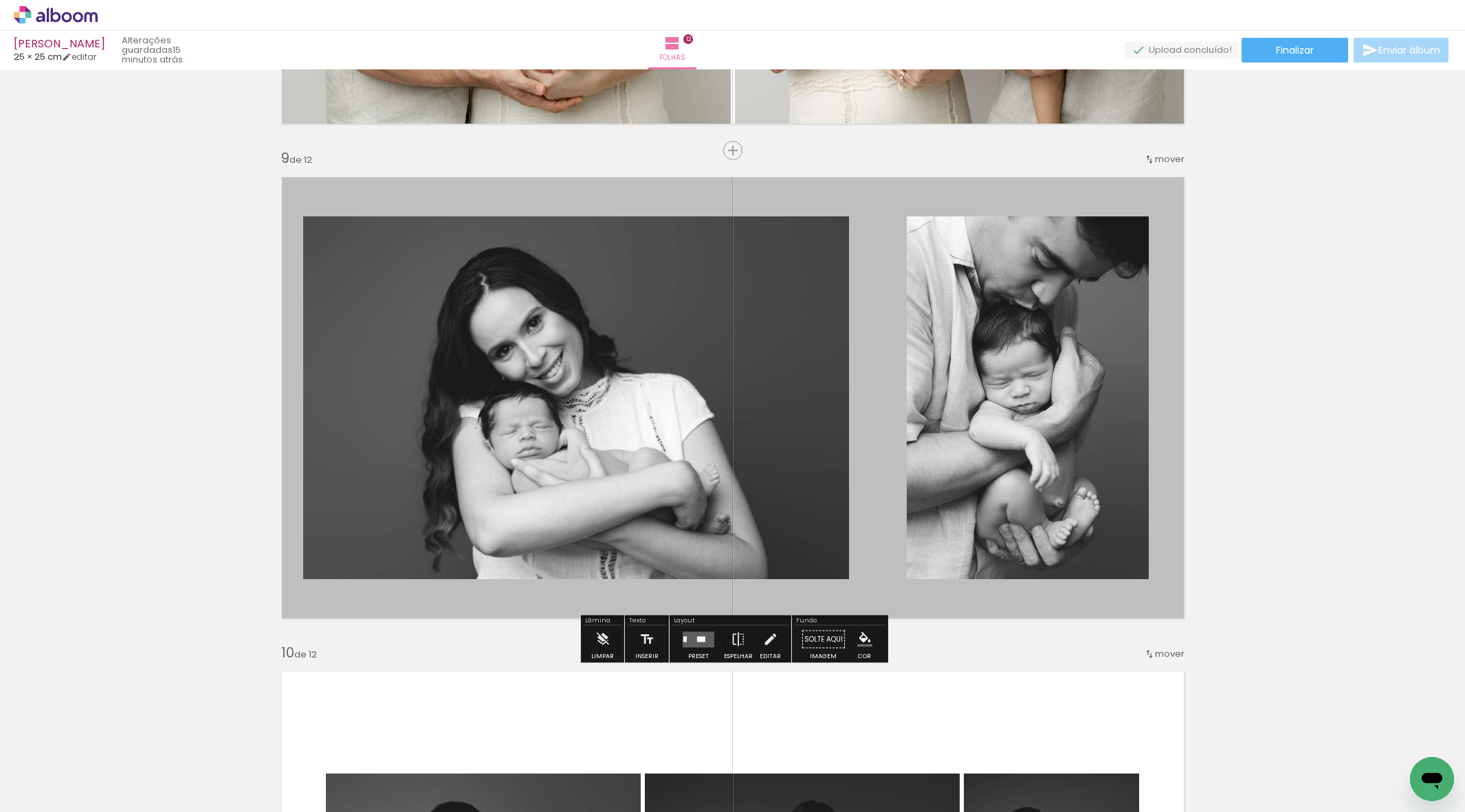
click at [858, 645] on iron-icon "color picker" at bounding box center [864, 640] width 15 height 15
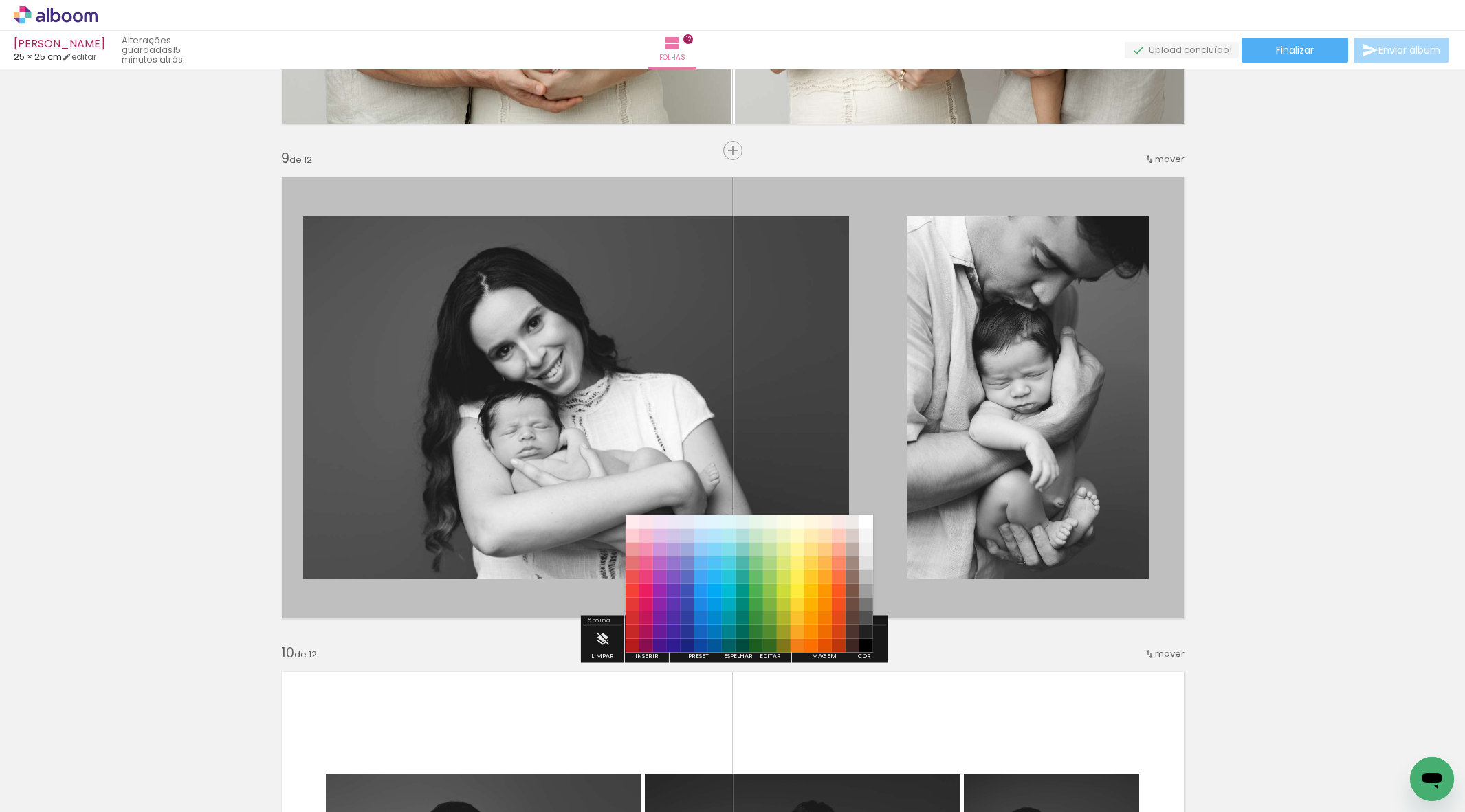
click at [863, 520] on paper-item "#ffffff" at bounding box center [866, 522] width 13 height 13
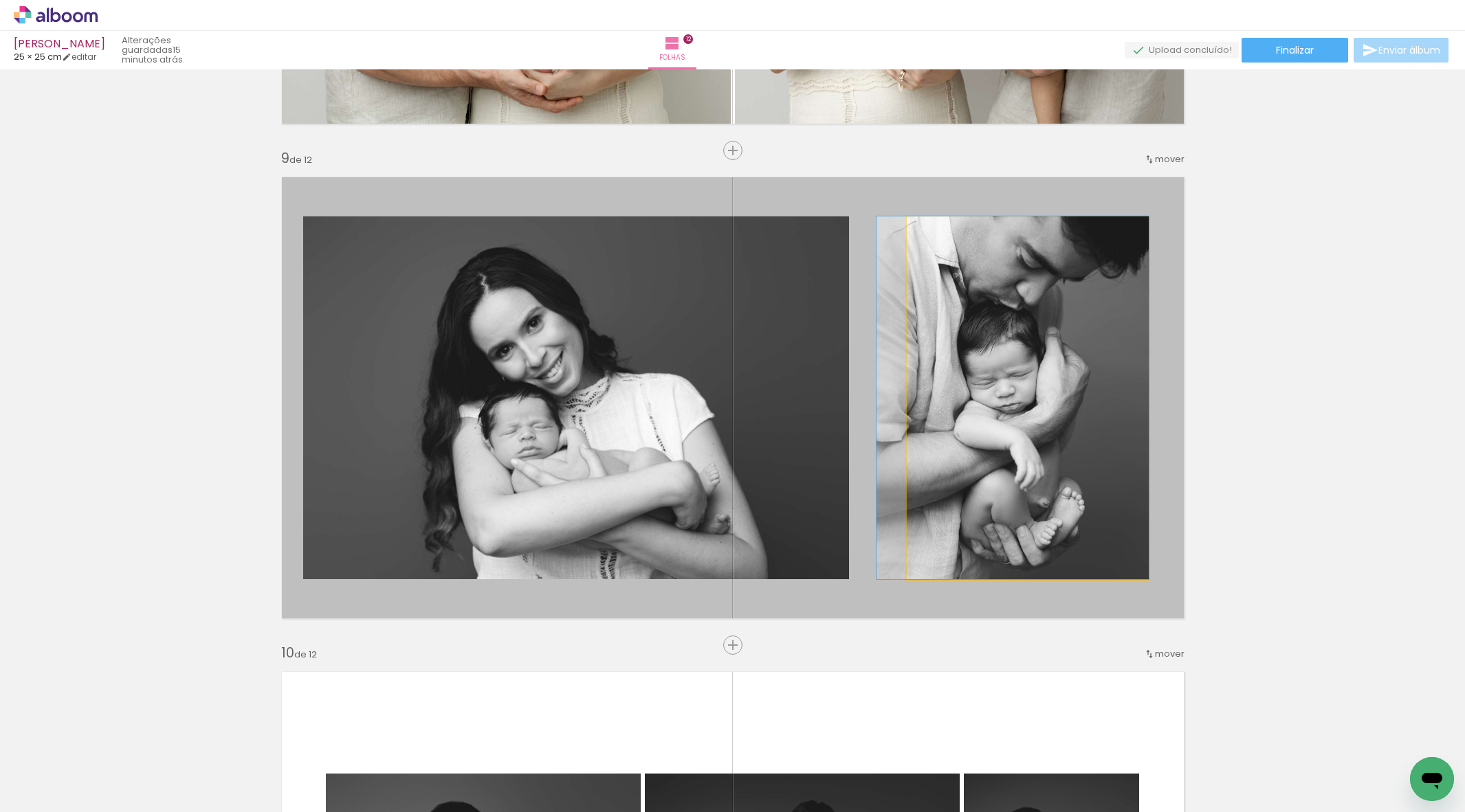
drag, startPoint x: 969, startPoint y: 549, endPoint x: 674, endPoint y: 558, distance: 295.1
click at [0, 0] on slot at bounding box center [0, 0] width 0 height 0
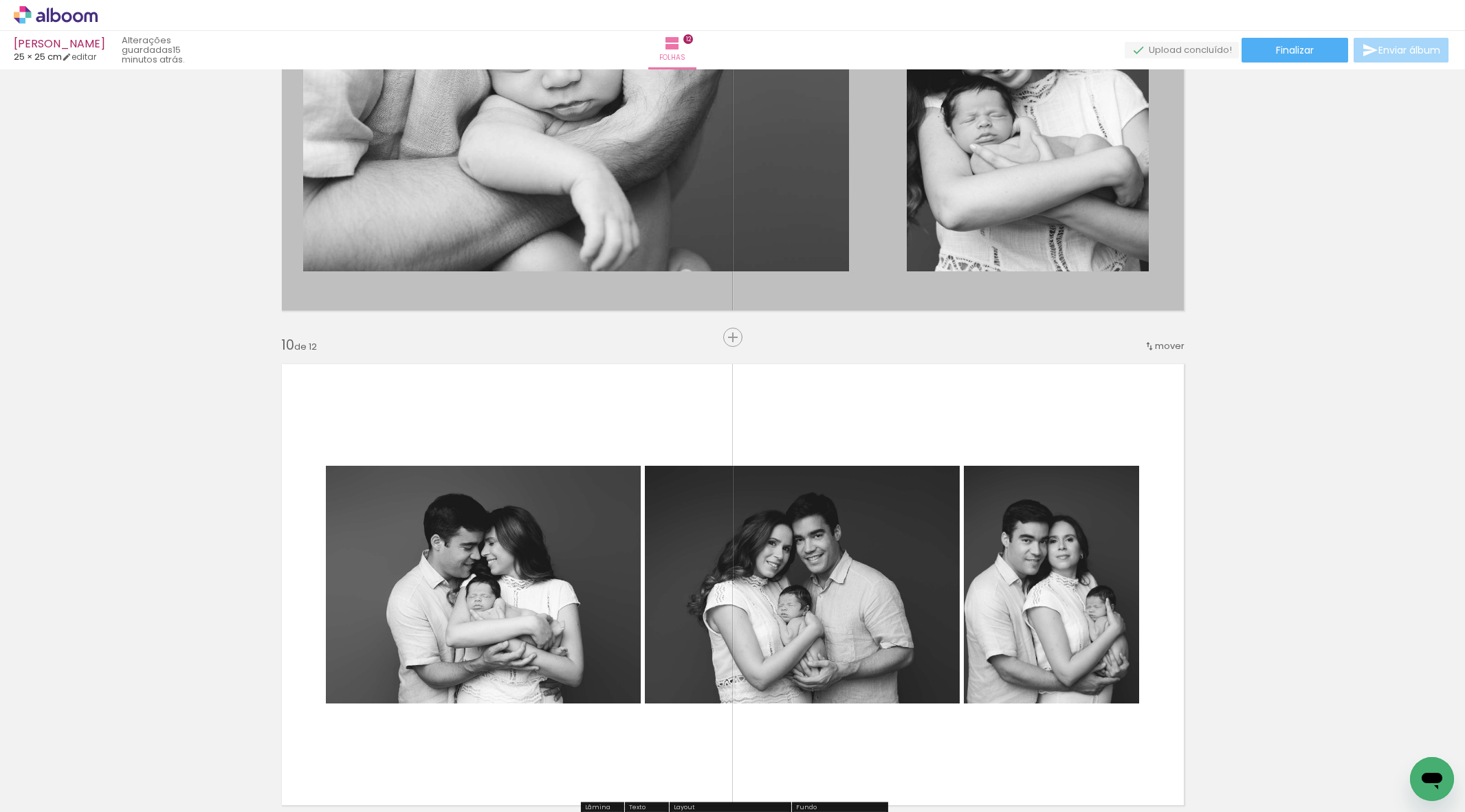
scroll to position [4104, 0]
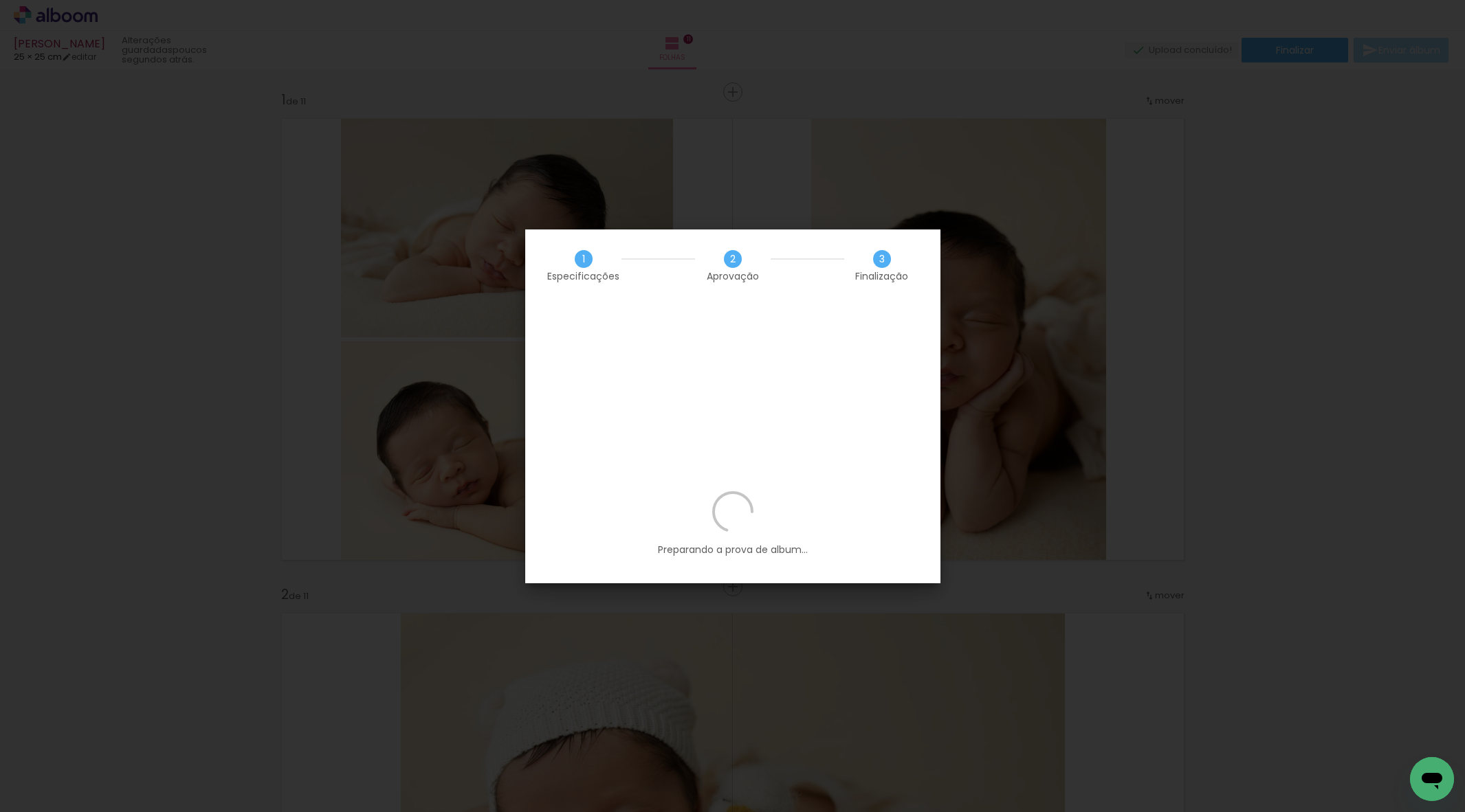
scroll to position [4871, 0]
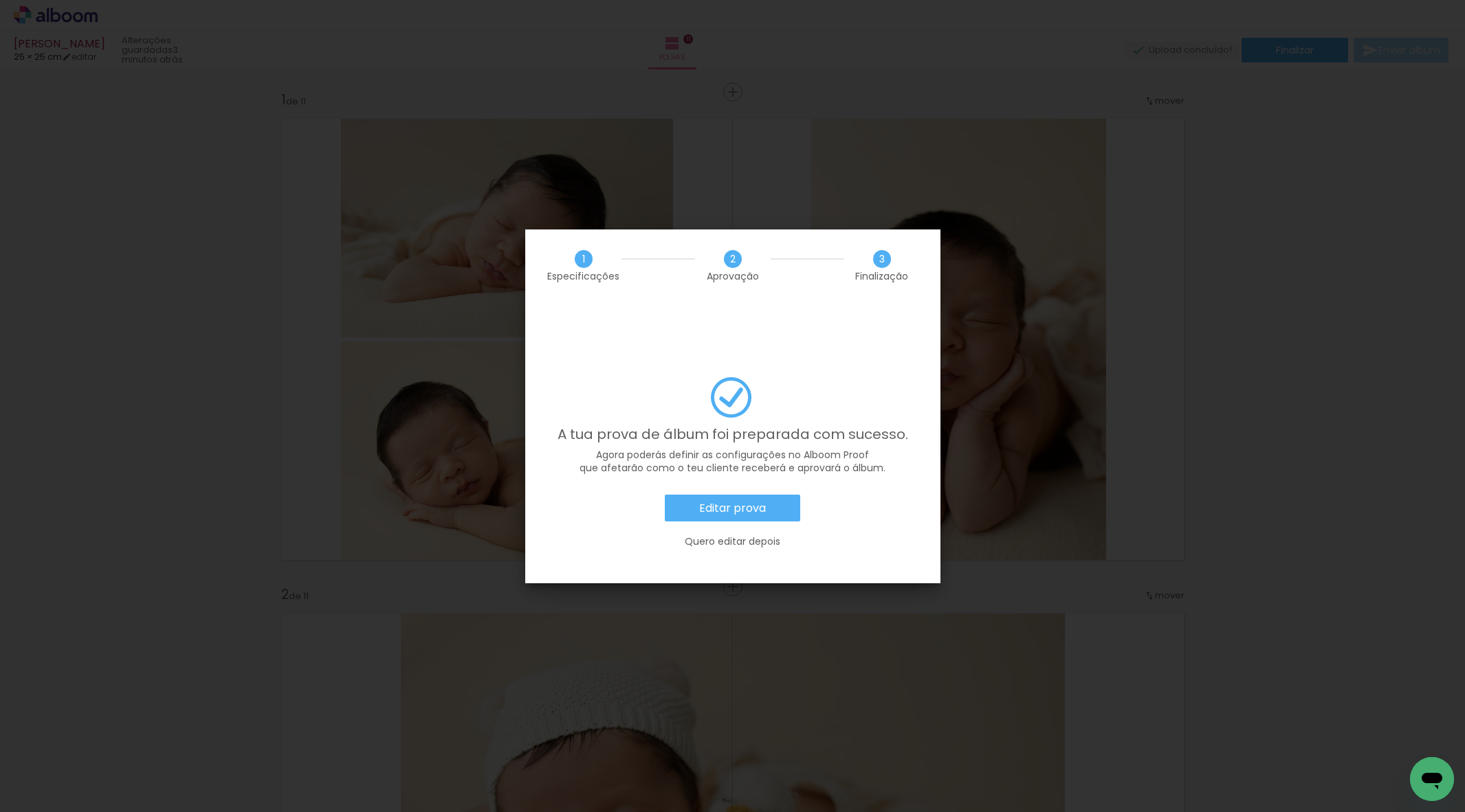
scroll to position [4871, 0]
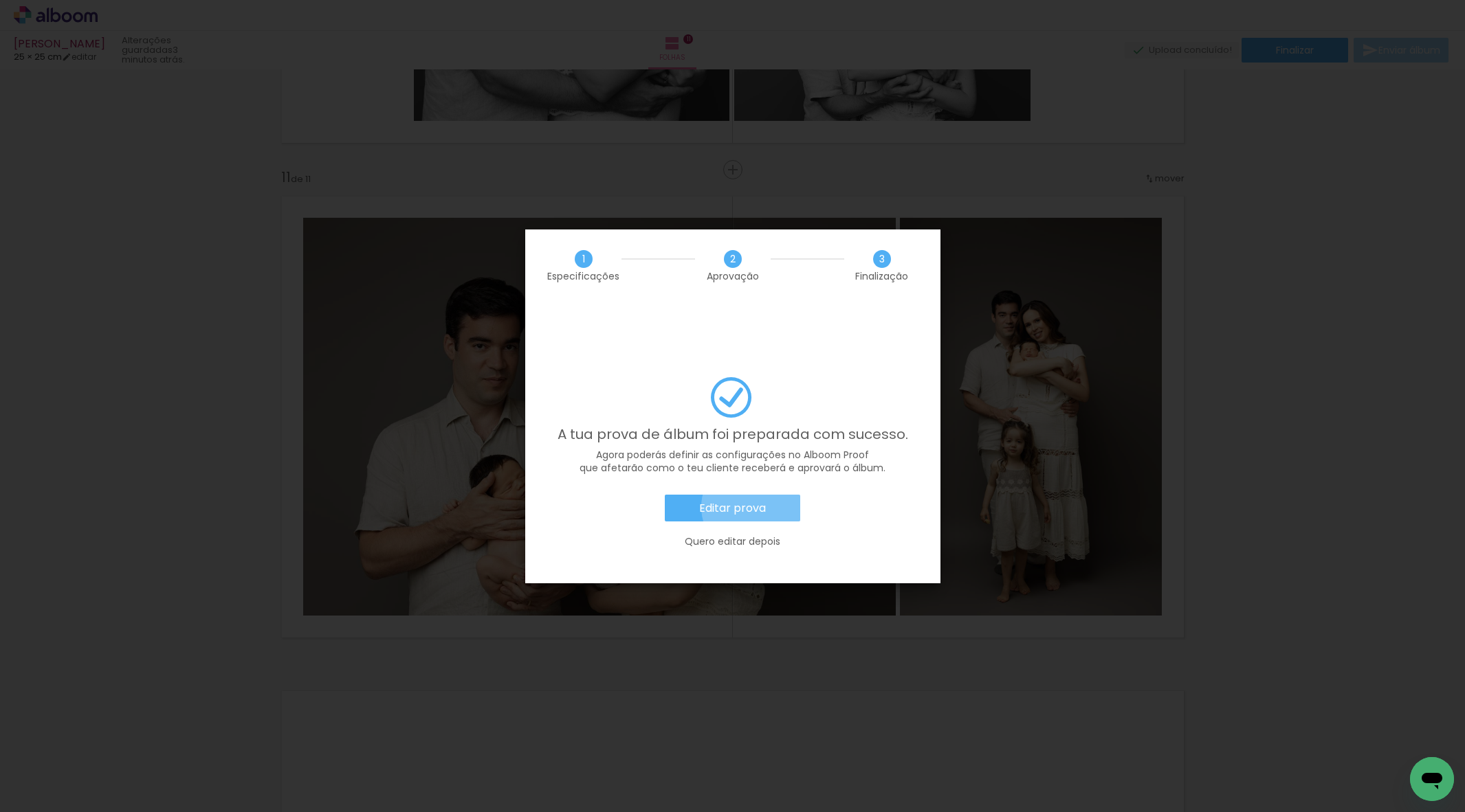
click at [0, 0] on slot "Editar prova" at bounding box center [0, 0] width 0 height 0
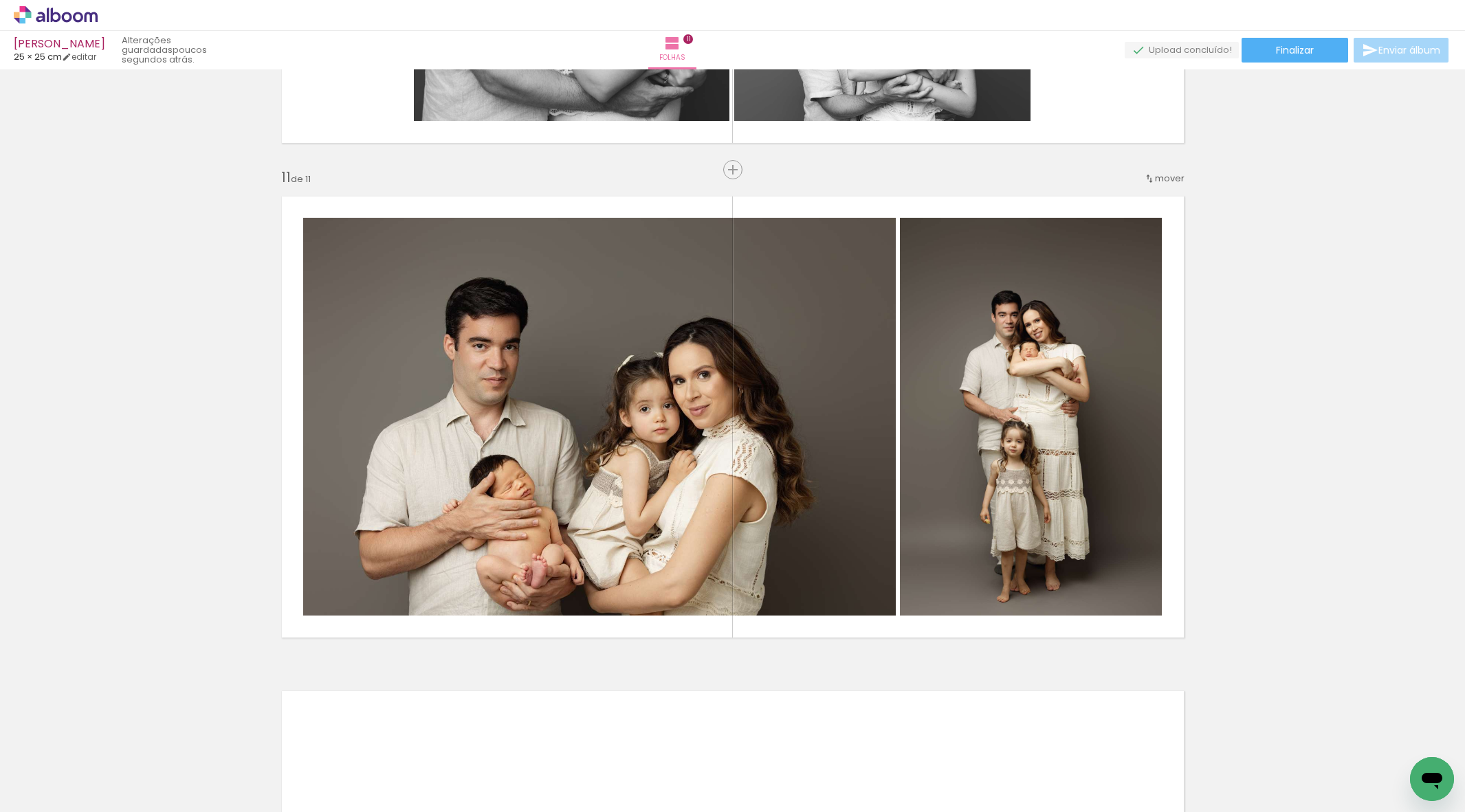
click at [48, 24] on div "› Editor de álbum" at bounding box center [732, 15] width 1465 height 31
drag, startPoint x: 55, startPoint y: 20, endPoint x: 197, endPoint y: 4, distance: 142.9
click at [55, 20] on icon at bounding box center [56, 14] width 11 height 14
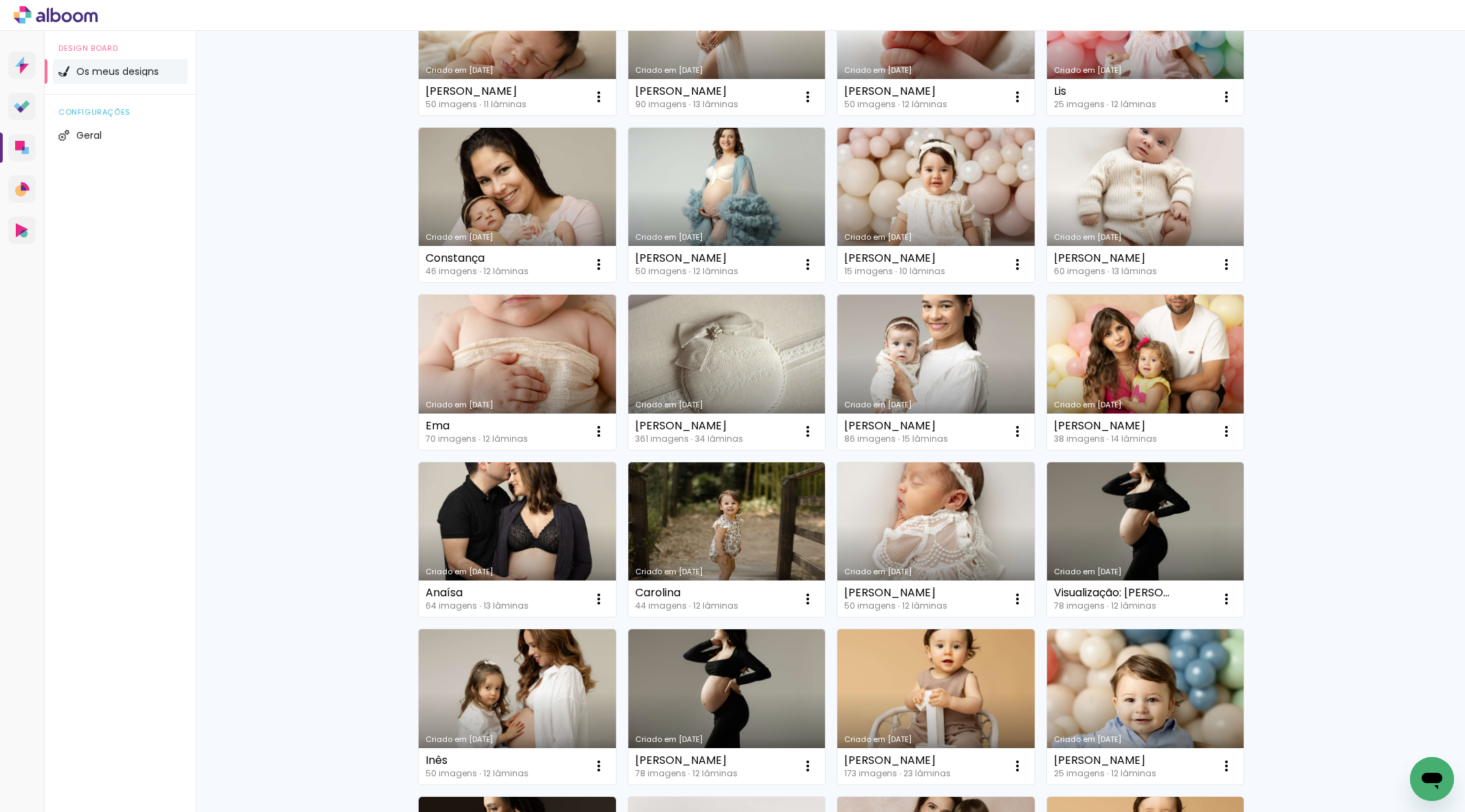
scroll to position [231, 0]
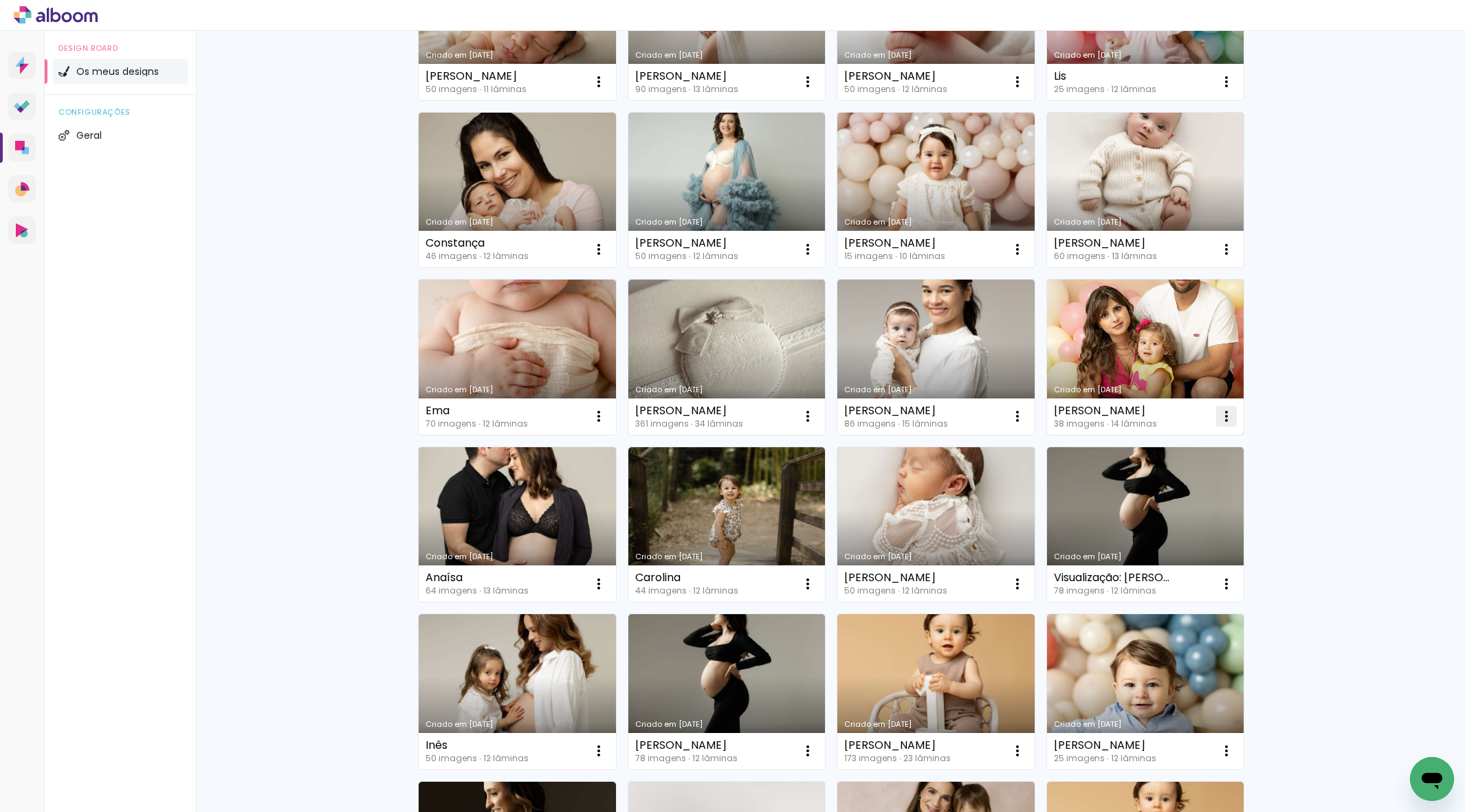
drag, startPoint x: 1231, startPoint y: 419, endPoint x: 1221, endPoint y: 416, distance: 10.4
click at [607, 90] on iron-icon at bounding box center [599, 81] width 16 height 16
click at [1151, 507] on span "Excluir" at bounding box center [1149, 507] width 29 height 10
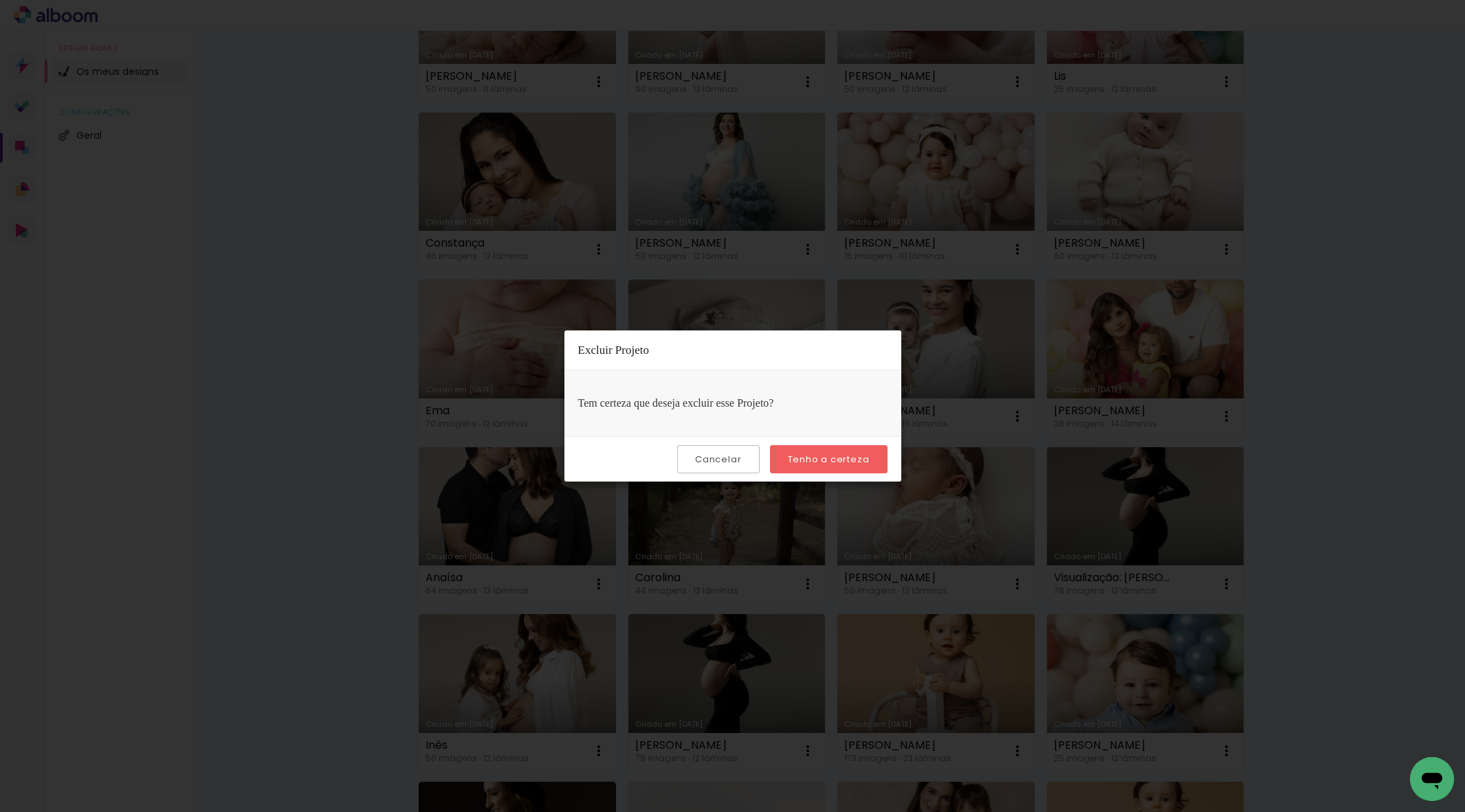
click at [0, 0] on slot "Tenho a certeza" at bounding box center [0, 0] width 0 height 0
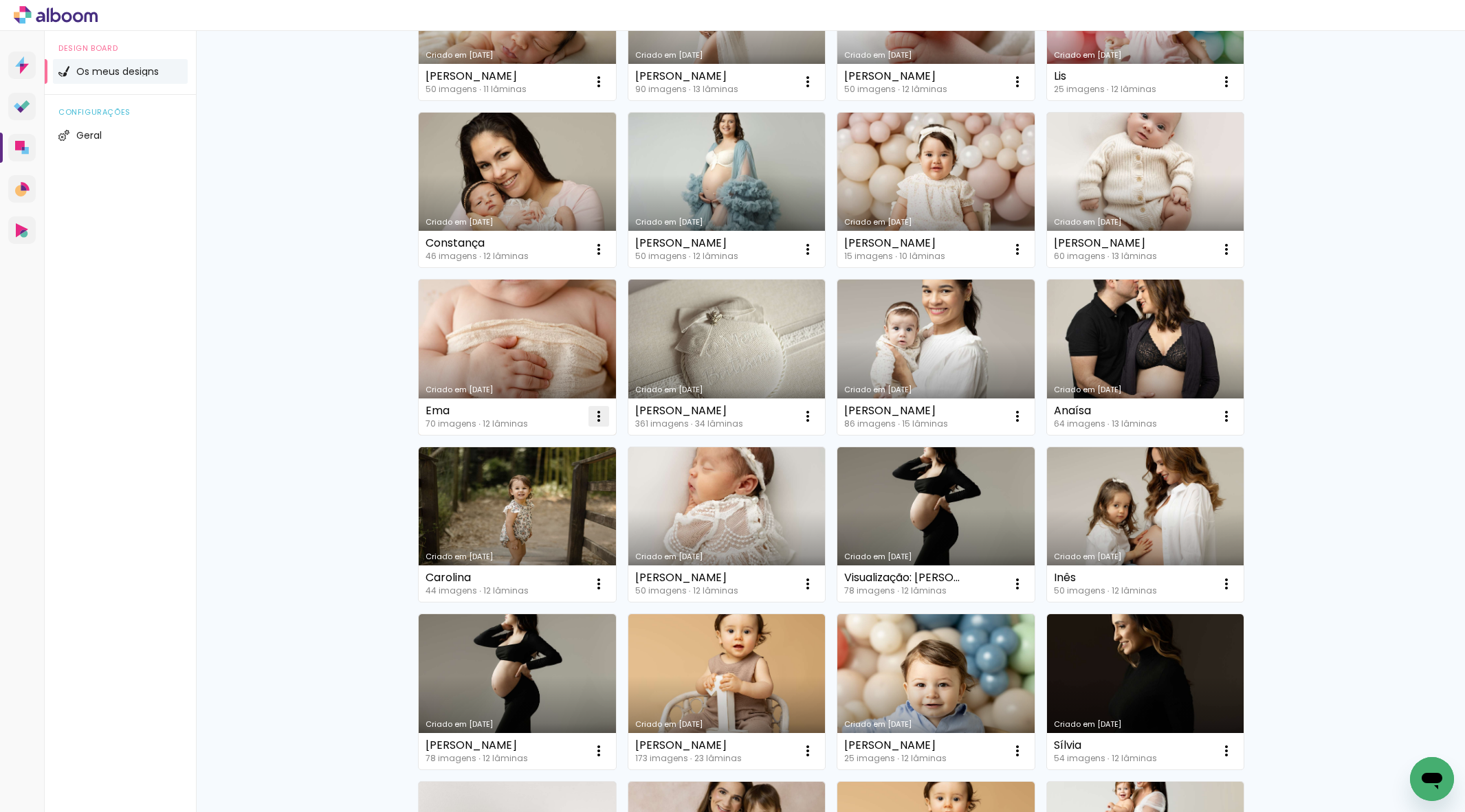
click at [599, 90] on iron-icon at bounding box center [599, 81] width 16 height 16
click at [562, 513] on paper-item "Excluir" at bounding box center [545, 507] width 136 height 28
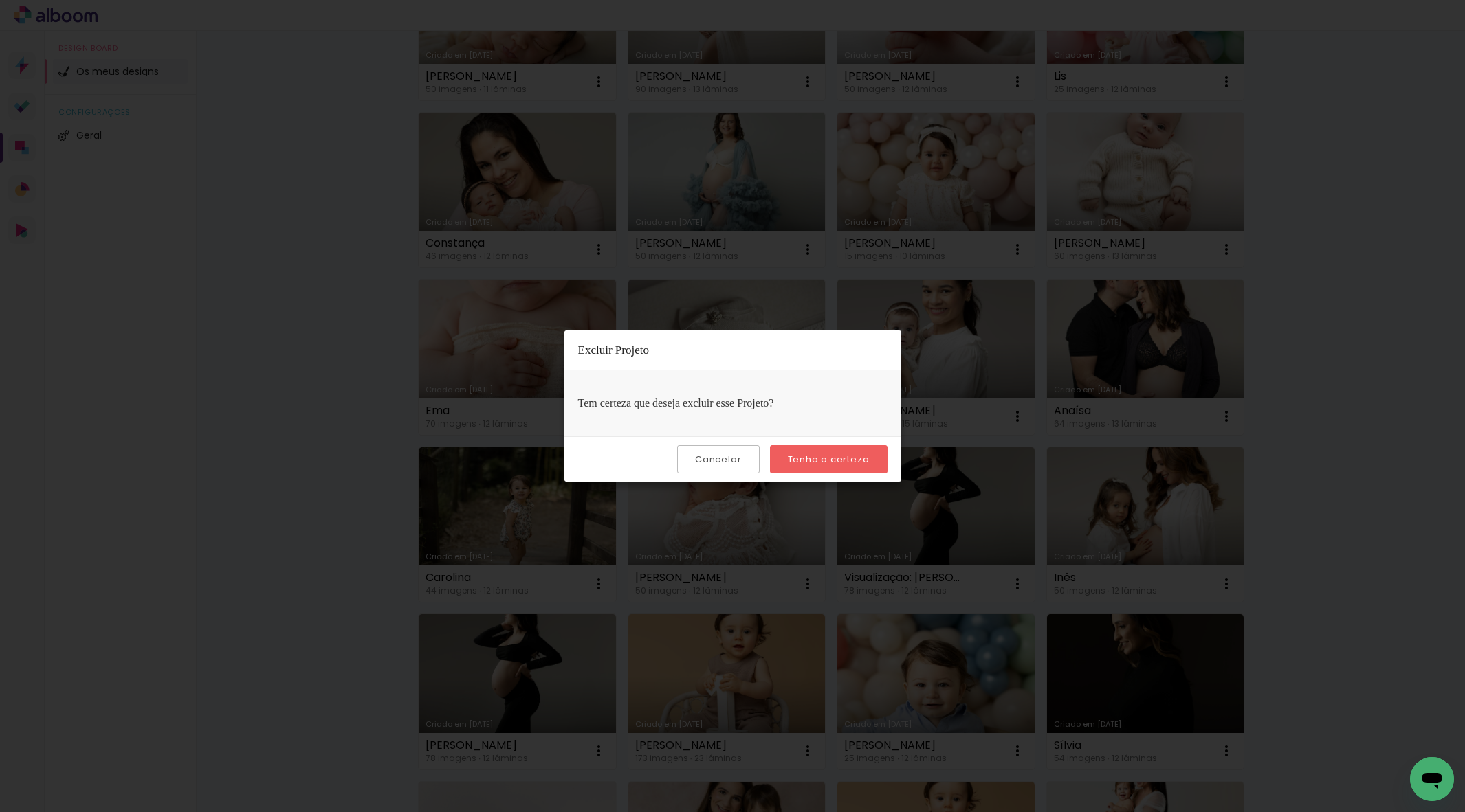
click at [823, 467] on paper-button "Tenho a certeza" at bounding box center [829, 460] width 118 height 29
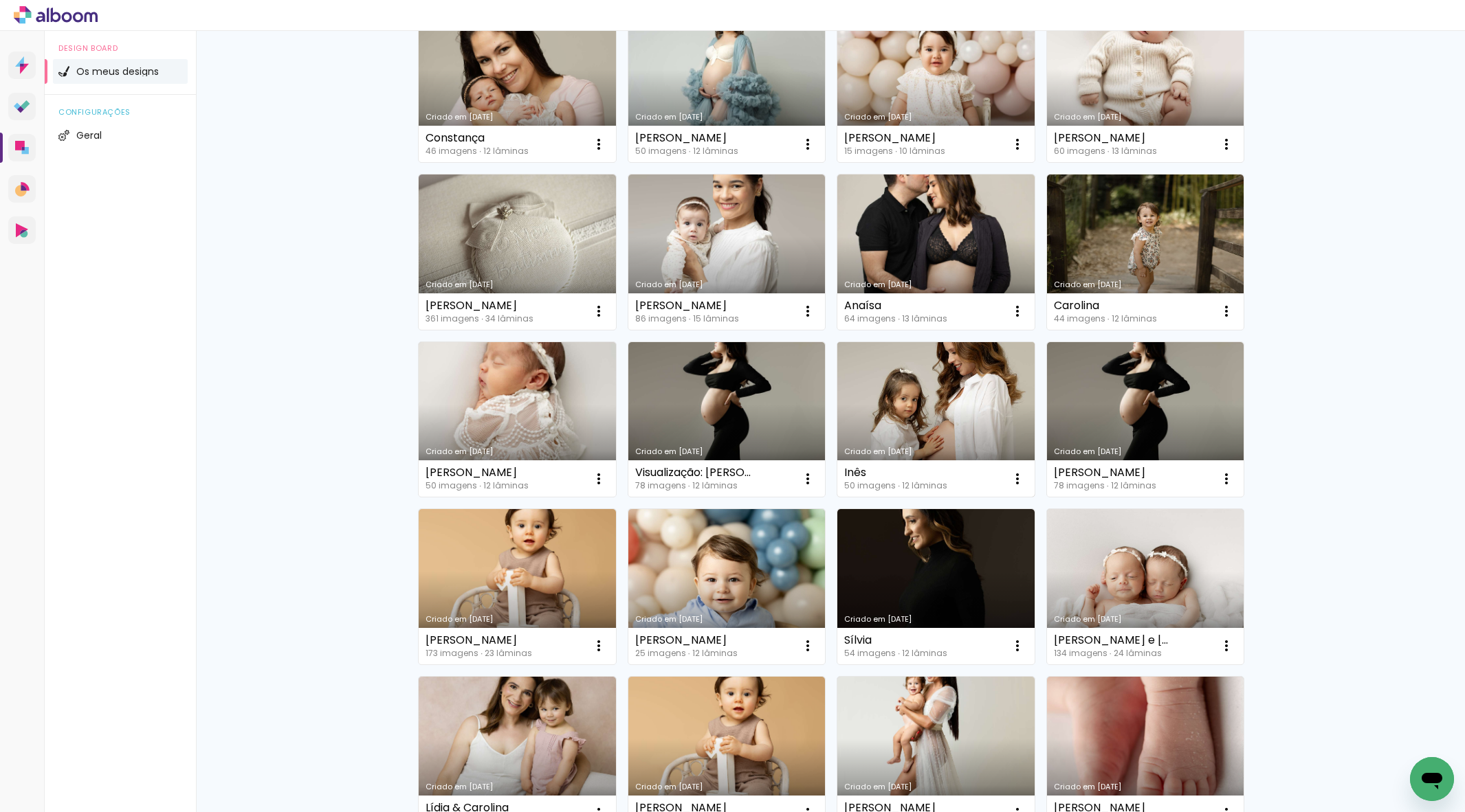
scroll to position [16, 0]
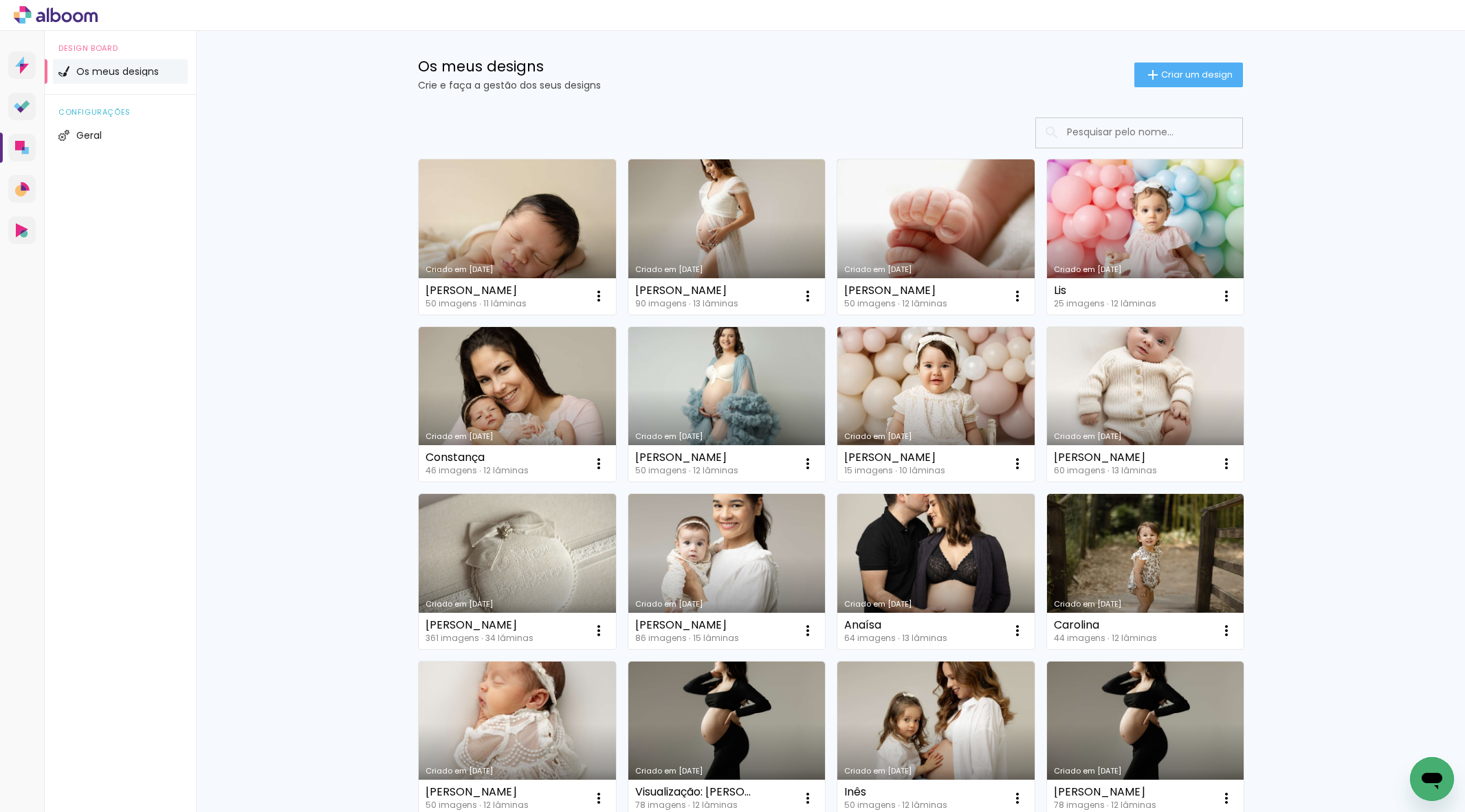
click at [1023, 459] on paper-icon-button at bounding box center [1018, 464] width 28 height 28
click at [940, 555] on span "Excluir" at bounding box center [940, 553] width 29 height 10
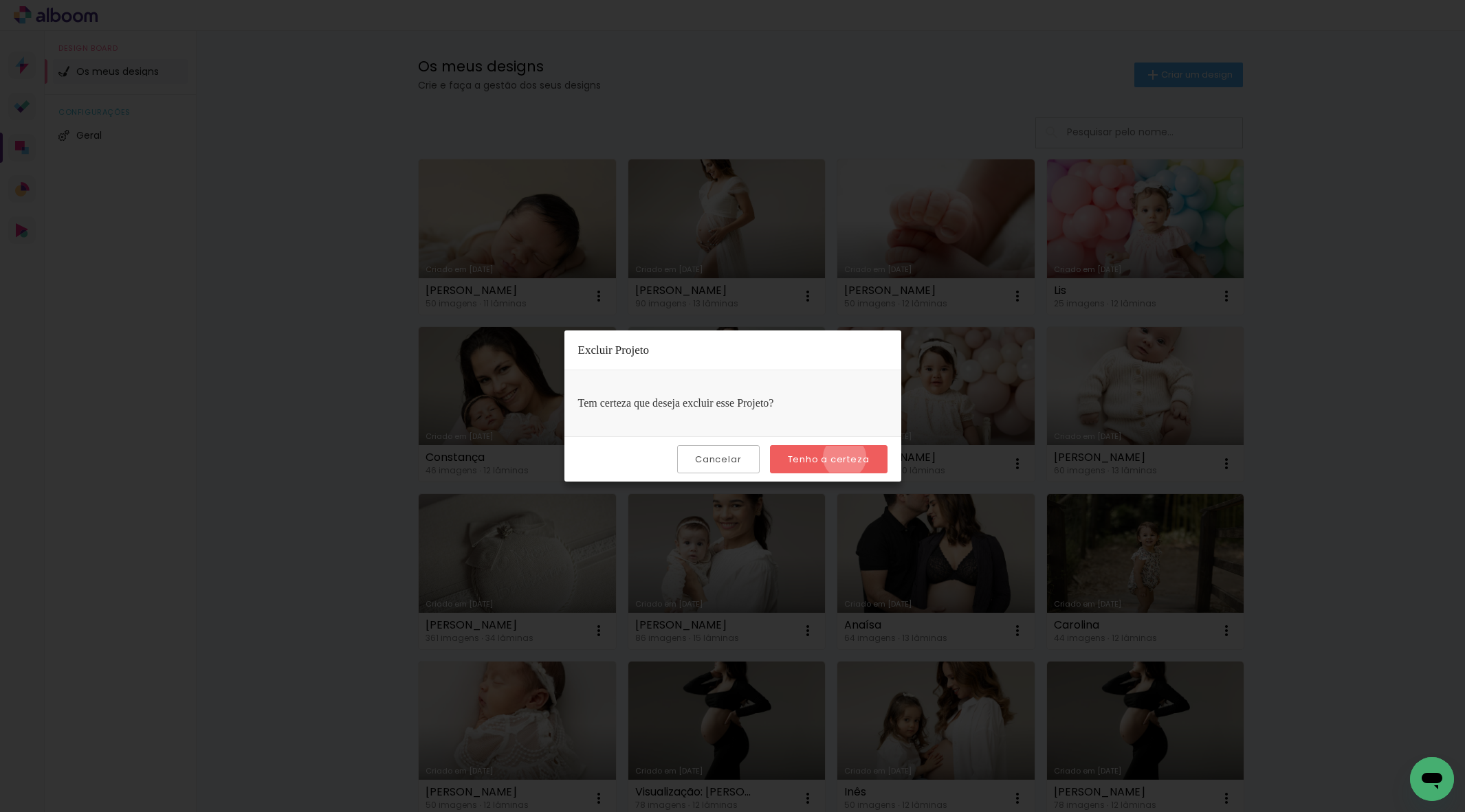
click at [0, 0] on slot "Tenho a certeza" at bounding box center [0, 0] width 0 height 0
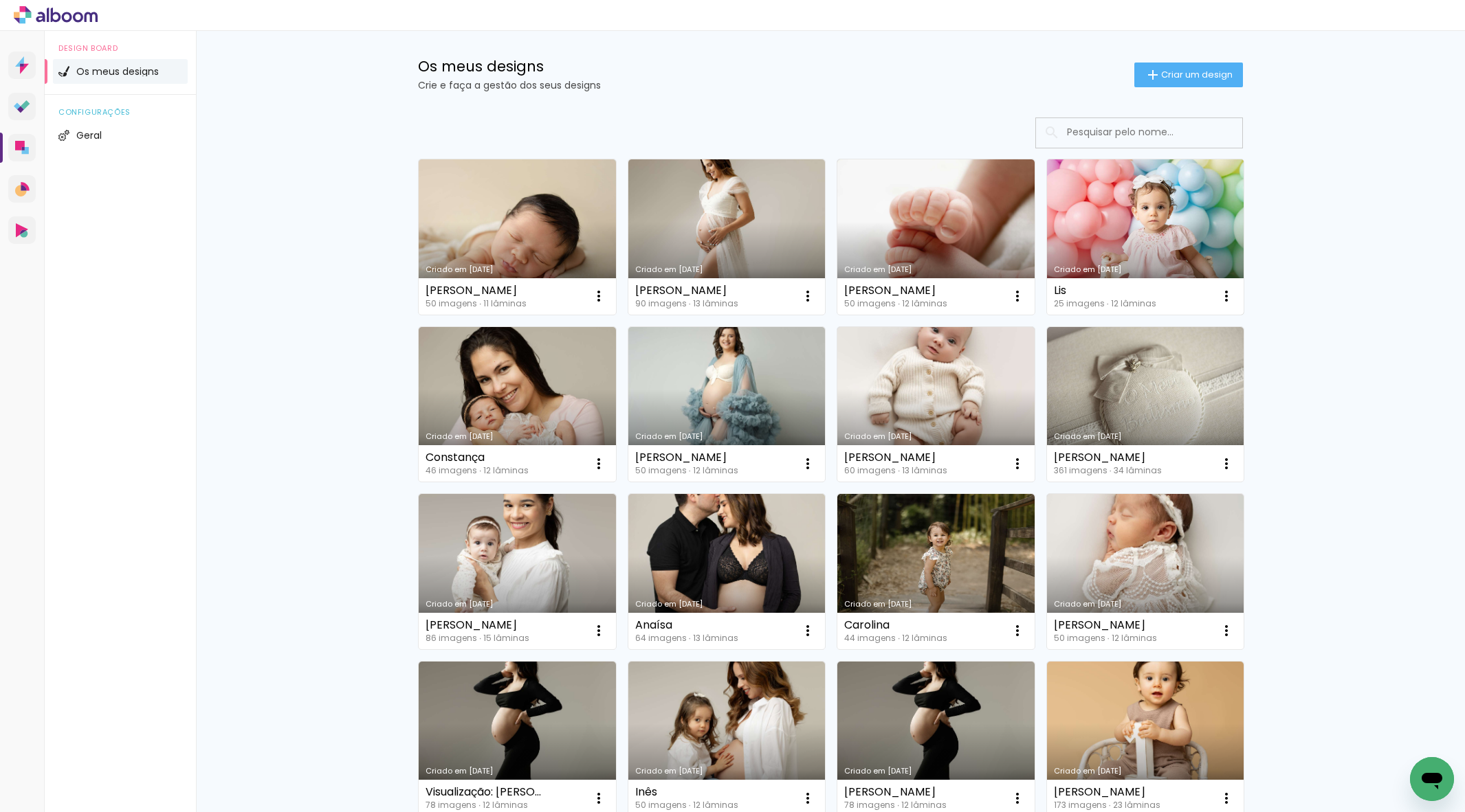
scroll to position [0, 0]
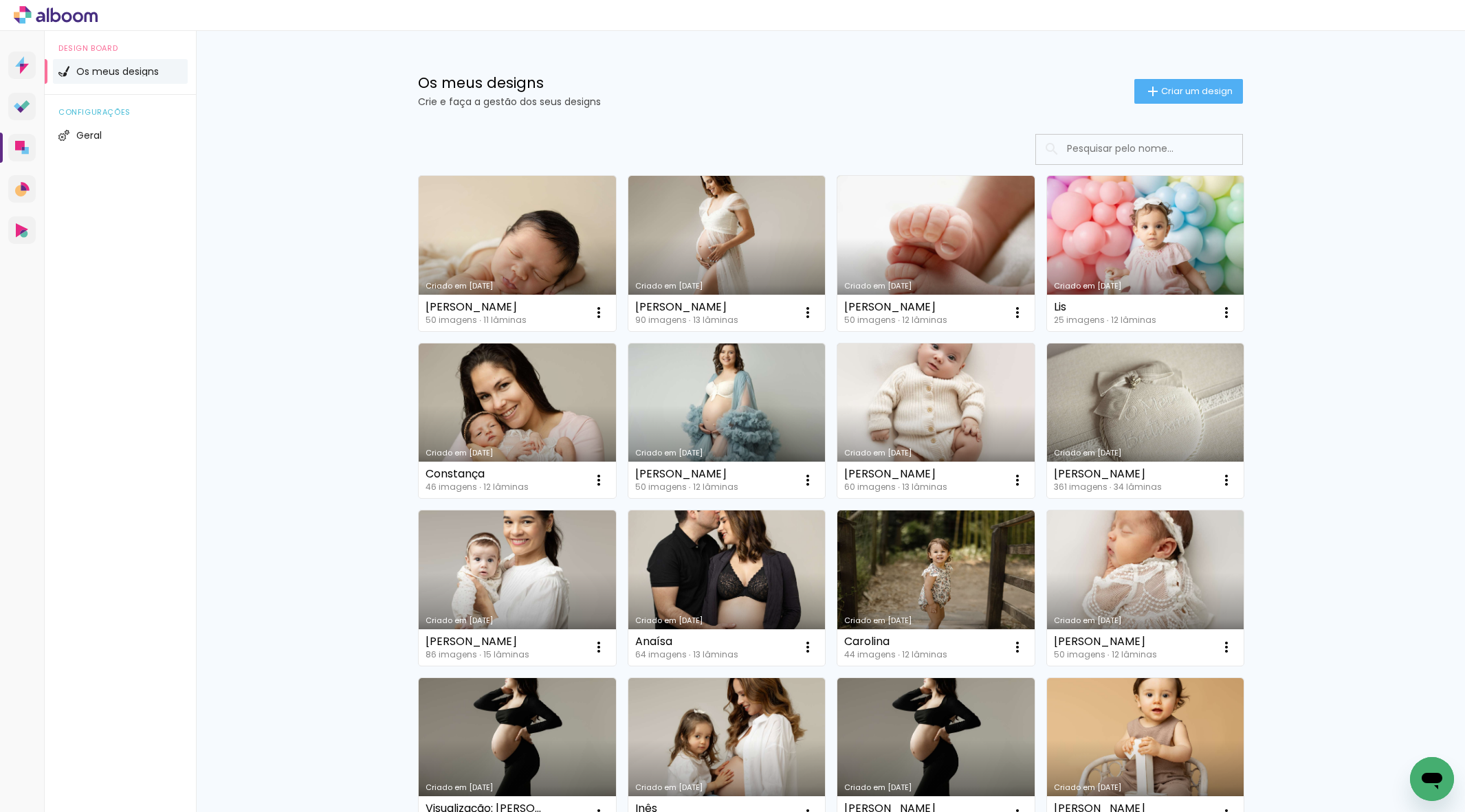
click at [1087, 228] on link "Criado em [DATE]" at bounding box center [1145, 253] width 197 height 155
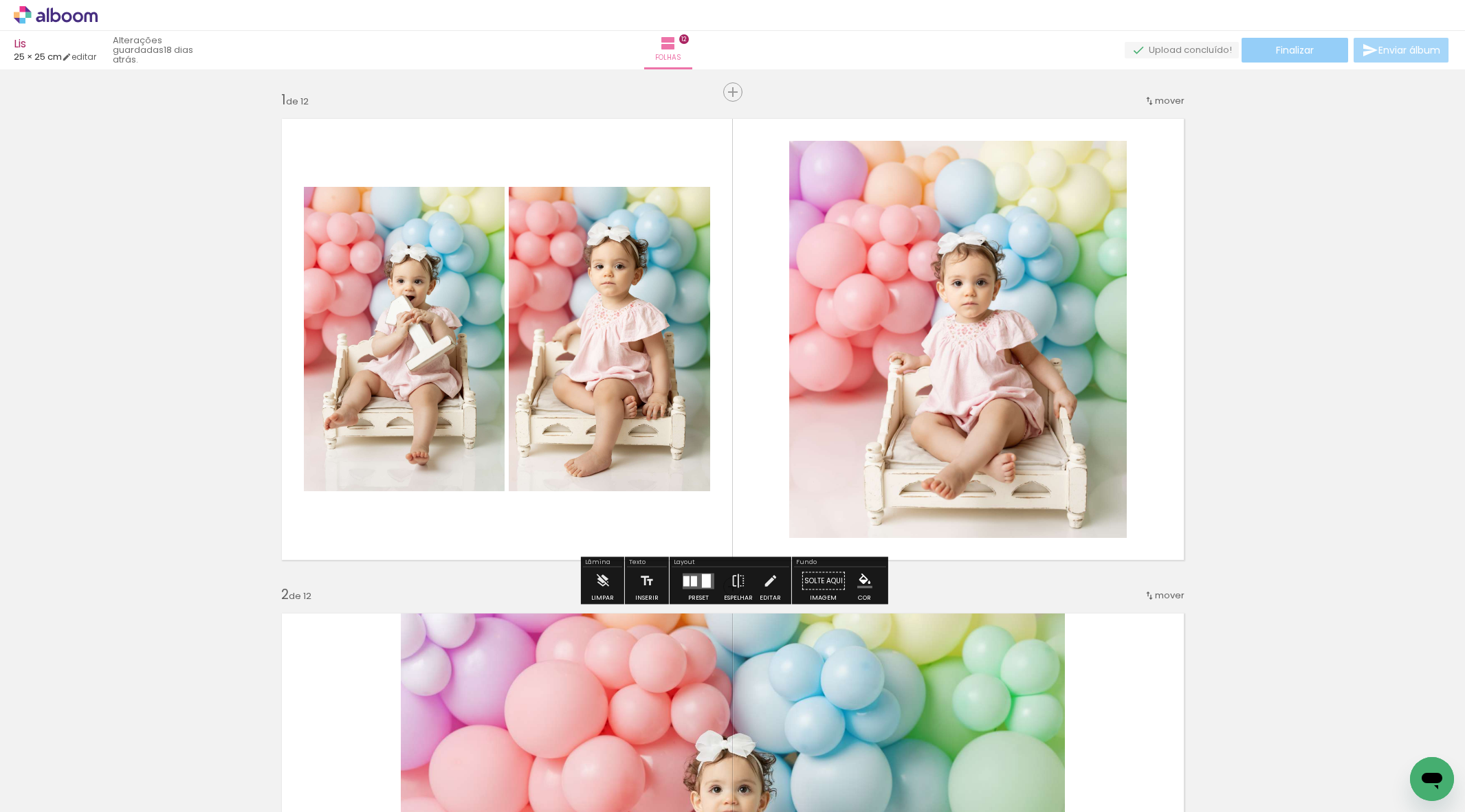
click at [1315, 46] on paper-button "Finalizar" at bounding box center [1294, 50] width 106 height 25
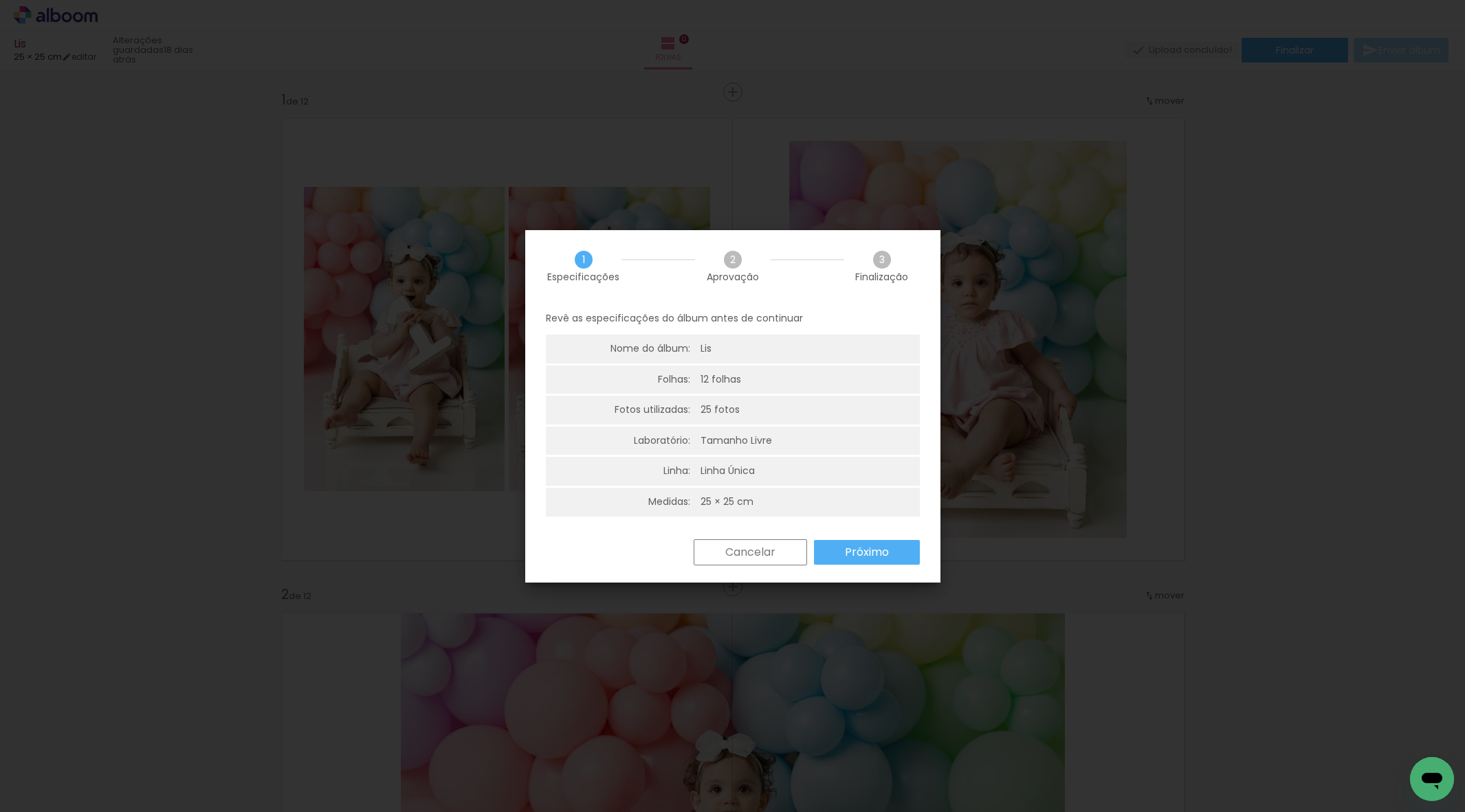
click at [0, 0] on slot "Próximo" at bounding box center [0, 0] width 0 height 0
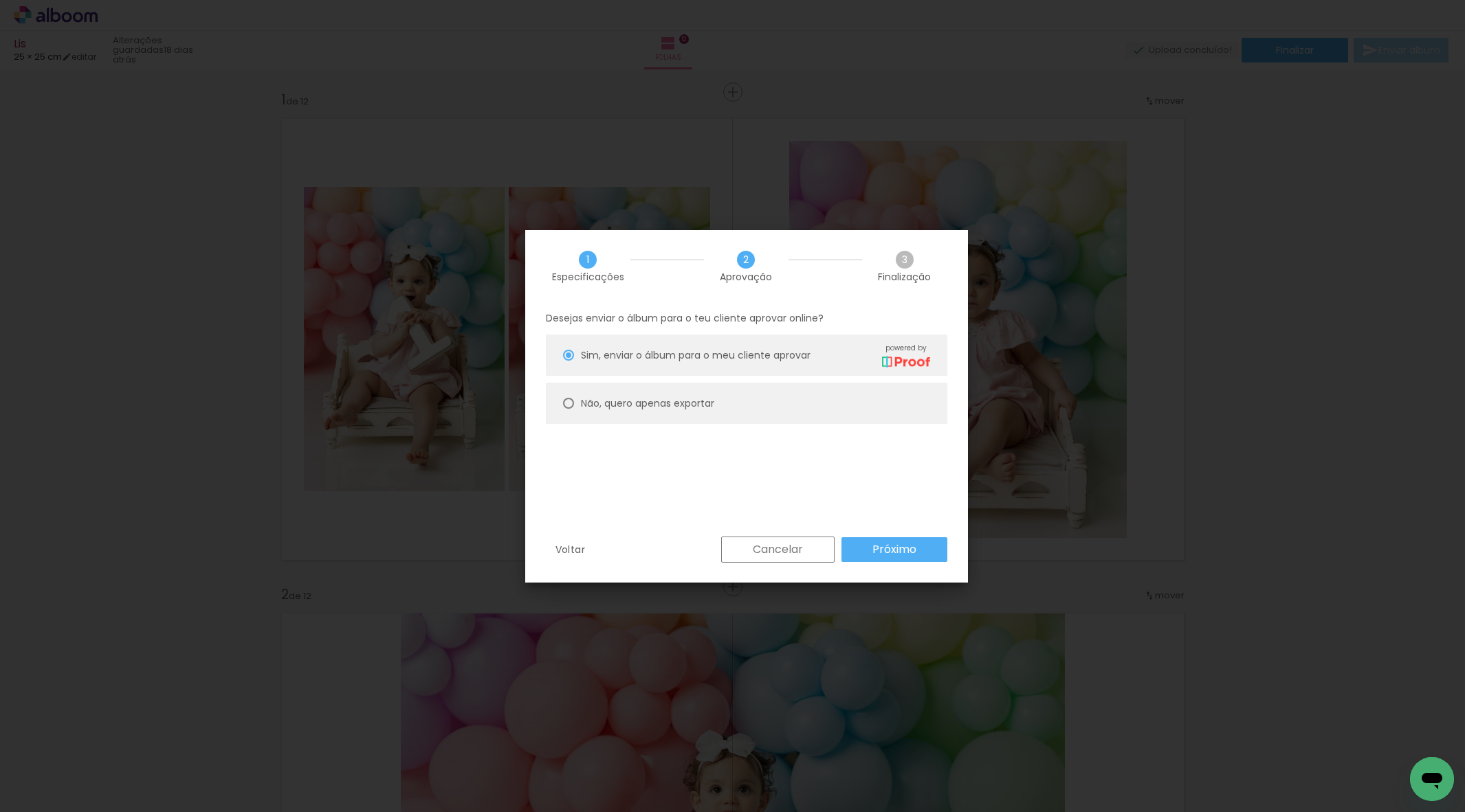
click at [0, 0] on slot "Não, quero apenas exportar" at bounding box center [0, 0] width 0 height 0
type paper-radio-button "on"
click at [0, 0] on slot "Próximo" at bounding box center [0, 0] width 0 height 0
type input "Alta, 300 DPI"
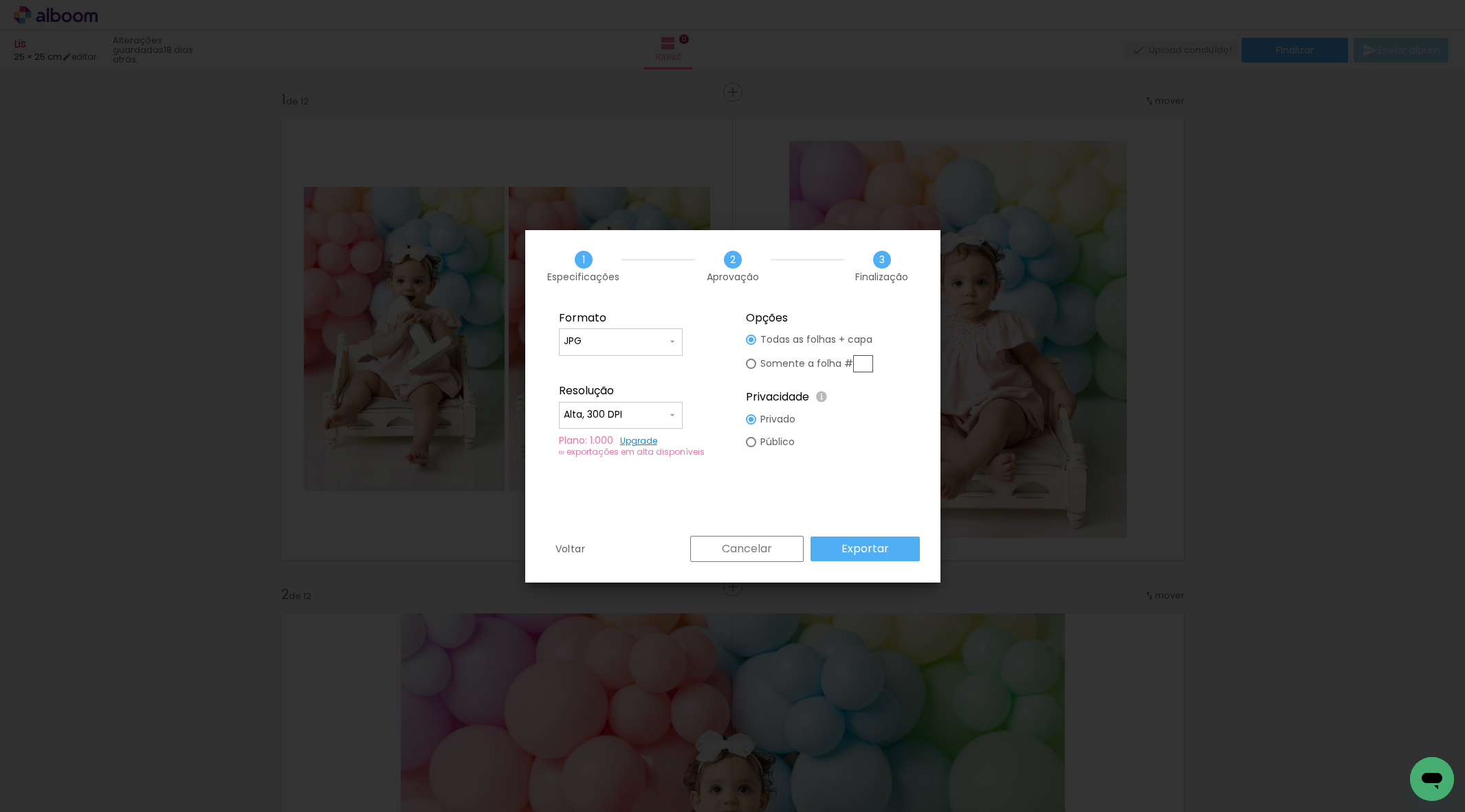
click at [899, 544] on paper-button "Exportar" at bounding box center [865, 550] width 109 height 25
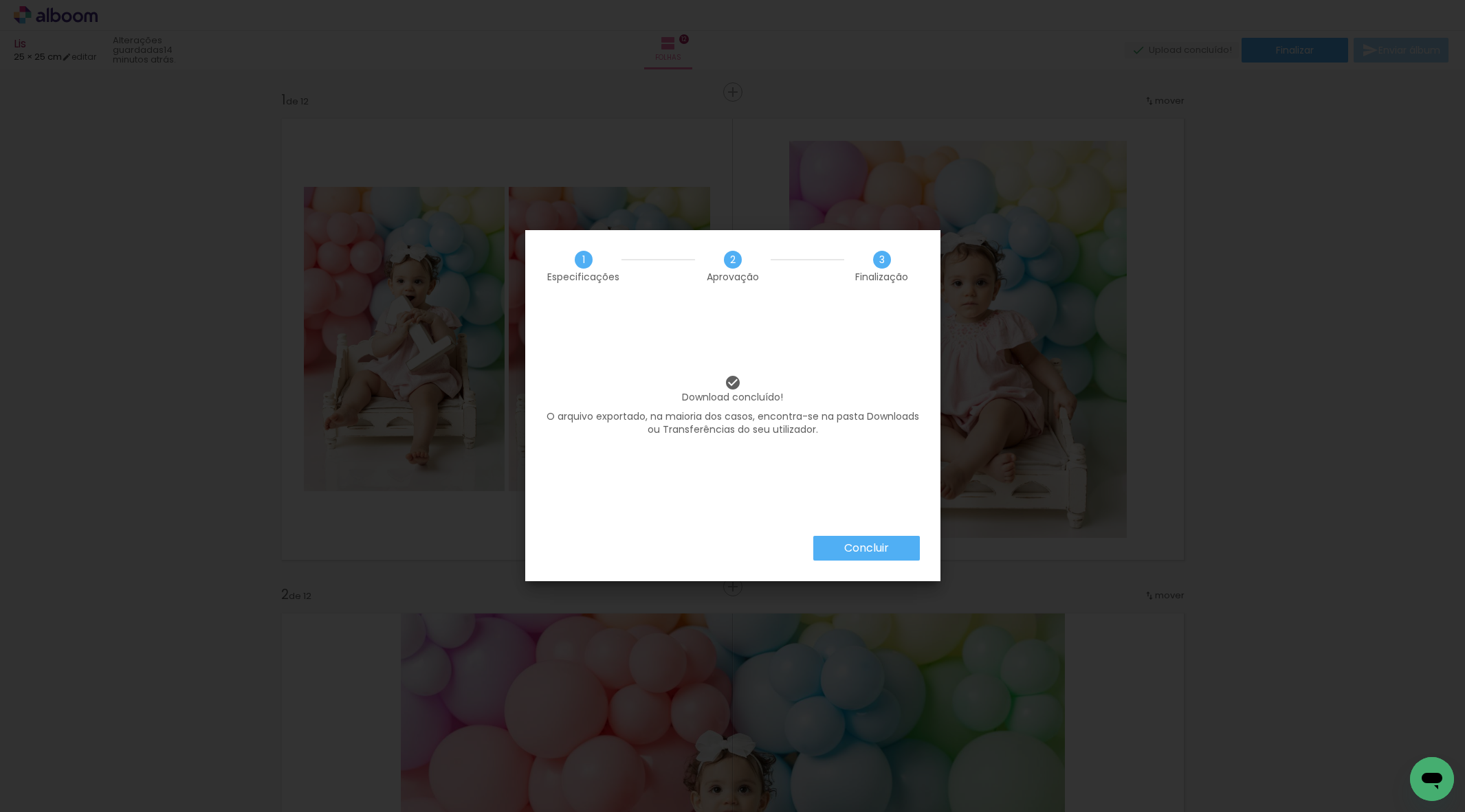
click at [834, 544] on paper-button "Concluir" at bounding box center [866, 549] width 106 height 25
